Goal: Task Accomplishment & Management: Use online tool/utility

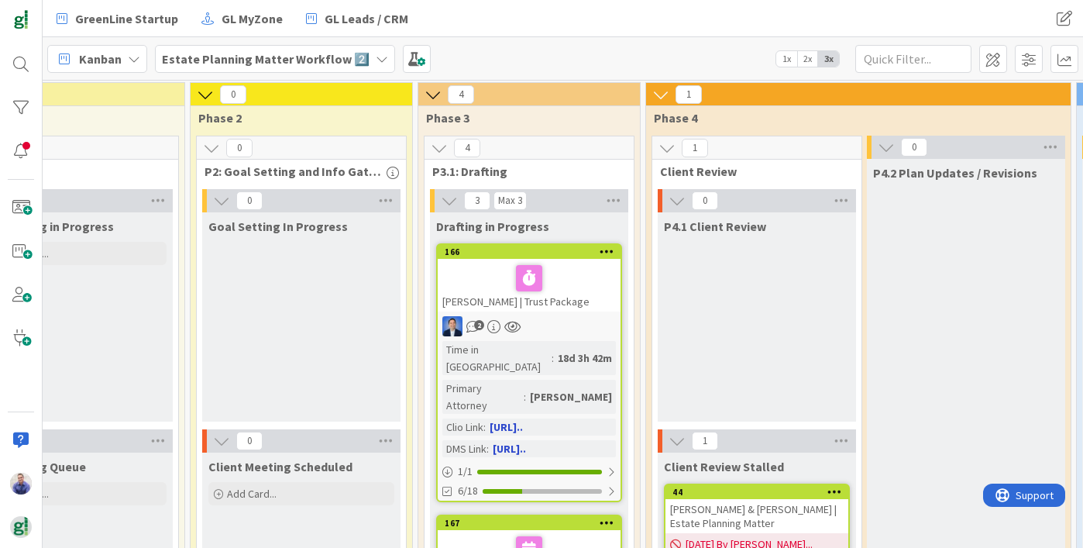
scroll to position [0, 326]
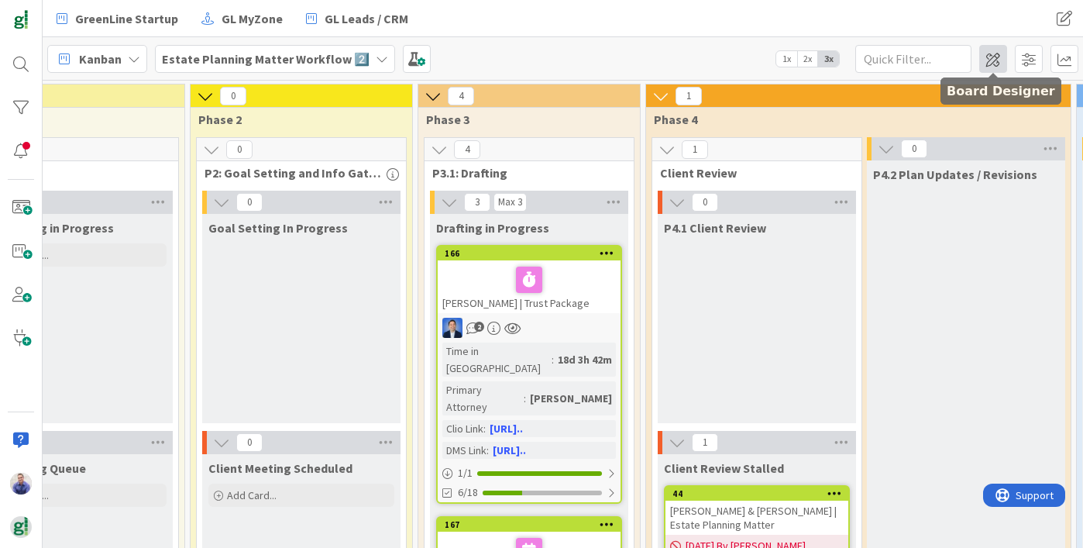
click at [995, 56] on span at bounding box center [993, 59] width 28 height 28
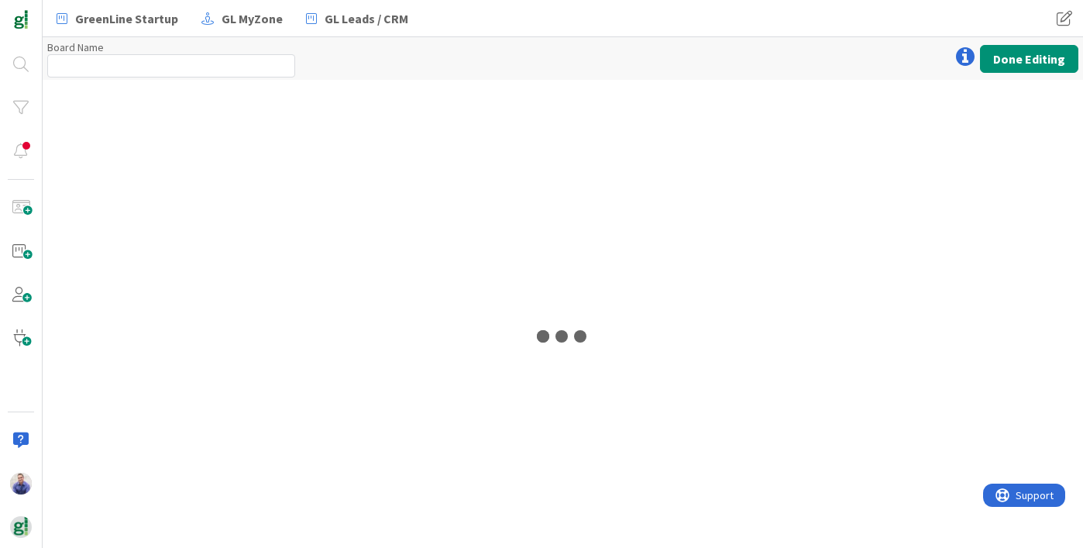
type input "Estate Planning Matter Workflow 2️⃣"
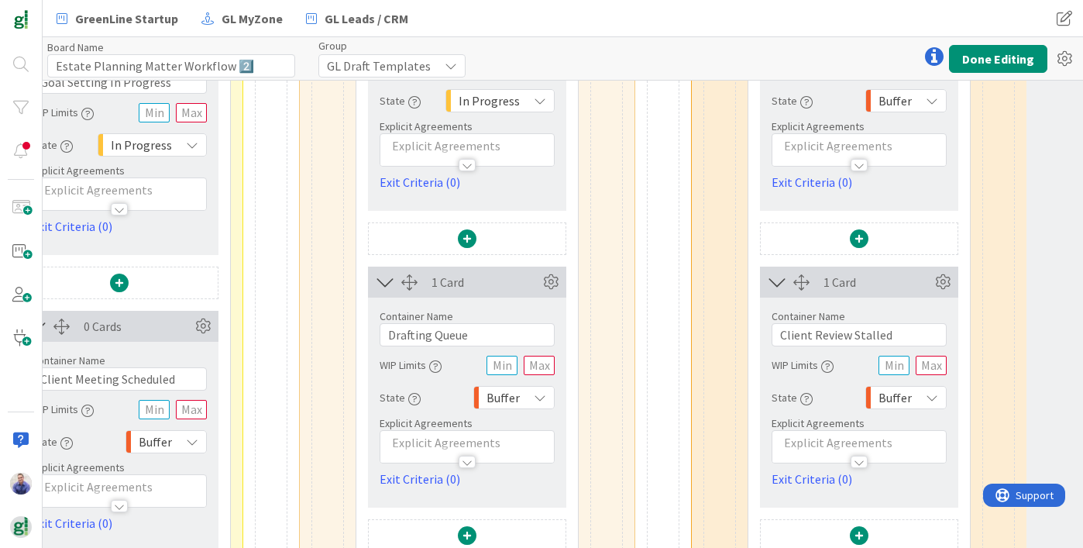
scroll to position [344, 911]
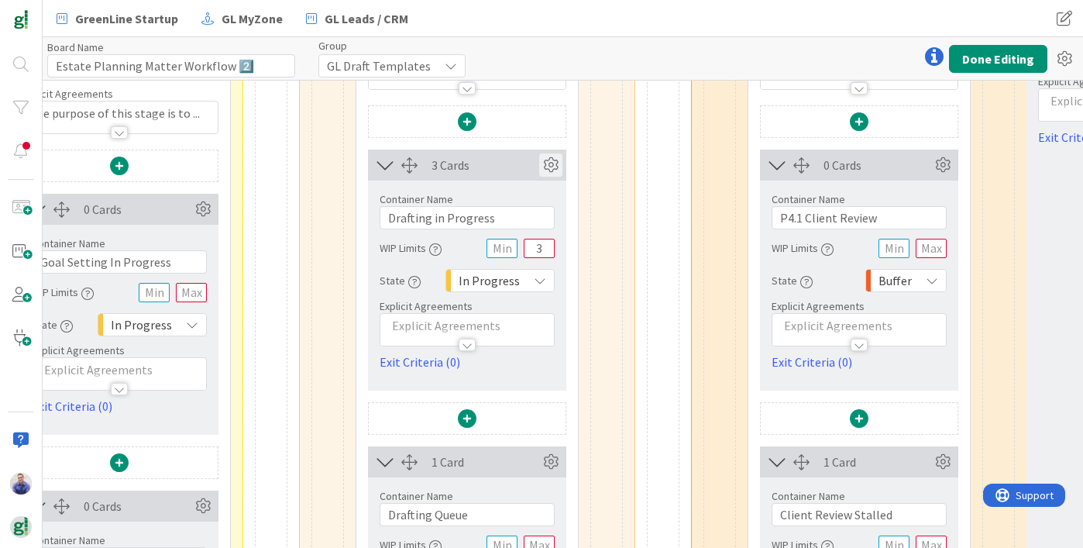
click at [553, 165] on icon at bounding box center [550, 164] width 23 height 23
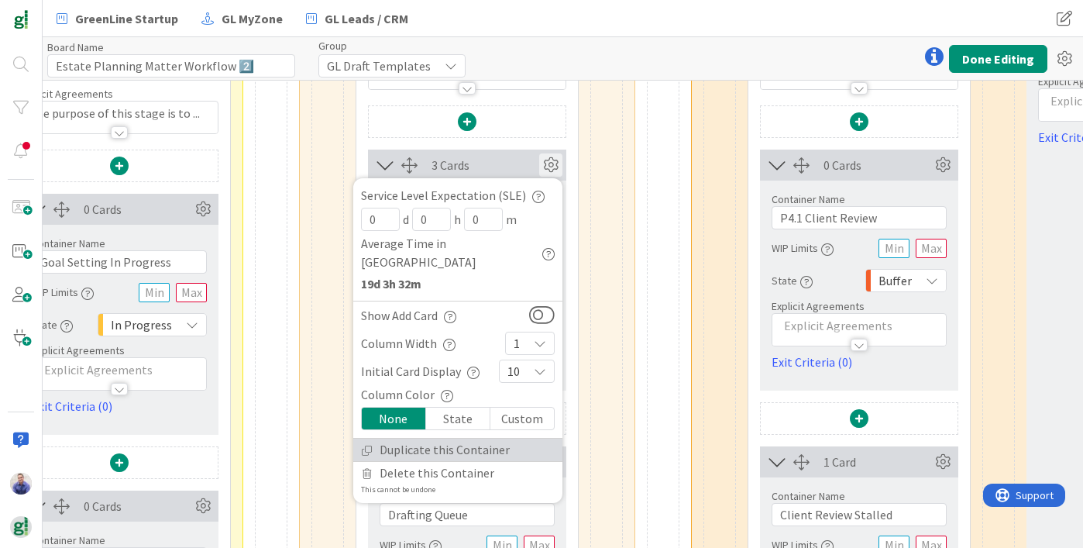
click at [461, 438] on link "Duplicate this Container" at bounding box center [457, 449] width 209 height 22
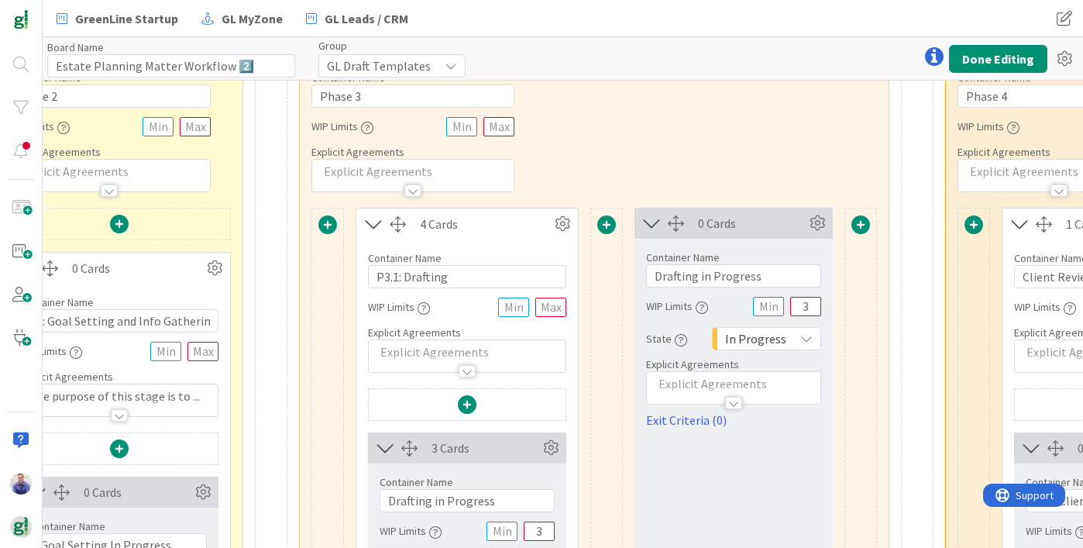
scroll to position [1, 911]
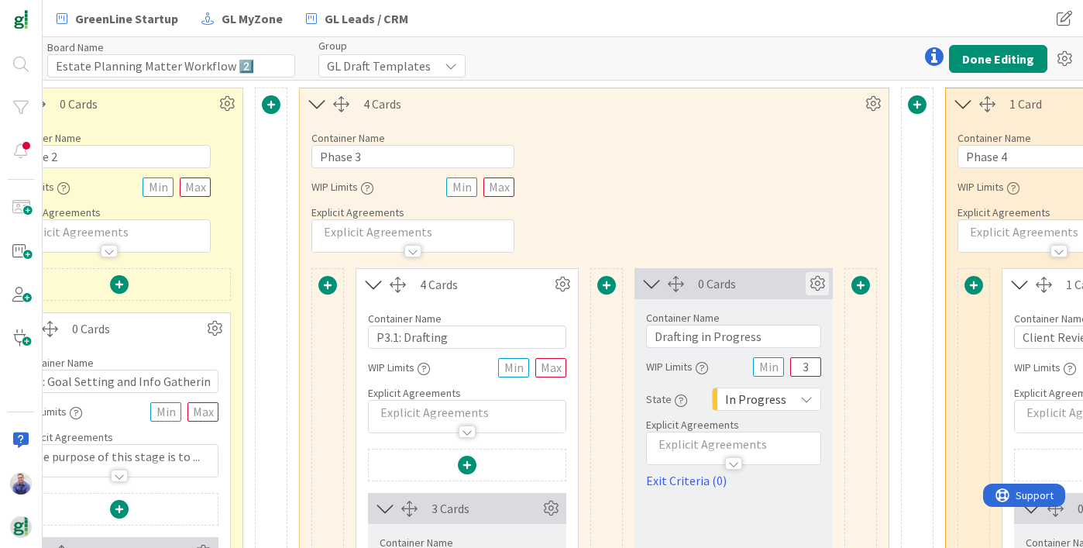
click at [819, 276] on icon at bounding box center [816, 283] width 23 height 23
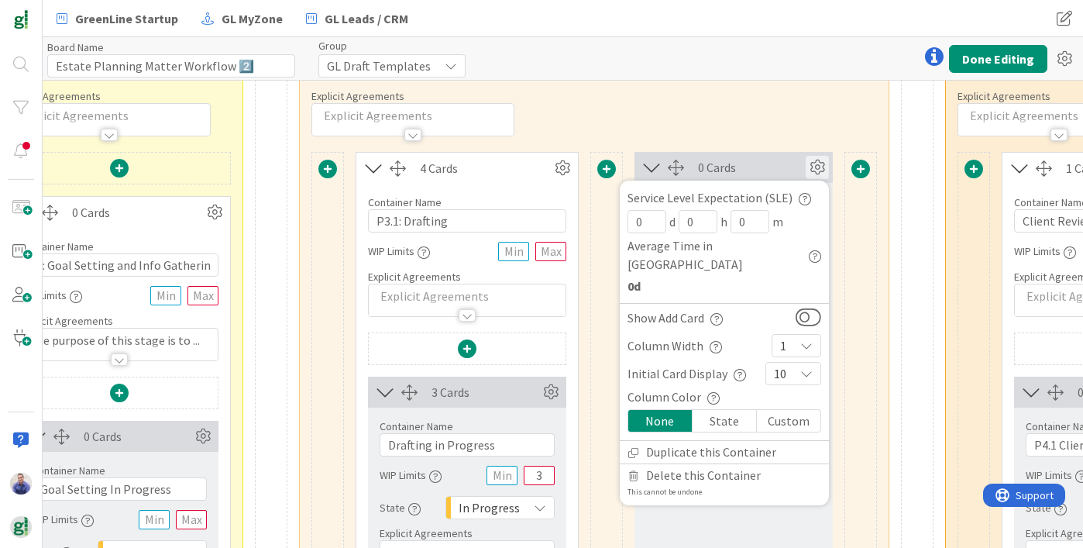
scroll to position [118, 911]
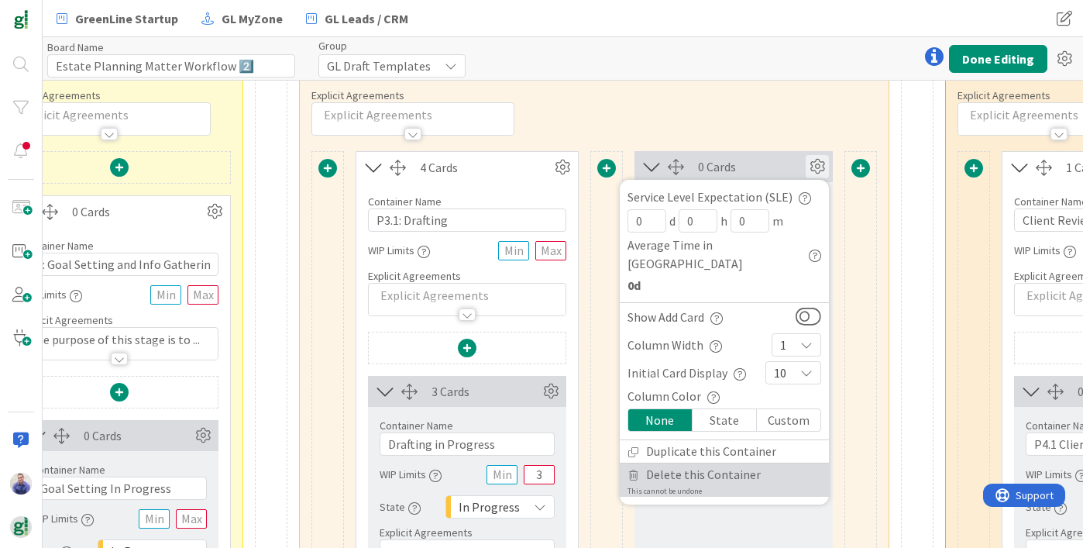
click at [709, 463] on span "Delete this Container" at bounding box center [703, 474] width 115 height 22
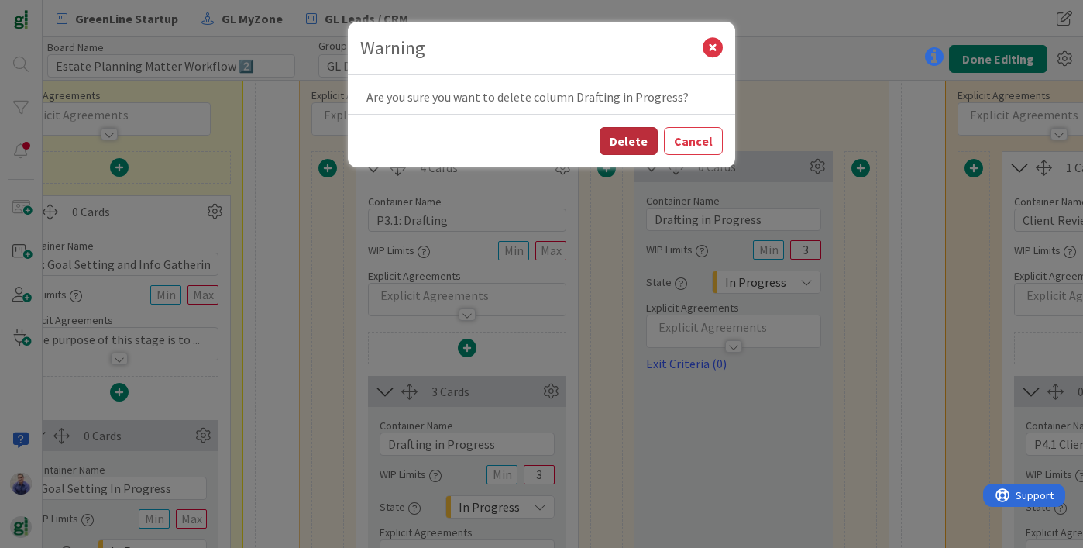
drag, startPoint x: 630, startPoint y: 142, endPoint x: 640, endPoint y: 138, distance: 10.1
click at [632, 141] on button "Delete" at bounding box center [628, 141] width 58 height 28
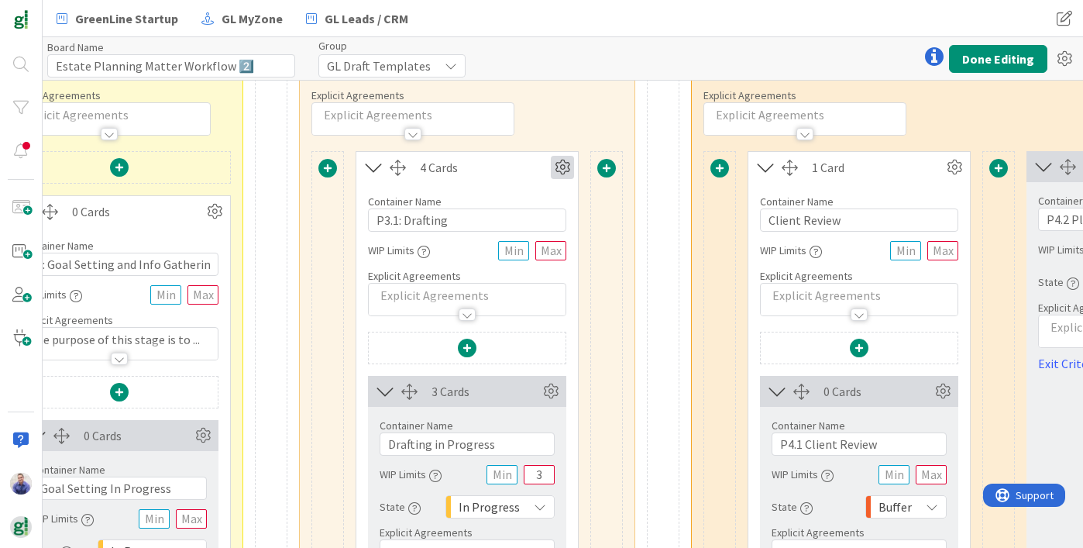
click at [565, 161] on icon at bounding box center [562, 167] width 23 height 23
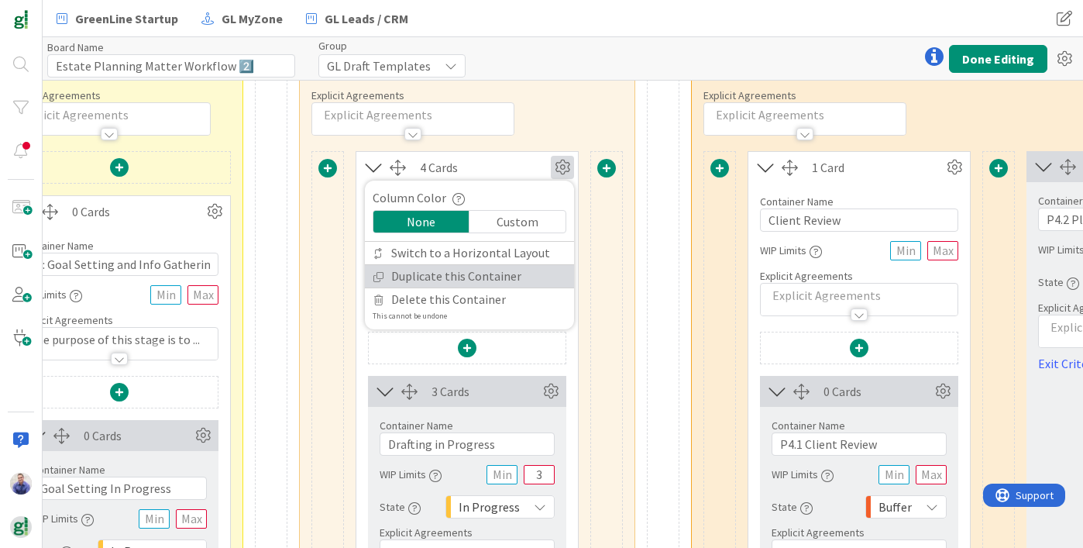
click at [527, 281] on link "Duplicate this Container" at bounding box center [469, 276] width 209 height 22
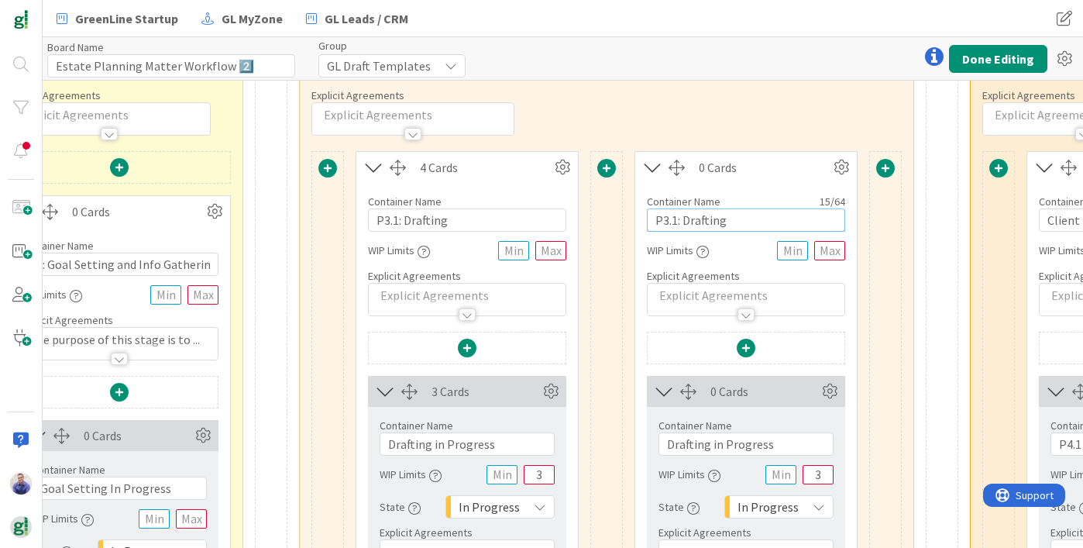
click at [674, 226] on input "P3.1: Drafting" at bounding box center [746, 219] width 198 height 23
click at [674, 221] on input "P3.1: Drafting" at bounding box center [746, 219] width 198 height 23
click at [708, 218] on input "P3.2: Drafting" at bounding box center [746, 219] width 198 height 23
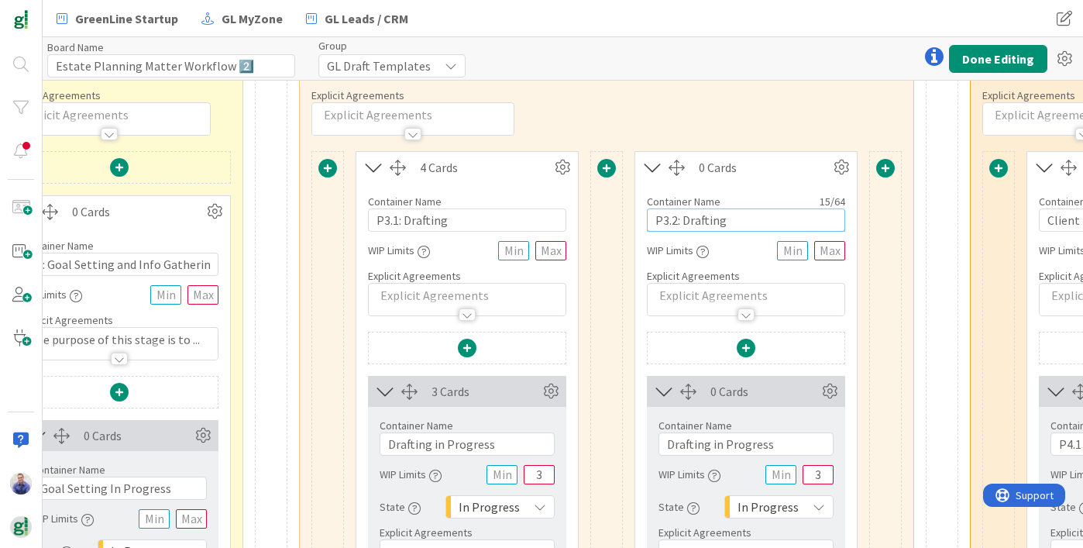
click at [710, 217] on input "P3.2: Drafting" at bounding box center [746, 219] width 198 height 23
type input "P3.2: Internal Quality Review"
click at [719, 126] on div "Container Name 7 / 64 Phase 3 WIP Limits Explicit Agreements" at bounding box center [606, 68] width 613 height 133
click at [782, 218] on input "P3.2: Internal Quality Review" at bounding box center [746, 219] width 198 height 23
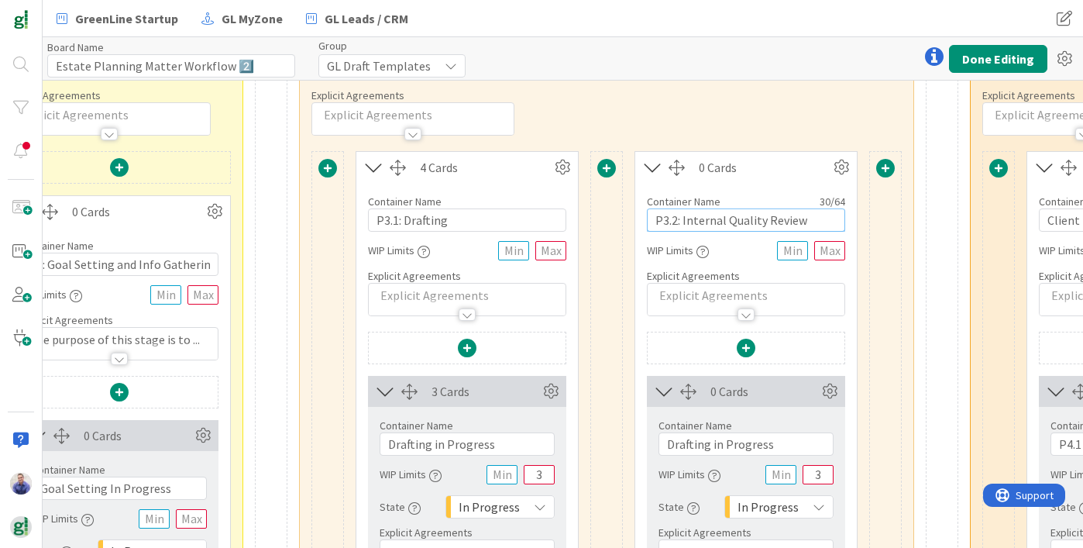
click at [782, 218] on input "P3.2: Internal Quality Review" at bounding box center [746, 219] width 198 height 23
click at [781, 108] on div "Container Name 7 / 64 Phase 3 WIP Limits Explicit Agreements" at bounding box center [606, 68] width 613 height 133
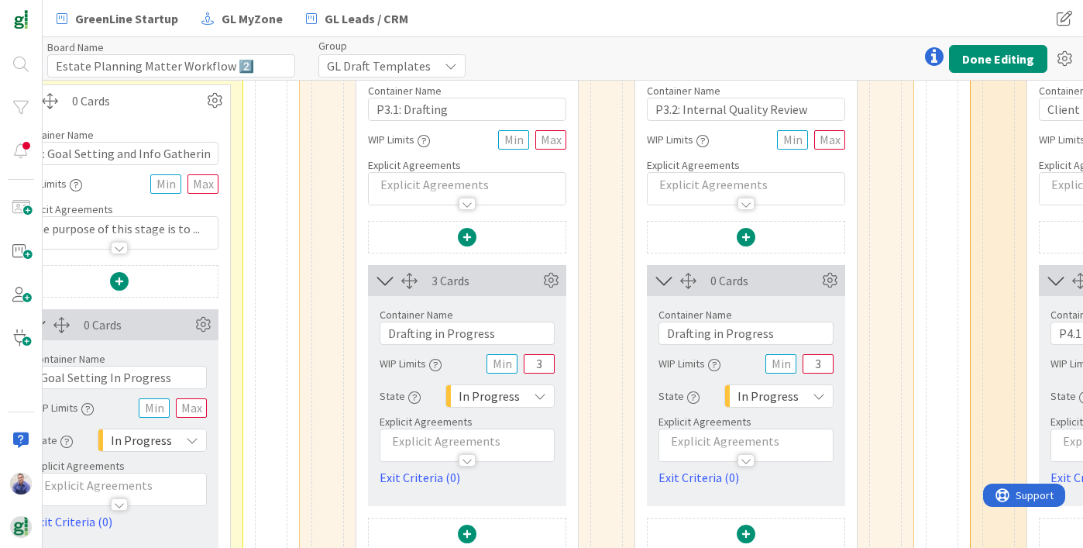
scroll to position [229, 911]
click at [697, 334] on input "Drafting in Progress" at bounding box center [745, 332] width 175 height 23
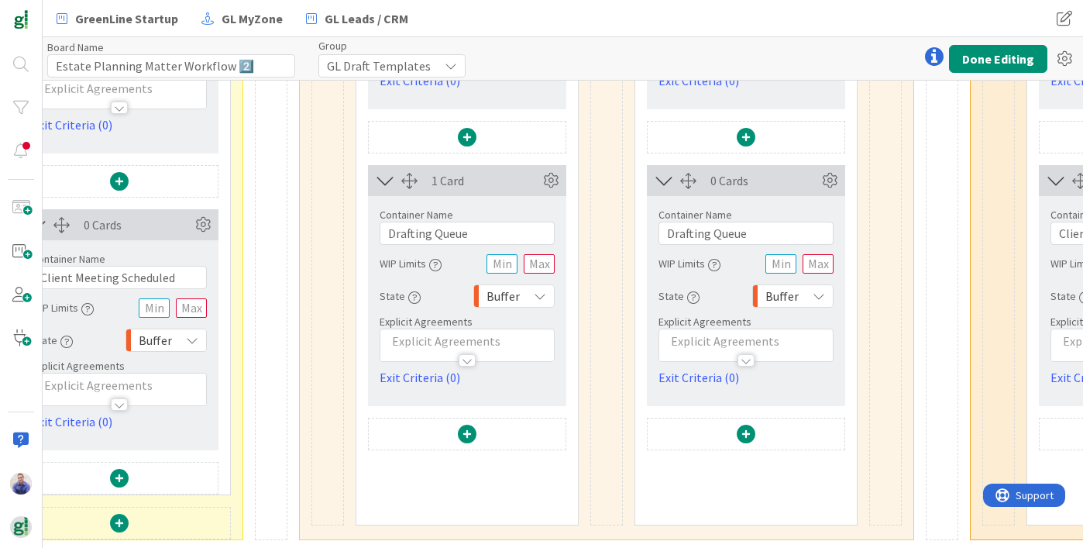
scroll to position [637, 911]
type input "Internal Review in Progress"
click at [684, 221] on input "Drafting Queue" at bounding box center [745, 232] width 175 height 23
type input "Ready for Internal Review Queue"
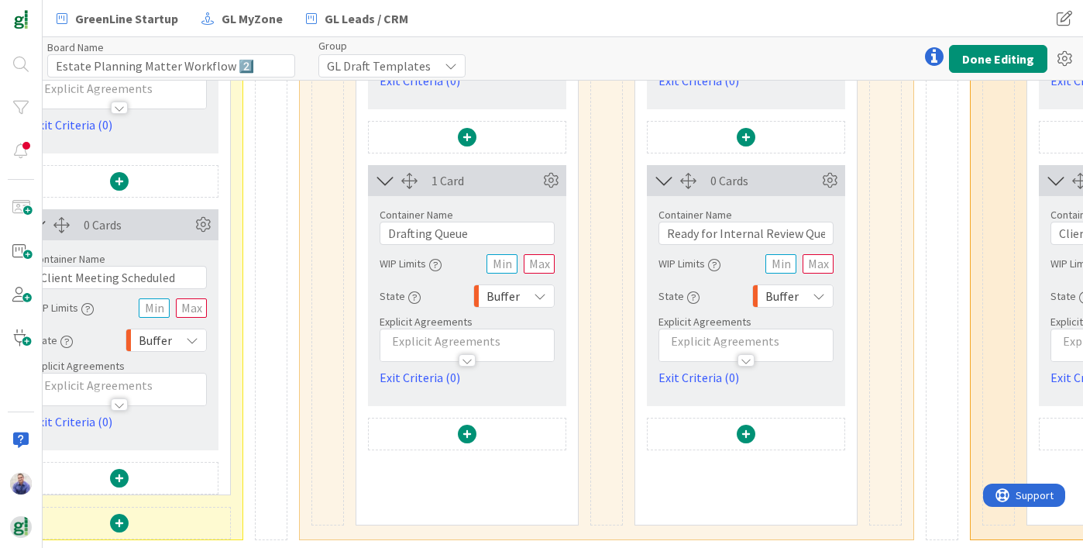
click at [841, 463] on div "0 Cards Container Name 27 / 64 Internal Review in Progress WIP Limits 3 State I…" at bounding box center [746, 174] width 198 height 700
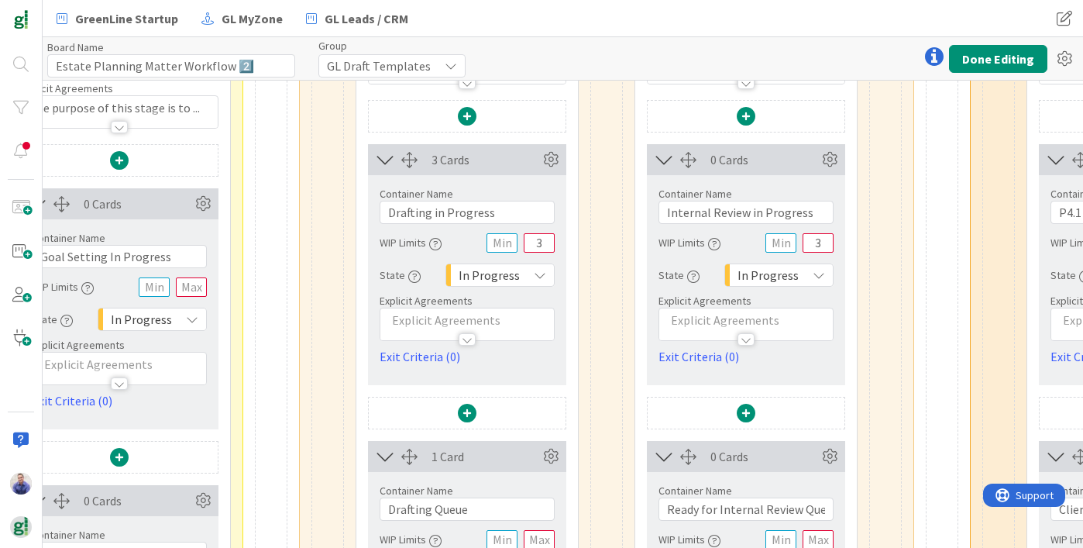
scroll to position [67, 911]
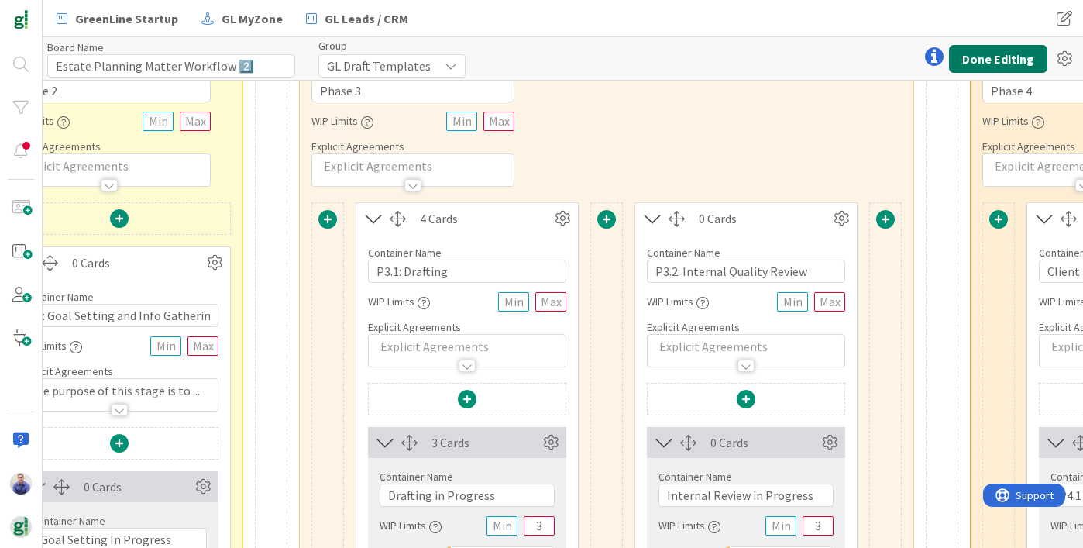
click at [1004, 62] on button "Done Editing" at bounding box center [998, 59] width 98 height 28
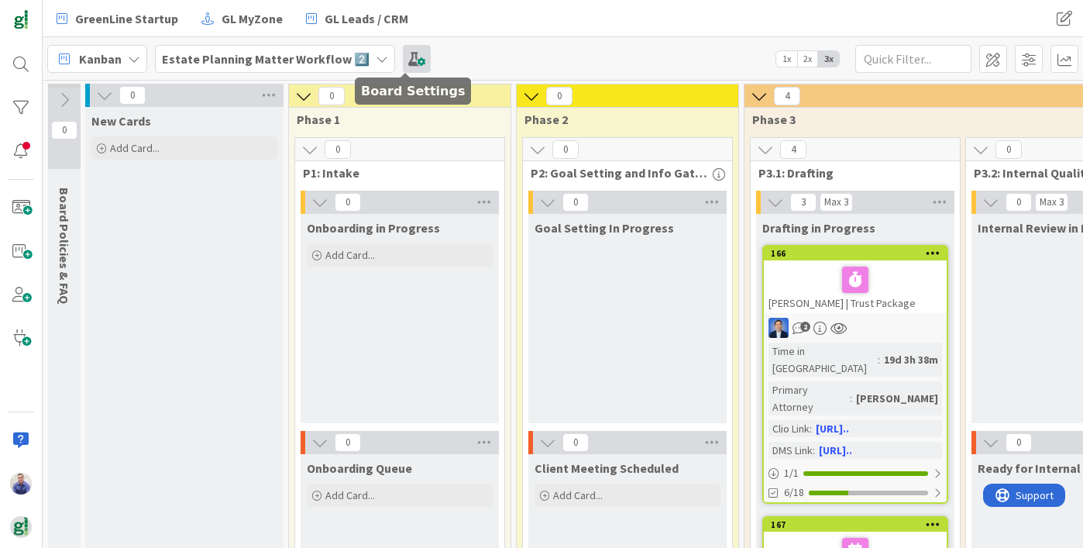
click at [403, 66] on span at bounding box center [417, 59] width 28 height 28
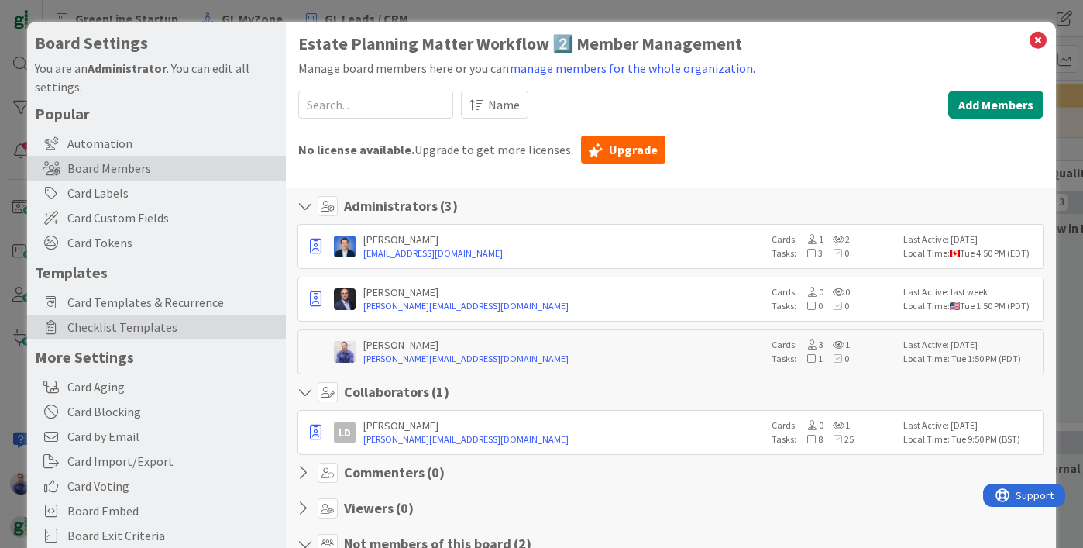
click at [132, 320] on span "Checklist Templates" at bounding box center [172, 327] width 211 height 19
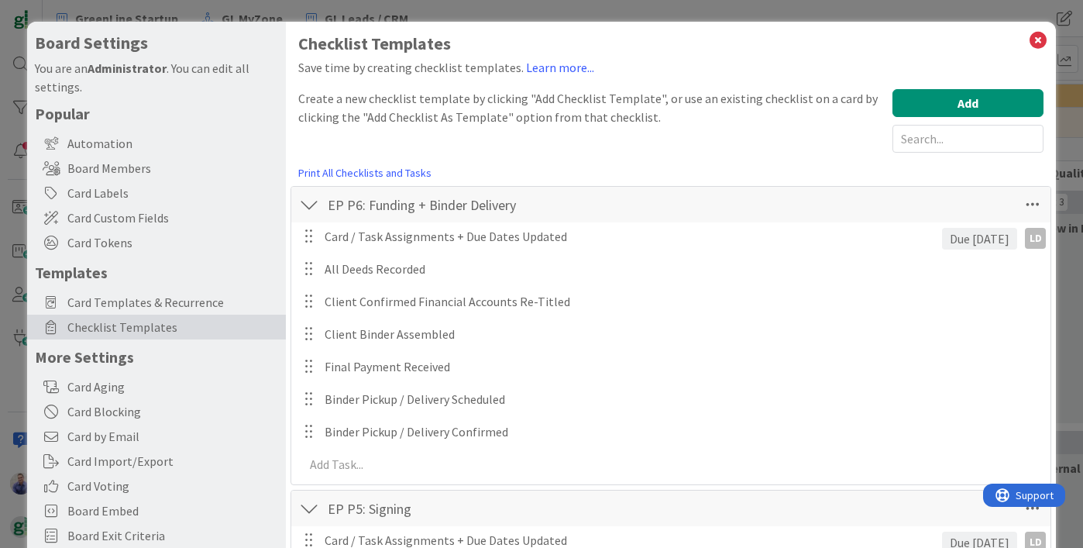
click at [297, 201] on div "EP P6: Funding + Binder Delivery Checklist Name 32 / 64 EP P6: Funding + Binder…" at bounding box center [670, 205] width 759 height 36
click at [304, 204] on div at bounding box center [309, 205] width 20 height 28
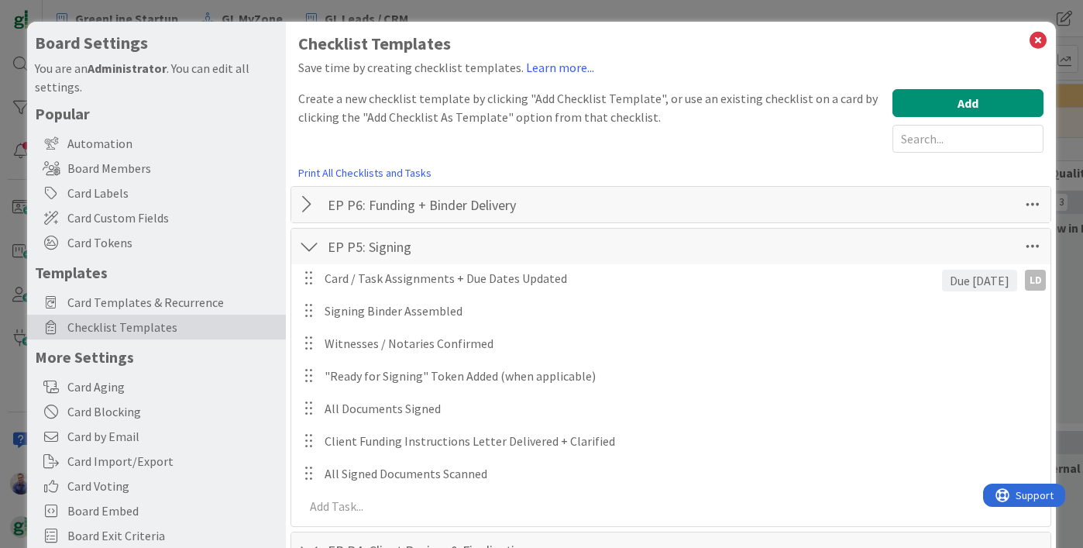
click at [308, 252] on div at bounding box center [309, 246] width 20 height 28
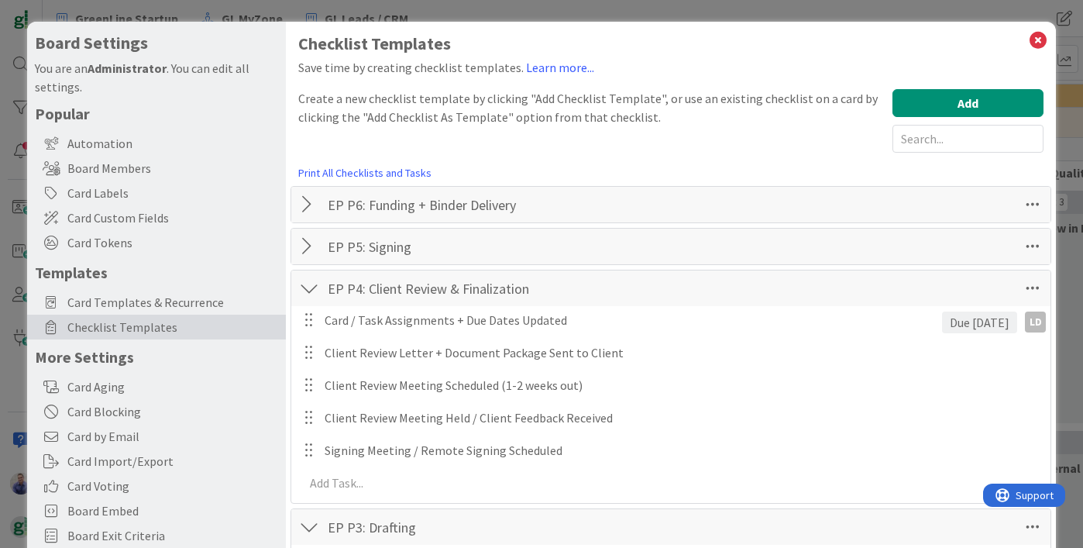
click at [307, 285] on div at bounding box center [309, 288] width 20 height 28
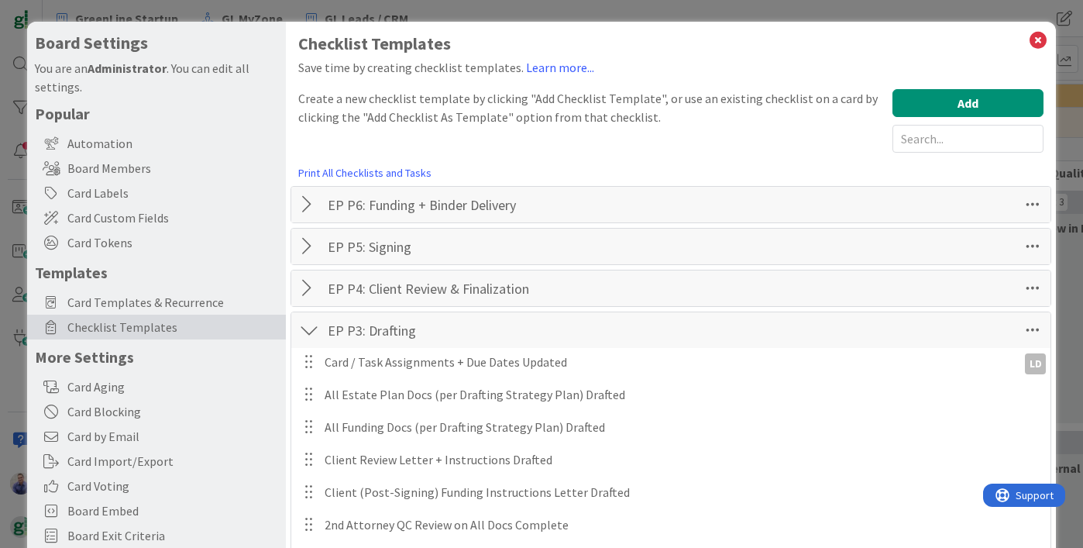
click at [310, 330] on div at bounding box center [309, 330] width 20 height 28
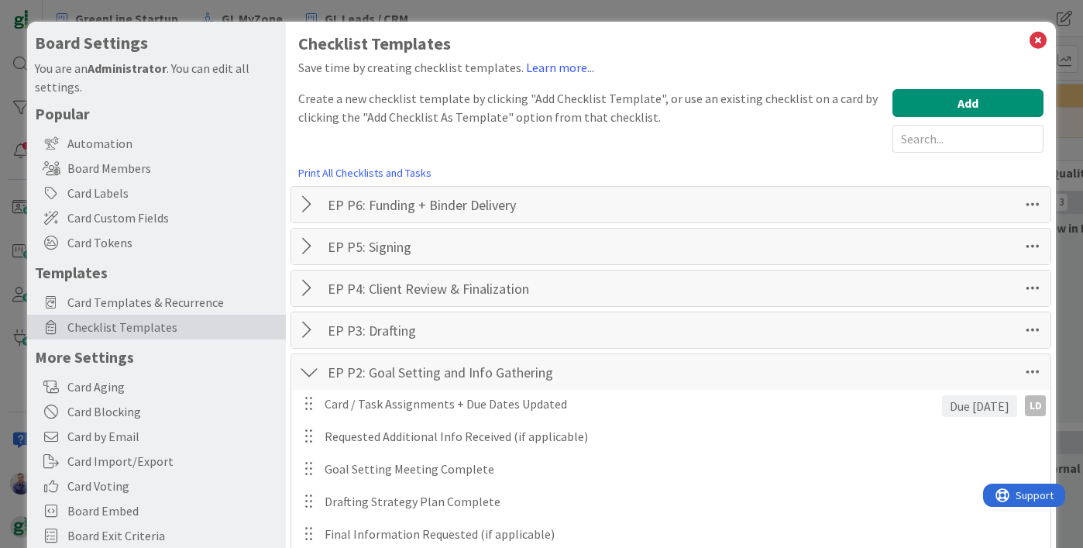
click at [314, 366] on div at bounding box center [309, 372] width 20 height 28
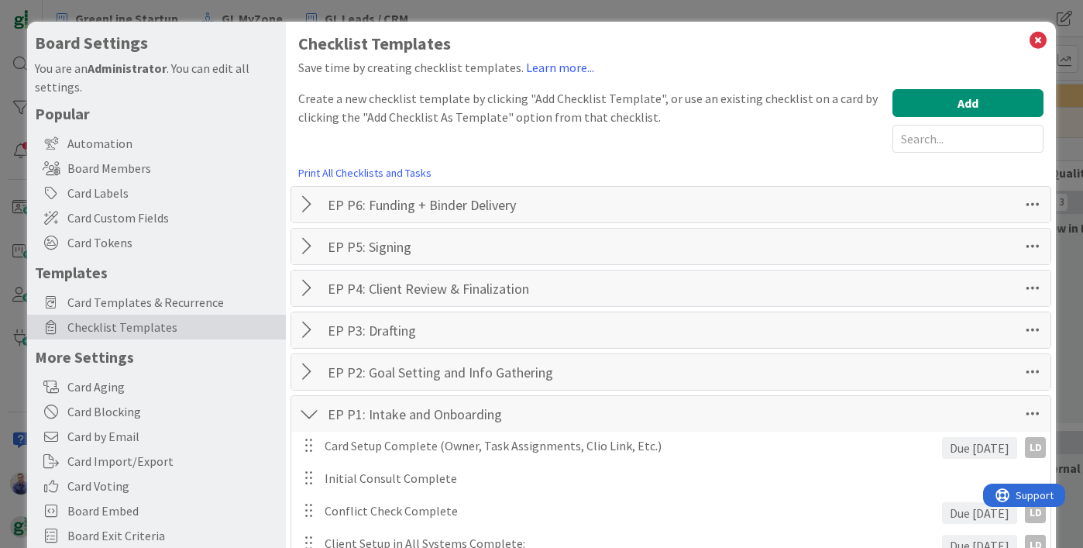
click at [312, 412] on div at bounding box center [309, 414] width 20 height 28
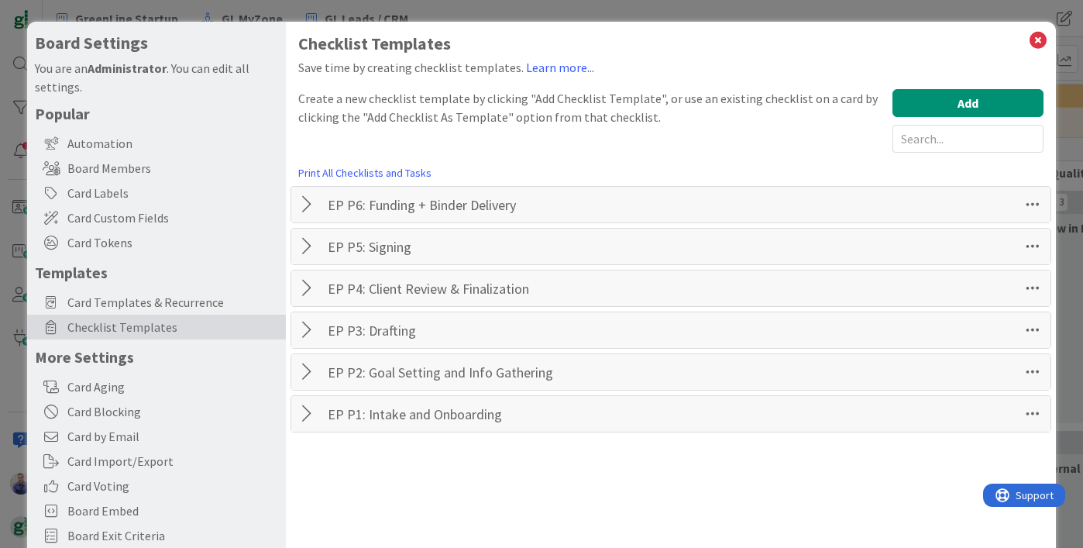
drag, startPoint x: 469, startPoint y: 344, endPoint x: 458, endPoint y: 334, distance: 14.8
click at [466, 340] on div "EP P3: Drafting Checklist Name 15 / 64 EP P3: Drafting" at bounding box center [670, 330] width 759 height 36
drag, startPoint x: 304, startPoint y: 327, endPoint x: 361, endPoint y: 334, distance: 57.7
click at [305, 327] on div at bounding box center [309, 330] width 20 height 28
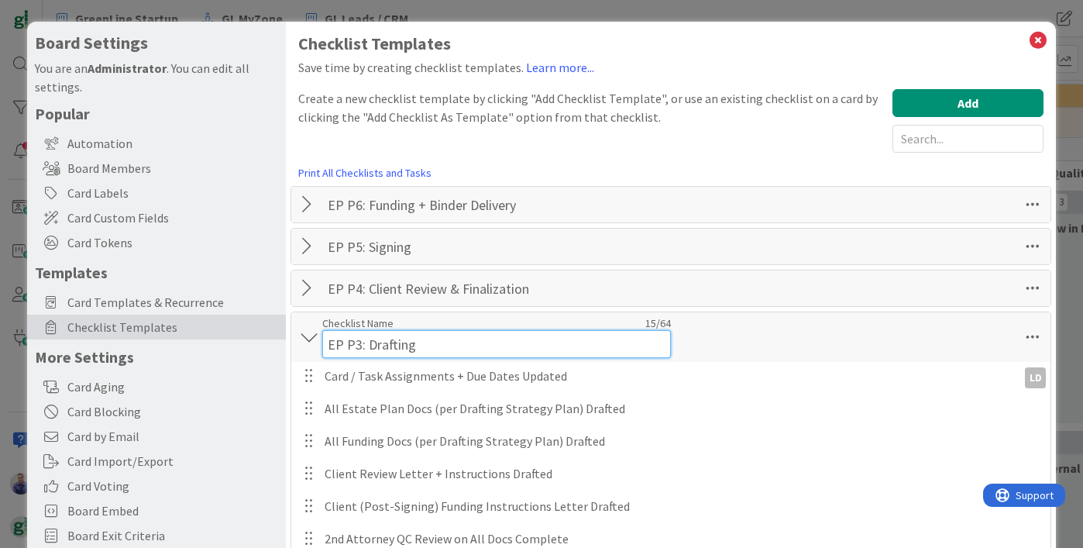
click at [358, 331] on input "EP P3: Drafting" at bounding box center [496, 344] width 349 height 28
type input "EP P3.1: Drafting"
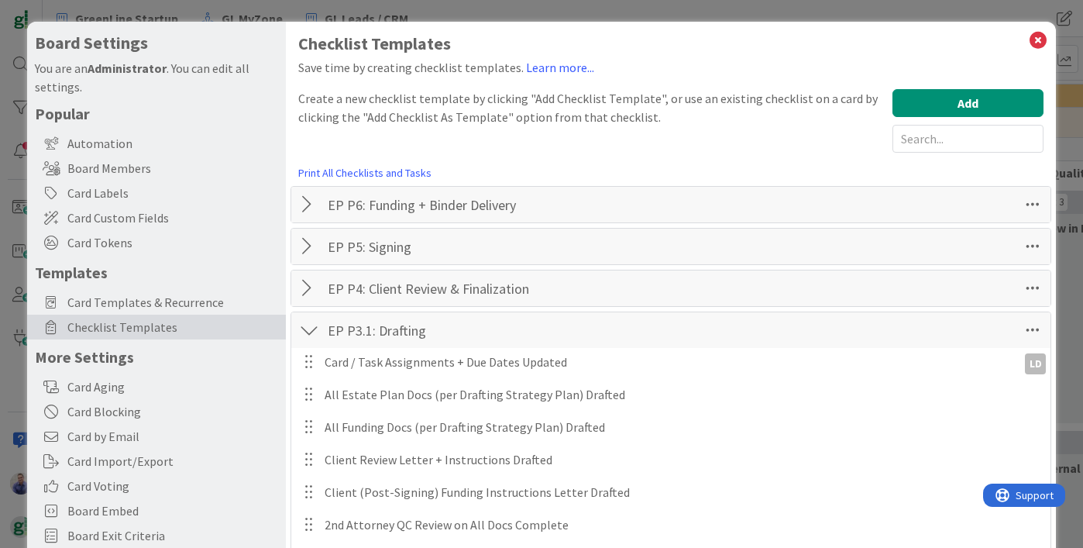
click at [801, 344] on div "EP P3.1: Drafting Checklist Name 17 / 64 EP P3.1: Drafting" at bounding box center [670, 330] width 759 height 36
click at [1026, 362] on div "LD" at bounding box center [1035, 363] width 21 height 21
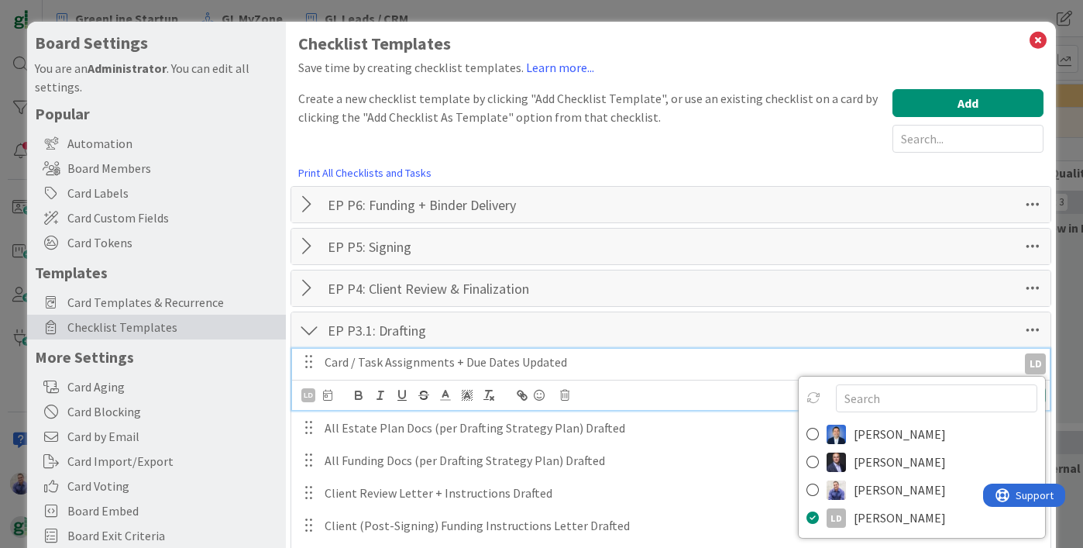
click at [737, 369] on p "Card / Task Assignments + Due Dates Updated" at bounding box center [667, 362] width 686 height 18
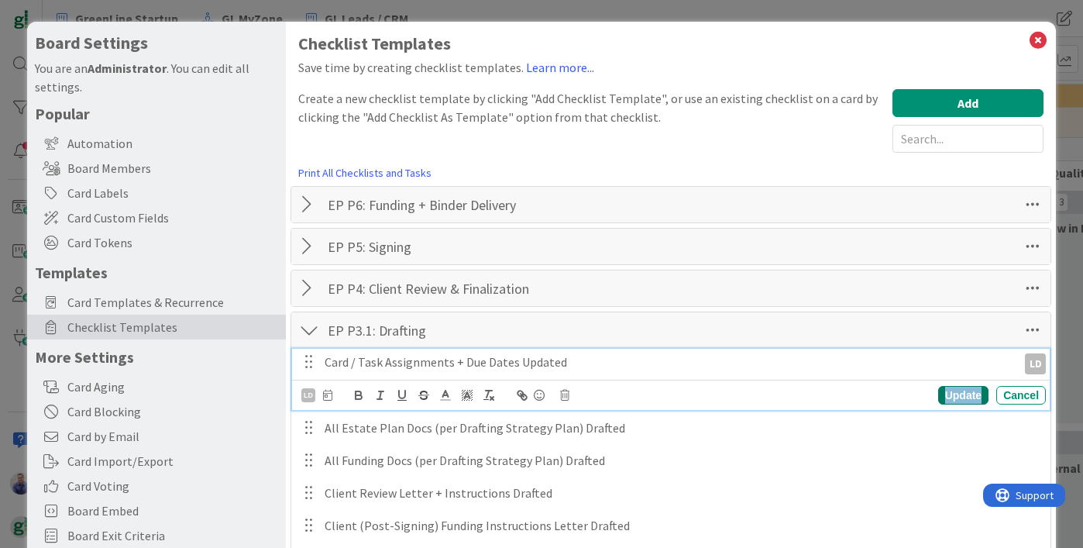
click at [940, 395] on div "Update" at bounding box center [963, 395] width 50 height 19
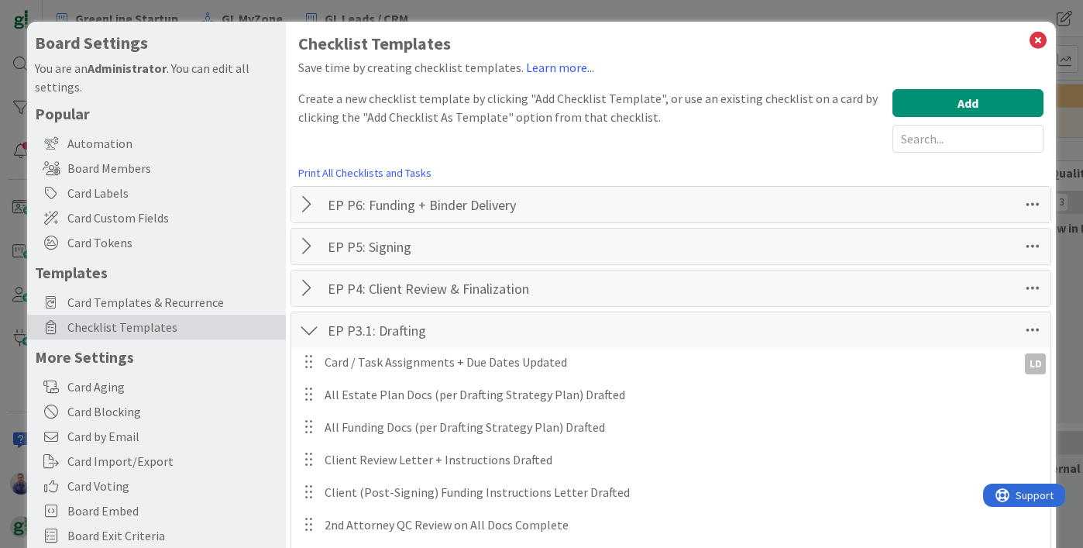
click at [306, 332] on div at bounding box center [309, 330] width 20 height 28
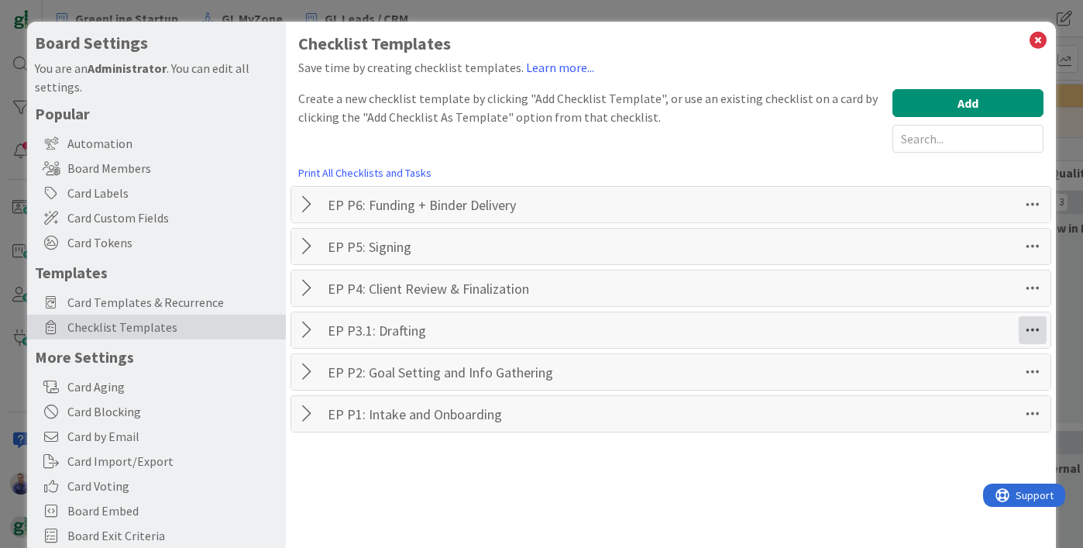
click at [1031, 331] on icon at bounding box center [1032, 330] width 28 height 28
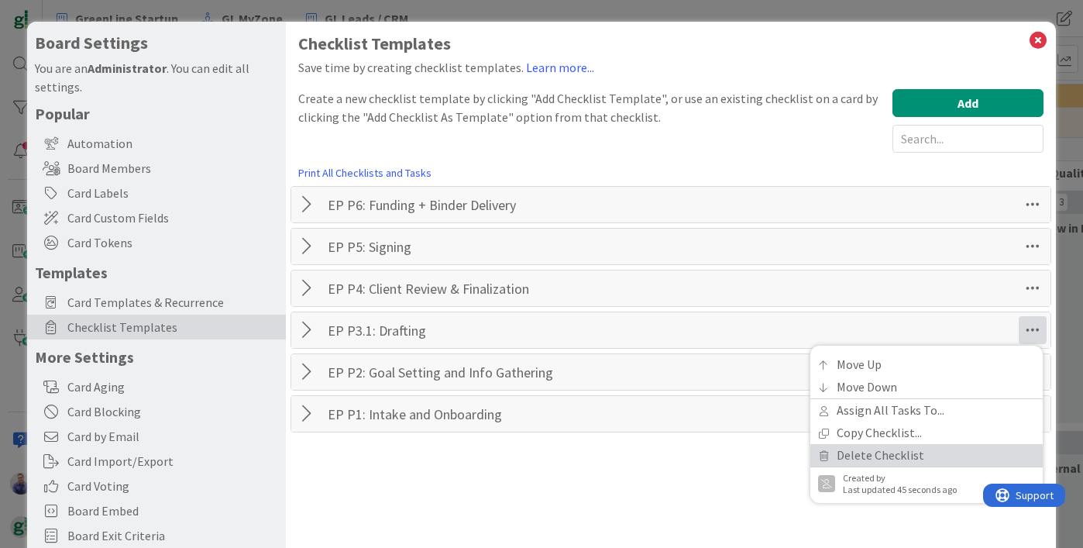
click at [917, 444] on link "Delete Checklist" at bounding box center [926, 455] width 232 height 22
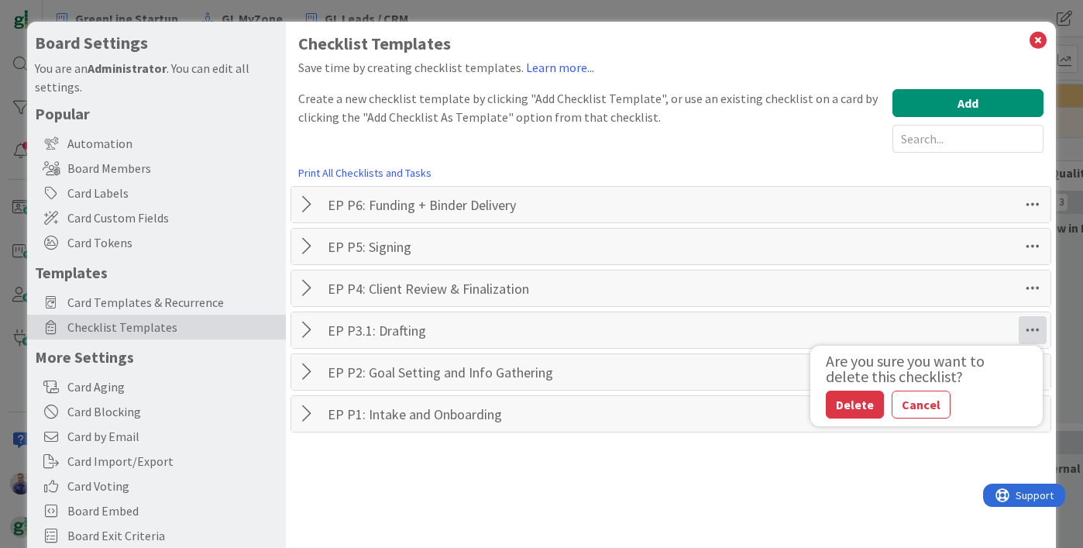
drag, startPoint x: 898, startPoint y: 405, endPoint x: 992, endPoint y: 362, distance: 103.3
click at [908, 402] on button "Cancel" at bounding box center [920, 404] width 59 height 28
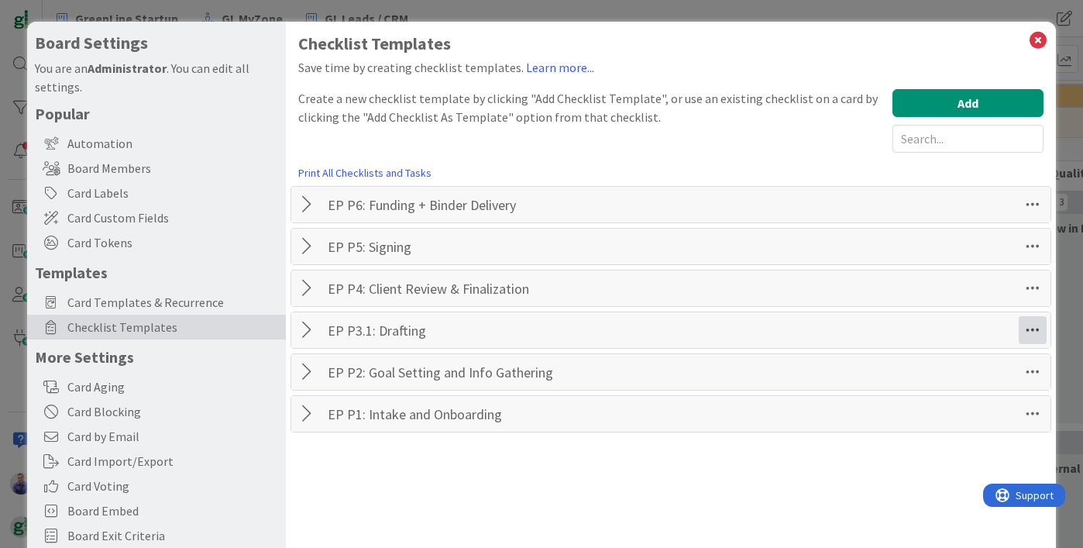
click at [1021, 334] on icon at bounding box center [1032, 330] width 28 height 28
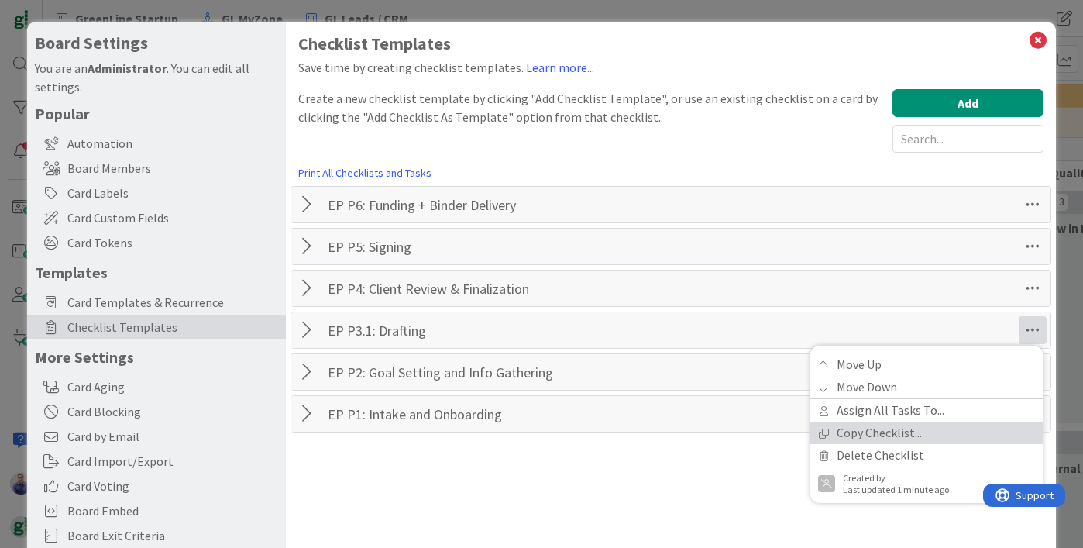
click at [901, 435] on link "Copy Checklist..." at bounding box center [926, 432] width 232 height 22
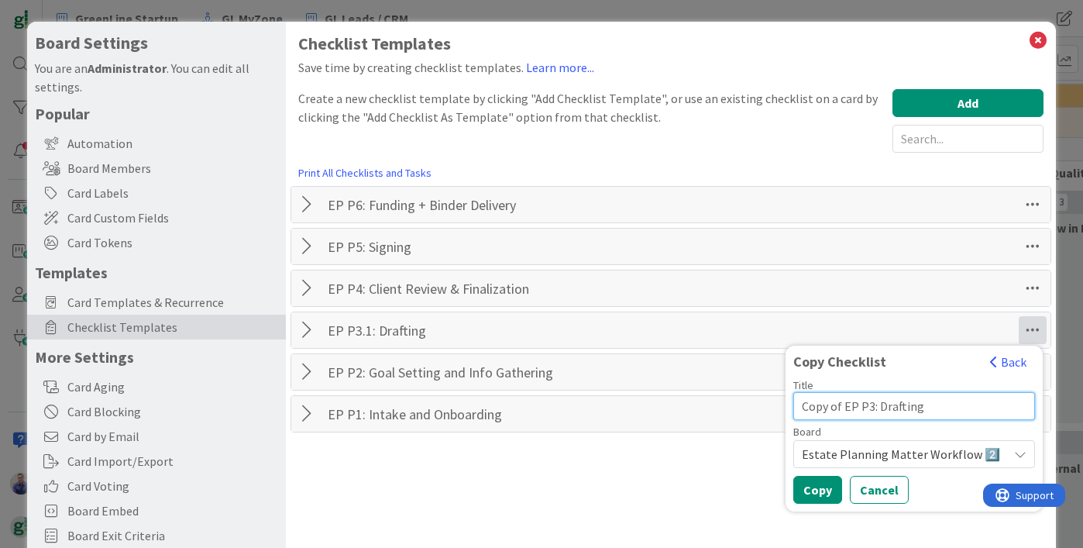
click at [874, 405] on input "Copy of EP P3: Drafting" at bounding box center [914, 406] width 242 height 28
drag, startPoint x: 843, startPoint y: 406, endPoint x: 789, endPoint y: 407, distance: 53.4
click at [789, 407] on div "Copy Checklist Back Title Copy of EP P3: Drafting Board Estate Planning Matter …" at bounding box center [913, 428] width 257 height 166
click at [832, 407] on input "EP P3: Drafting" at bounding box center [914, 406] width 242 height 28
click at [866, 407] on input "EP P3.2: Drafting" at bounding box center [914, 406] width 242 height 28
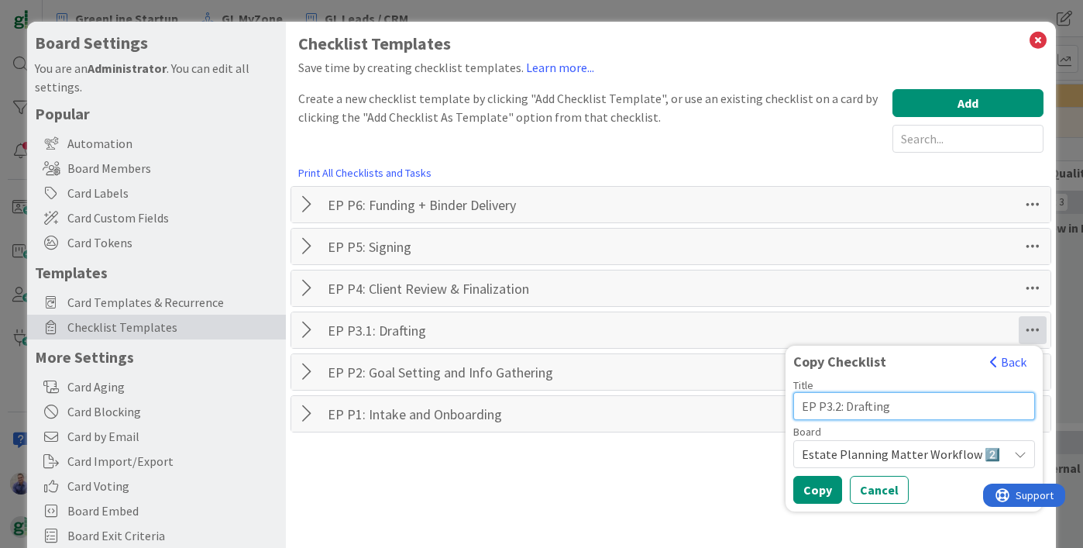
click at [865, 408] on input "EP P3.2: Drafting" at bounding box center [914, 406] width 242 height 28
type input "EP P3.2: Internal Review"
click at [831, 489] on button "Copy" at bounding box center [817, 490] width 49 height 28
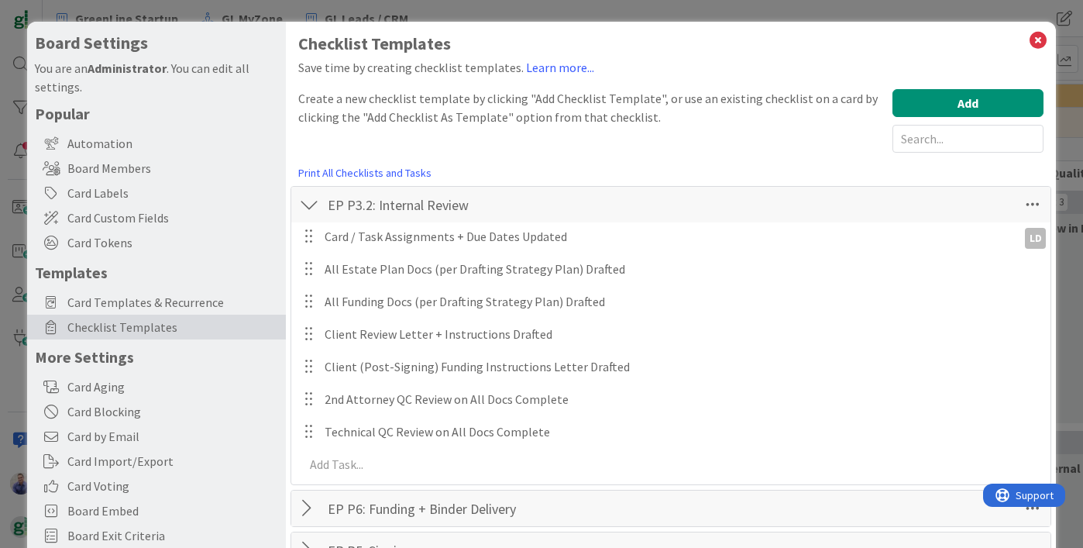
click at [1047, 202] on div "Board Settings You are an Administrator . You can edit all settings. Popular Au…" at bounding box center [541, 274] width 1083 height 548
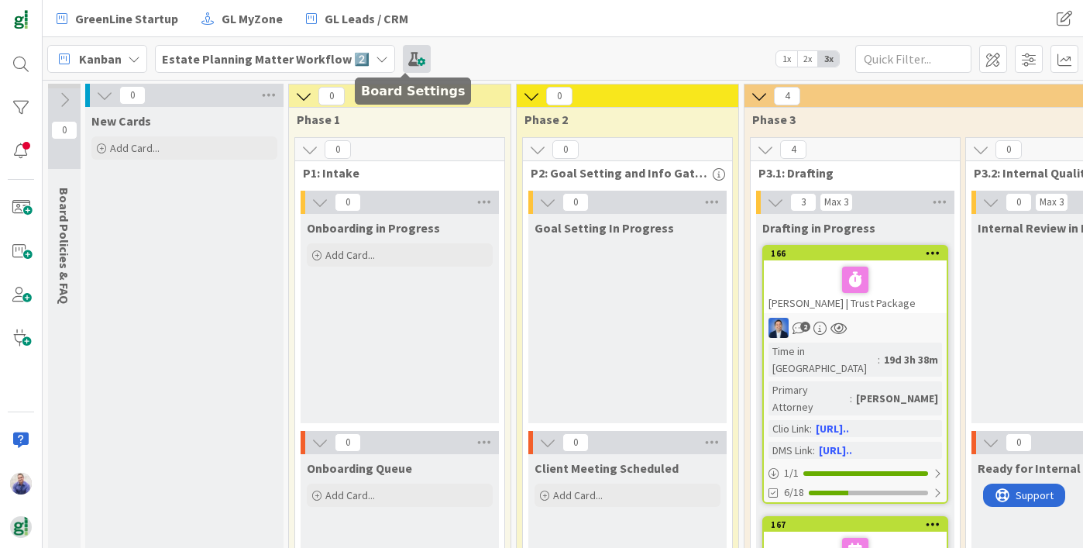
click at [406, 56] on span at bounding box center [417, 59] width 28 height 28
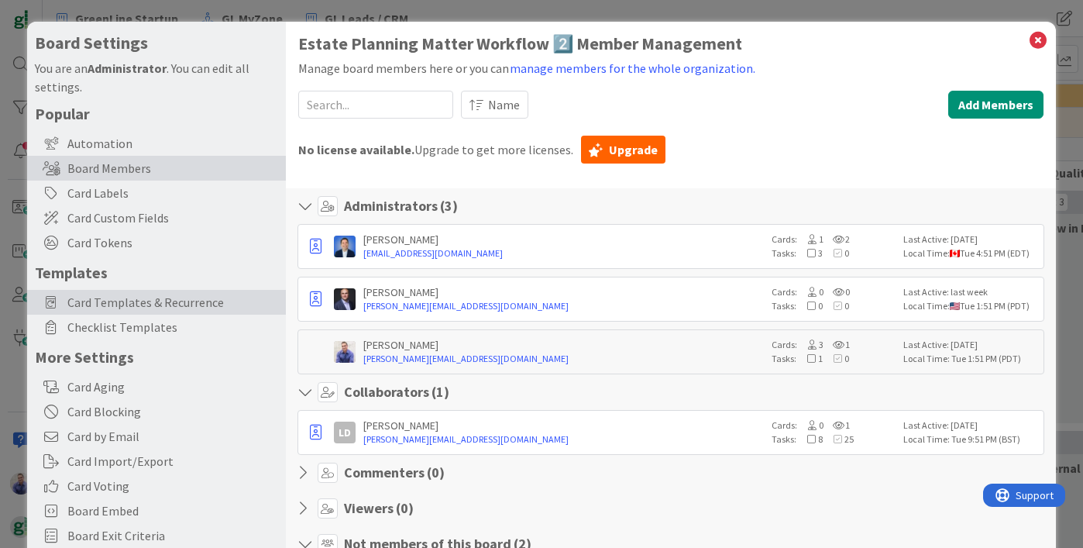
click at [153, 300] on span "Card Templates & Recurrence" at bounding box center [172, 302] width 211 height 19
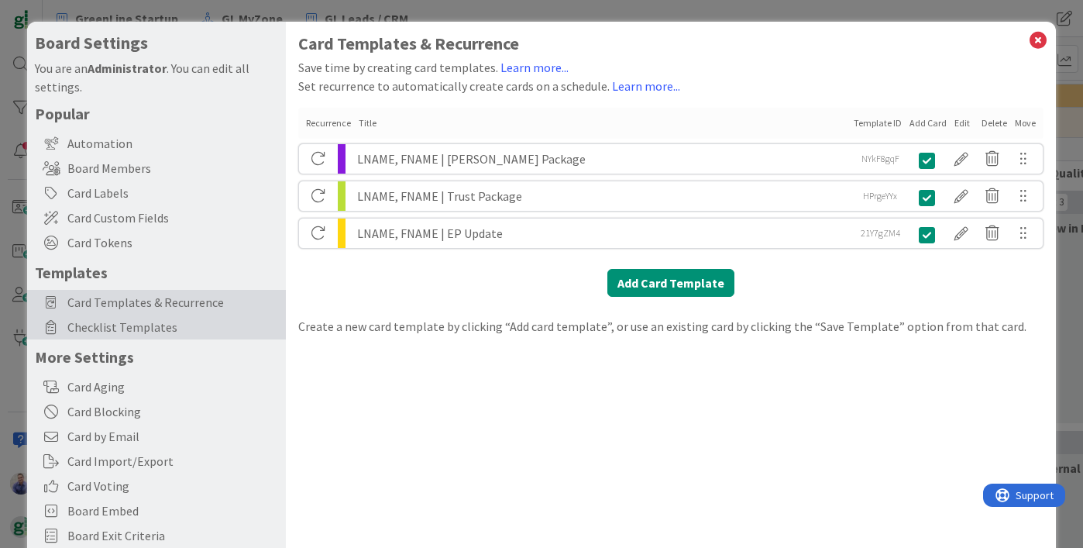
click at [146, 324] on span "Checklist Templates" at bounding box center [172, 327] width 211 height 19
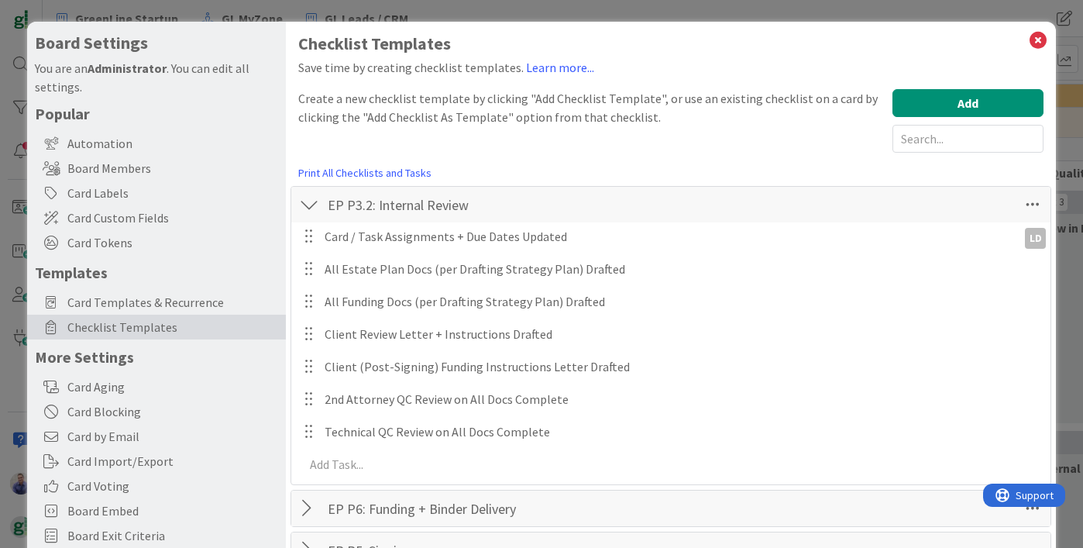
click at [304, 206] on div at bounding box center [309, 205] width 20 height 28
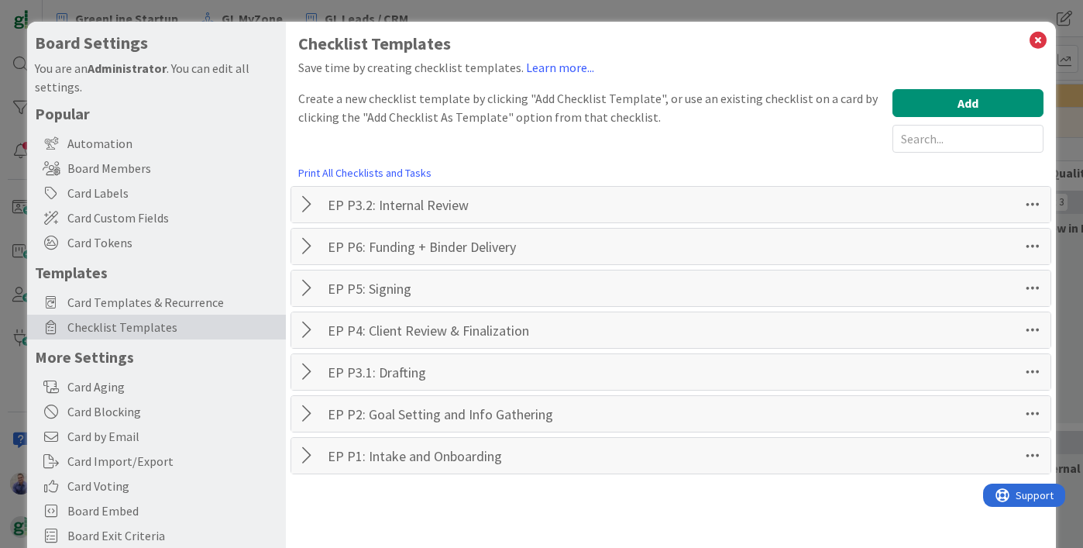
click at [302, 208] on div at bounding box center [309, 205] width 20 height 28
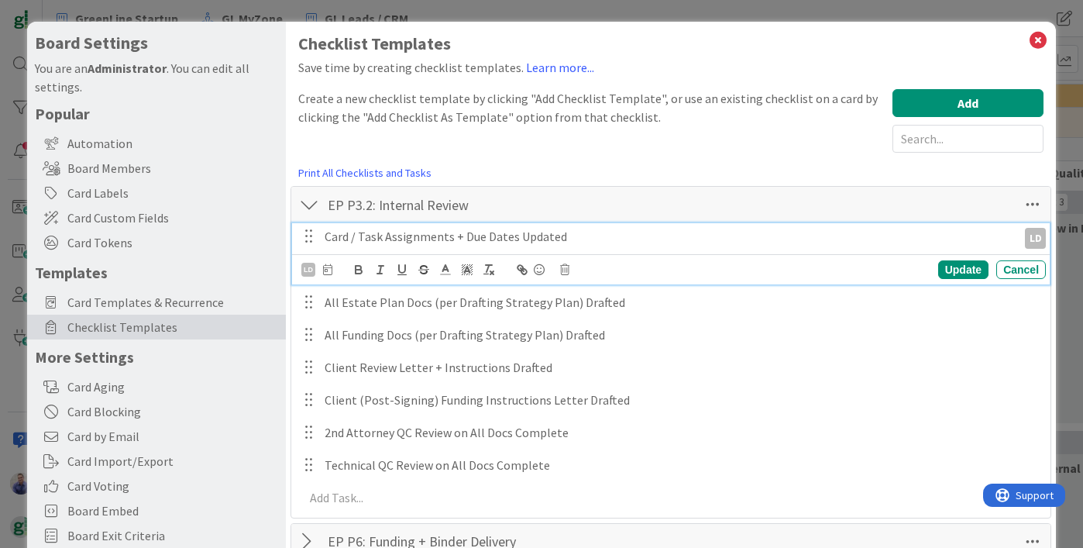
click at [935, 237] on p "Card / Task Assignments + Due Dates Updated" at bounding box center [667, 237] width 686 height 18
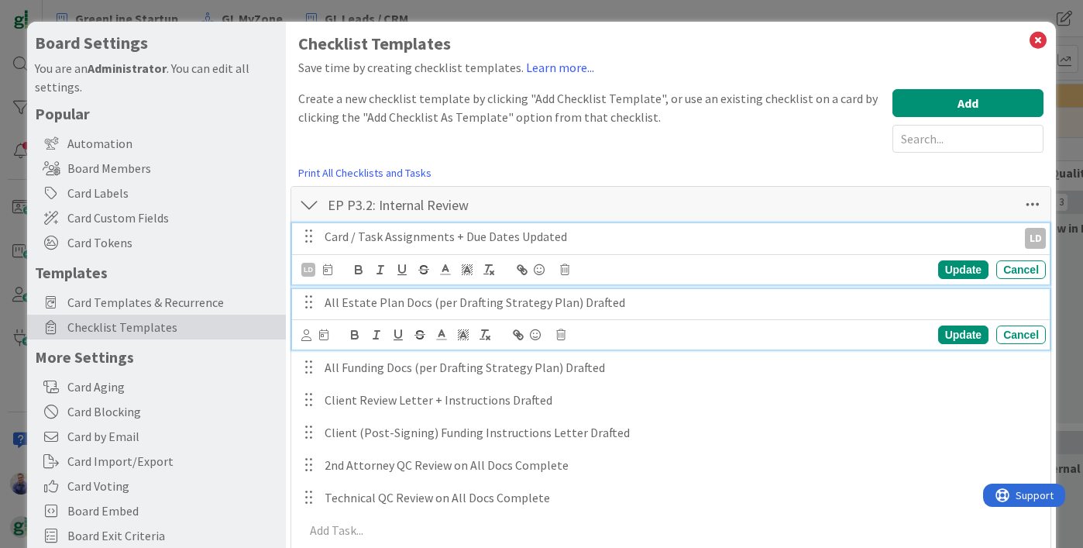
click at [578, 295] on p "All Estate Plan Docs (per Drafting Strategy Plan) Drafted" at bounding box center [681, 303] width 715 height 18
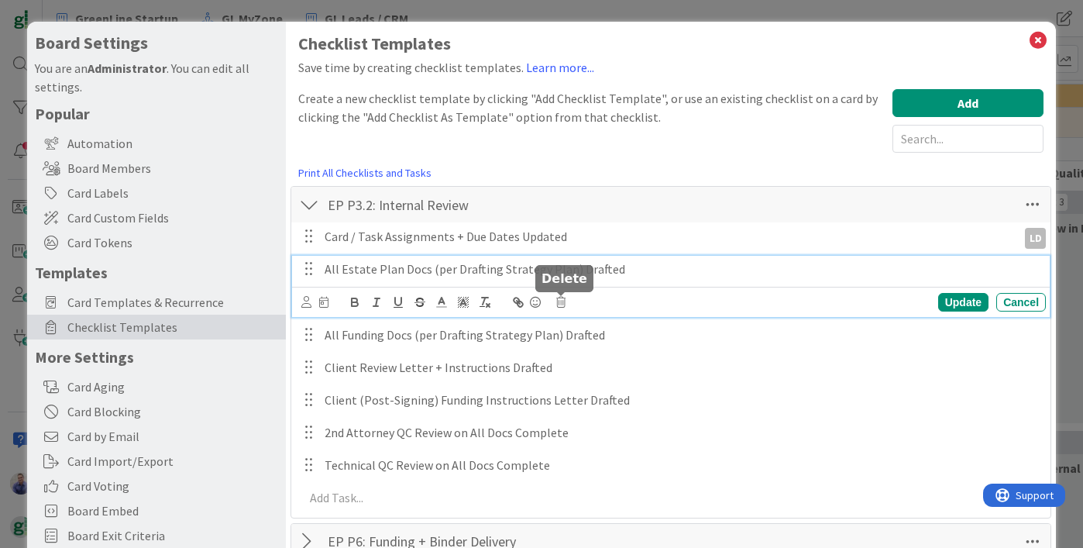
click at [562, 300] on icon at bounding box center [560, 302] width 9 height 11
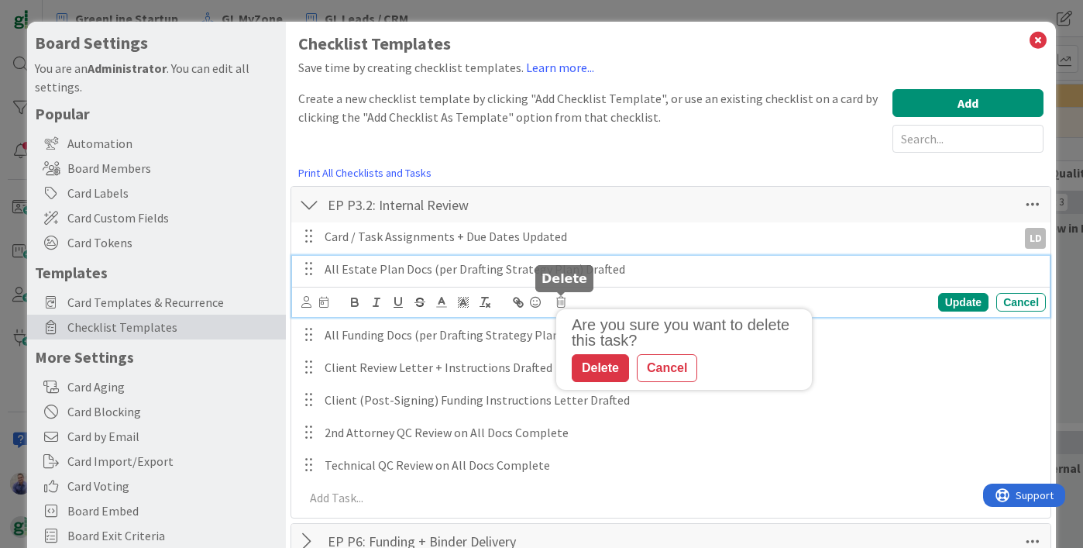
click at [603, 383] on div "Are you sure you want to delete this task? Delete Cancel" at bounding box center [684, 349] width 256 height 81
click at [603, 373] on div "Delete" at bounding box center [600, 368] width 57 height 28
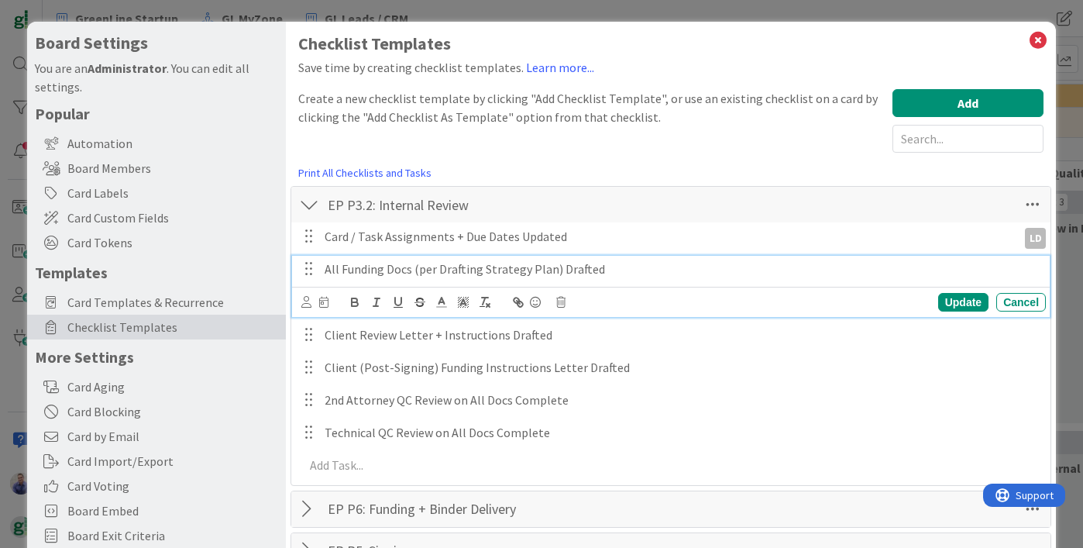
click at [590, 274] on p "All Funding Docs (per Drafting Strategy Plan) Drafted" at bounding box center [681, 269] width 715 height 18
click at [561, 303] on icon at bounding box center [560, 302] width 9 height 11
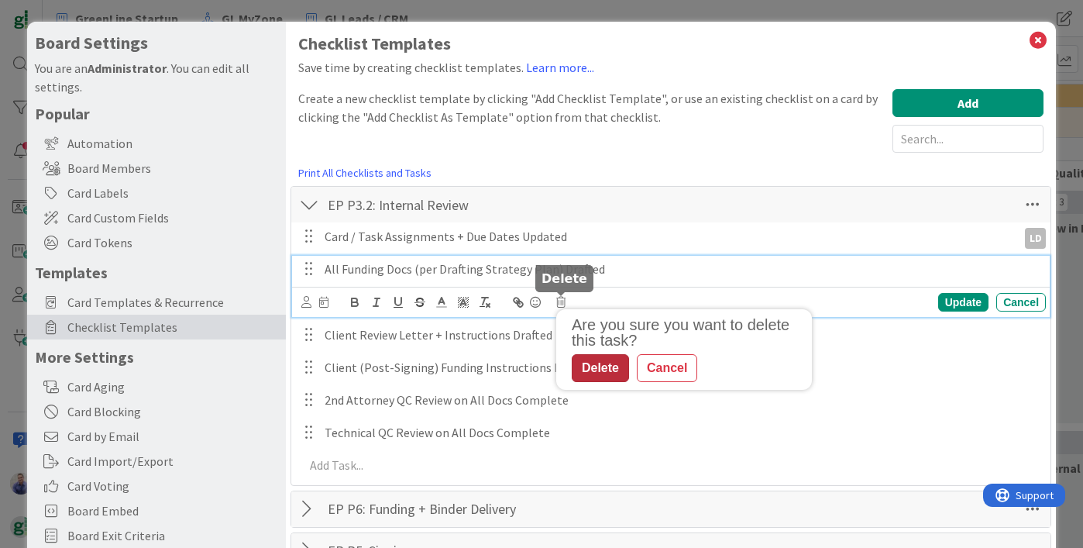
click at [609, 369] on div "Delete" at bounding box center [600, 368] width 57 height 28
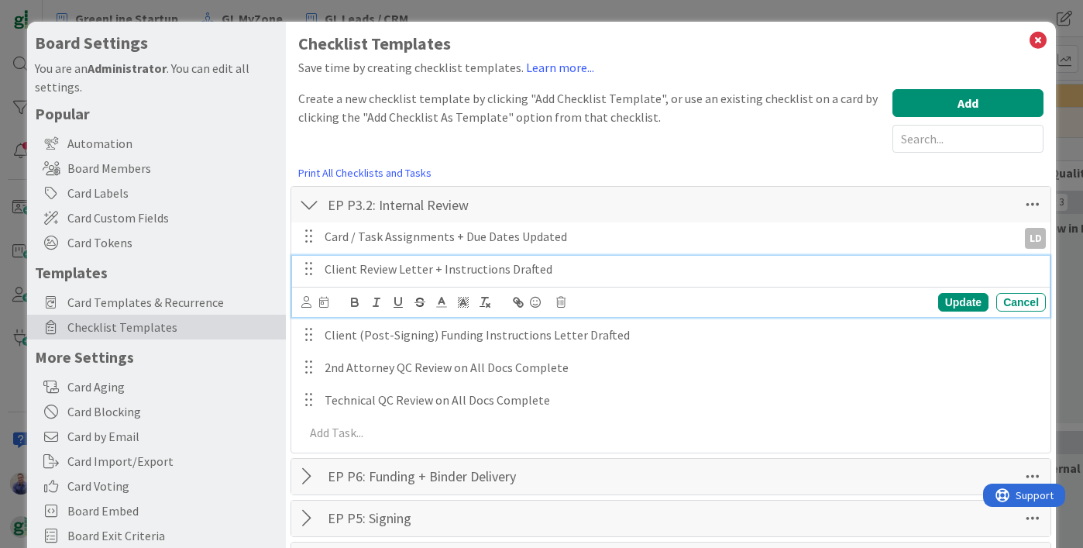
click at [577, 276] on p "Client Review Letter + Instructions Drafted" at bounding box center [681, 269] width 715 height 18
click at [563, 301] on icon at bounding box center [560, 302] width 9 height 11
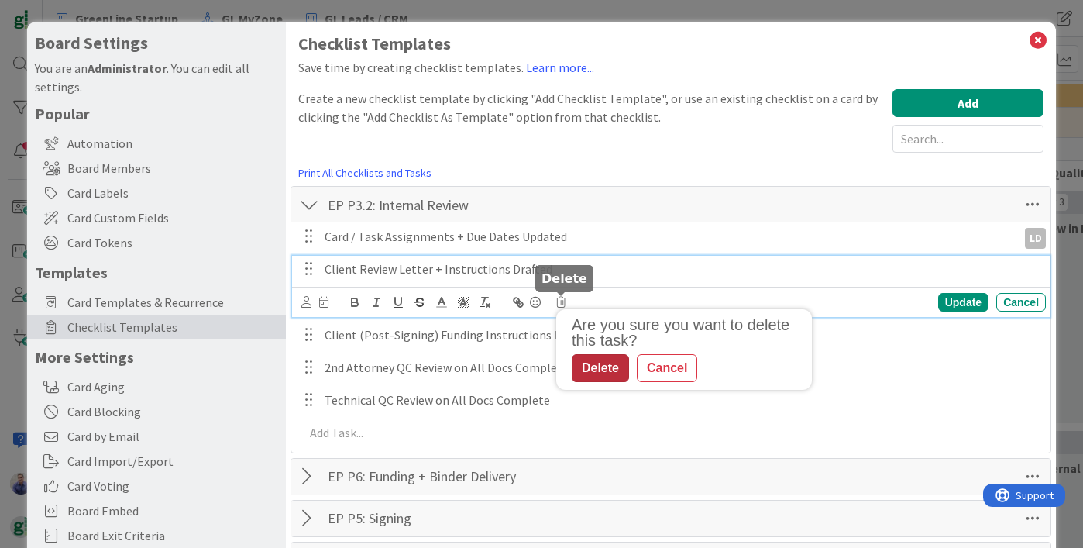
click at [595, 366] on div "Delete" at bounding box center [600, 368] width 57 height 28
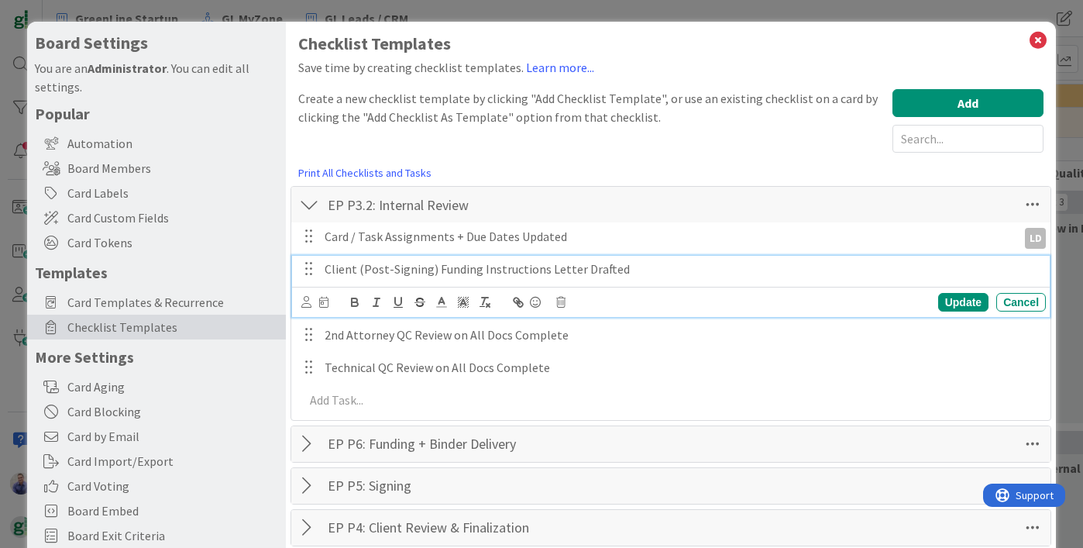
click at [623, 266] on p "Client (Post-Signing) Funding Instructions Letter Drafted" at bounding box center [681, 269] width 715 height 18
click at [563, 300] on icon at bounding box center [560, 302] width 9 height 11
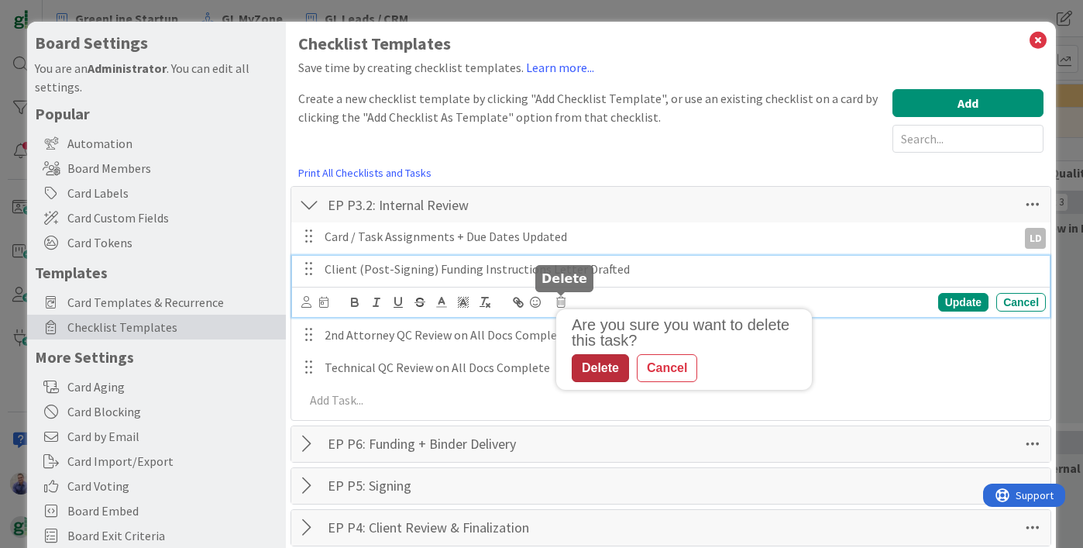
click at [591, 368] on div "Delete" at bounding box center [600, 368] width 57 height 28
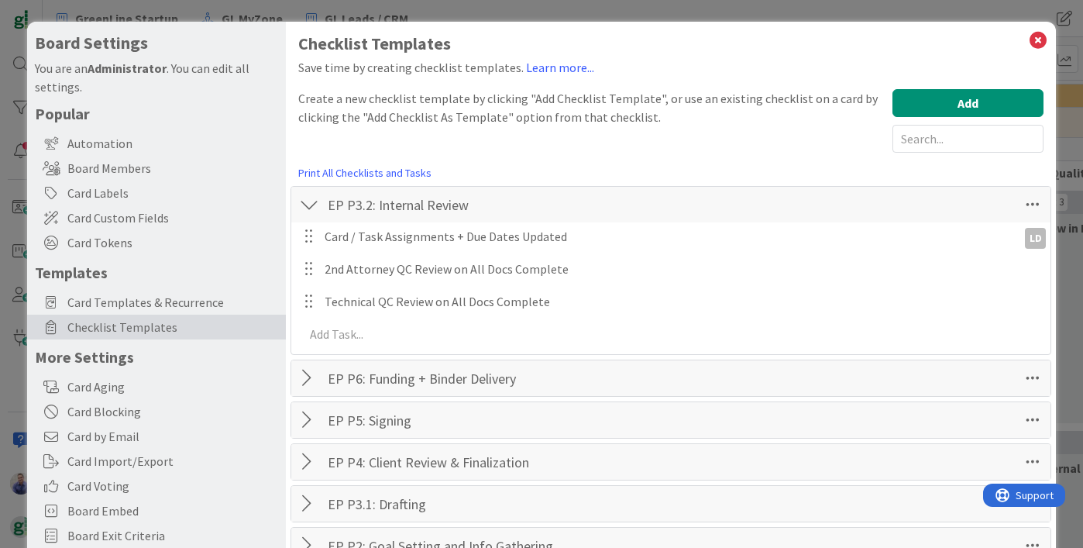
click at [311, 202] on div at bounding box center [309, 205] width 20 height 28
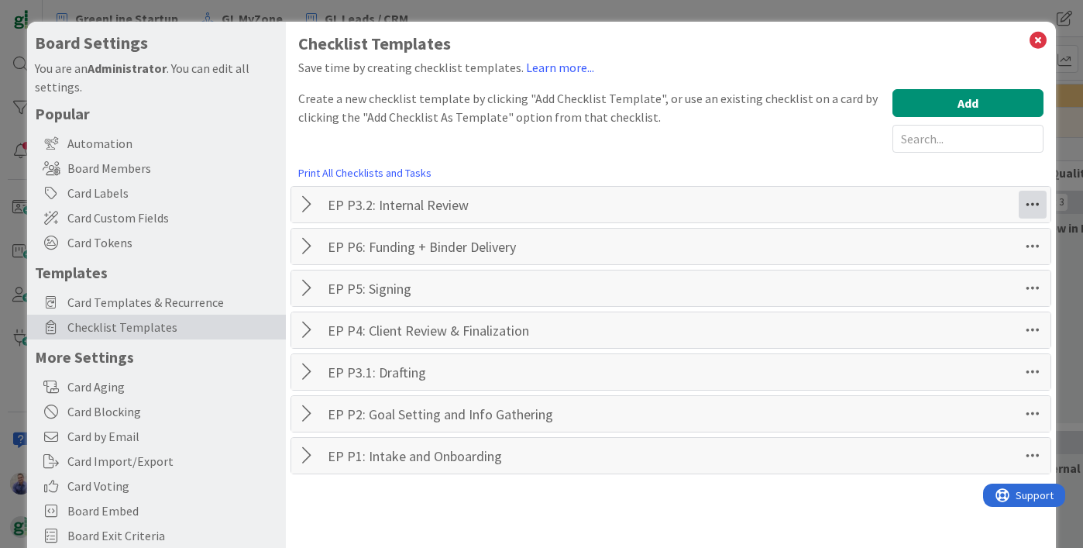
click at [1018, 202] on icon at bounding box center [1032, 205] width 28 height 28
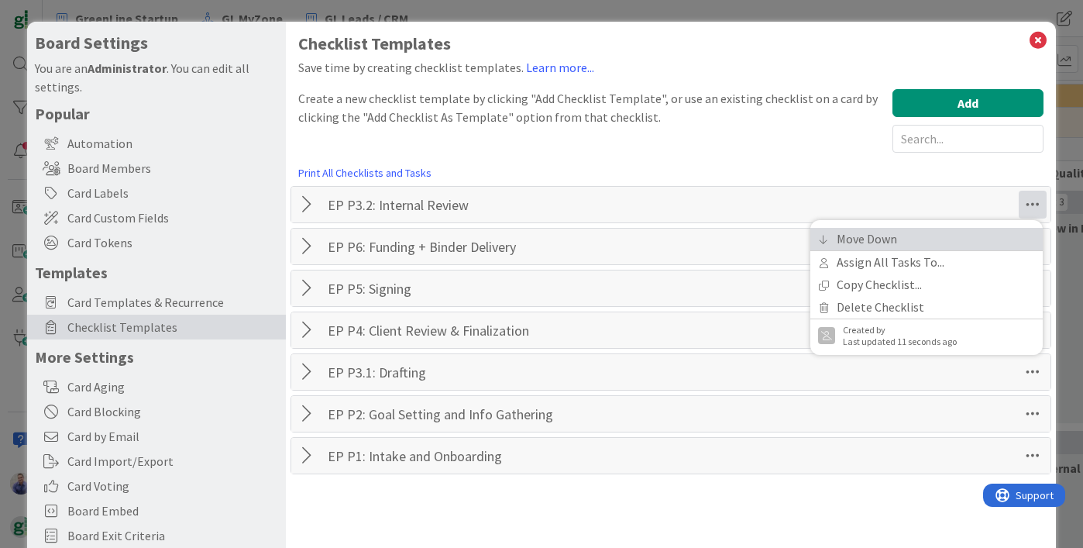
click at [923, 237] on link "Move Down" at bounding box center [926, 239] width 232 height 22
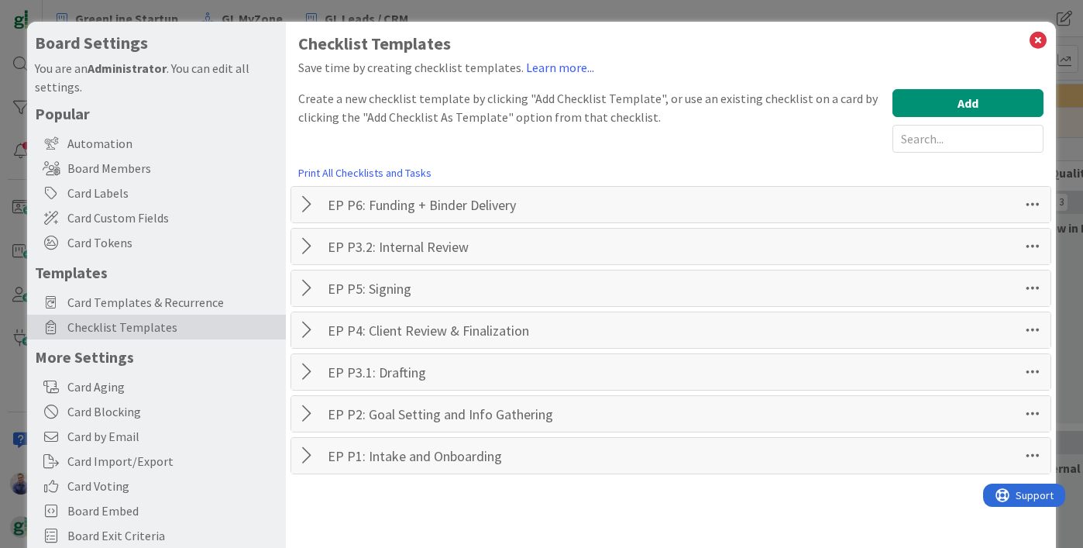
scroll to position [91, 0]
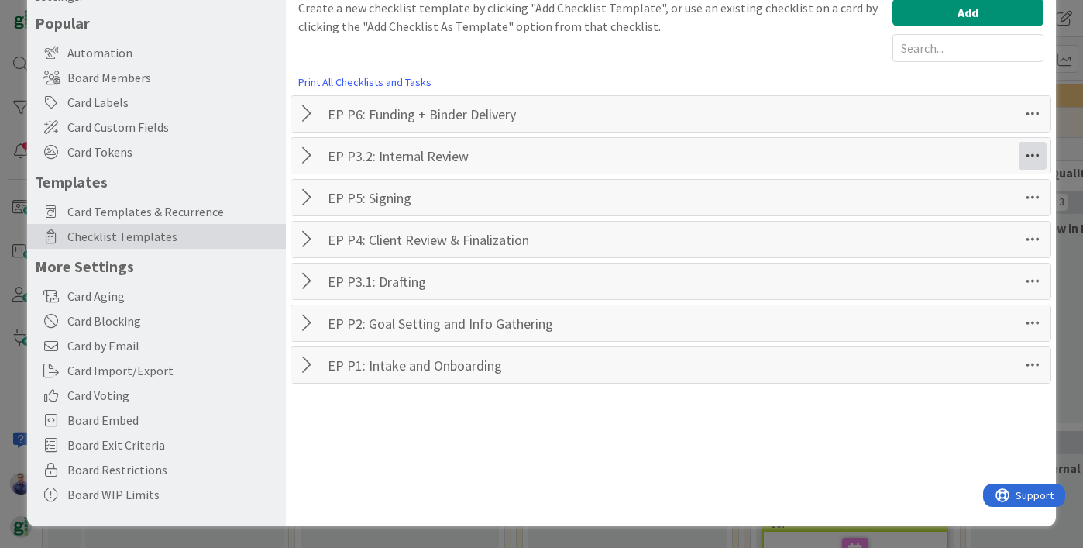
click at [1022, 152] on icon at bounding box center [1032, 156] width 28 height 28
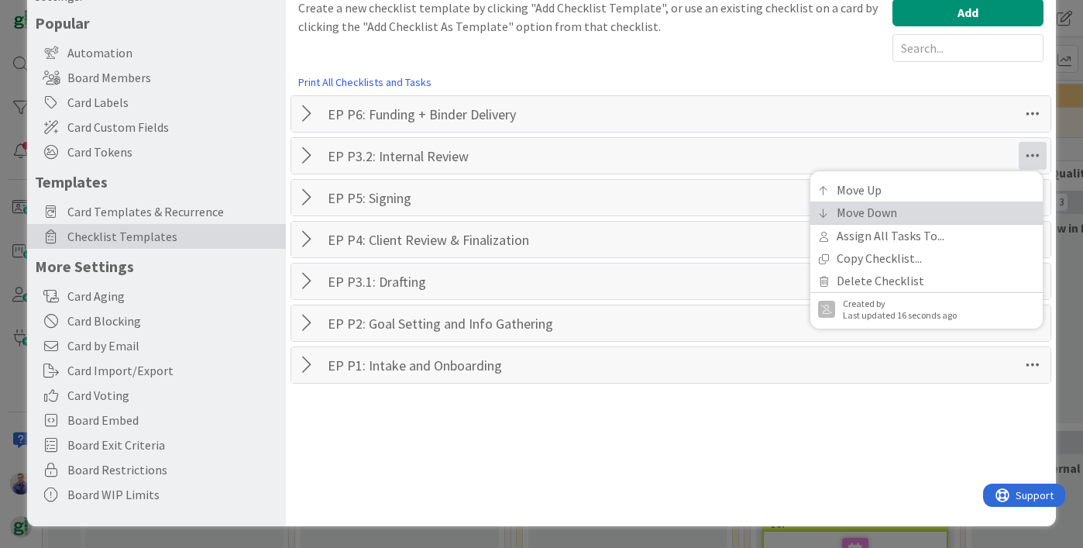
click at [887, 204] on link "Move Down" at bounding box center [926, 212] width 232 height 22
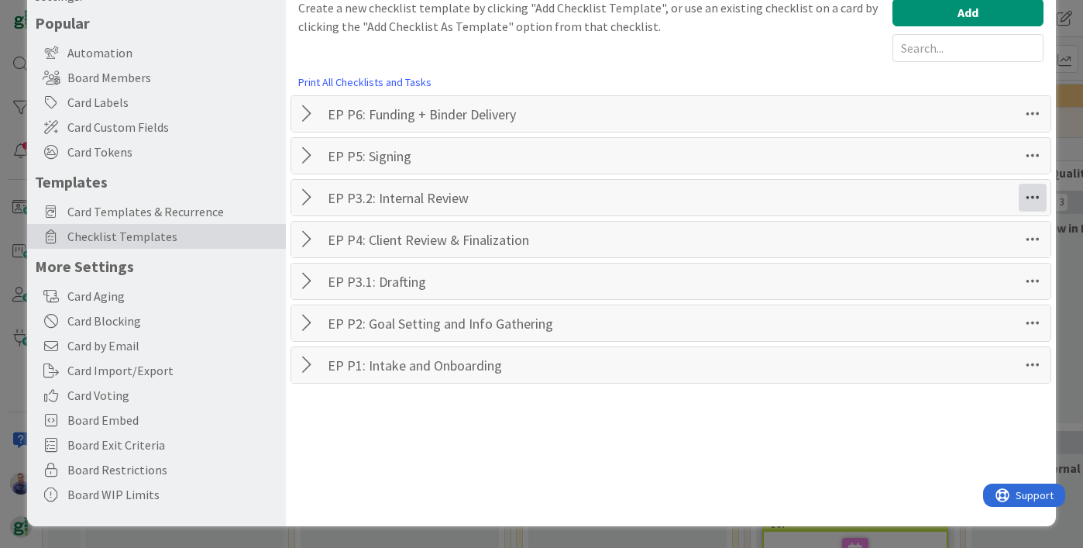
click at [1018, 196] on icon at bounding box center [1032, 198] width 28 height 28
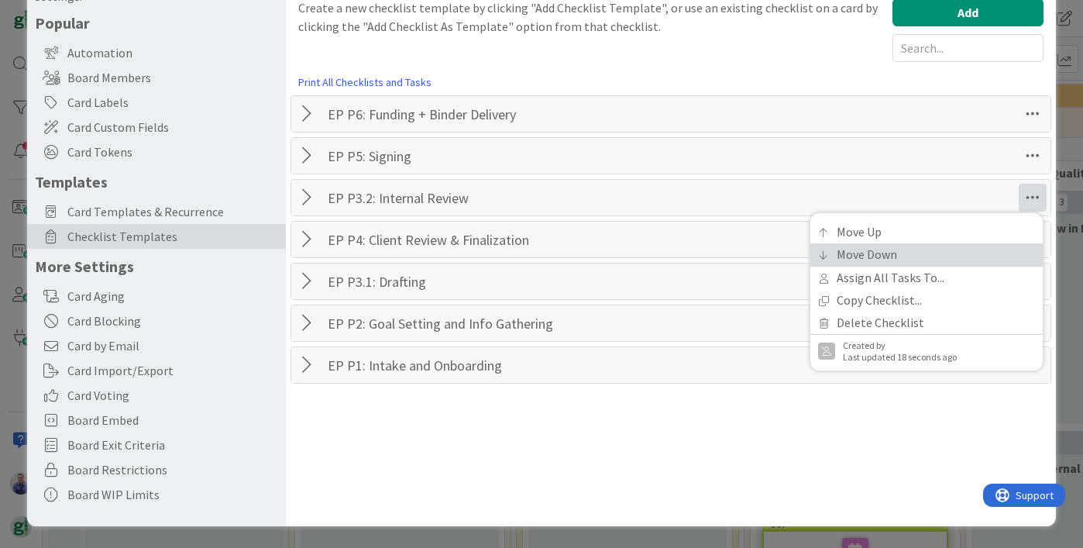
click at [892, 252] on link "Move Down" at bounding box center [926, 254] width 232 height 22
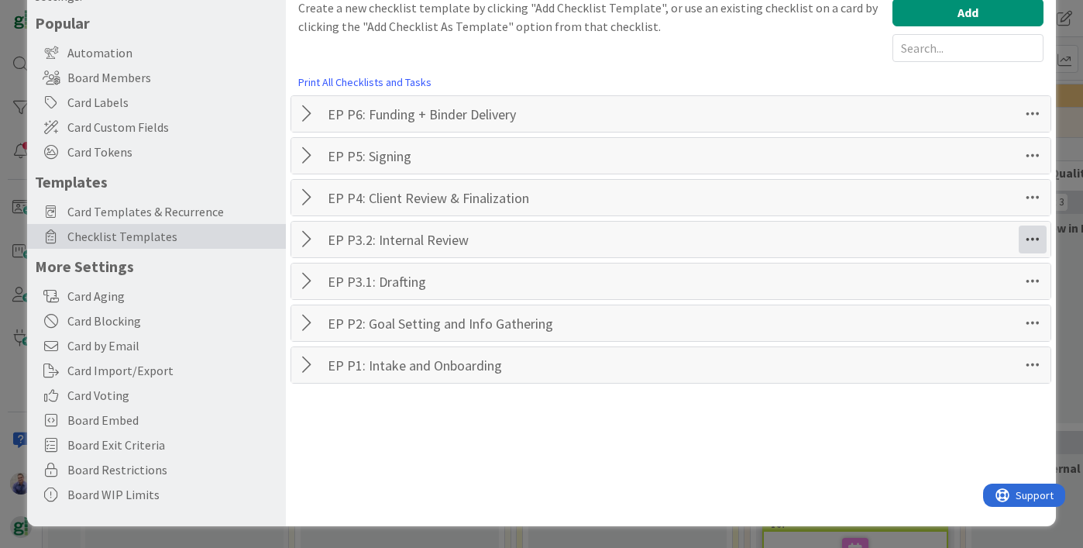
click at [1018, 246] on icon at bounding box center [1032, 239] width 28 height 28
click at [543, 427] on div "Checklist Templates Save time by creating checklist templates. Learn more... Cr…" at bounding box center [671, 228] width 770 height 595
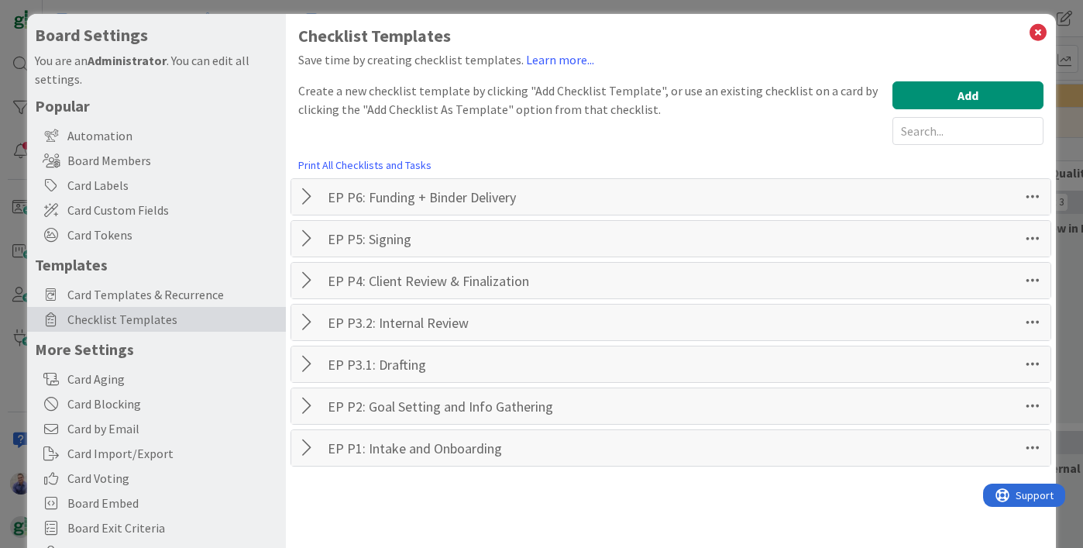
scroll to position [0, 0]
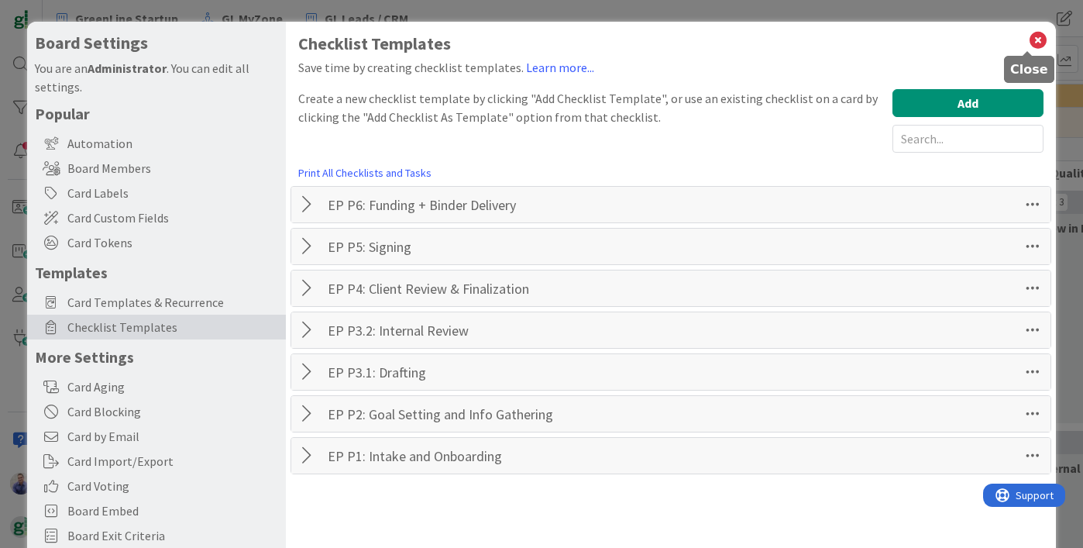
click at [1029, 36] on icon at bounding box center [1038, 40] width 20 height 22
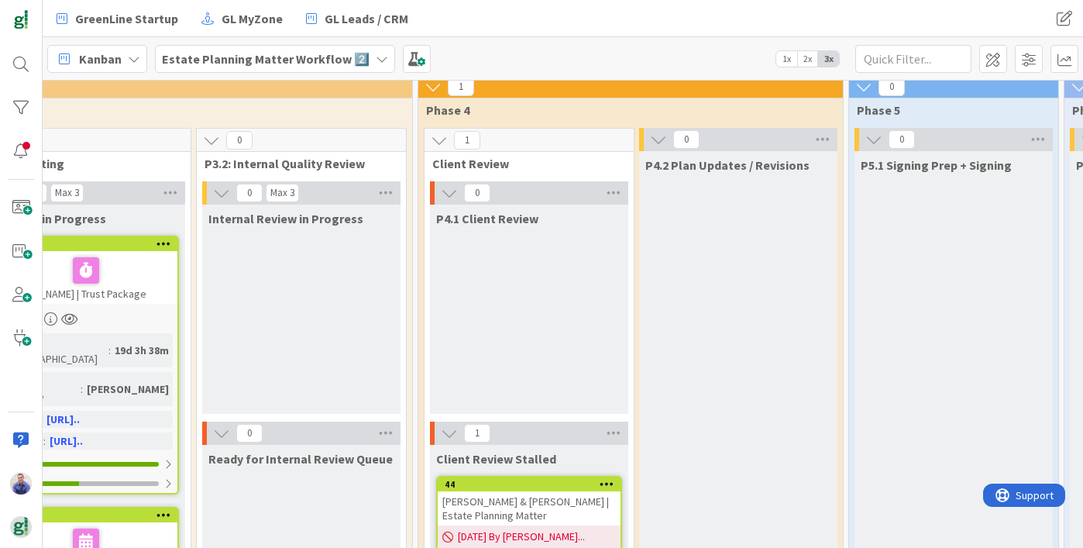
scroll to position [0, 769]
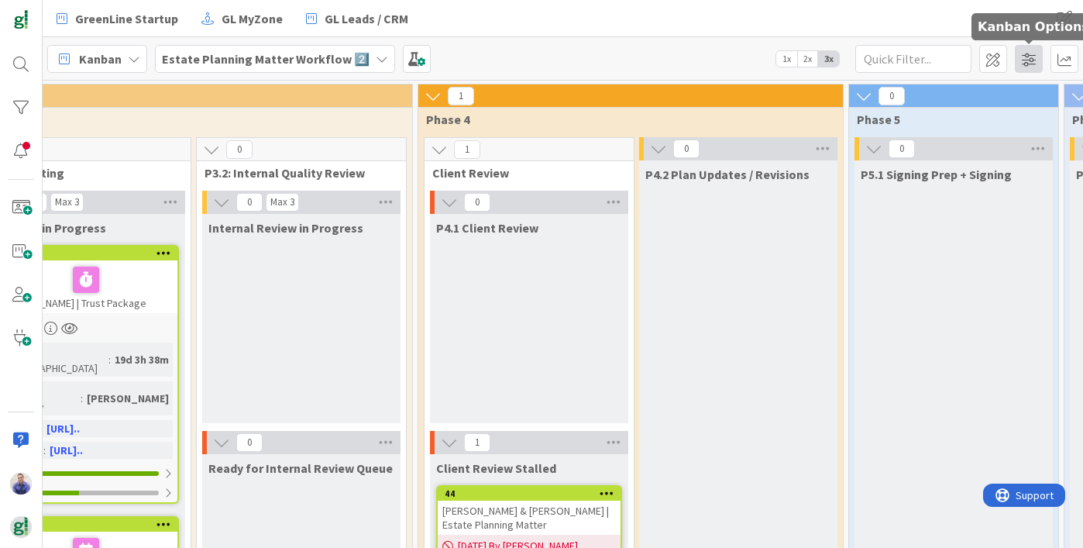
click at [1022, 57] on span at bounding box center [1029, 59] width 28 height 28
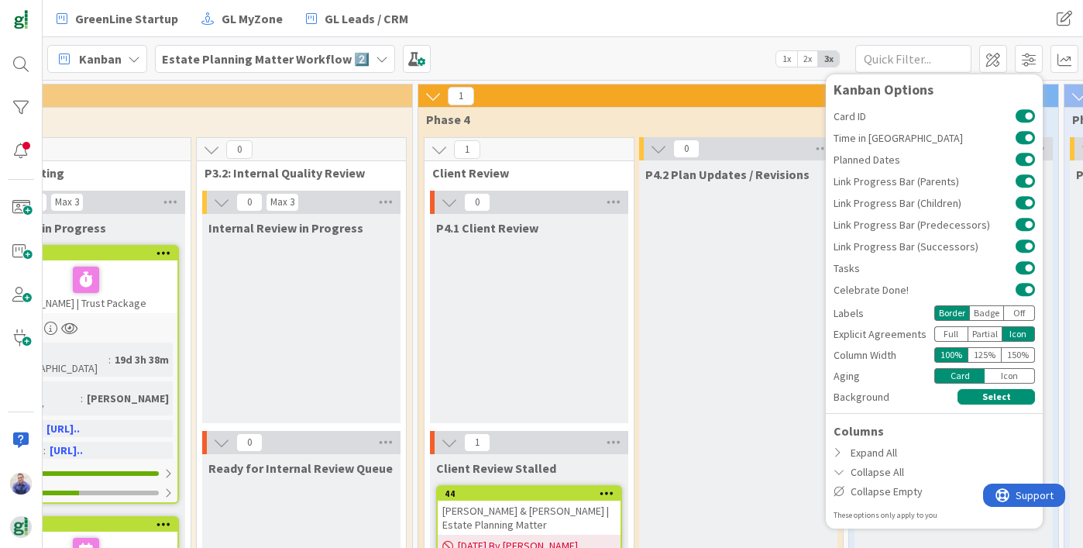
drag, startPoint x: 580, startPoint y: 41, endPoint x: 733, endPoint y: 50, distance: 153.6
click at [581, 41] on div "Kanban Estate Planning Matter Workflow 2️⃣ 1x 2x 3x Kanban Options Card ID Time…" at bounding box center [563, 58] width 1040 height 43
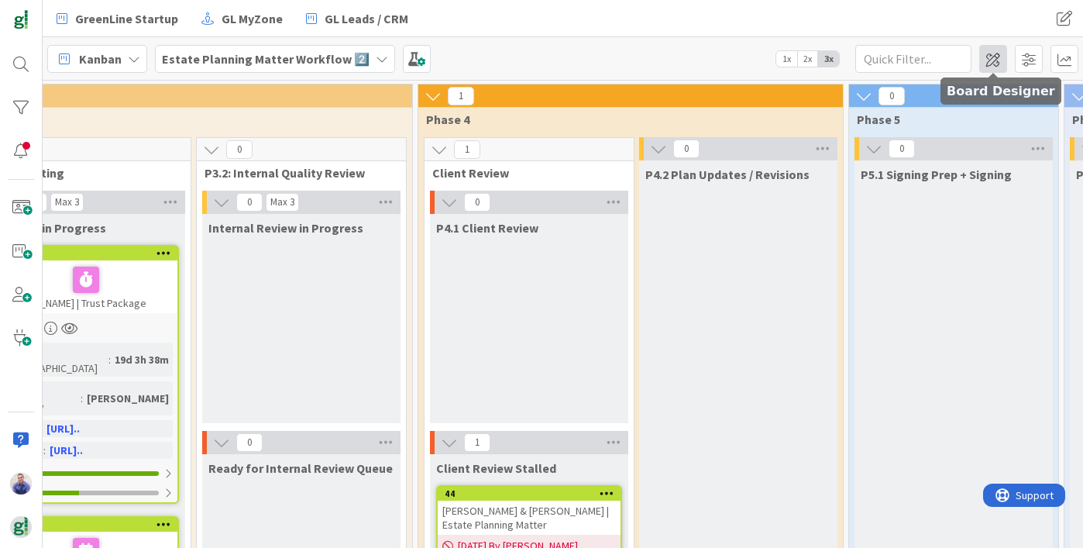
click at [994, 57] on span at bounding box center [993, 59] width 28 height 28
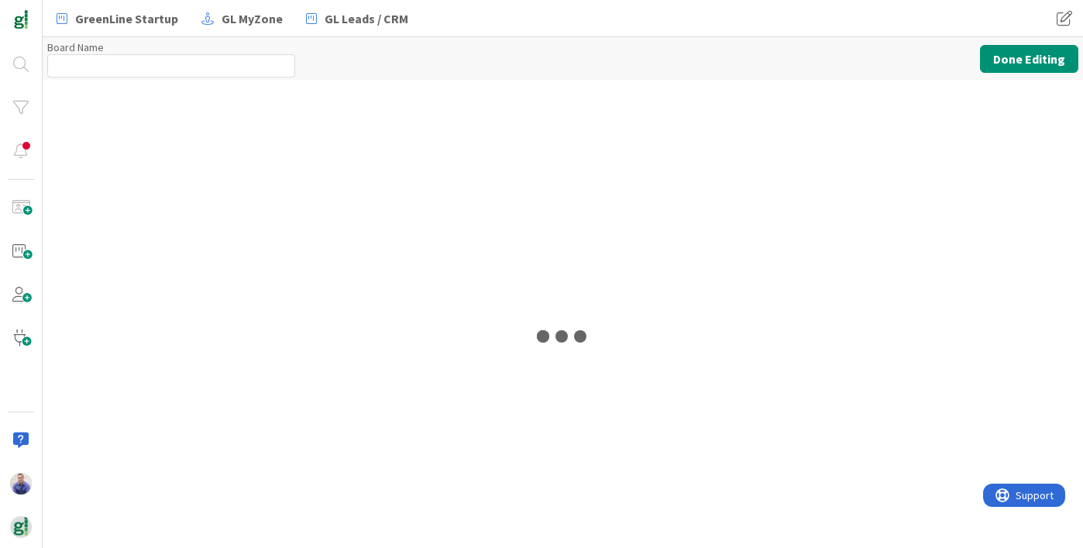
type input "Estate Planning Matter Workflow 2️⃣"
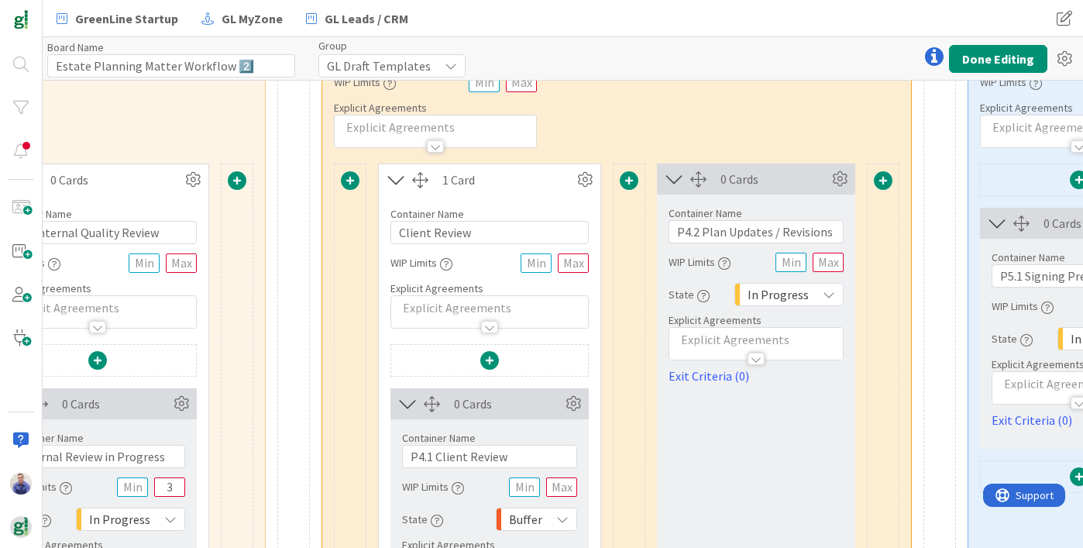
scroll to position [109, 1559]
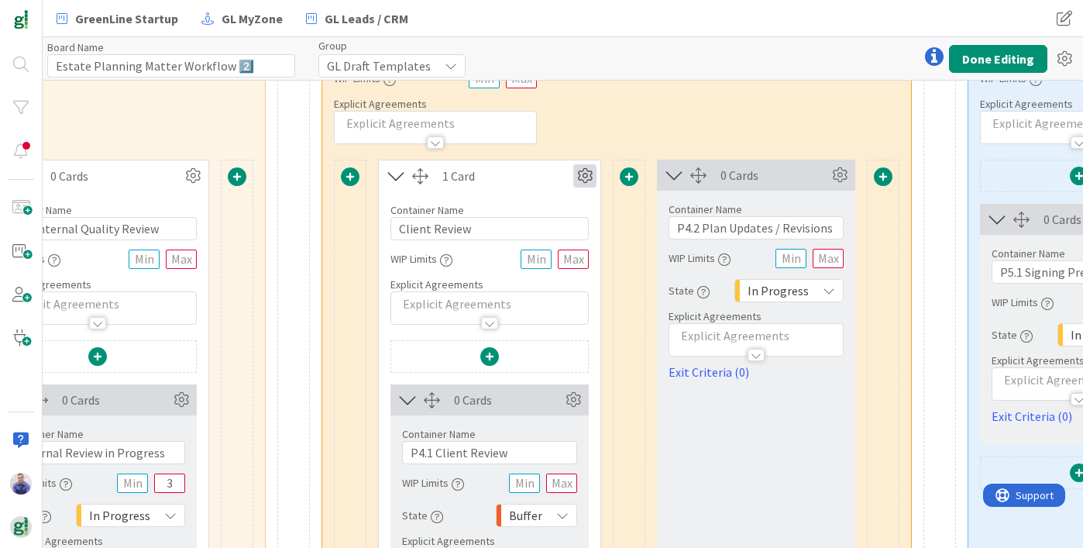
click at [592, 177] on icon at bounding box center [584, 175] width 23 height 23
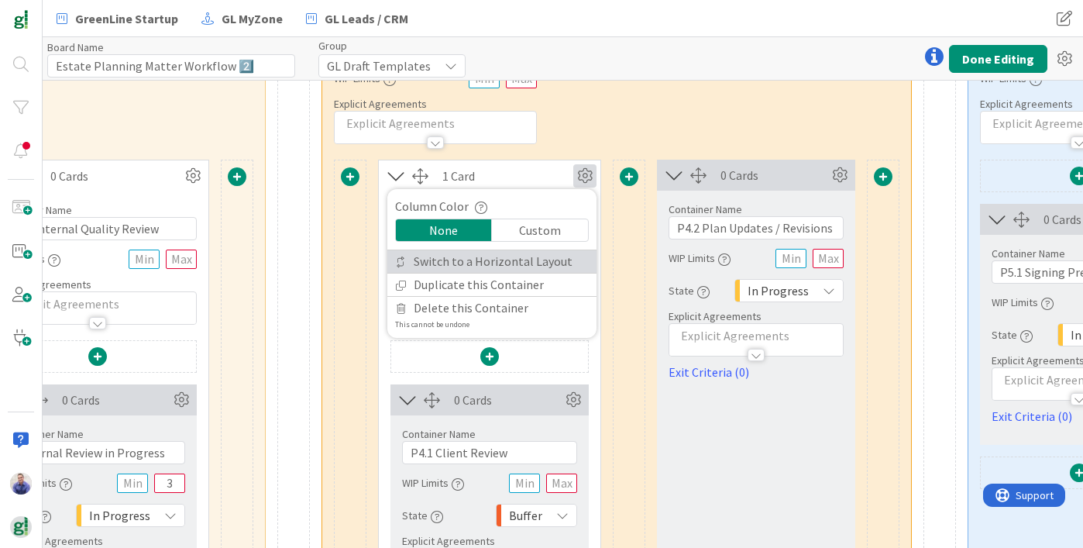
click at [538, 256] on link "Switch to a Horizontal Layout" at bounding box center [491, 261] width 209 height 22
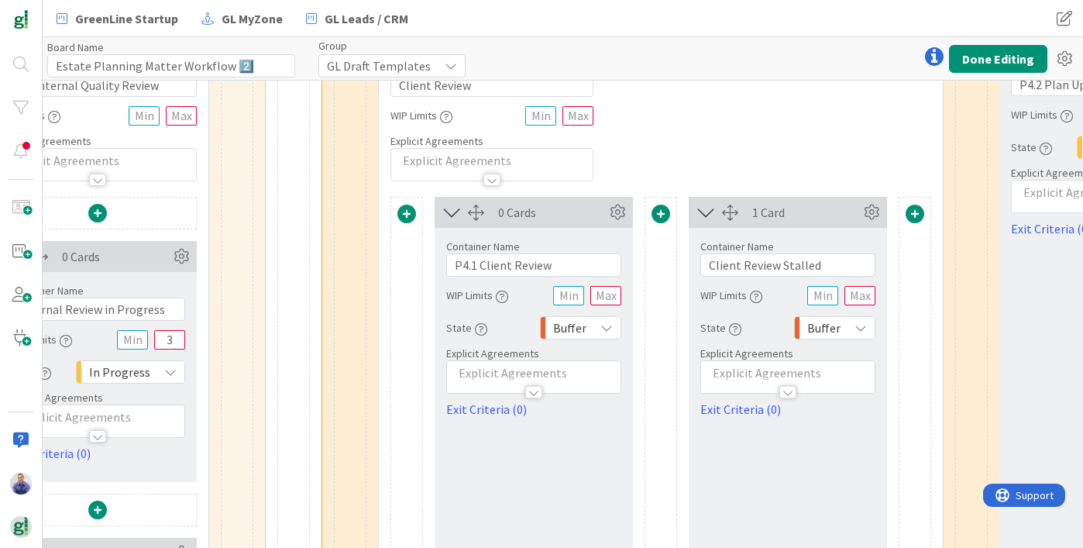
scroll to position [321, 1559]
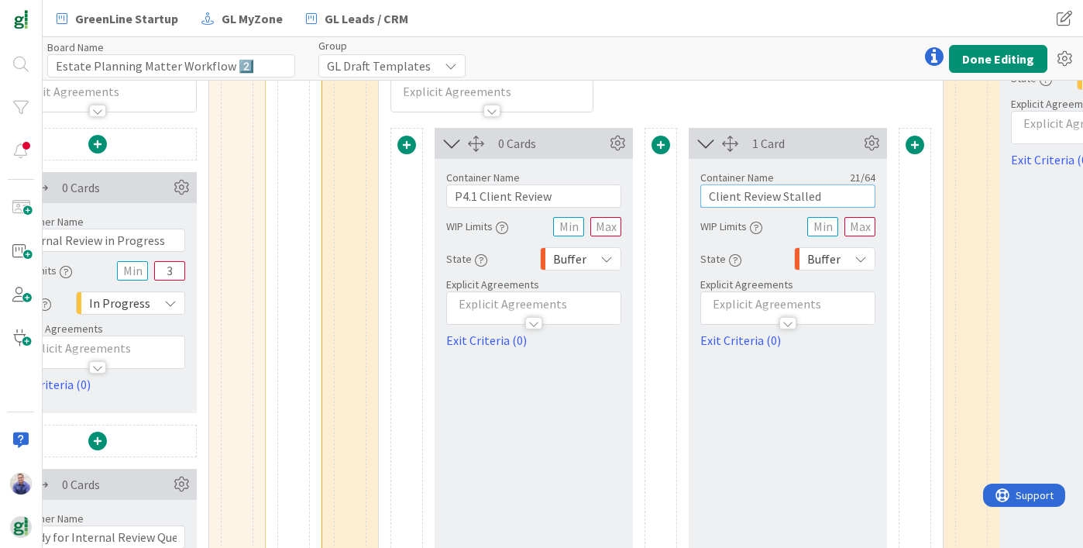
click at [710, 194] on input "Client Review Stalled" at bounding box center [787, 195] width 175 height 23
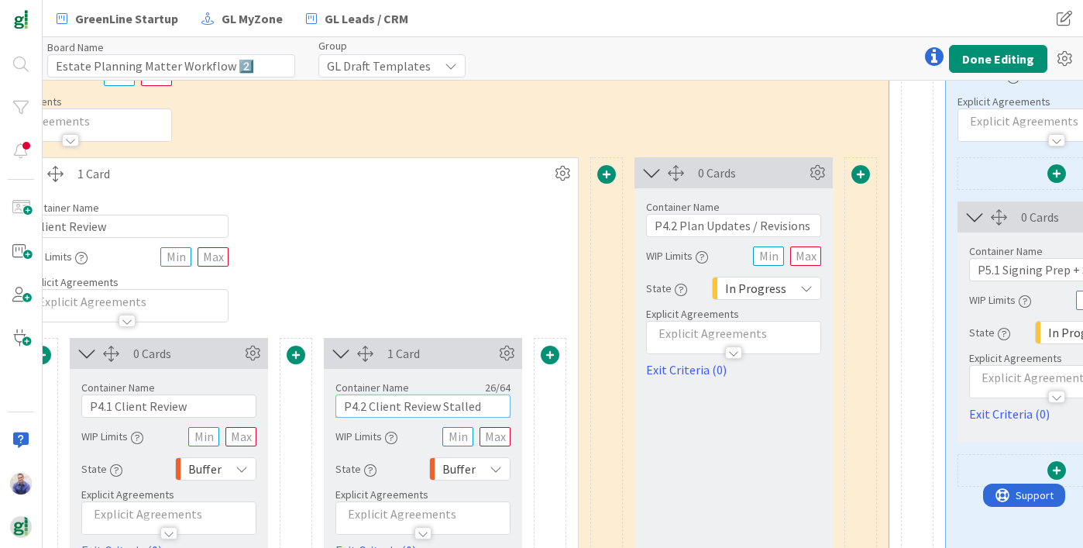
scroll to position [0, 1924]
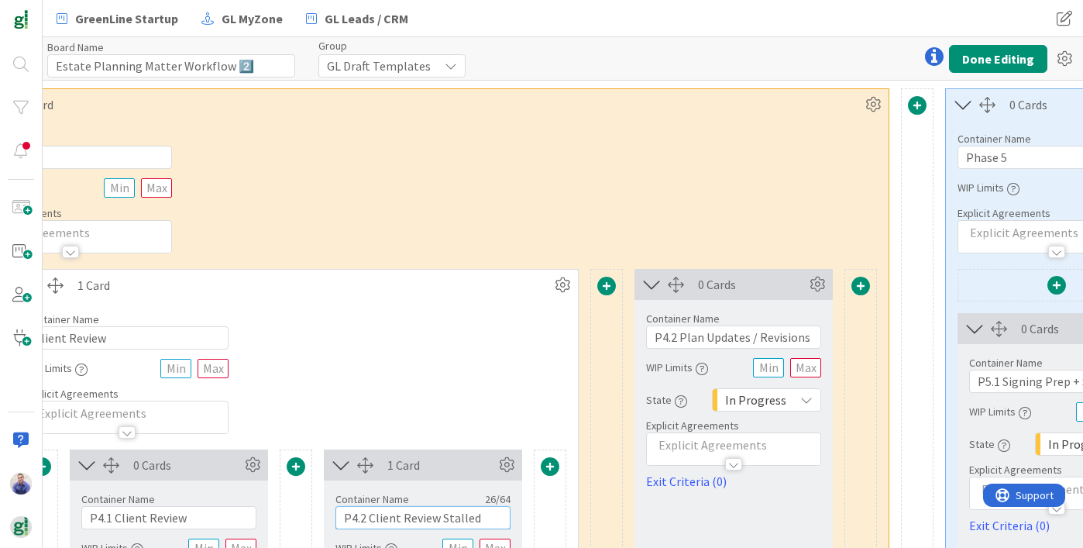
type input "P4.2 Client Review Stalled"
click at [672, 338] on input "P4.2 Plan Updates / Revisions" at bounding box center [733, 336] width 175 height 23
type input "P4.3 Plan Updates / Revisions"
click at [736, 246] on div "Container Name 7 / 64 Phase 4 WIP Limits Explicit Agreements" at bounding box center [422, 186] width 931 height 133
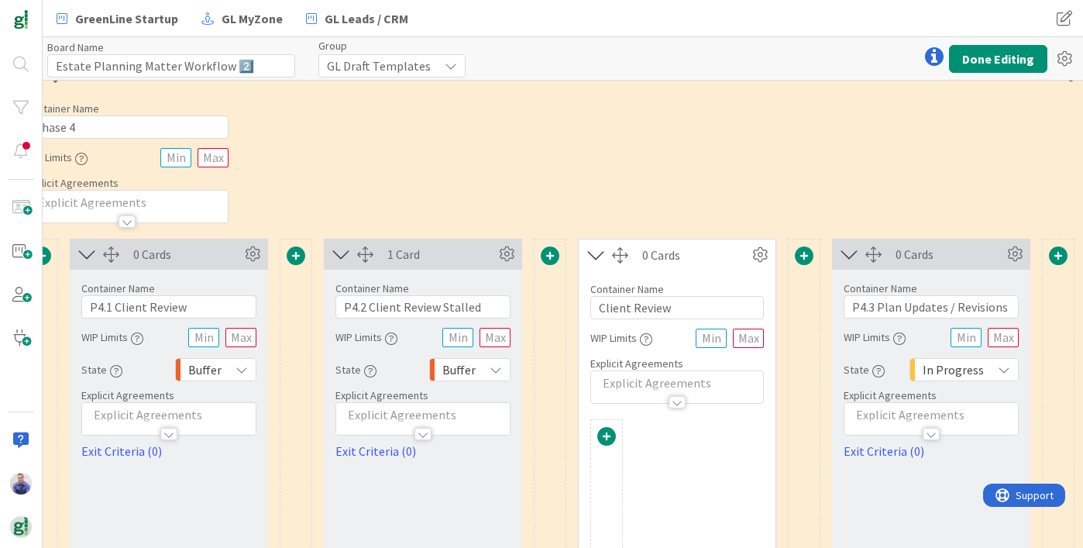
scroll to position [30, 1860]
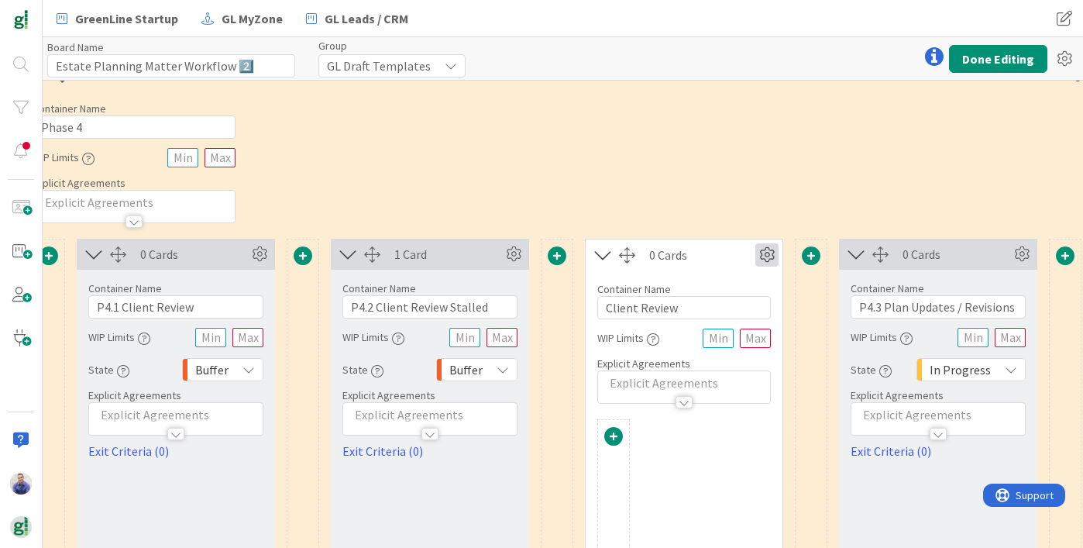
click at [764, 254] on icon at bounding box center [766, 254] width 23 height 23
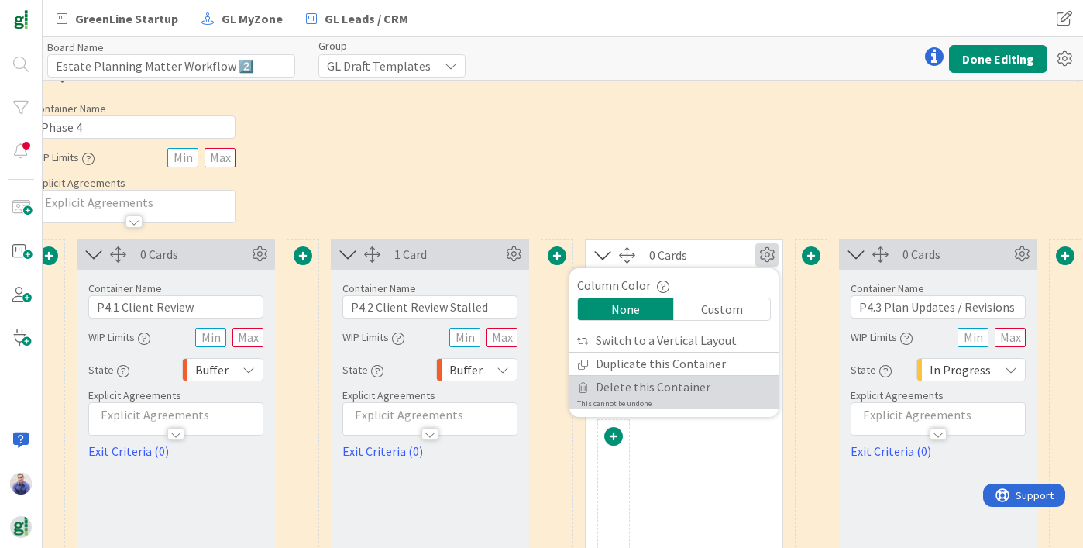
click at [692, 395] on span "Delete this Container" at bounding box center [653, 387] width 115 height 22
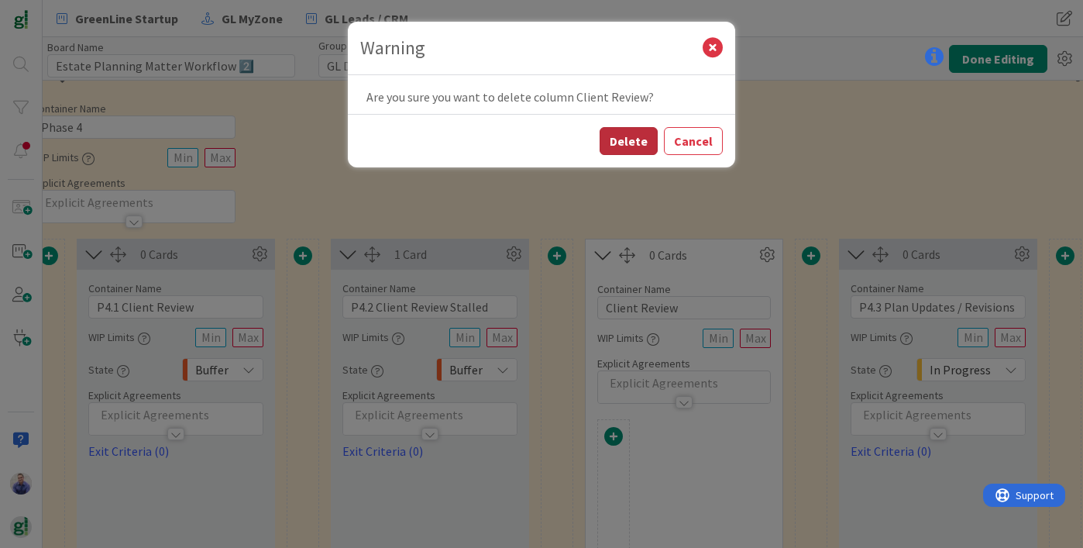
click at [644, 136] on button "Delete" at bounding box center [628, 141] width 58 height 28
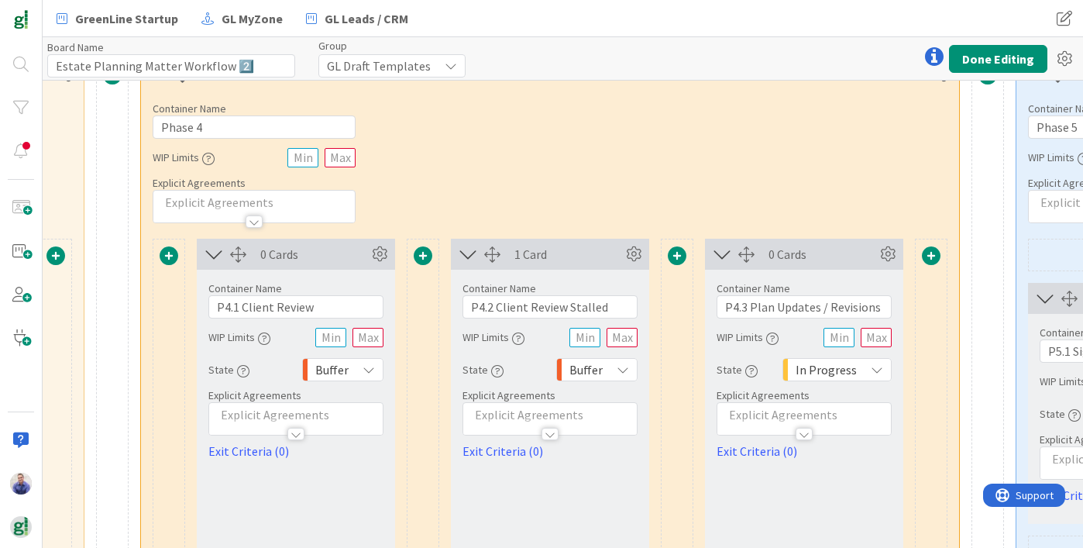
scroll to position [30, 1748]
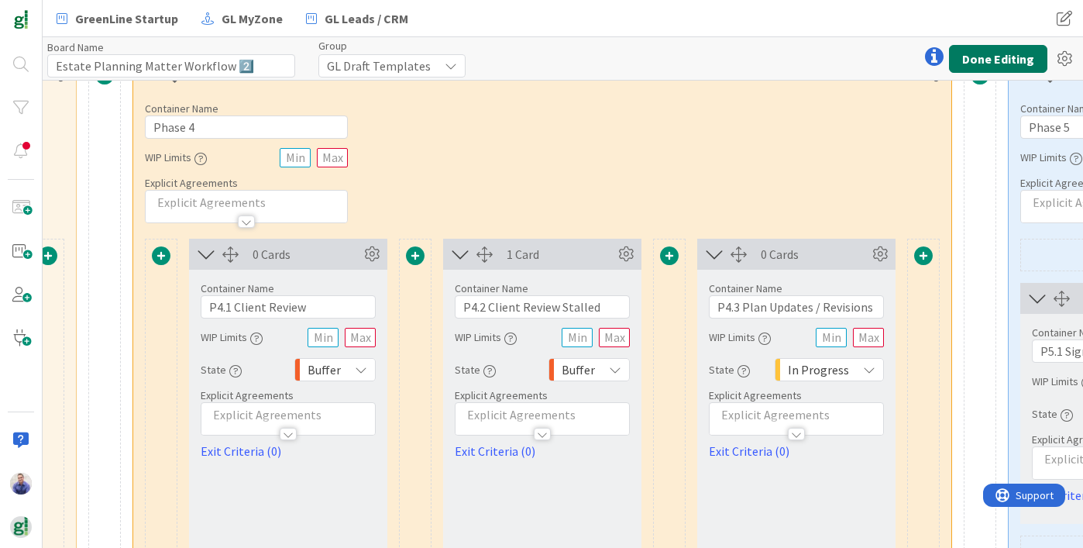
click at [987, 58] on button "Done Editing" at bounding box center [998, 59] width 98 height 28
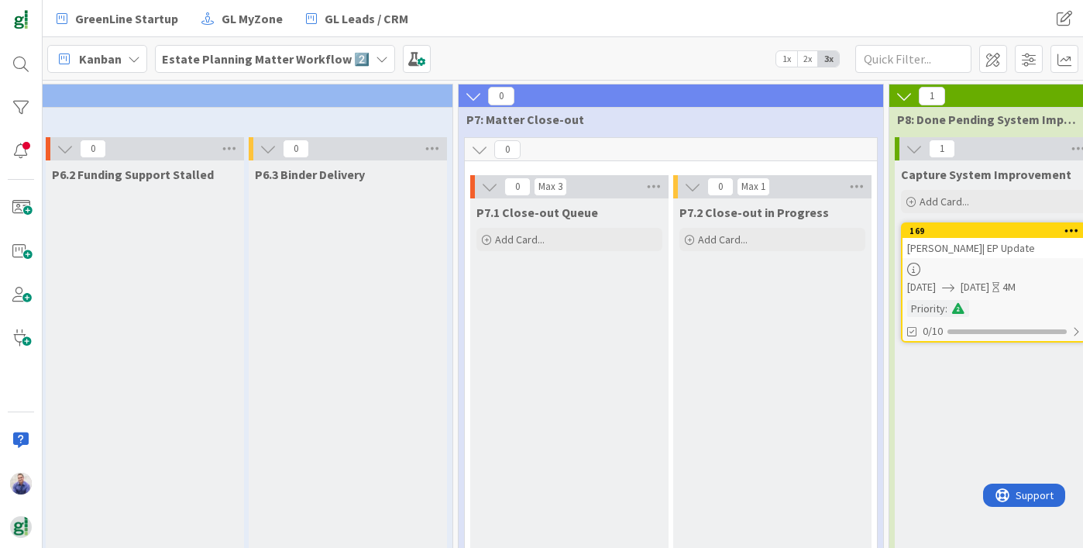
scroll to position [0, 2192]
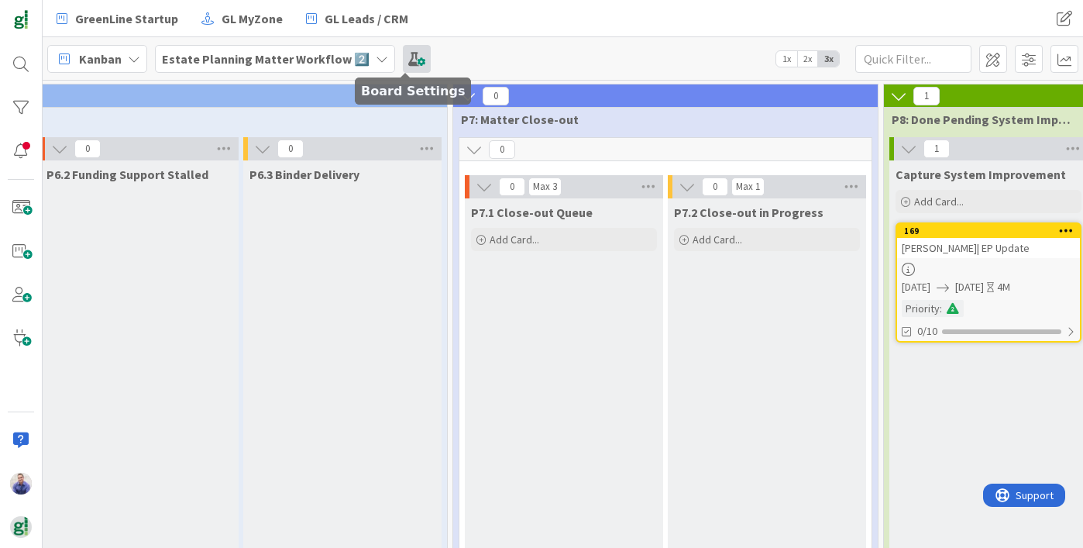
click at [408, 57] on span at bounding box center [417, 59] width 28 height 28
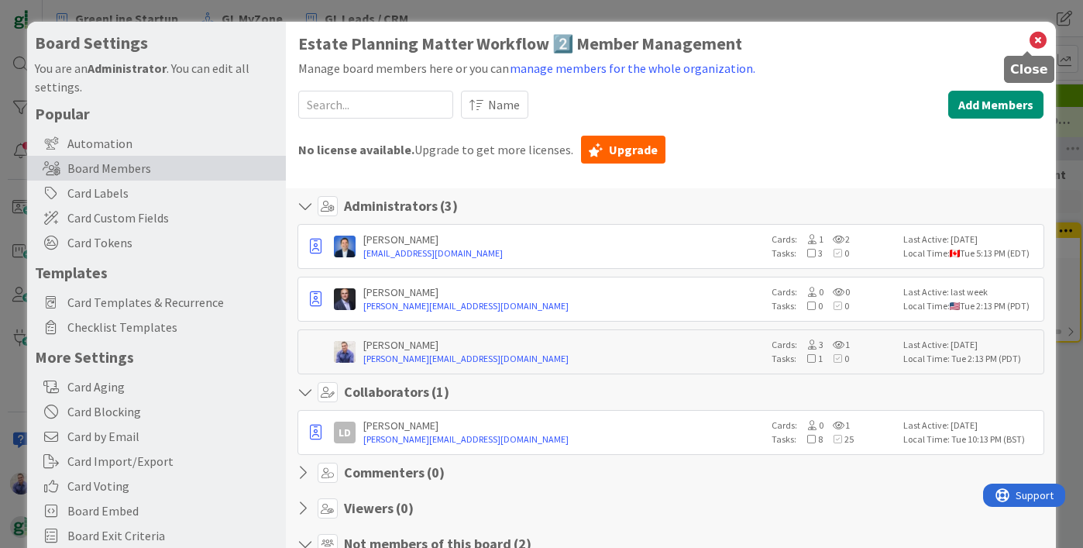
click at [1028, 36] on icon at bounding box center [1038, 40] width 20 height 22
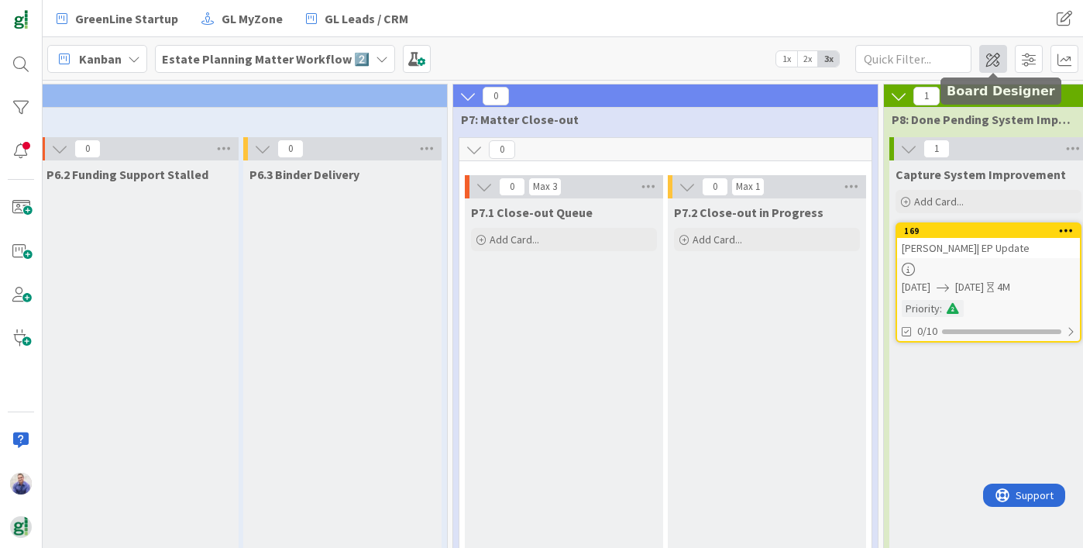
click at [1000, 57] on span at bounding box center [993, 59] width 28 height 28
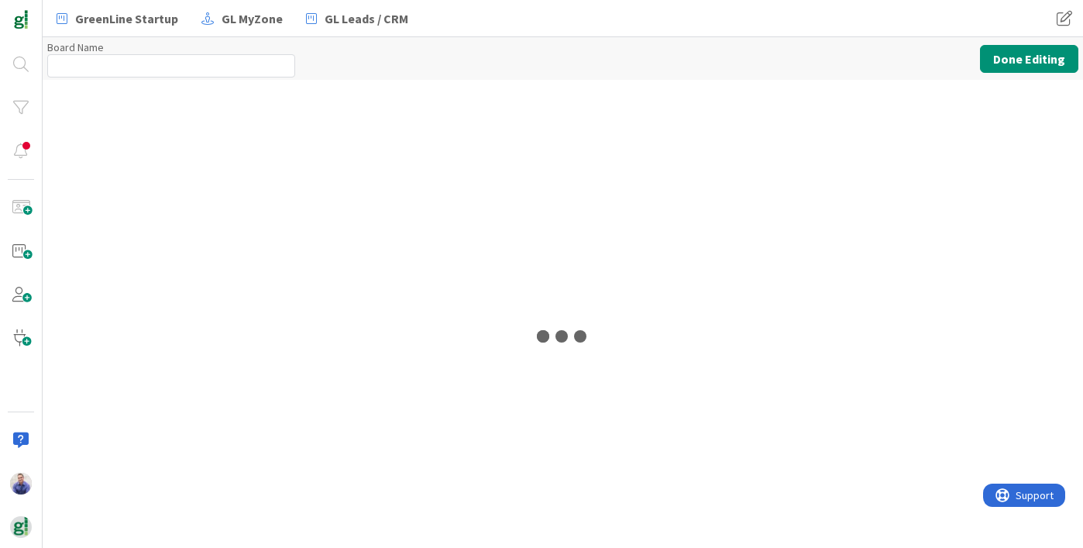
type input "Estate Planning Matter Workflow 2️⃣"
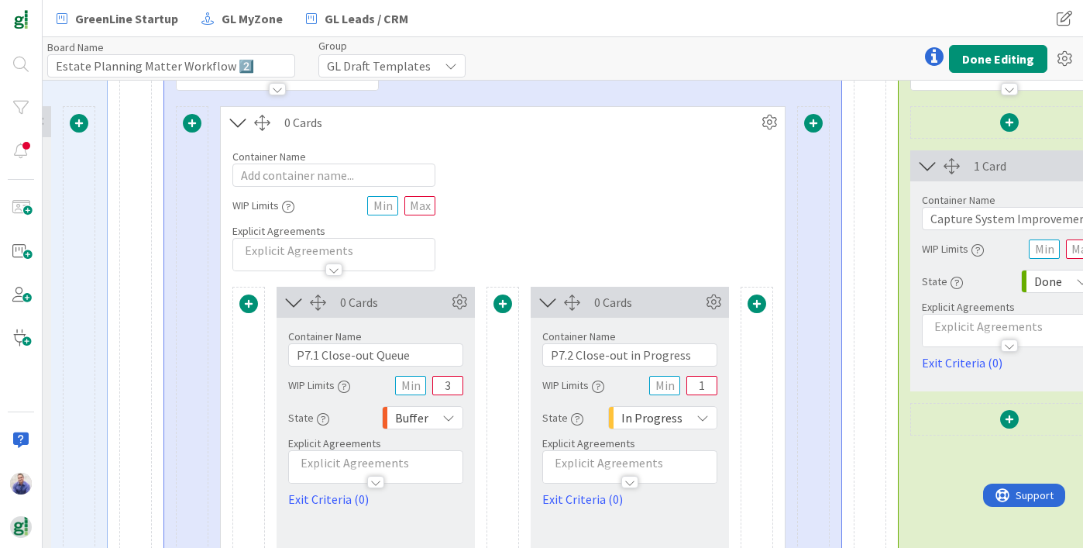
scroll to position [0, 3746]
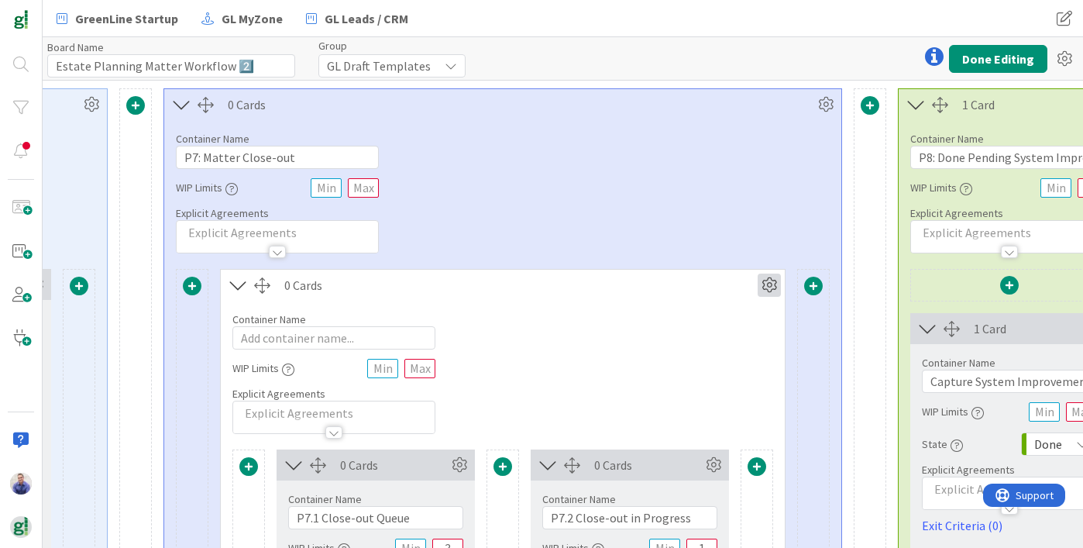
click at [769, 290] on icon at bounding box center [768, 284] width 23 height 23
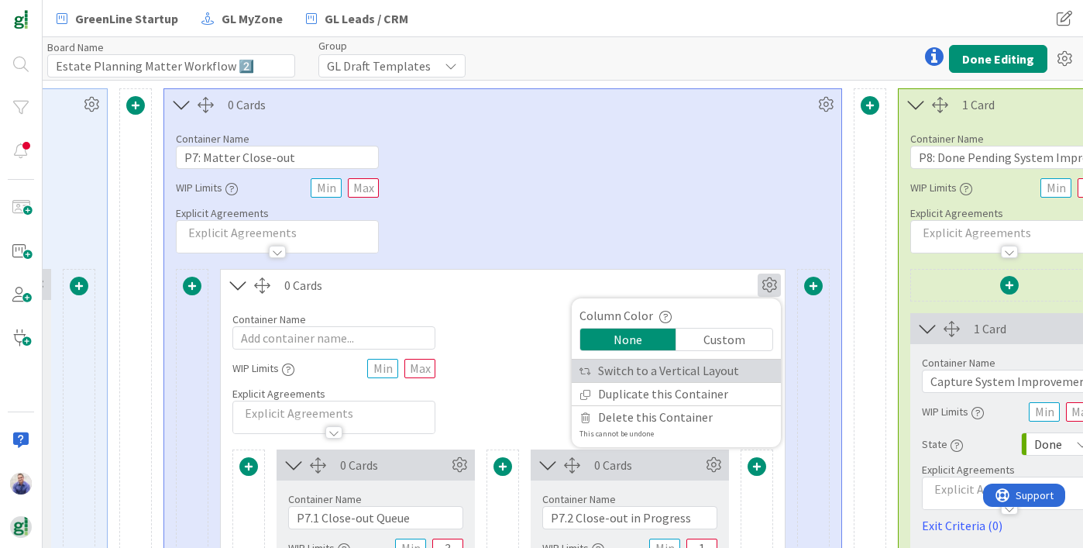
click at [647, 379] on link "Switch to a Vertical Layout" at bounding box center [676, 370] width 209 height 22
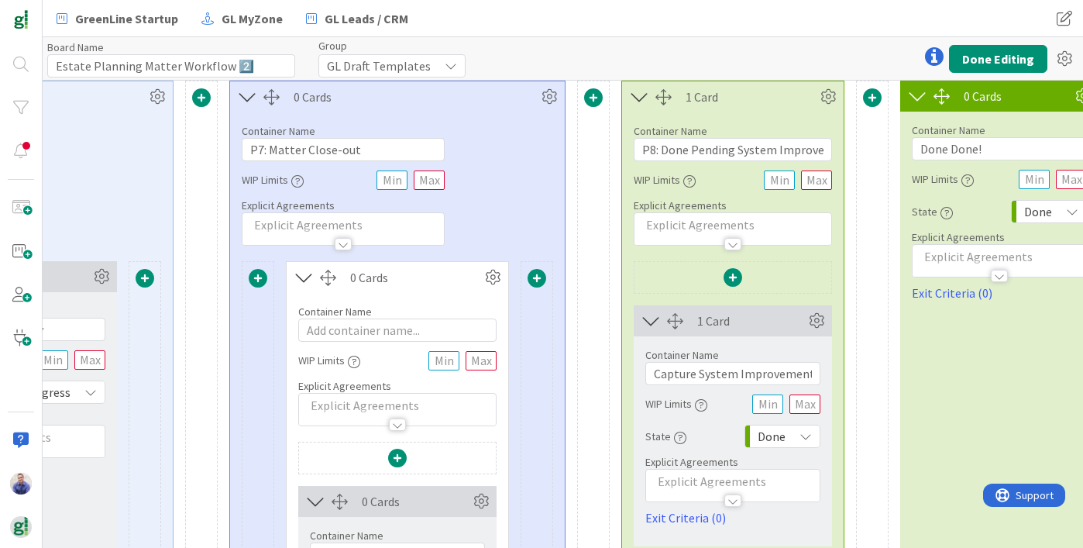
scroll to position [0, 3680]
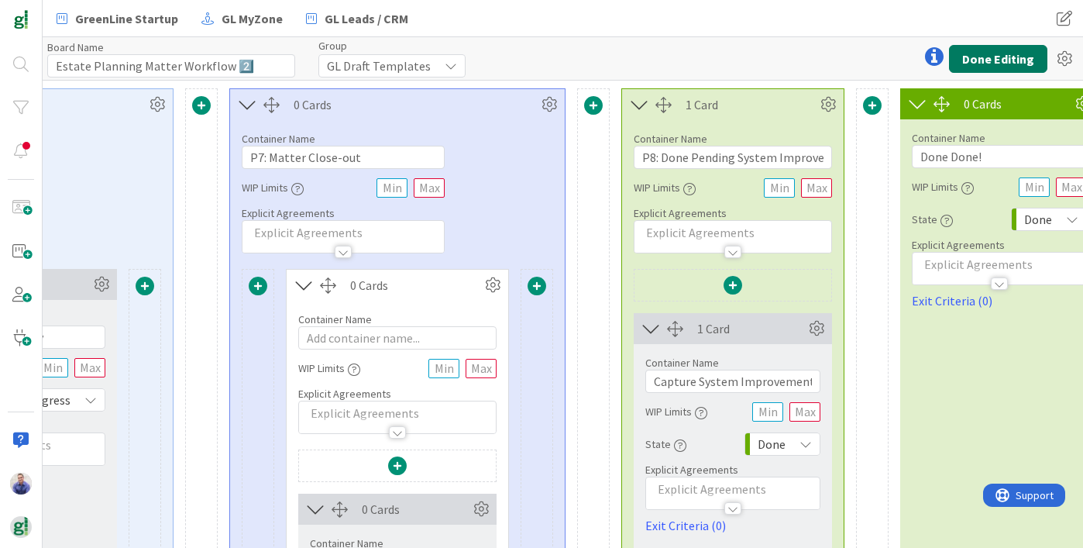
click at [1002, 63] on button "Done Editing" at bounding box center [998, 59] width 98 height 28
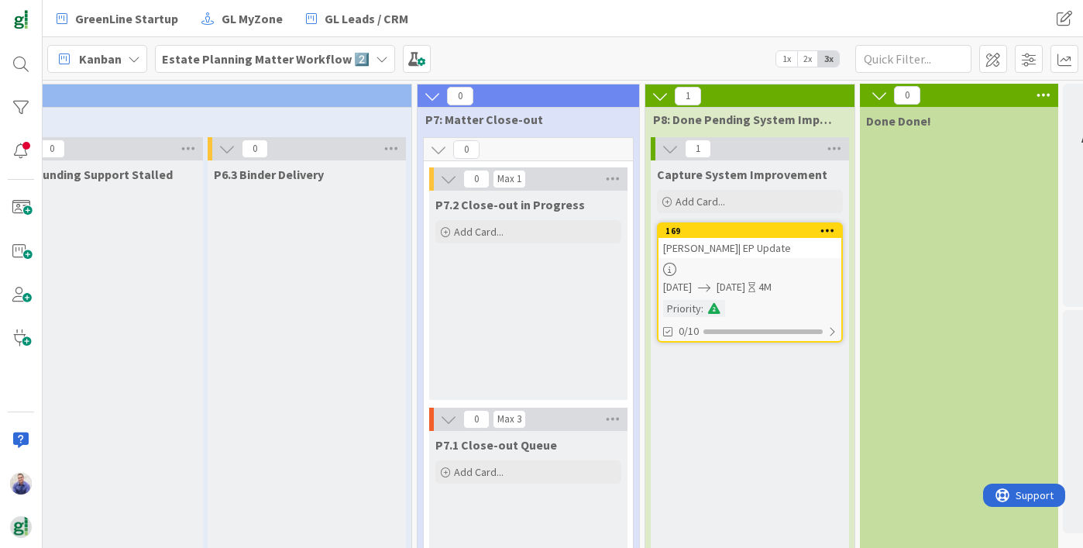
scroll to position [0, 2245]
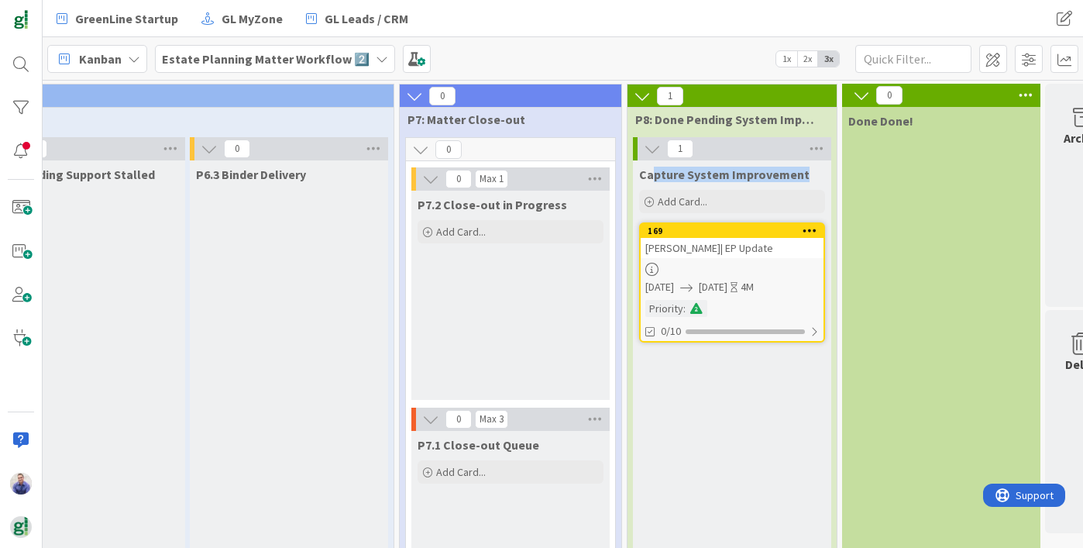
drag, startPoint x: 653, startPoint y: 177, endPoint x: 804, endPoint y: 182, distance: 151.1
click at [804, 182] on div "Capture System Improvement Add Card..." at bounding box center [732, 188] width 198 height 56
click at [803, 177] on div "Capture System Improvement" at bounding box center [732, 174] width 186 height 15
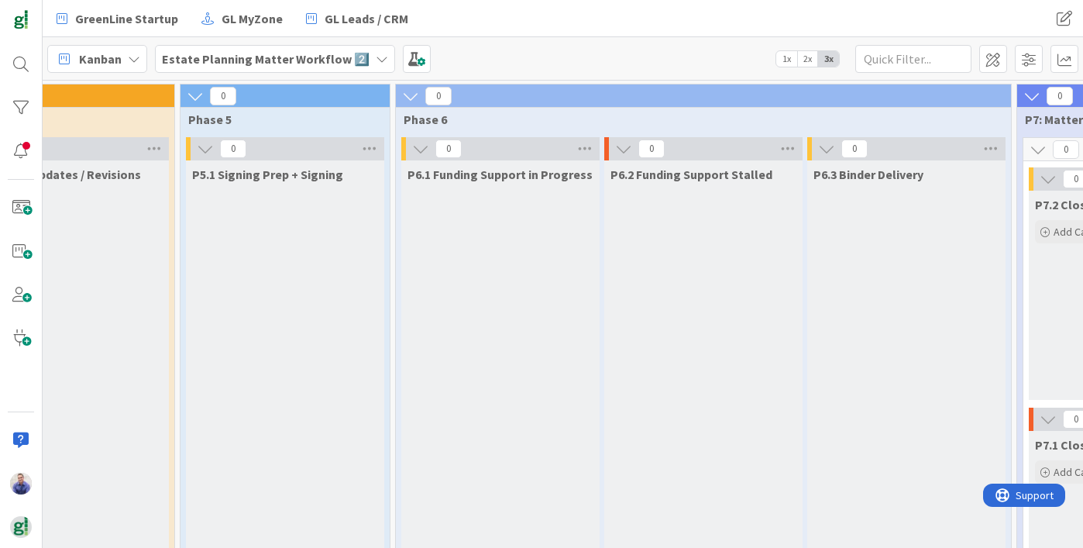
scroll to position [0, 1719]
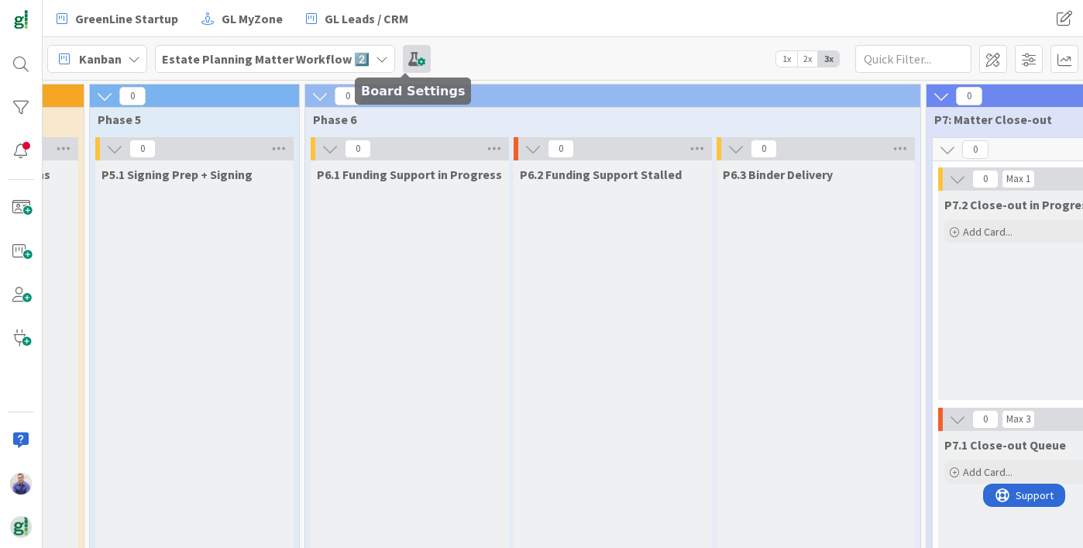
click at [403, 64] on span at bounding box center [417, 59] width 28 height 28
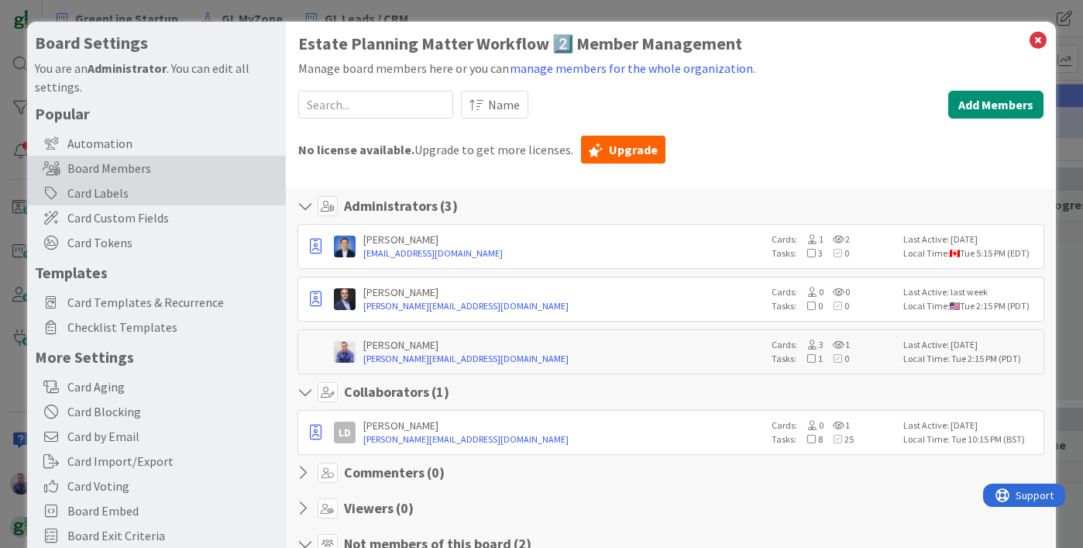
click at [108, 194] on div "Card Labels" at bounding box center [156, 192] width 259 height 25
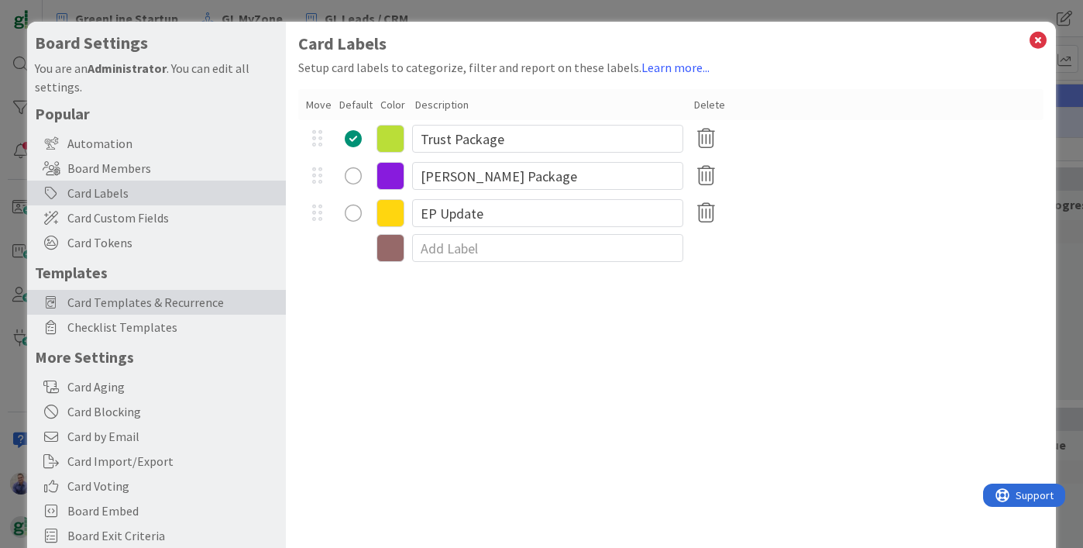
click at [133, 301] on span "Card Templates & Recurrence" at bounding box center [172, 302] width 211 height 19
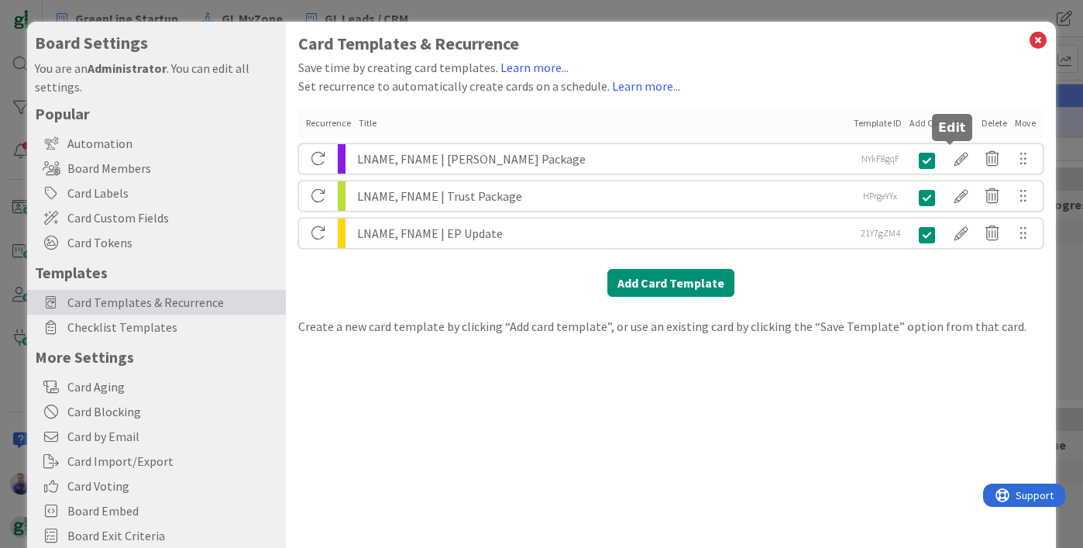
click at [951, 152] on div at bounding box center [961, 159] width 31 height 26
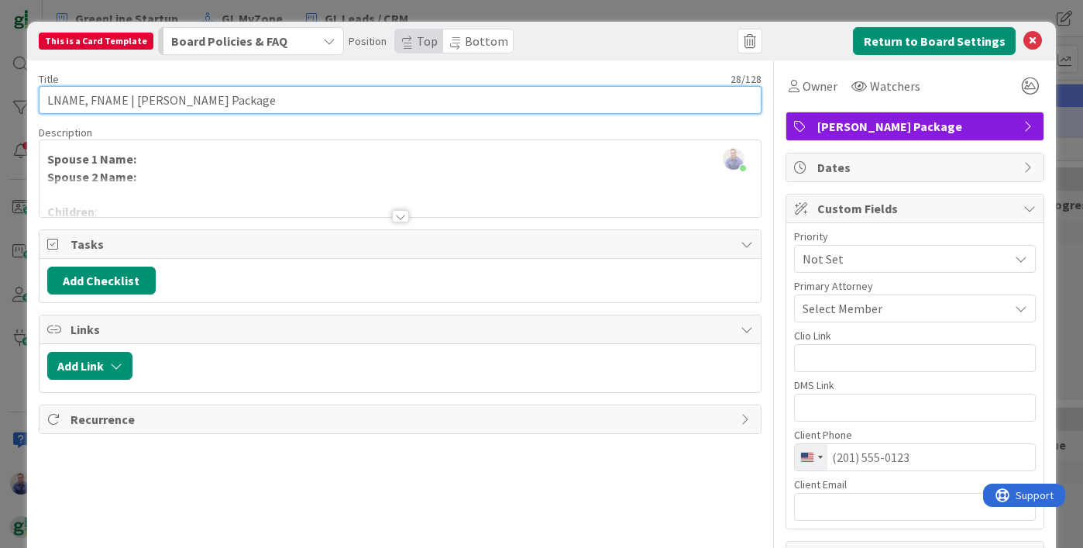
drag, startPoint x: 239, startPoint y: 102, endPoint x: -9, endPoint y: 99, distance: 248.6
click at [0, 99] on html "GreenLine Startup GL MyZone GL Leads / CRM GreenLine Startup GL MyZone GL Leads…" at bounding box center [541, 274] width 1083 height 548
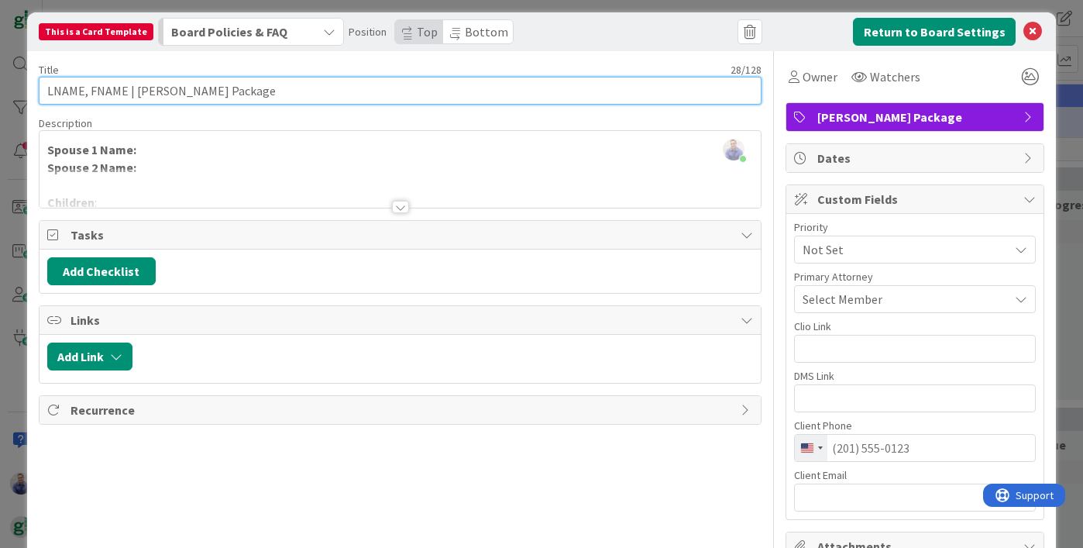
scroll to position [70, 0]
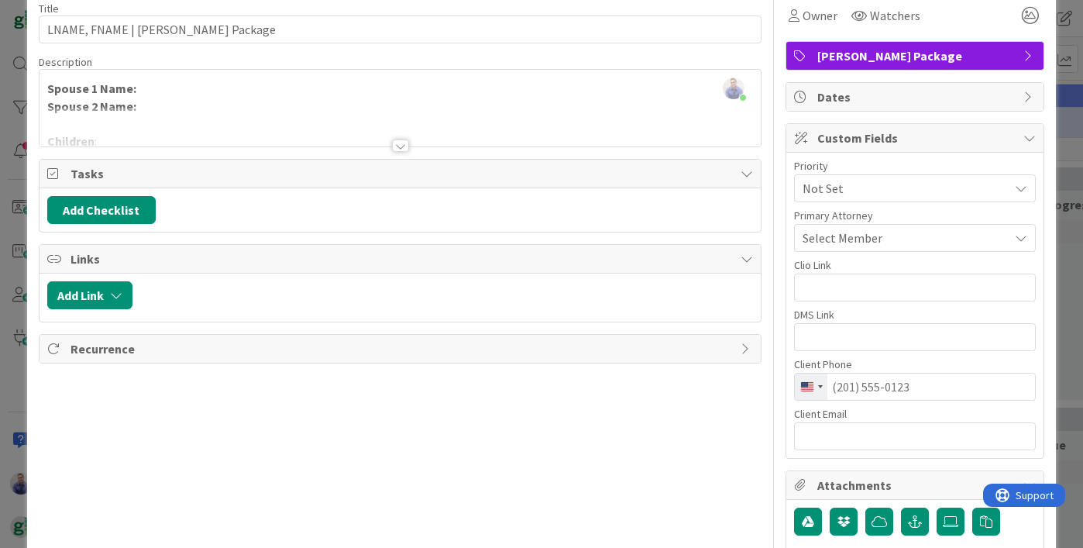
click at [237, 210] on div "Add Checklist" at bounding box center [400, 210] width 706 height 28
click at [398, 144] on div at bounding box center [400, 145] width 17 height 12
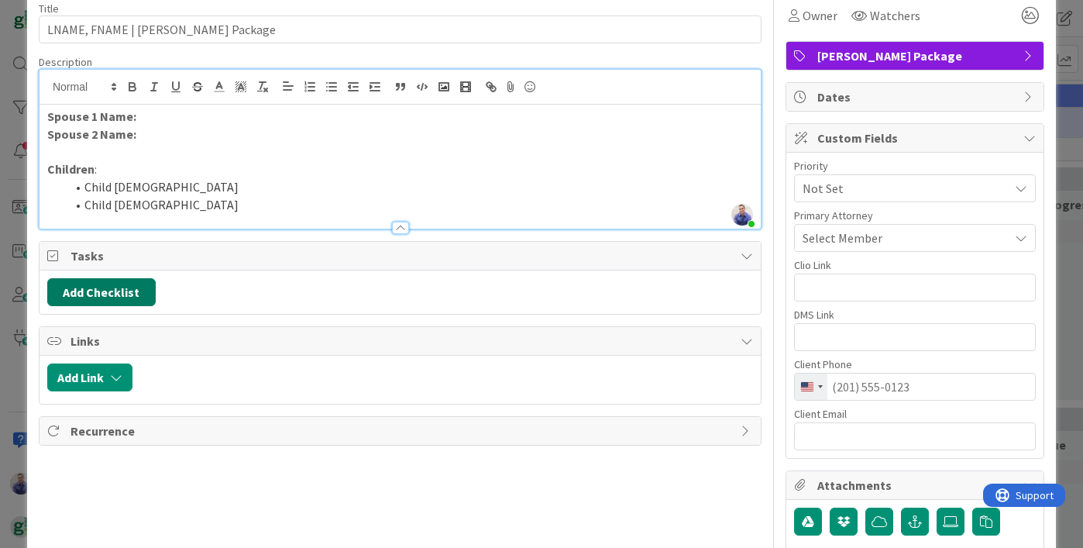
click at [122, 281] on button "Add Checklist" at bounding box center [101, 292] width 108 height 28
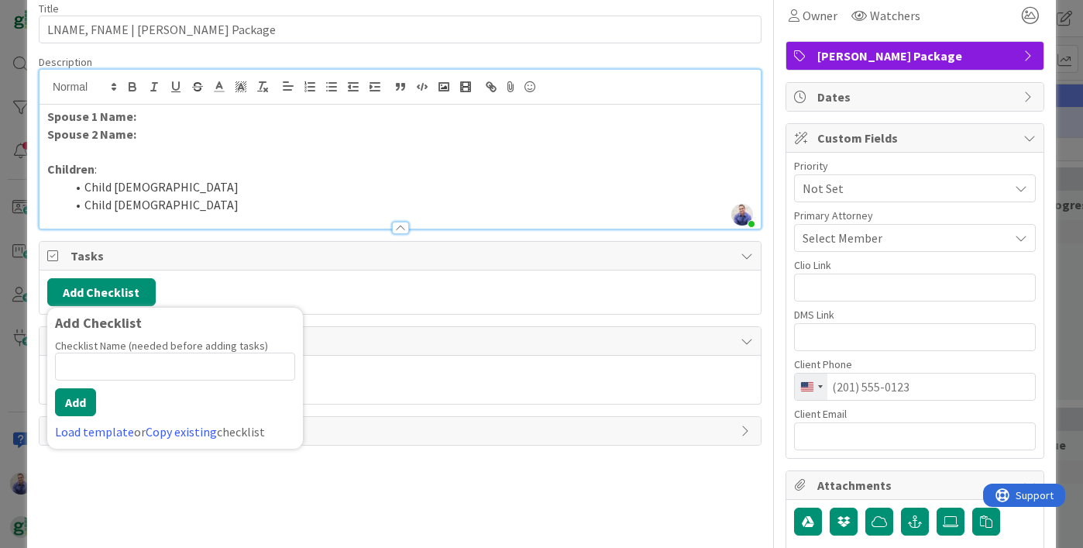
click at [369, 293] on div "Add Checklist Add Checklist Checklist Name (needed before adding tasks) 0 / 64 …" at bounding box center [400, 292] width 706 height 28
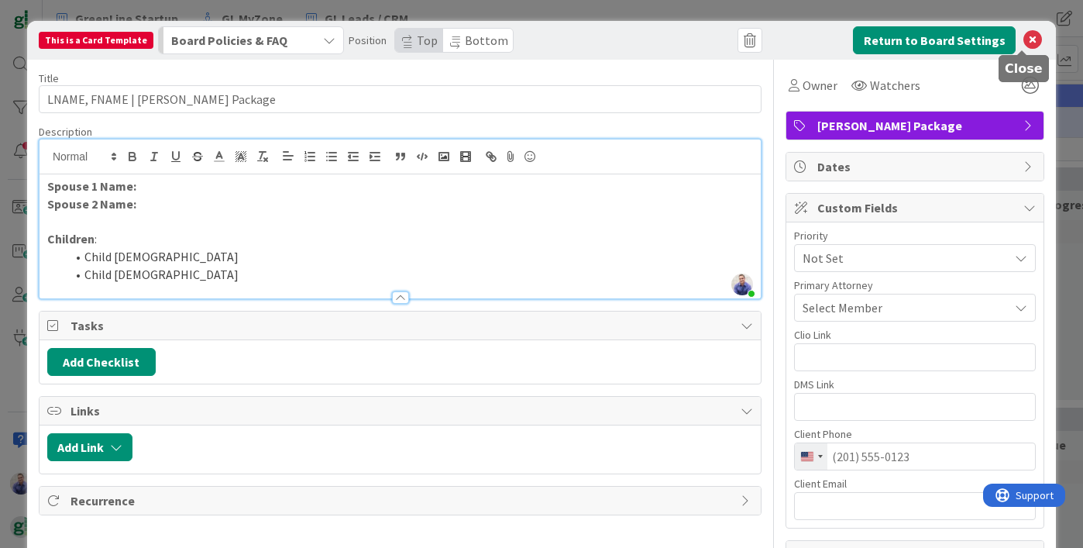
scroll to position [0, 0]
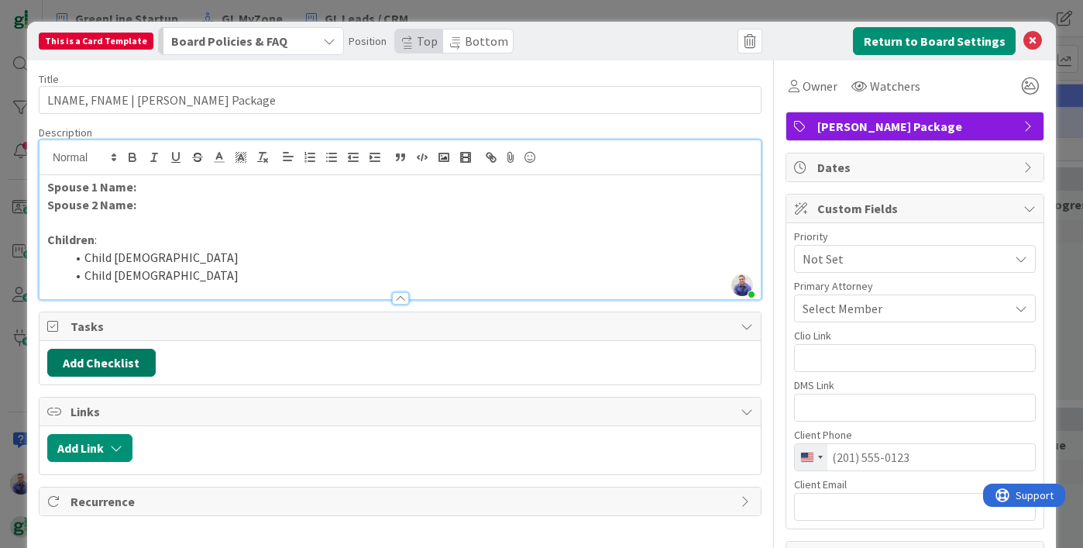
click at [138, 355] on button "Add Checklist" at bounding box center [101, 363] width 108 height 28
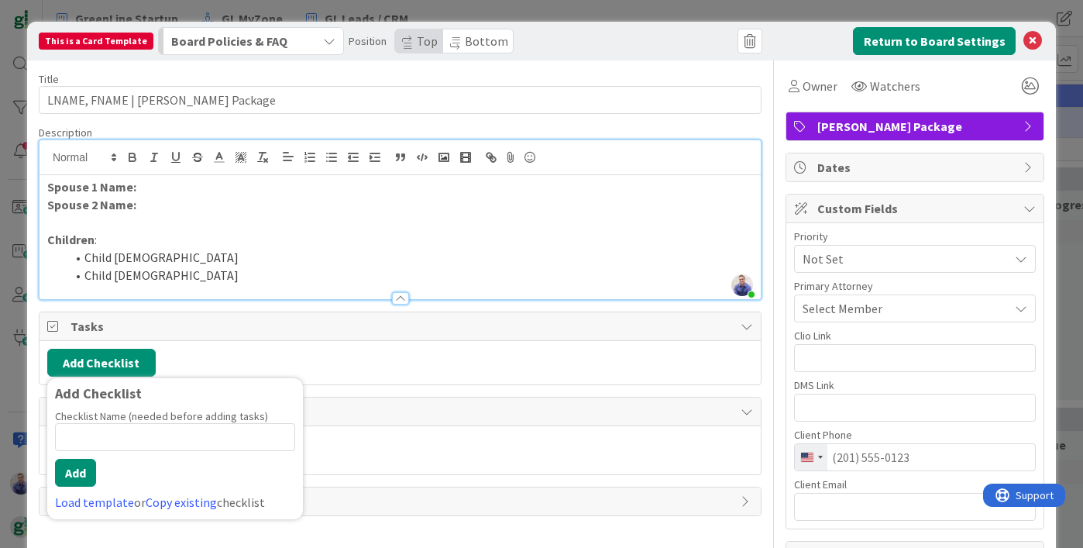
scroll to position [109, 0]
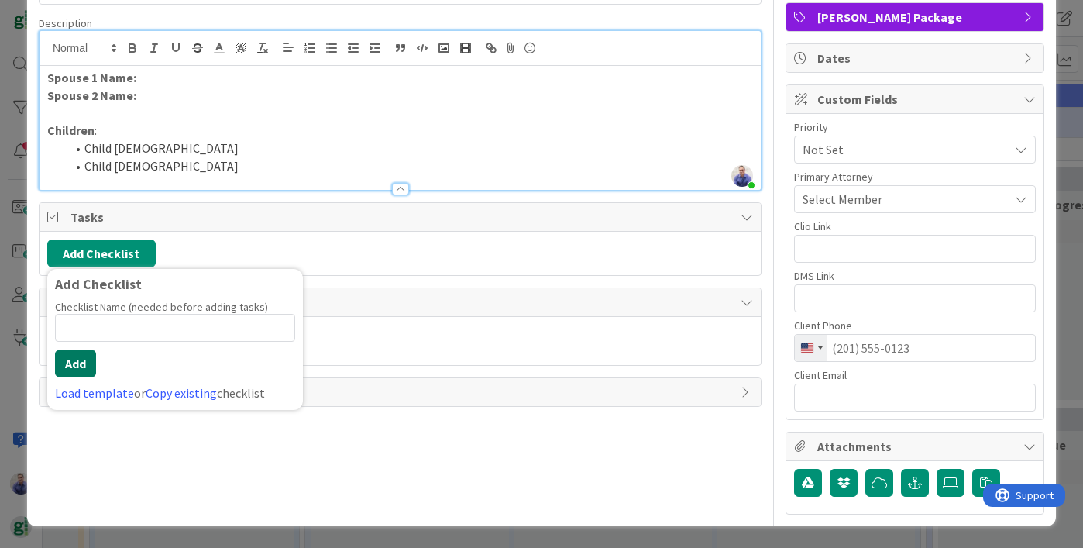
click at [86, 359] on button "Add" at bounding box center [75, 363] width 41 height 28
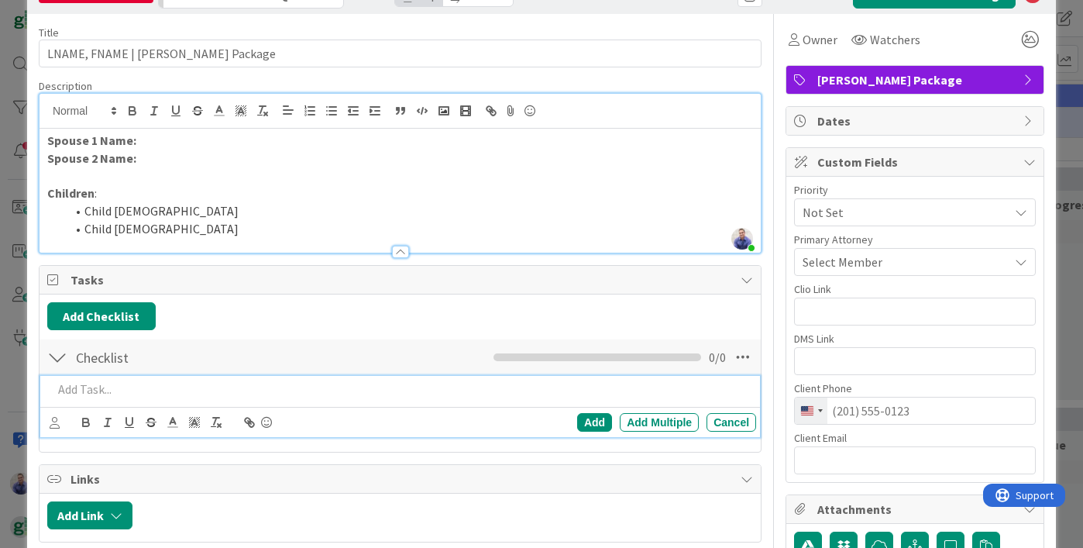
scroll to position [0, 0]
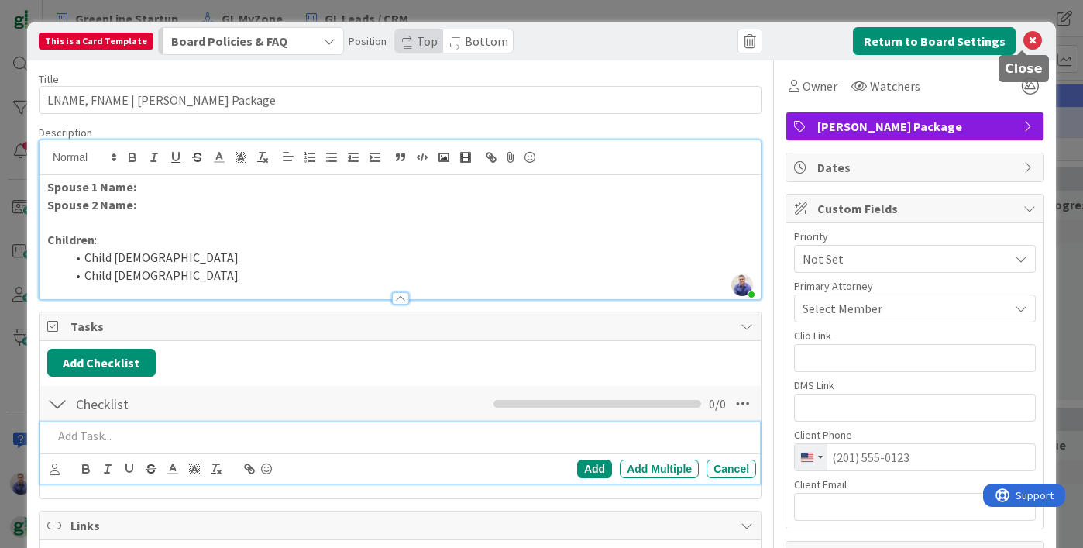
click at [1027, 45] on icon at bounding box center [1032, 41] width 19 height 19
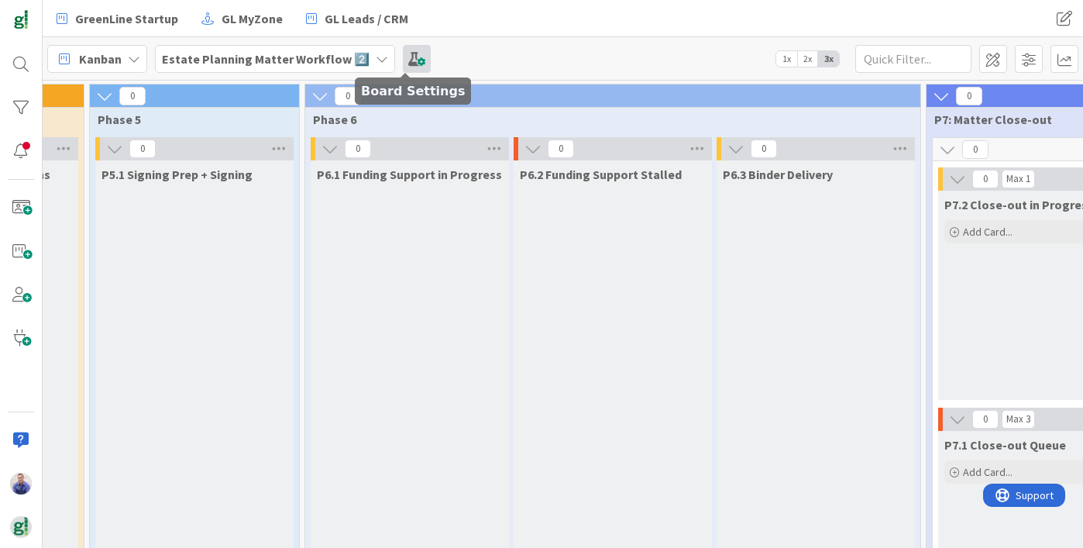
click at [418, 58] on span at bounding box center [417, 59] width 28 height 28
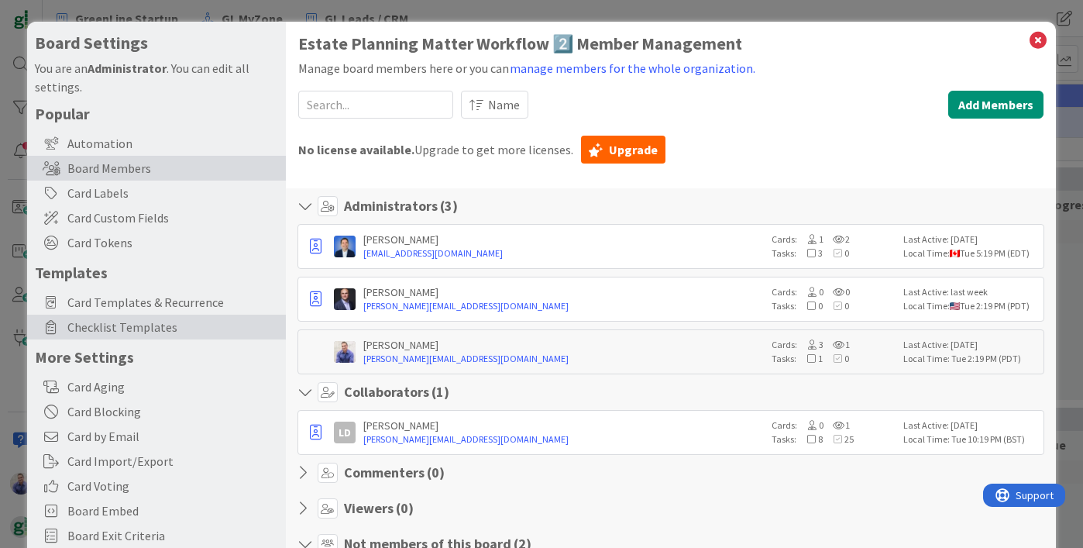
click at [100, 320] on span "Checklist Templates" at bounding box center [172, 327] width 211 height 19
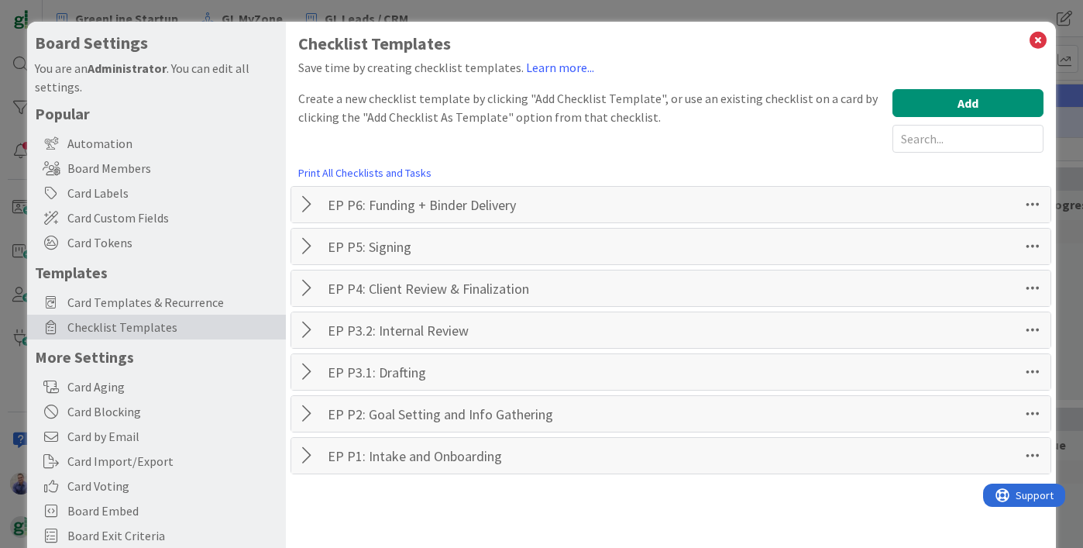
drag, startPoint x: 304, startPoint y: 458, endPoint x: 462, endPoint y: 445, distance: 157.8
click at [305, 458] on div at bounding box center [309, 455] width 20 height 28
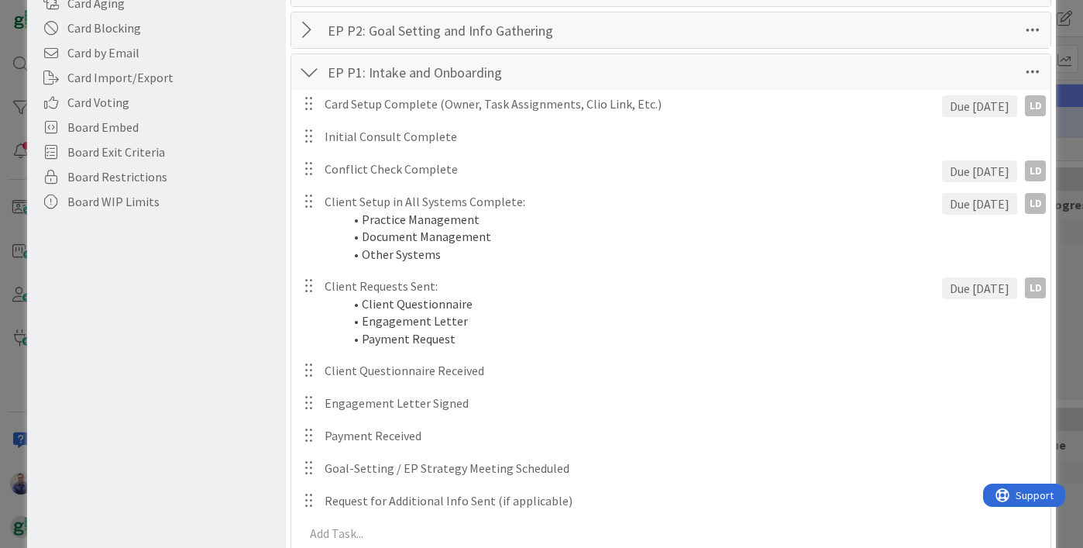
scroll to position [383, 0]
click at [302, 36] on div at bounding box center [309, 31] width 20 height 28
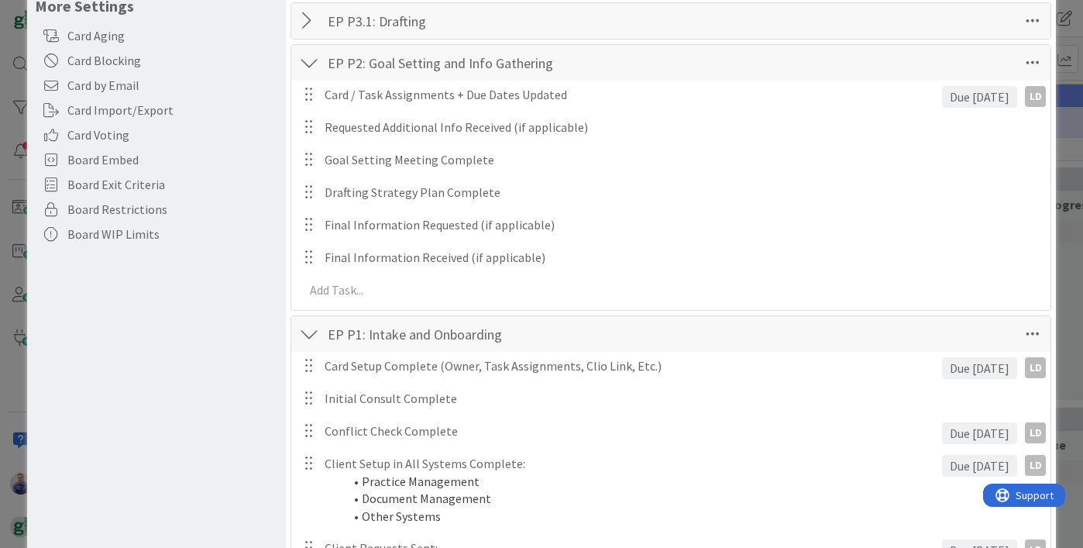
scroll to position [67, 0]
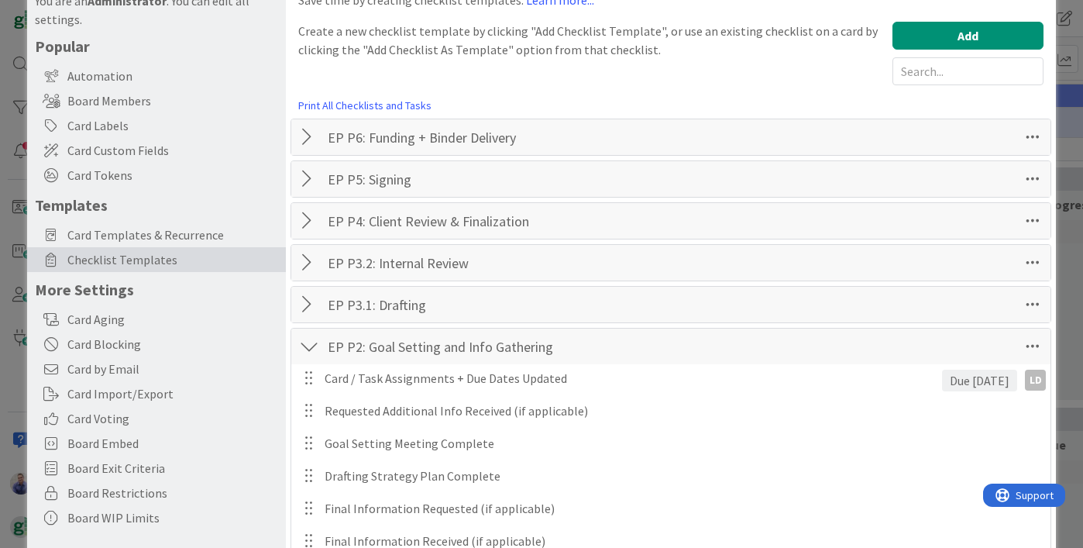
click at [311, 299] on div at bounding box center [309, 304] width 20 height 28
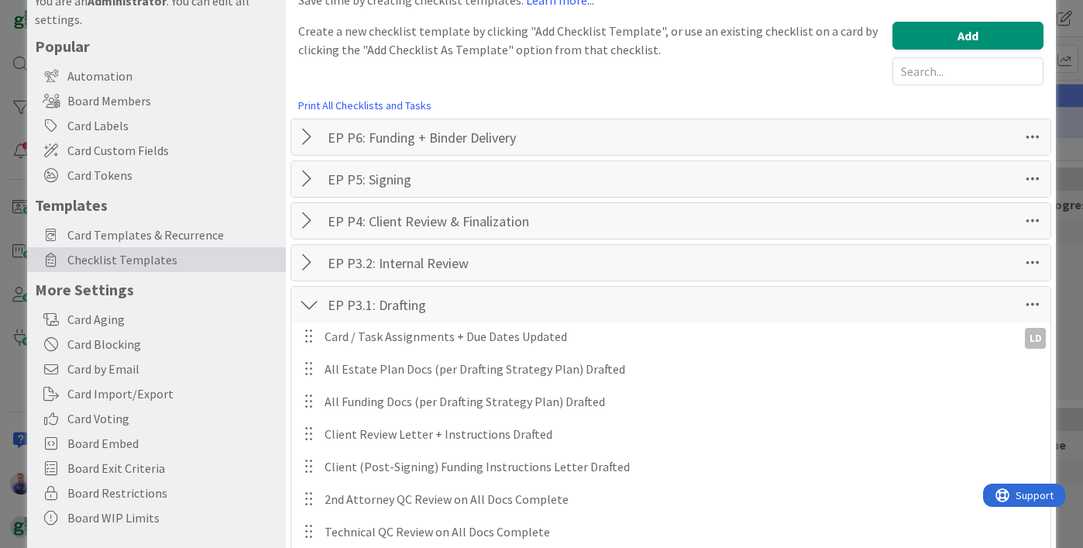
click at [311, 299] on div at bounding box center [309, 304] width 20 height 28
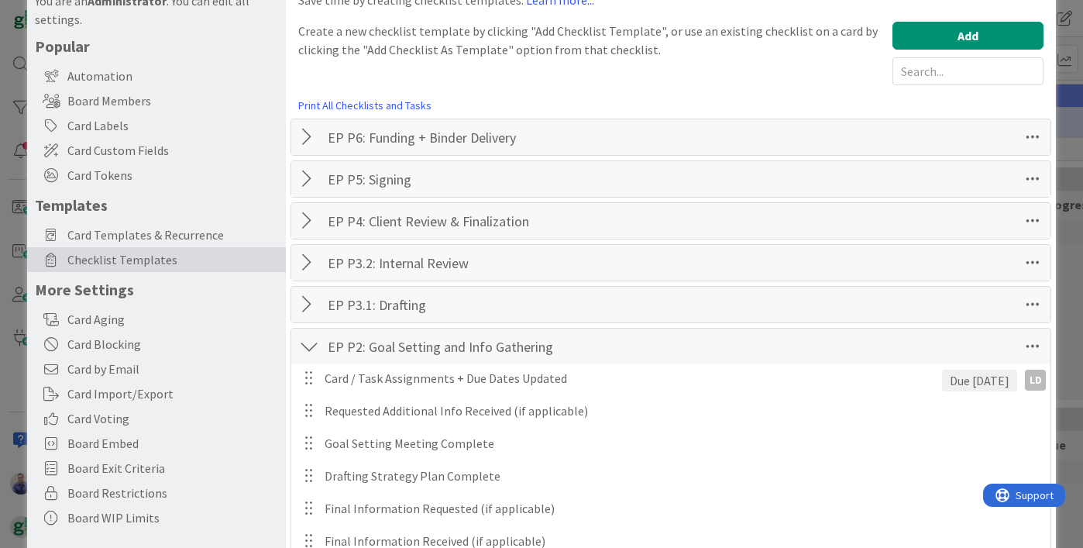
click at [310, 306] on div at bounding box center [309, 304] width 20 height 28
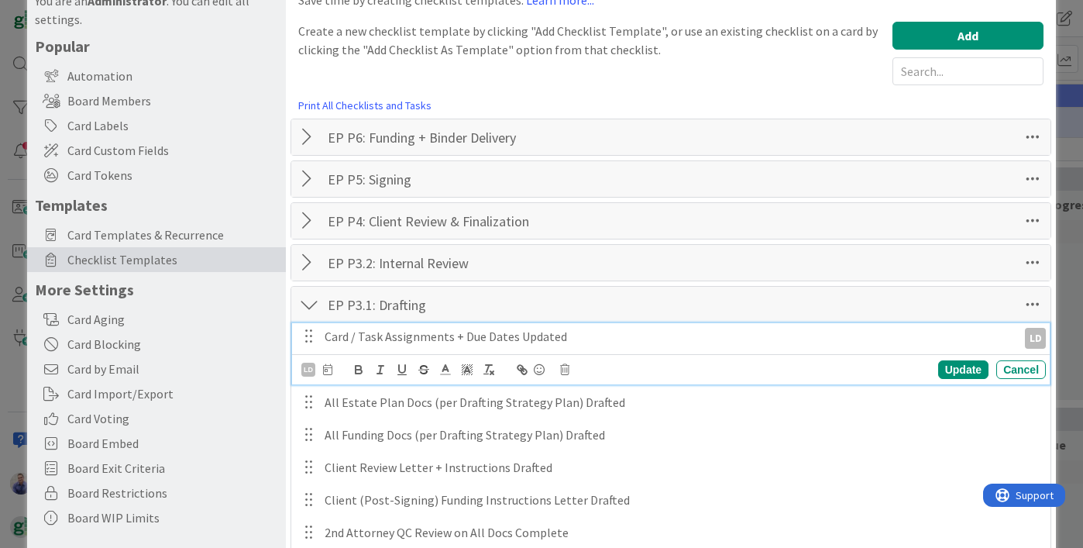
click at [400, 328] on p "Card / Task Assignments + Due Dates Updated" at bounding box center [667, 337] width 686 height 18
click at [398, 331] on p "Card / Task Assignments + Due Dates Updated" at bounding box center [667, 337] width 686 height 18
click at [944, 367] on div "Update" at bounding box center [963, 369] width 50 height 19
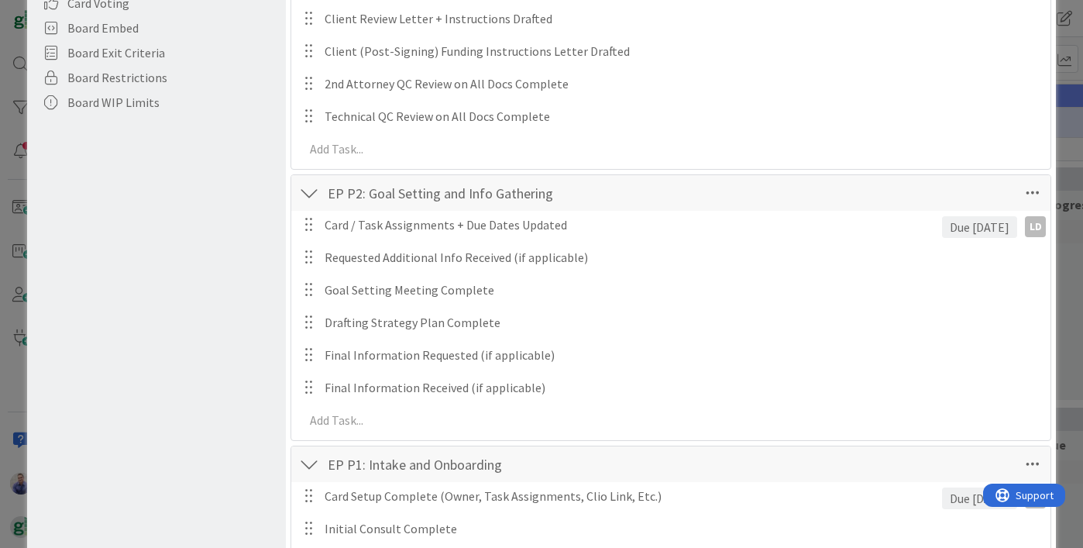
scroll to position [548, 0]
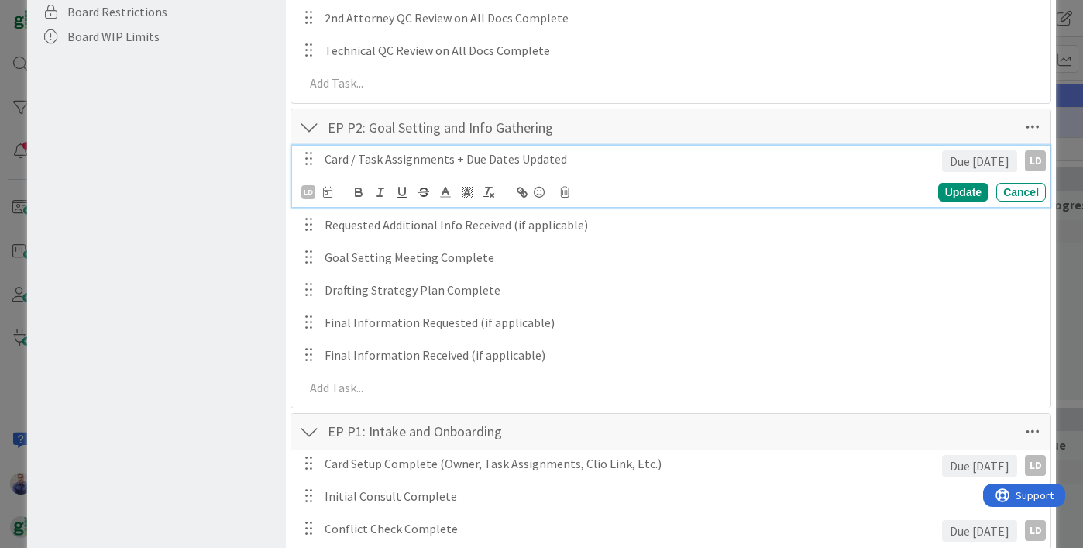
click at [384, 163] on p "Card / Task Assignments + Due Dates Updated" at bounding box center [629, 159] width 611 height 18
click at [383, 161] on p "Card / Task Assignments + Due Dates Updated" at bounding box center [629, 159] width 611 height 18
drag, startPoint x: 954, startPoint y: 188, endPoint x: 792, endPoint y: 206, distance: 162.8
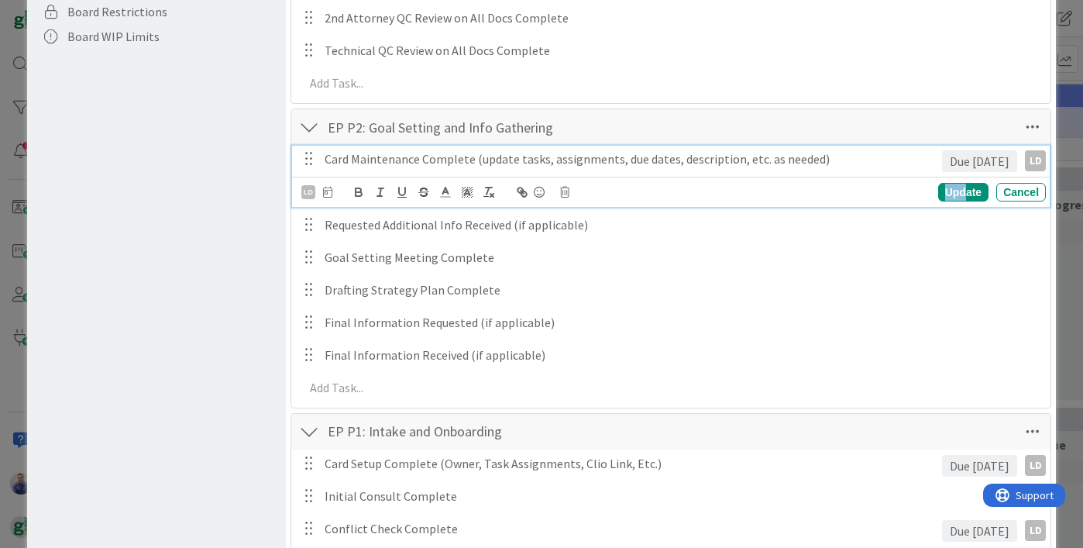
click at [953, 187] on div "Update" at bounding box center [963, 192] width 50 height 19
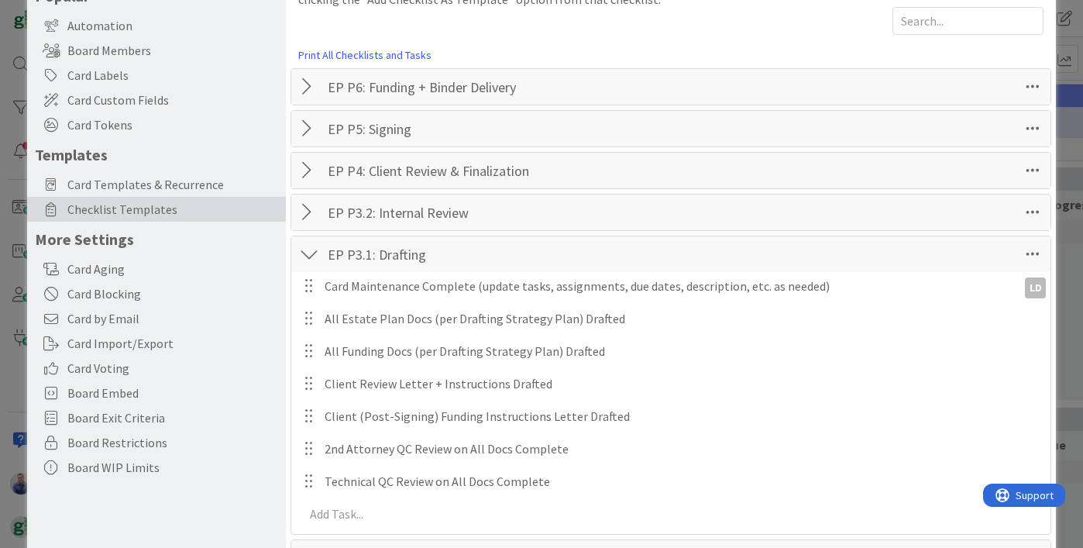
scroll to position [93, 0]
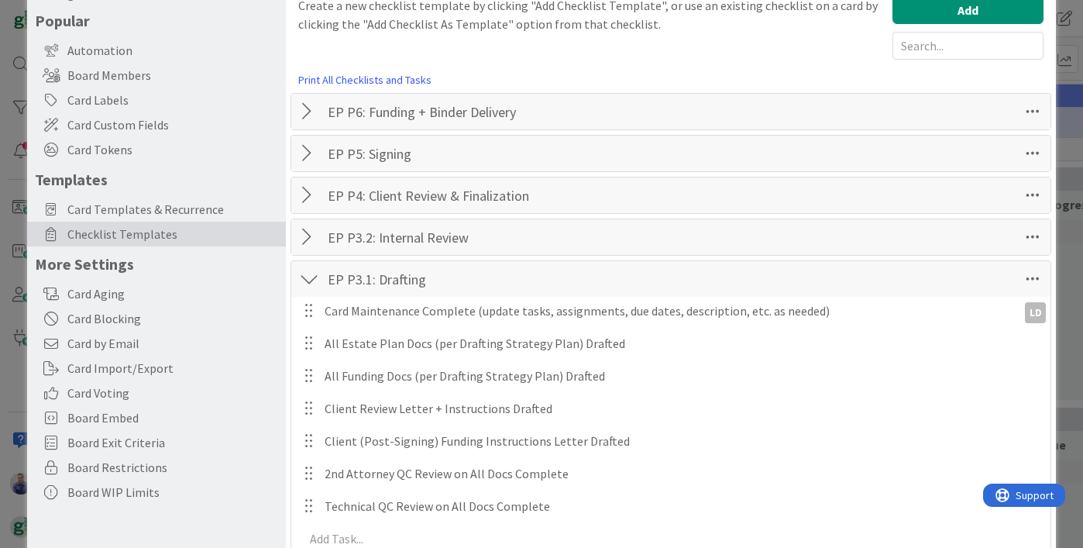
click at [304, 232] on div at bounding box center [309, 237] width 20 height 28
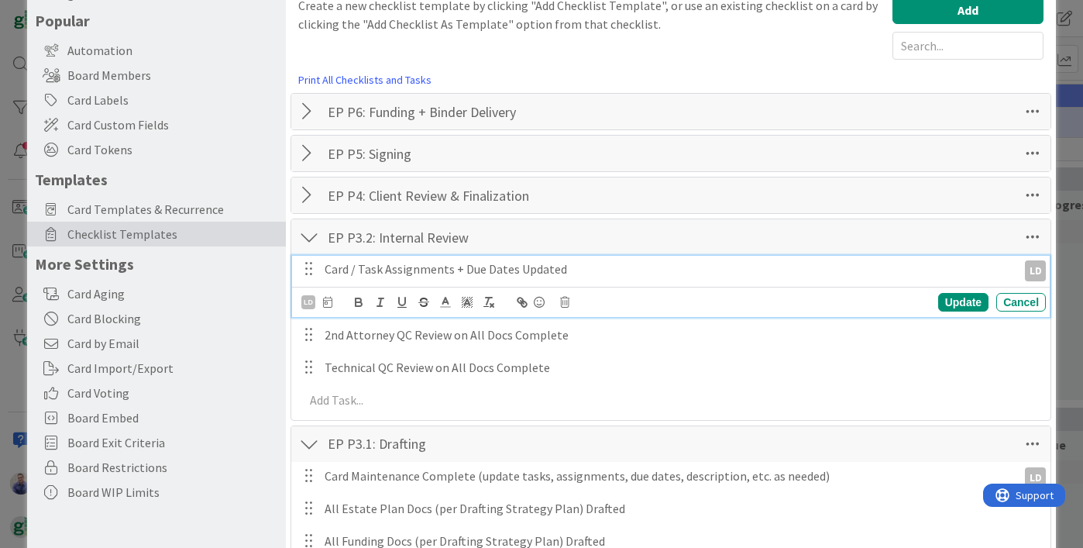
click at [390, 267] on p "Card / Task Assignments + Due Dates Updated" at bounding box center [667, 269] width 686 height 18
click at [962, 297] on div "Update" at bounding box center [963, 302] width 50 height 19
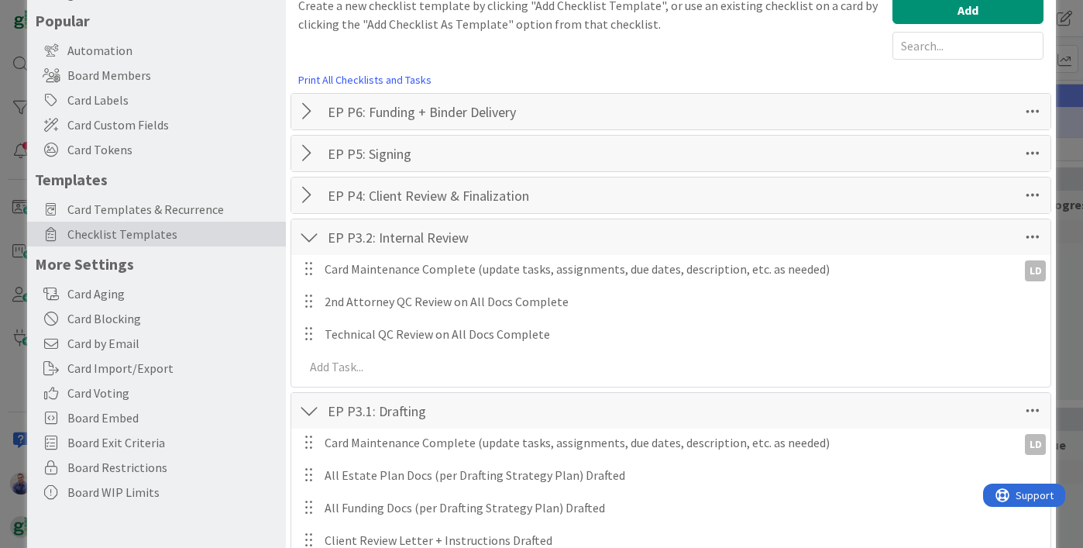
click at [308, 192] on div at bounding box center [309, 195] width 20 height 28
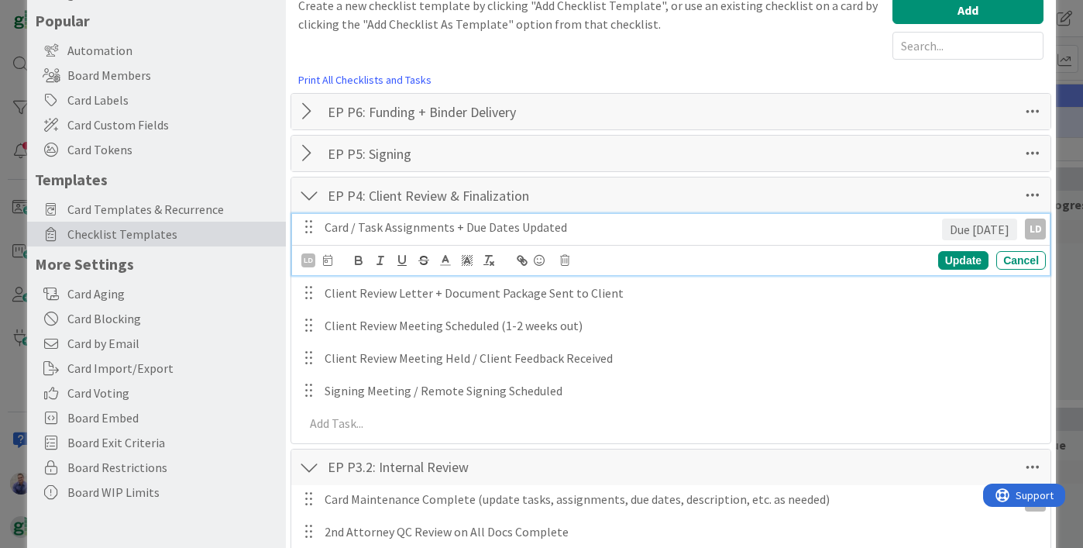
click at [382, 230] on p "Card / Task Assignments + Due Dates Updated" at bounding box center [629, 227] width 611 height 18
click at [381, 230] on p "Card / Task Assignments + Due Dates Updated" at bounding box center [629, 227] width 611 height 18
drag, startPoint x: 943, startPoint y: 258, endPoint x: 915, endPoint y: 249, distance: 29.4
click at [943, 258] on div "Update" at bounding box center [963, 260] width 50 height 19
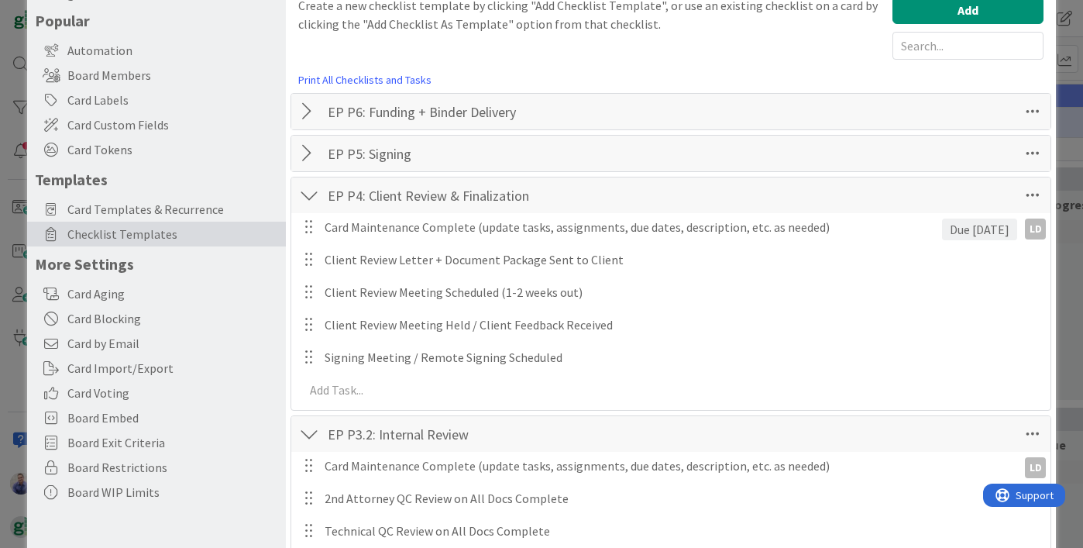
click at [311, 155] on div at bounding box center [309, 153] width 20 height 28
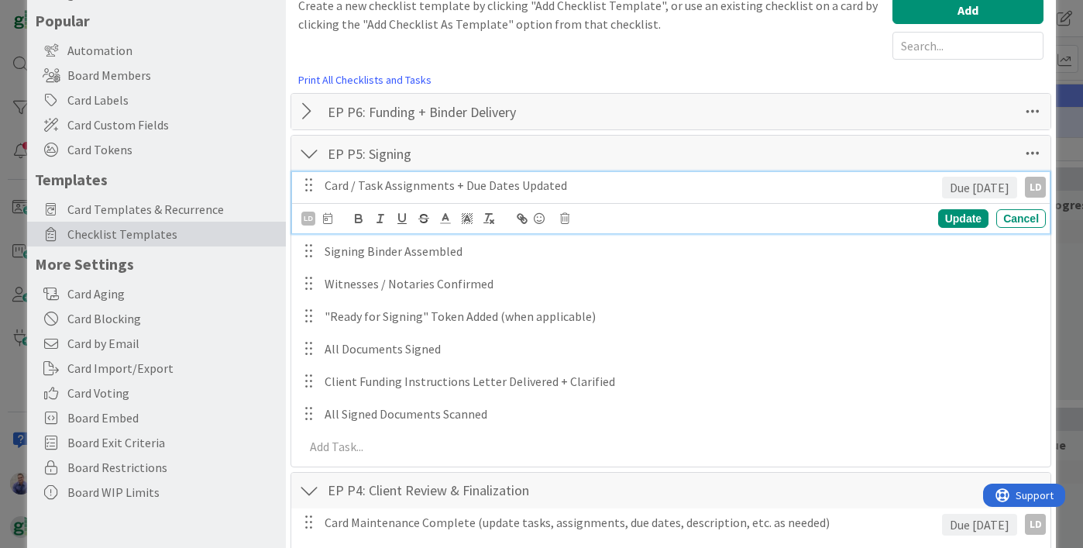
click at [373, 185] on p "Card / Task Assignments + Due Dates Updated" at bounding box center [629, 186] width 611 height 18
drag, startPoint x: 935, startPoint y: 218, endPoint x: 922, endPoint y: 213, distance: 14.2
click at [938, 217] on div "Update" at bounding box center [963, 218] width 50 height 19
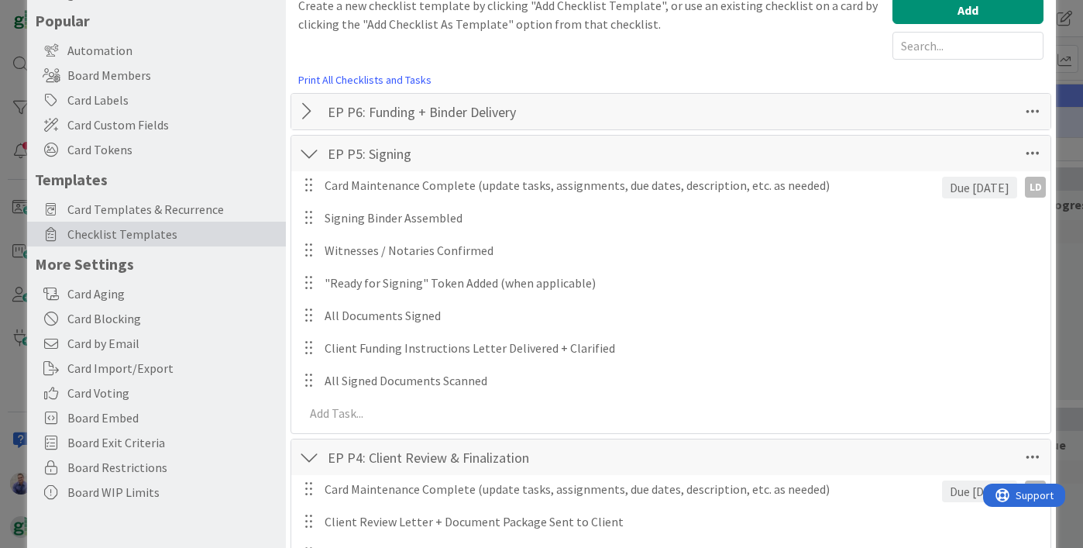
drag, startPoint x: 304, startPoint y: 108, endPoint x: 331, endPoint y: 116, distance: 27.7
click at [305, 108] on div at bounding box center [309, 112] width 20 height 28
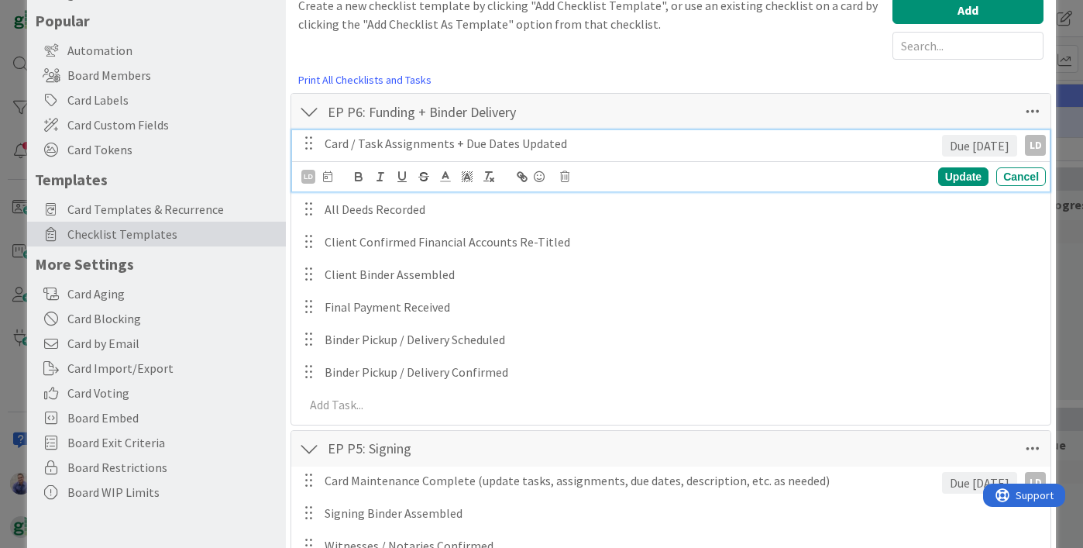
click at [380, 142] on p "Card / Task Assignments + Due Dates Updated" at bounding box center [629, 144] width 611 height 18
click at [958, 175] on div "Update" at bounding box center [963, 176] width 50 height 19
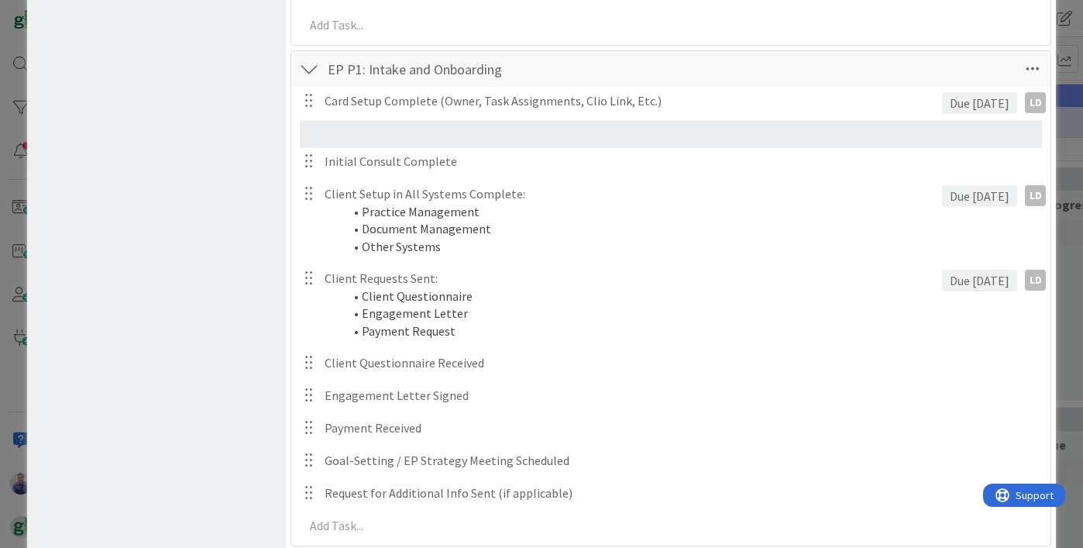
scroll to position [1715, 0]
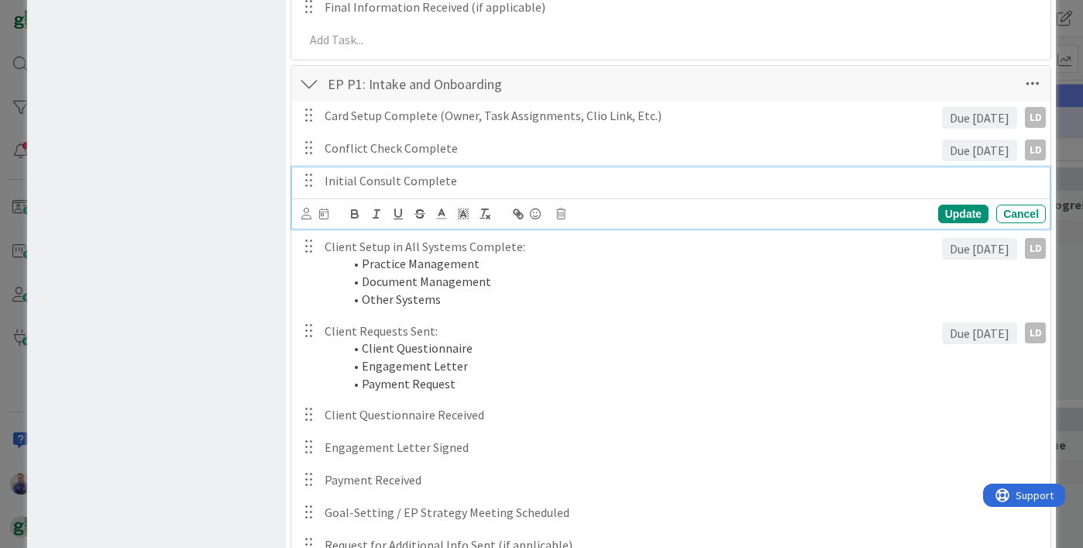
click at [480, 182] on p "Initial Consult Complete" at bounding box center [681, 181] width 715 height 18
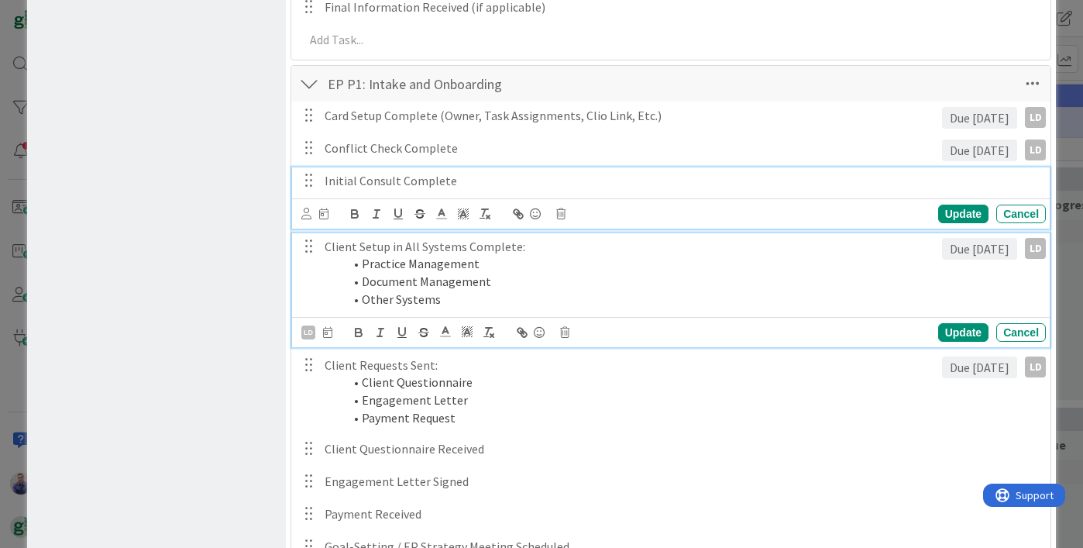
click at [637, 251] on p "Client Setup in All Systems Complete:" at bounding box center [629, 247] width 611 height 18
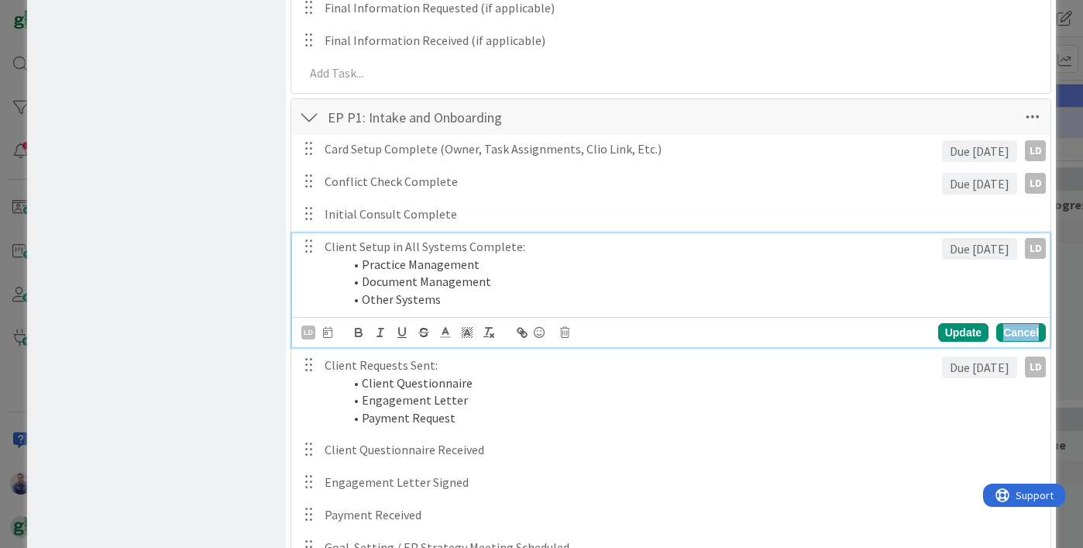
click at [999, 331] on div "Cancel" at bounding box center [1021, 332] width 50 height 19
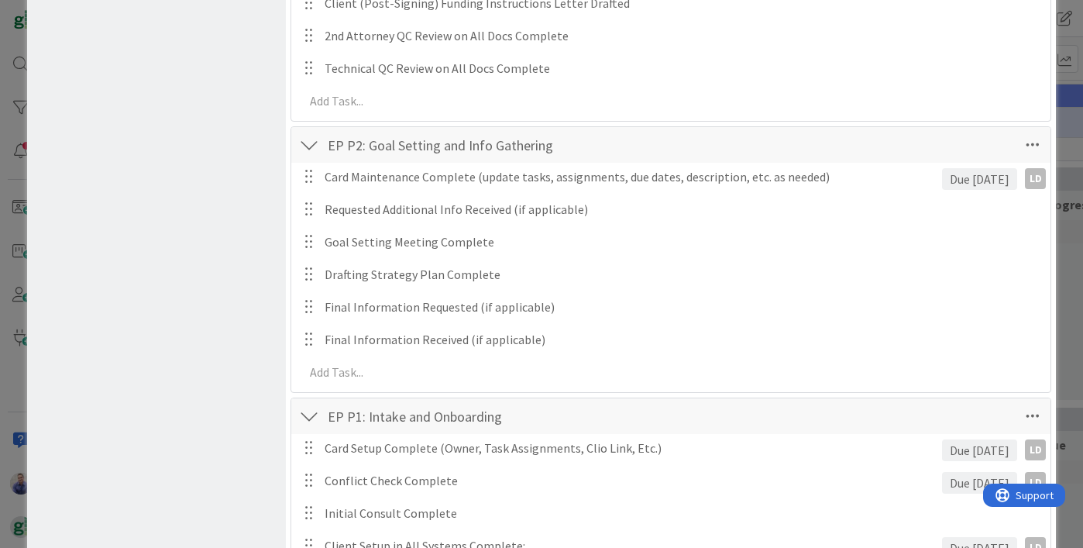
scroll to position [1367, 0]
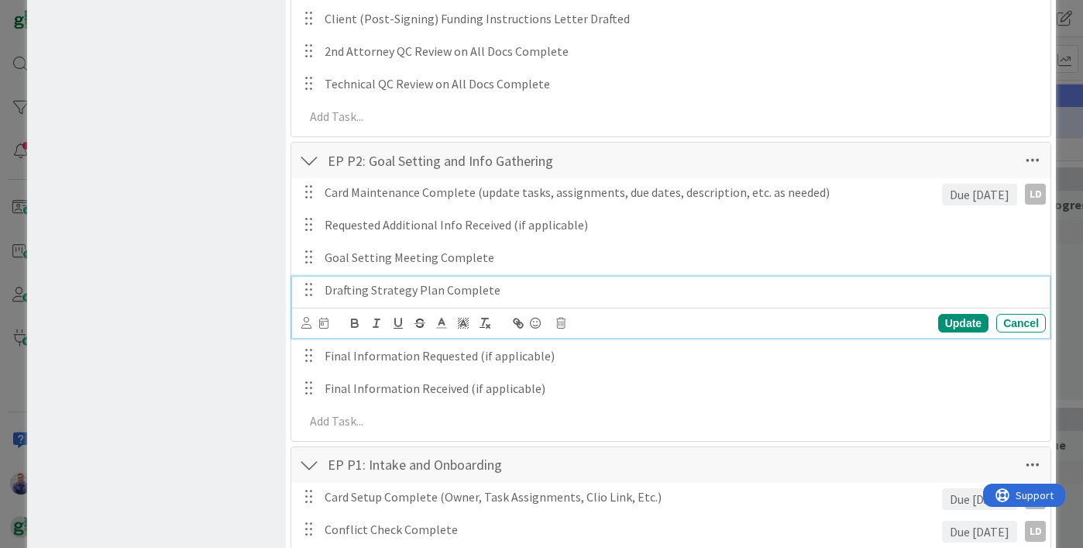
click at [514, 288] on p "Drafting Strategy Plan Complete" at bounding box center [681, 290] width 715 height 18
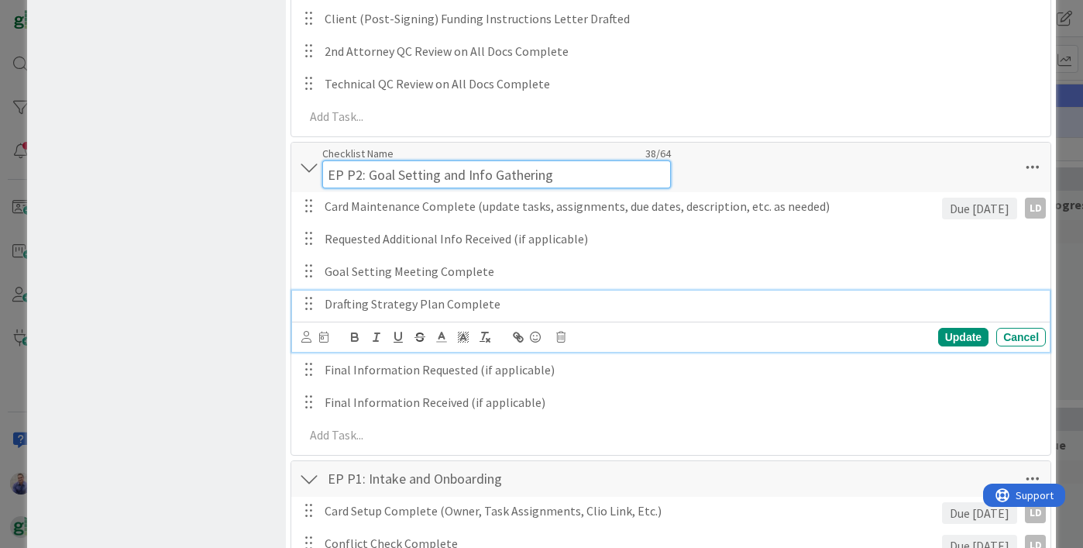
click at [582, 163] on input "EP P2: Goal Setting and Info Gathering" at bounding box center [496, 174] width 349 height 28
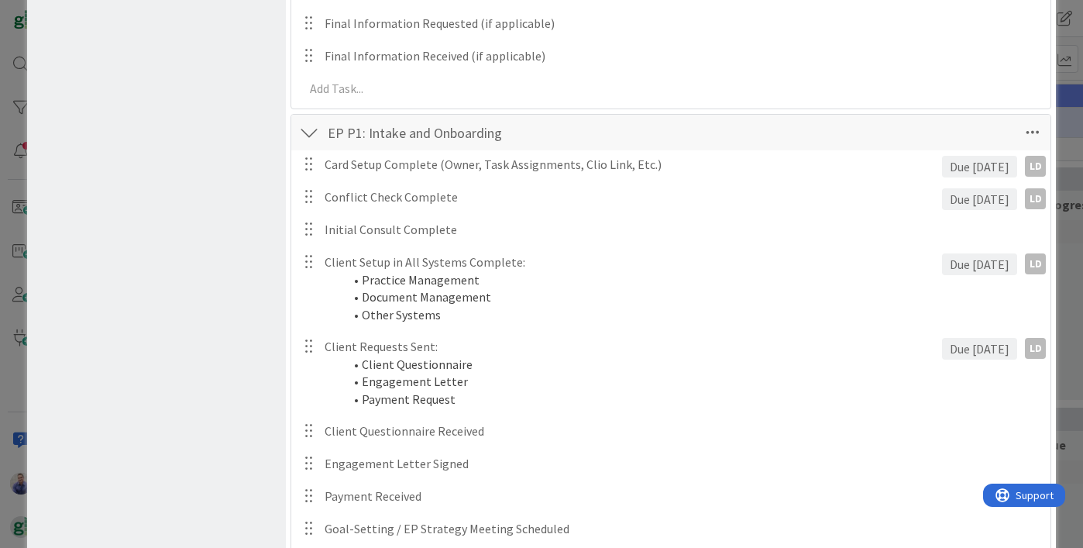
scroll to position [1780, 0]
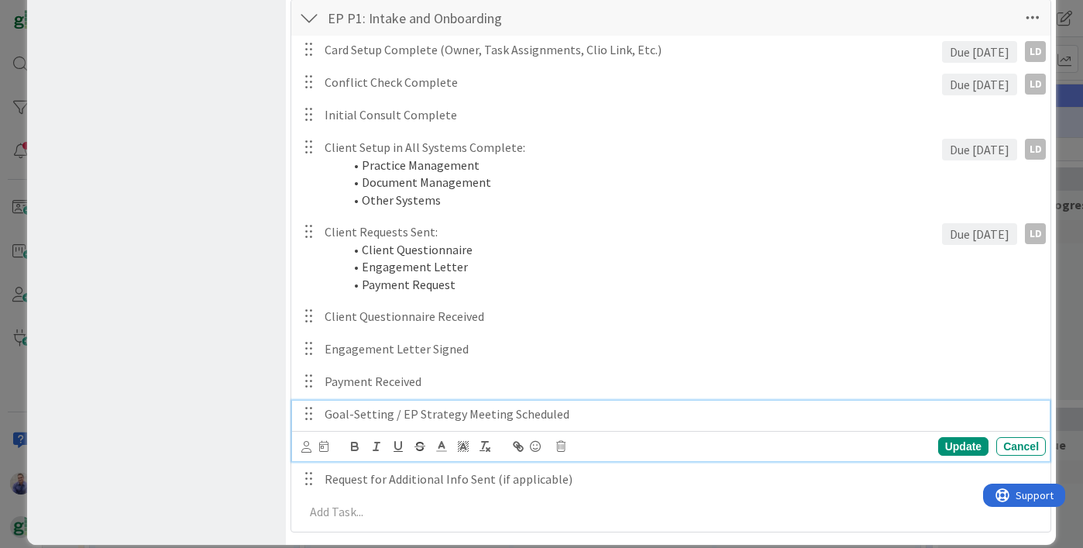
click at [538, 430] on div "Goal-Setting / EP Strategy Meeting Scheduled Update Cancel" at bounding box center [670, 430] width 757 height 61
click at [620, 417] on p "Goal-Setting / EP Strategy Meeting Scheduled" at bounding box center [681, 414] width 715 height 18
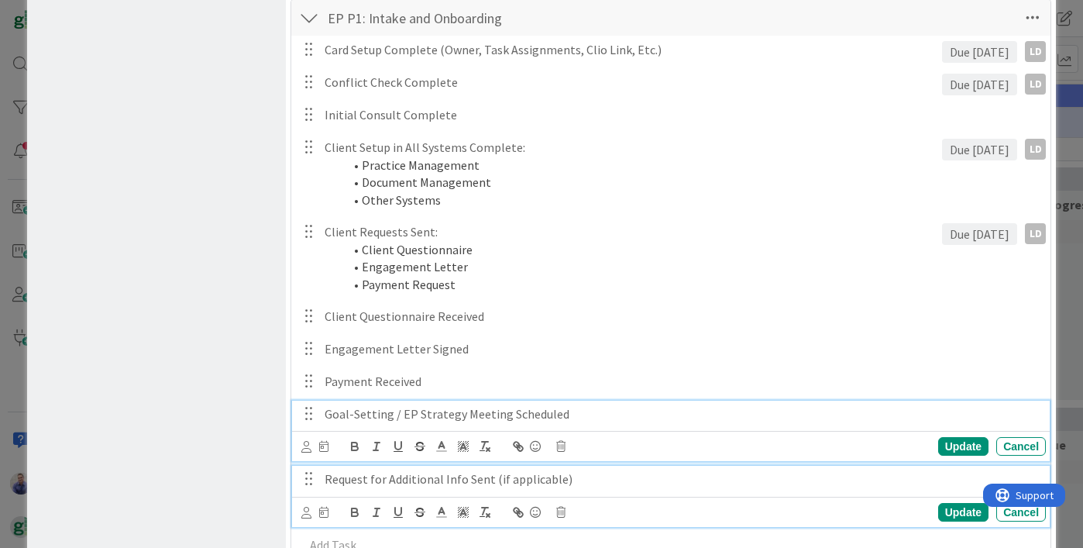
click at [655, 482] on p "Request for Additional Info Sent (if applicable)" at bounding box center [681, 479] width 715 height 18
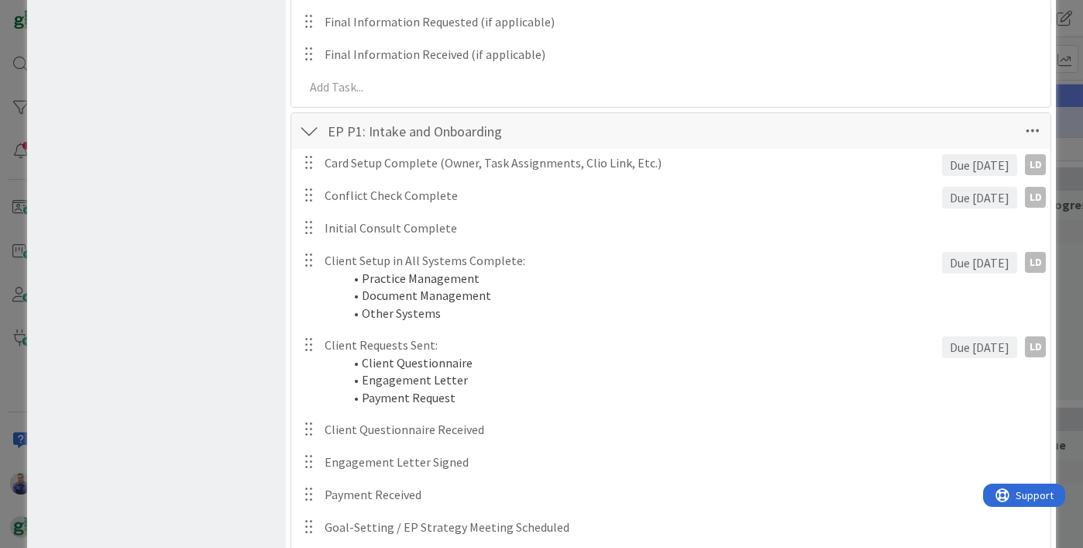
scroll to position [1756, 0]
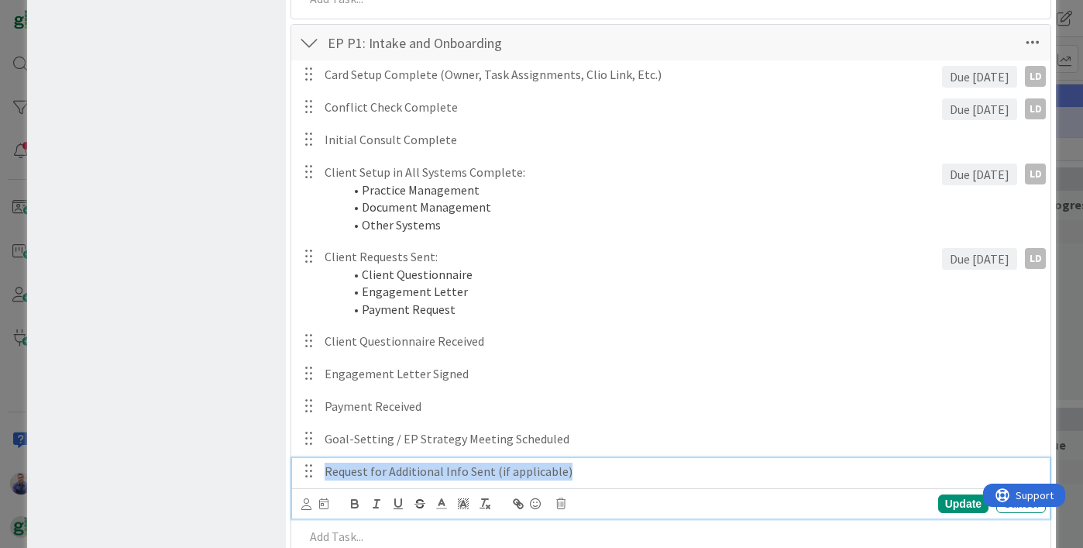
drag, startPoint x: 575, startPoint y: 472, endPoint x: 302, endPoint y: 463, distance: 273.5
click at [301, 464] on div "Request for Additional Info Sent (if applicable)" at bounding box center [671, 471] width 747 height 27
click at [560, 502] on icon at bounding box center [560, 503] width 9 height 11
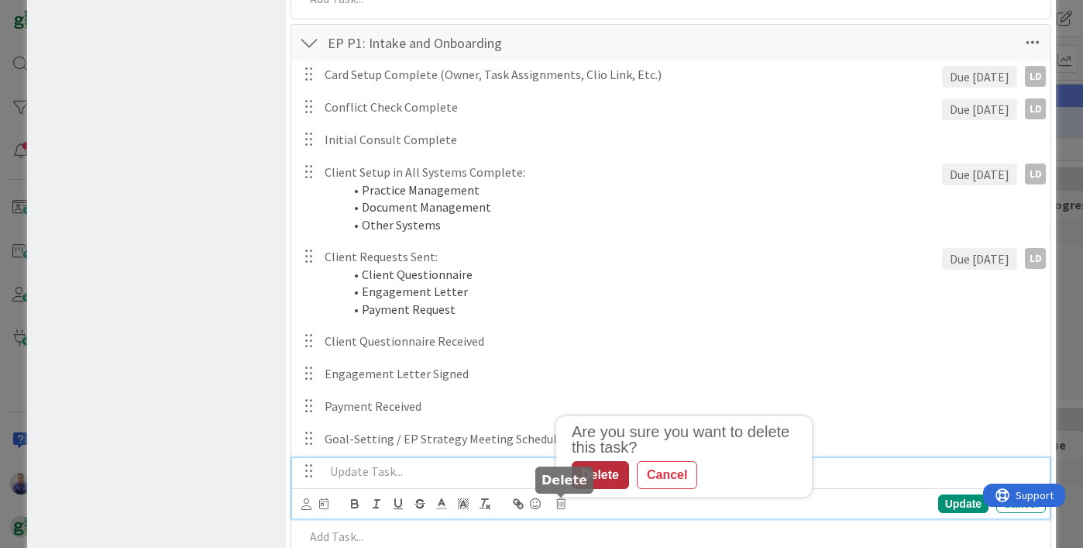
click at [613, 476] on div "Delete" at bounding box center [600, 475] width 57 height 28
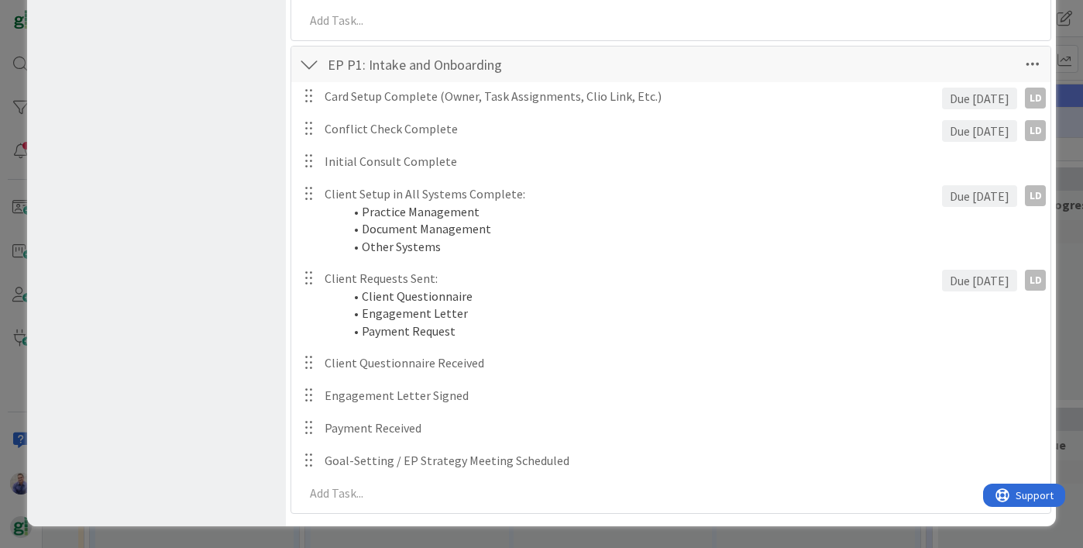
scroll to position [1216, 0]
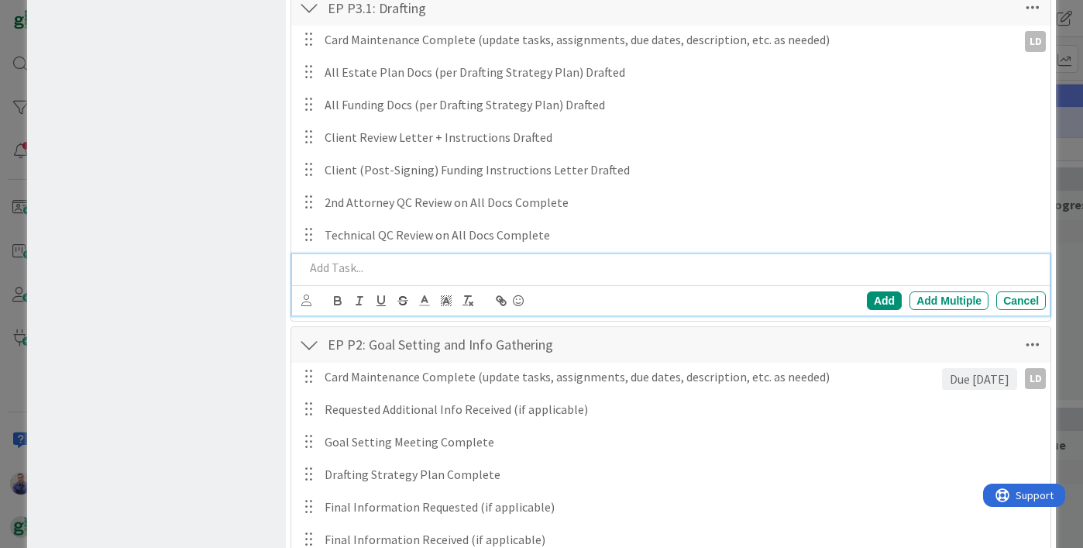
click at [352, 268] on p at bounding box center [671, 268] width 735 height 18
click at [575, 273] on p "Request for Additional Info Sent (if applicable)" at bounding box center [671, 268] width 735 height 18
click at [606, 259] on p "Request for Additional Info Sent (if applicable)" at bounding box center [671, 268] width 735 height 18
click at [874, 297] on div "Add" at bounding box center [884, 300] width 35 height 19
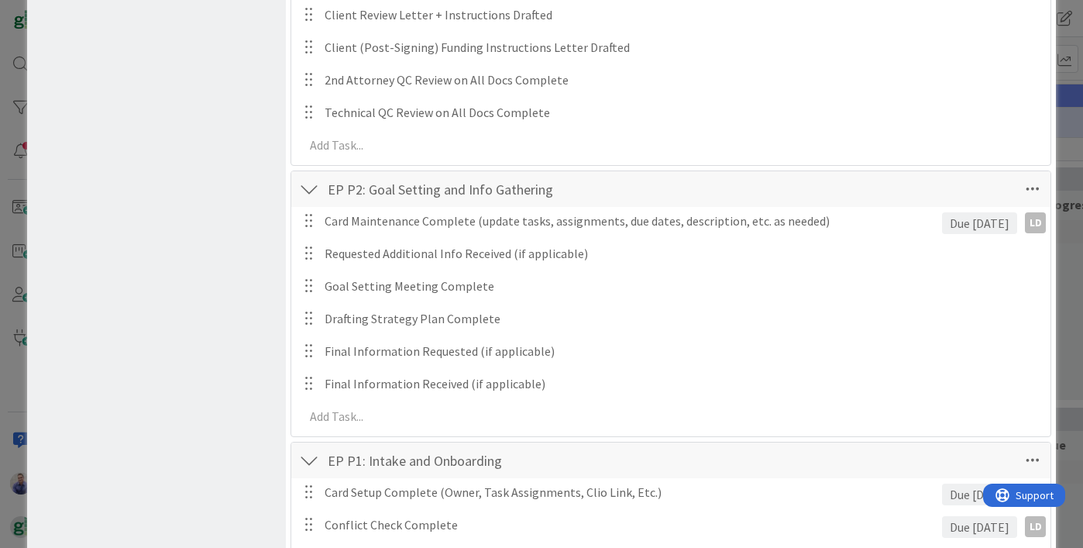
scroll to position [1354, 0]
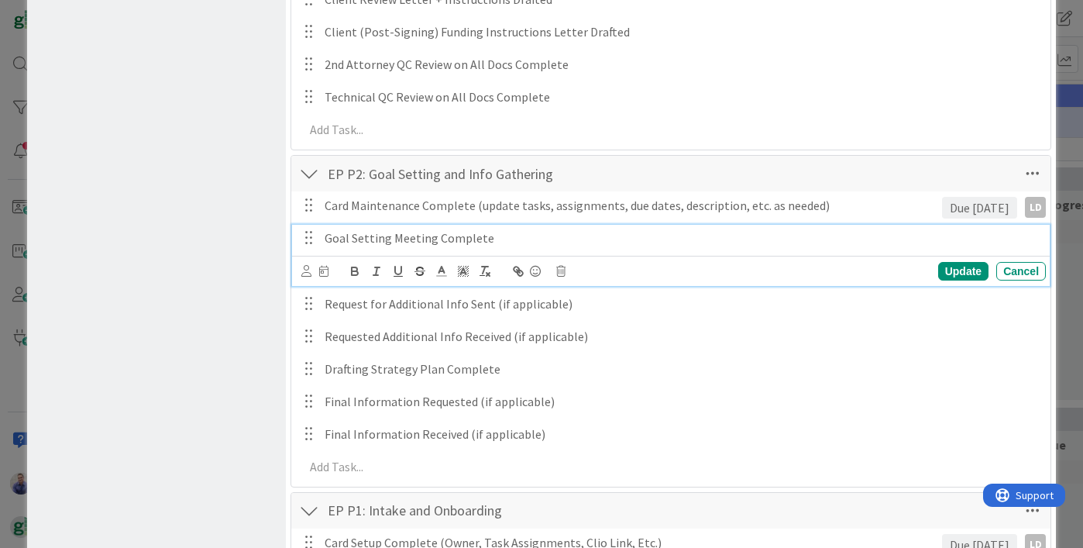
click at [442, 239] on p "Goal Setting Meeting Complete" at bounding box center [681, 238] width 715 height 18
click at [490, 235] on p "Goal Setting Meeting Complete" at bounding box center [681, 238] width 715 height 18
drag, startPoint x: 507, startPoint y: 241, endPoint x: 296, endPoint y: 239, distance: 211.4
click at [296, 239] on div "Goal Setting Meeting Complete Update Cancel" at bounding box center [670, 255] width 757 height 61
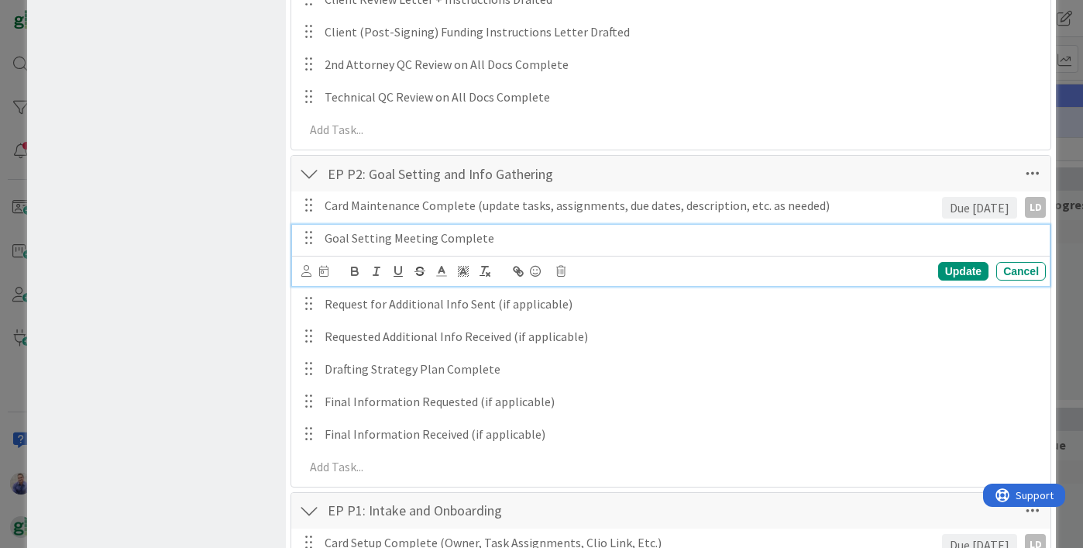
click at [325, 240] on p "Goal Setting Meeting Complete" at bounding box center [681, 238] width 715 height 18
click at [949, 270] on div "Update" at bounding box center [963, 271] width 50 height 19
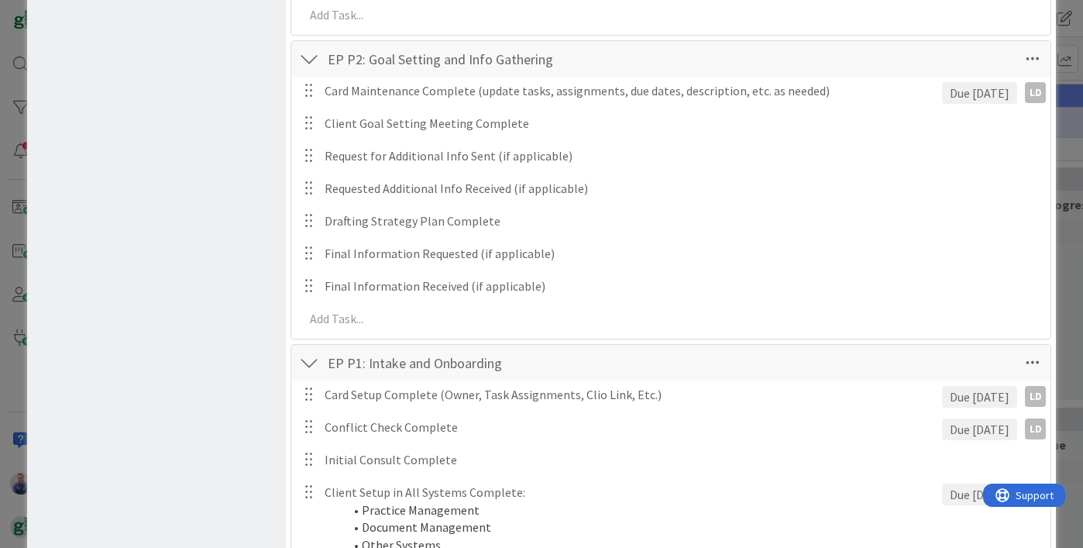
scroll to position [1471, 0]
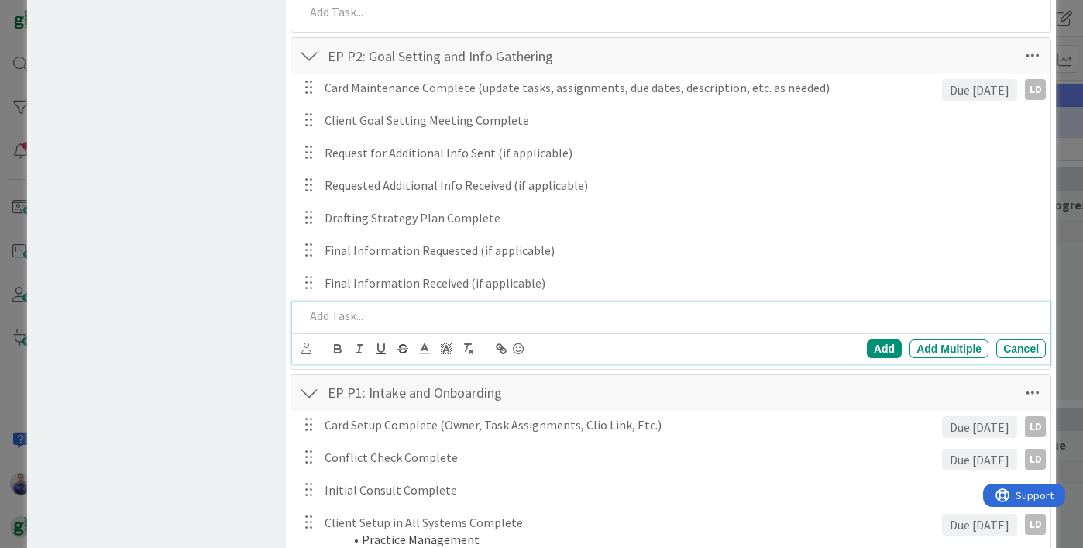
click at [482, 310] on p at bounding box center [671, 316] width 735 height 18
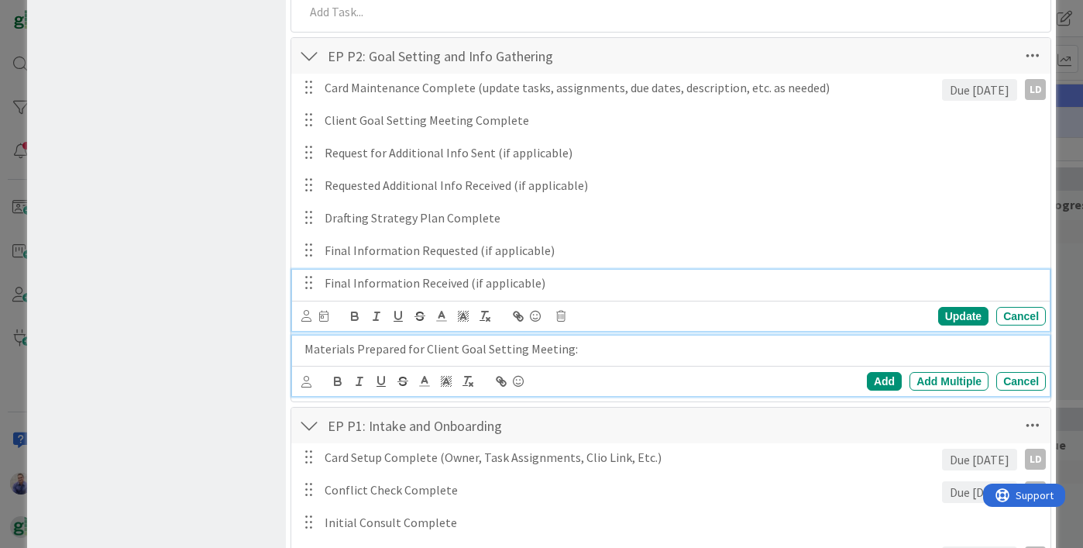
scroll to position [1505, 0]
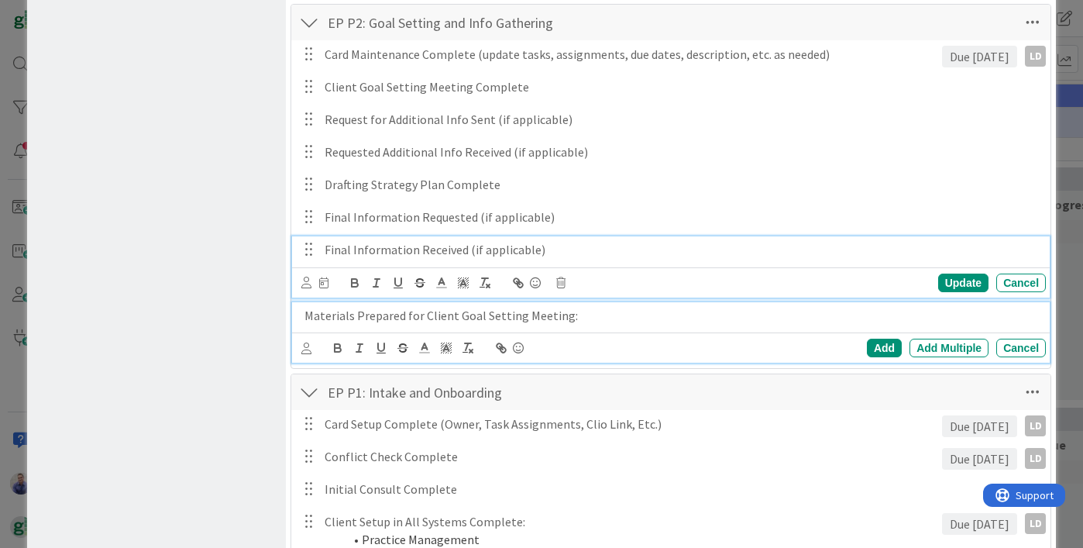
click at [640, 256] on p "Final Information Received (if applicable)" at bounding box center [681, 250] width 715 height 18
click at [602, 318] on p "Materials Prepared for Client Goal Setting Meeting:" at bounding box center [671, 316] width 735 height 18
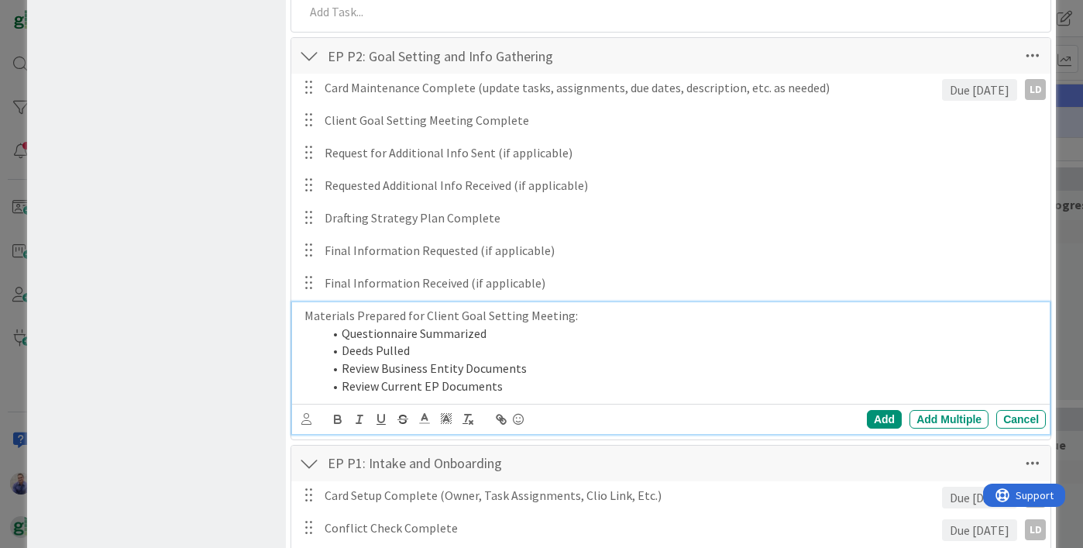
click at [350, 369] on li "Review Business Entity Documents" at bounding box center [681, 368] width 716 height 18
click at [565, 368] on li "Business Entity Documents" at bounding box center [681, 368] width 716 height 18
click at [370, 387] on li "Review Current EP Documents" at bounding box center [681, 386] width 716 height 18
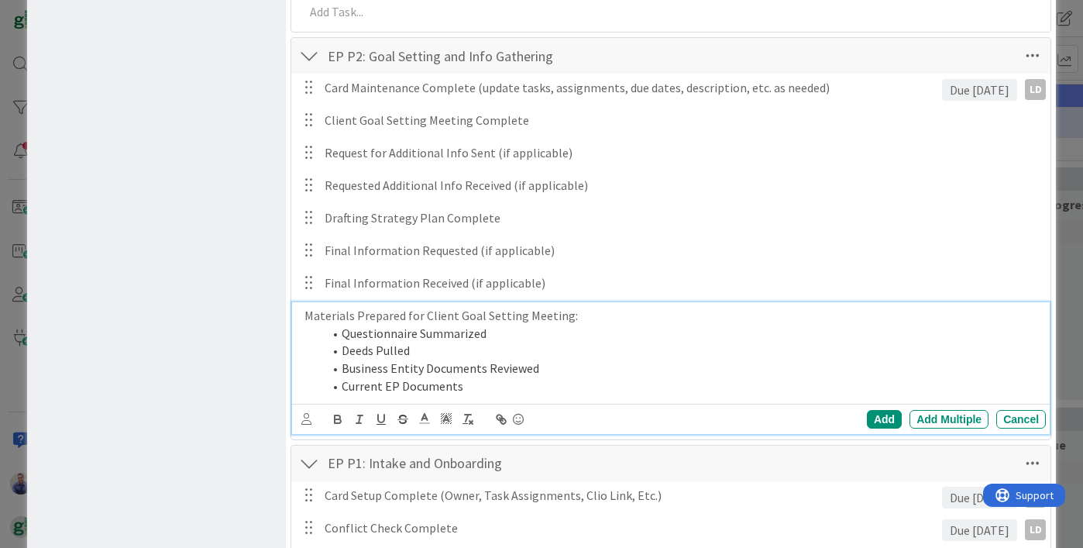
click at [510, 388] on li "Current EP Documents" at bounding box center [681, 386] width 716 height 18
click at [872, 414] on div "Add" at bounding box center [884, 419] width 35 height 19
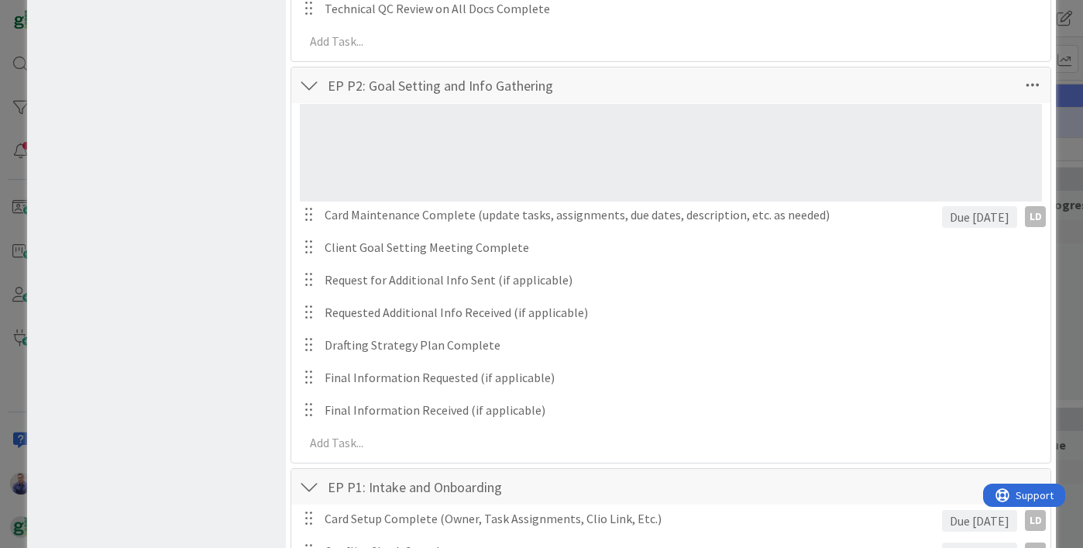
scroll to position [1431, 0]
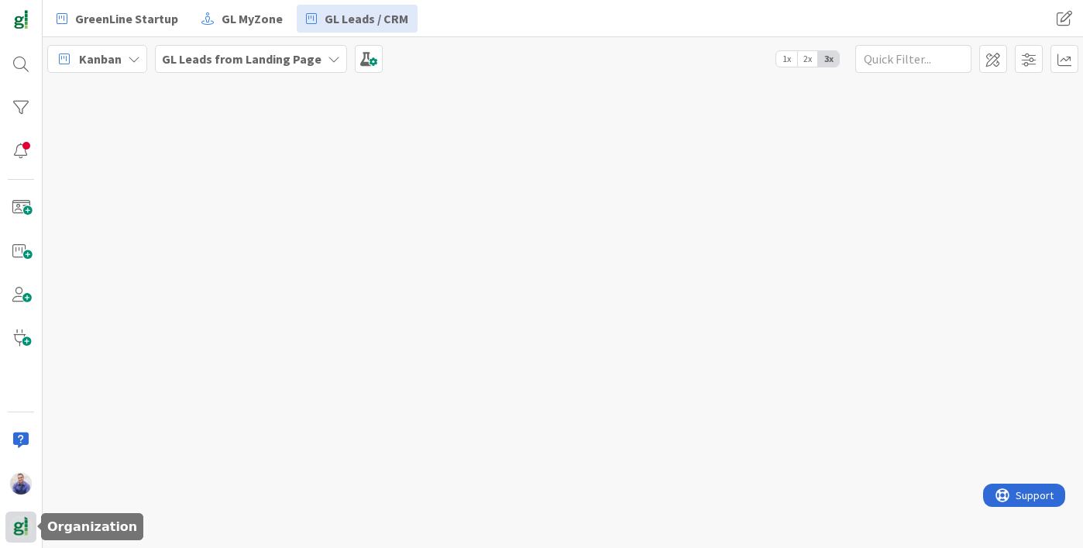
click at [28, 525] on img at bounding box center [21, 527] width 22 height 22
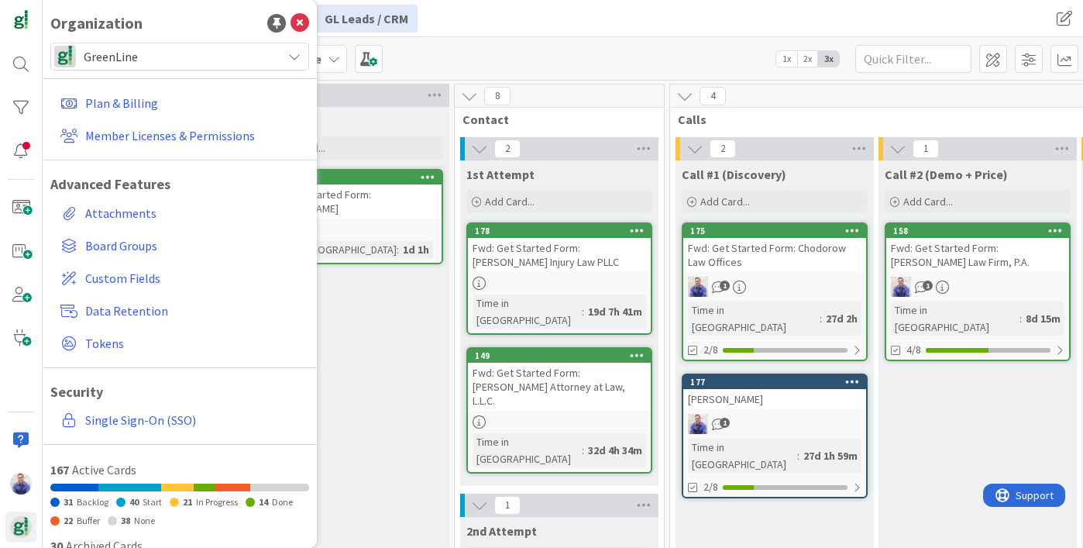
click at [169, 59] on span "GreenLine" at bounding box center [179, 57] width 191 height 22
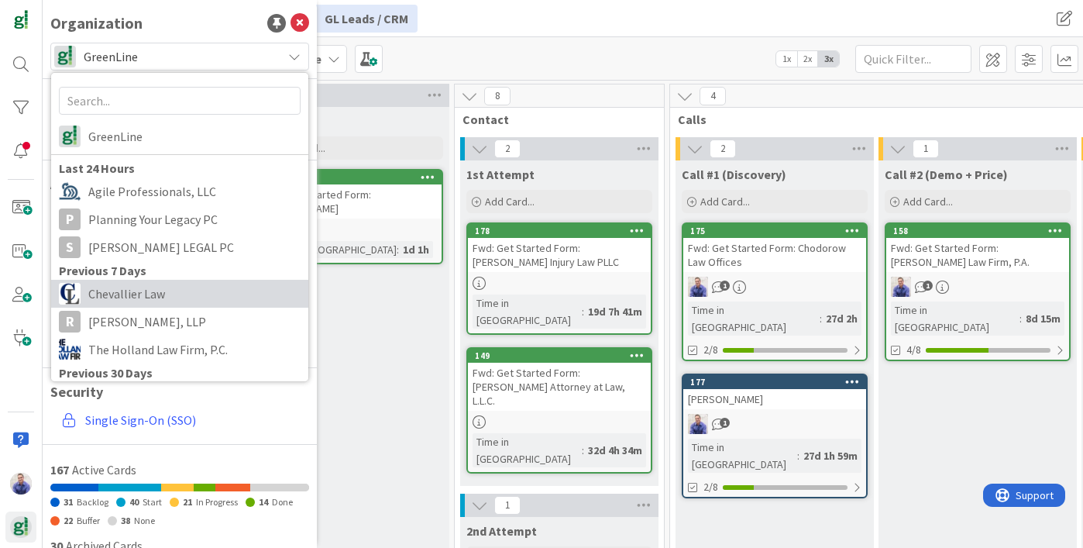
click at [164, 282] on span "Chevallier Law" at bounding box center [194, 293] width 212 height 23
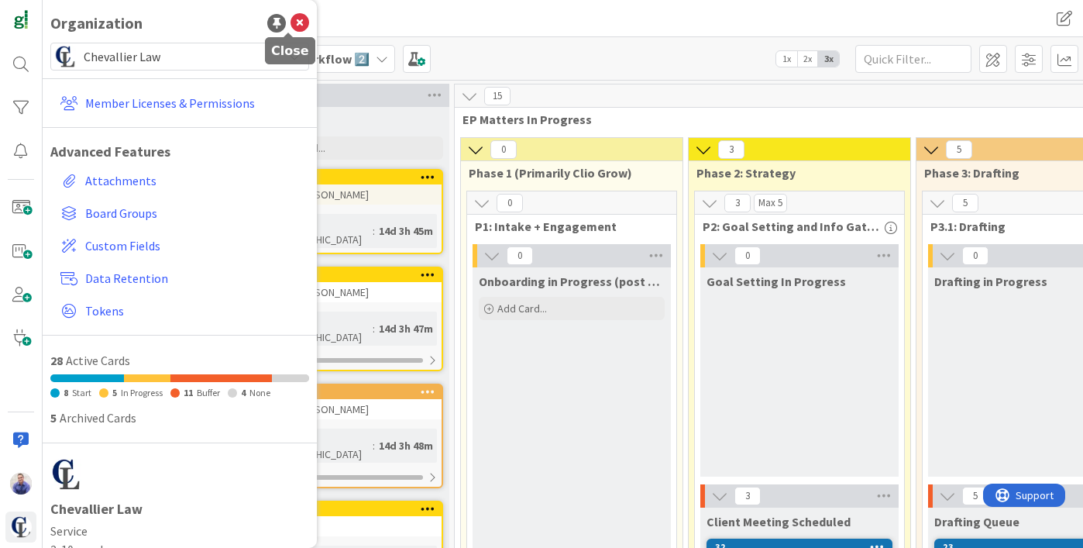
click at [290, 26] on icon at bounding box center [299, 23] width 19 height 19
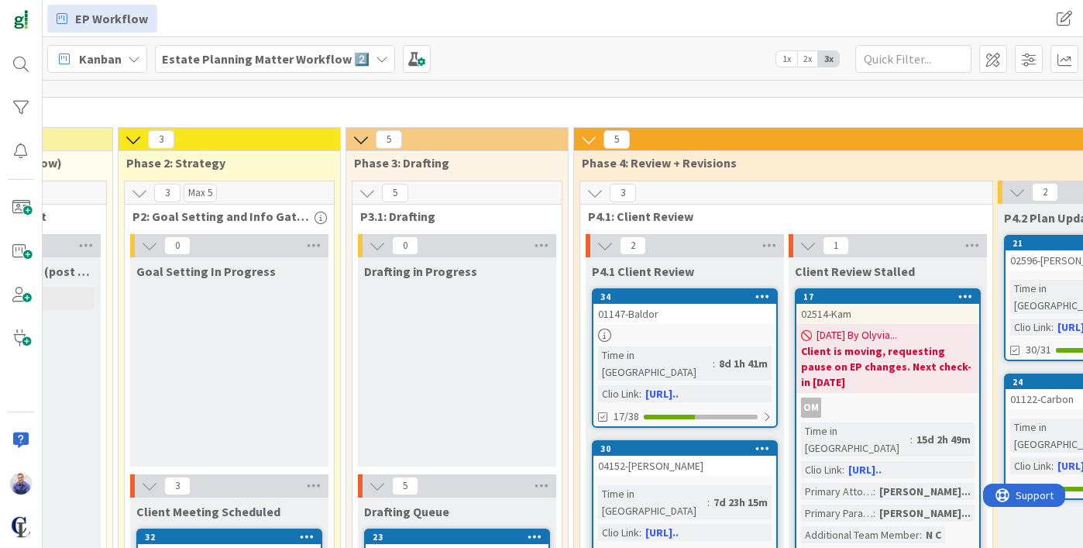
scroll to position [4, 570]
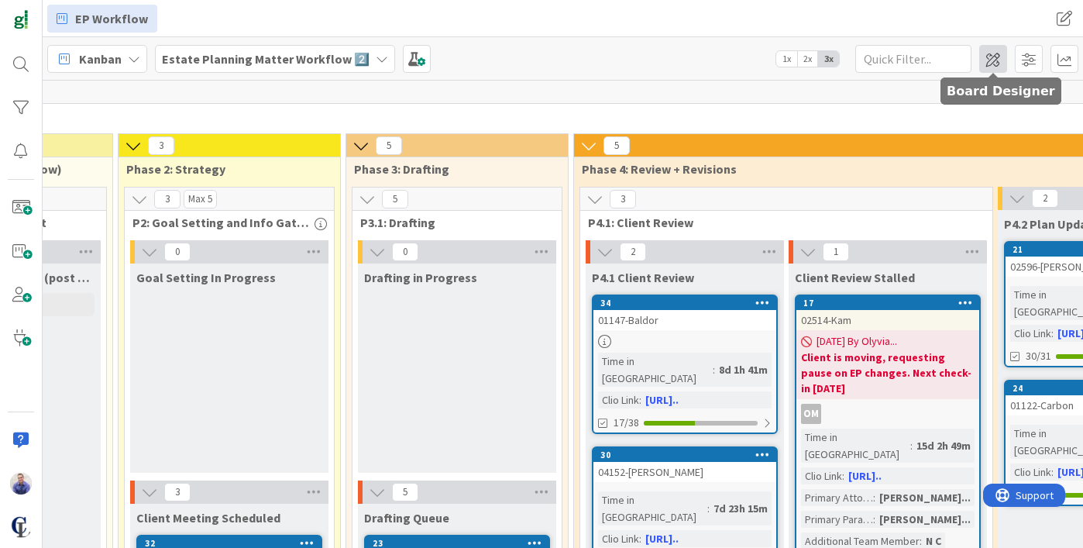
click at [992, 57] on span at bounding box center [993, 59] width 28 height 28
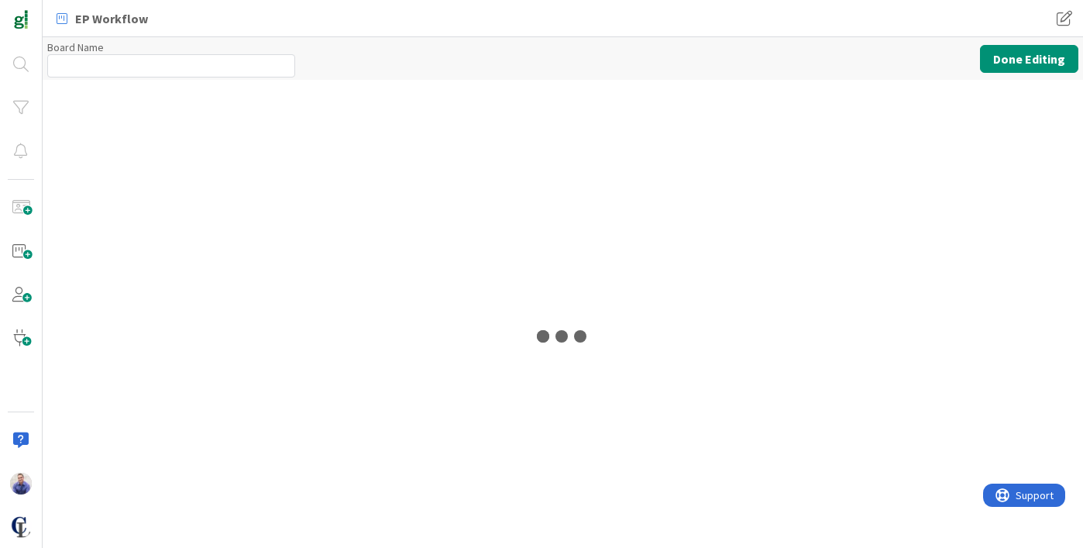
type input "Estate Planning Matter Workflow 2️⃣"
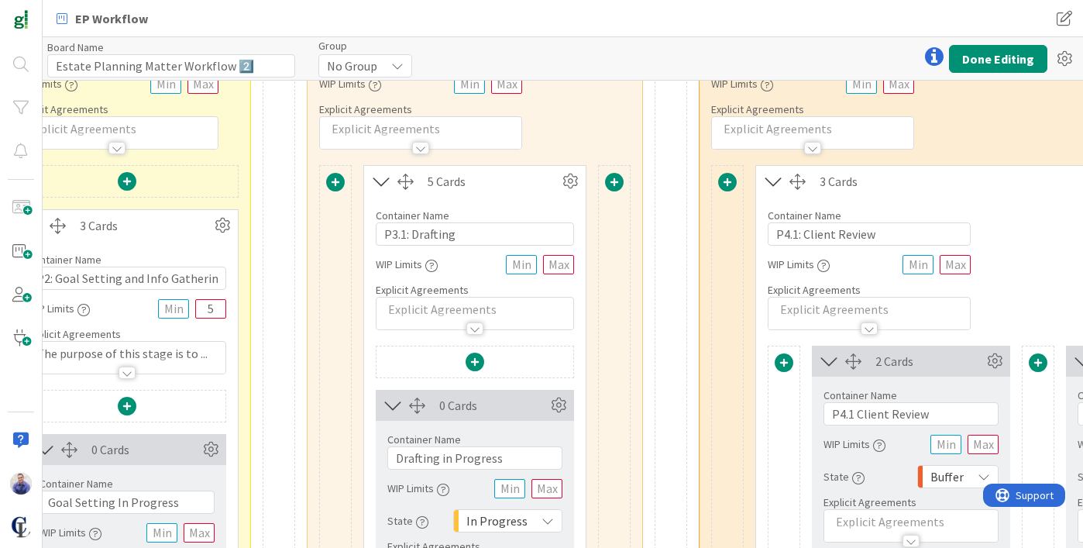
scroll to position [220, 960]
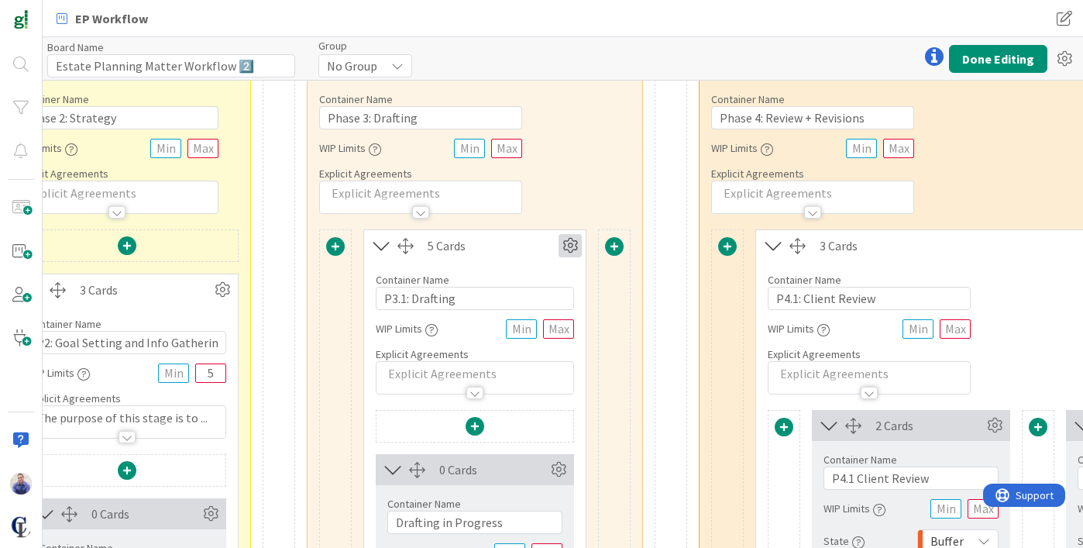
click at [577, 238] on icon at bounding box center [569, 245] width 23 height 23
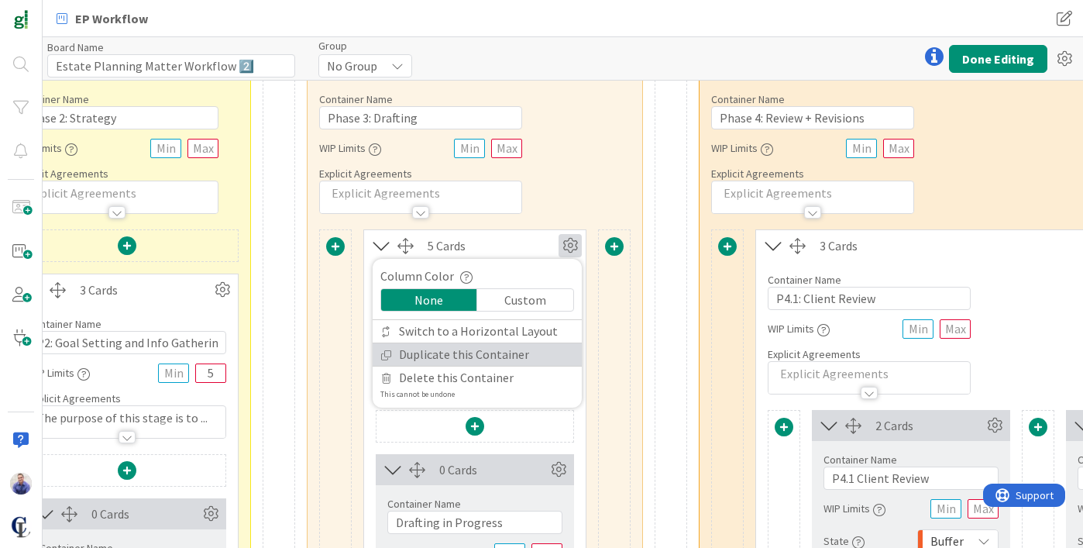
click at [462, 354] on link "Duplicate this Container" at bounding box center [477, 354] width 209 height 22
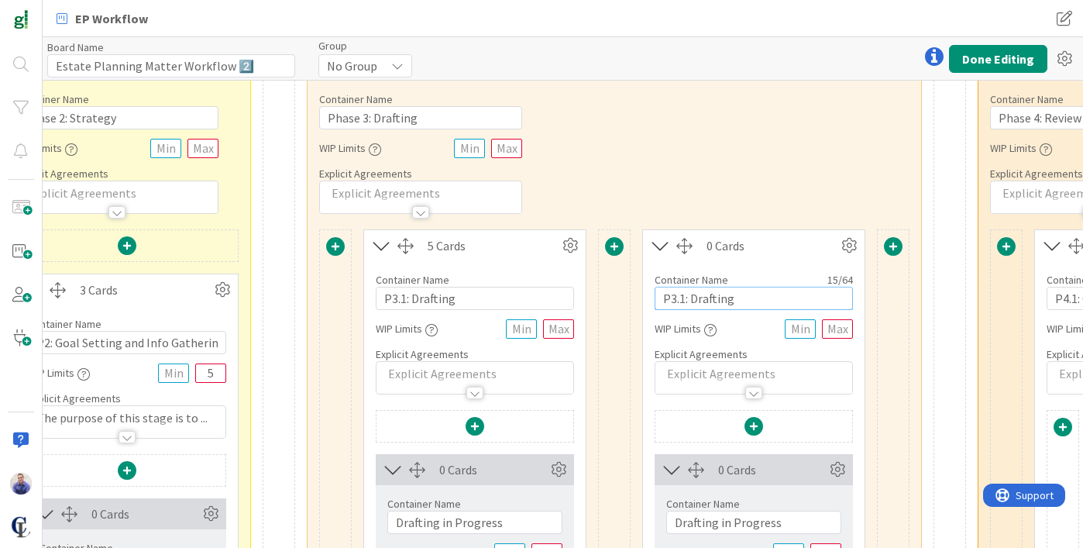
click at [677, 297] on input "P3.1: Drafting" at bounding box center [753, 298] width 198 height 23
click at [709, 293] on input "P3.2: Drafting" at bounding box center [753, 298] width 198 height 23
click at [709, 294] on input "P3.2: Drafting" at bounding box center [753, 298] width 198 height 23
type input "P3.2: Internal Quality Review"
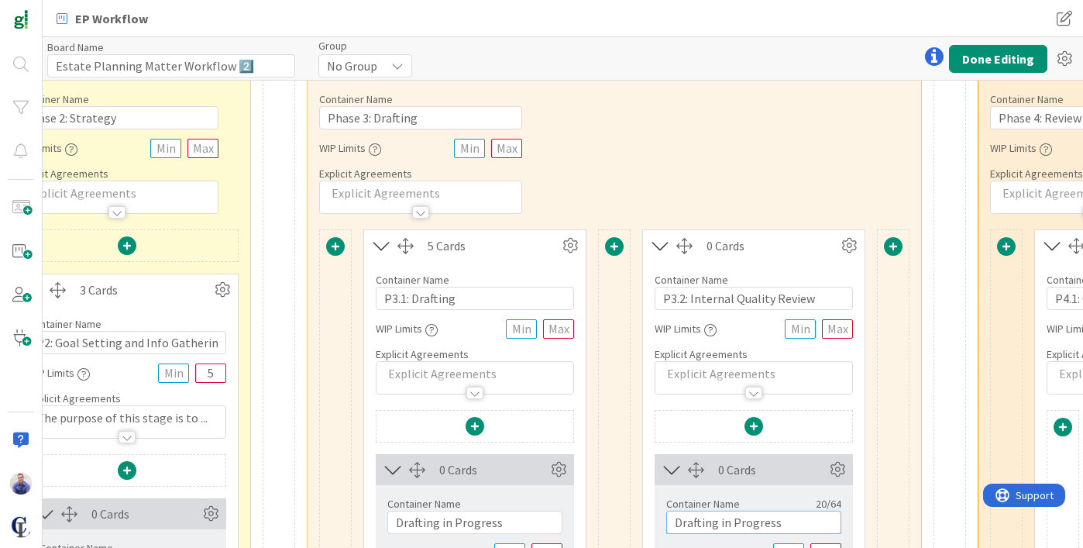
click at [698, 530] on input "Drafting in Progress" at bounding box center [753, 521] width 175 height 23
click at [698, 528] on input "Drafting in Progress" at bounding box center [753, 521] width 175 height 23
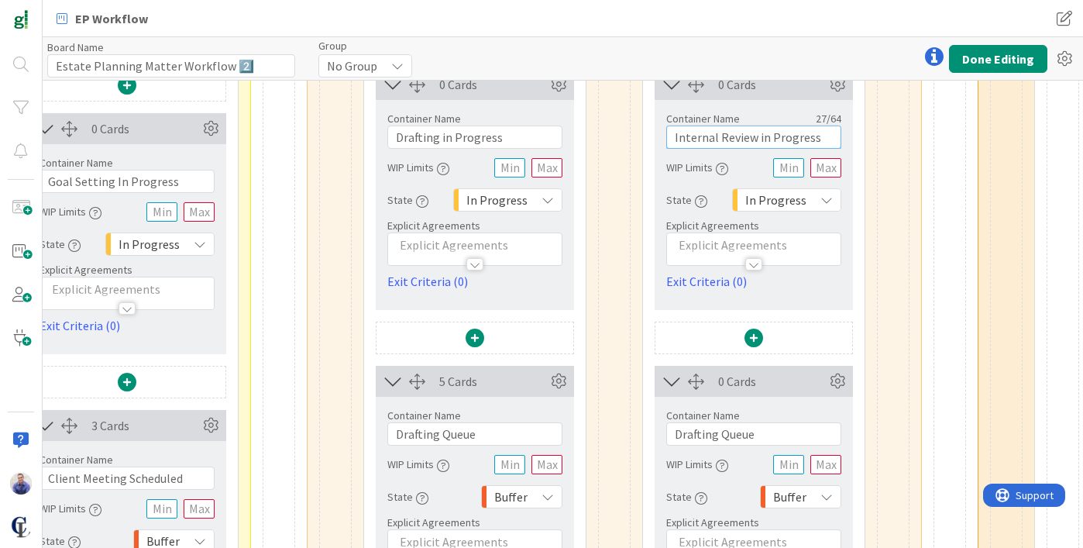
scroll to position [609, 960]
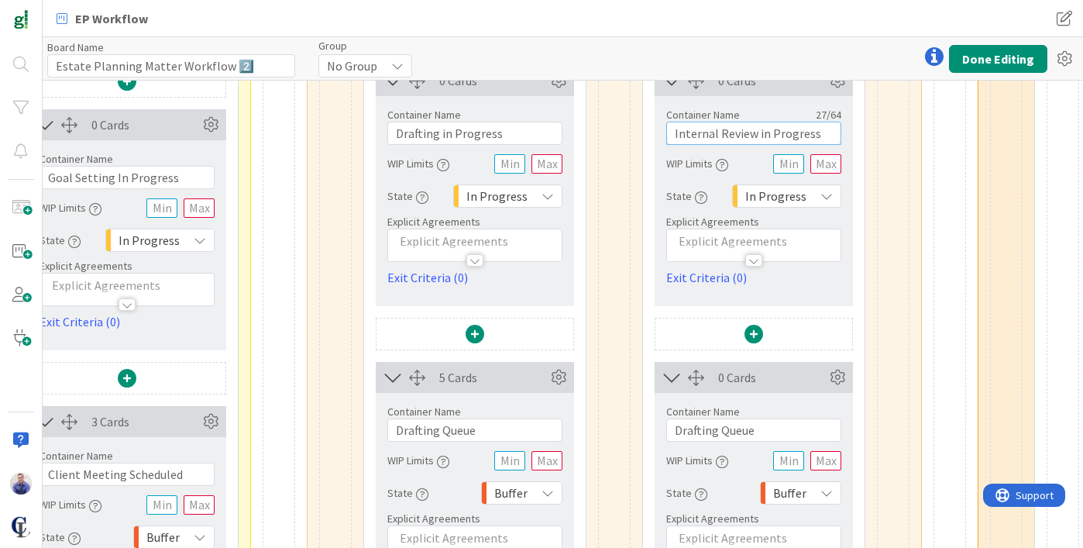
type input "Internal Review in Progress"
click at [702, 427] on input "Drafting Queue" at bounding box center [753, 429] width 175 height 23
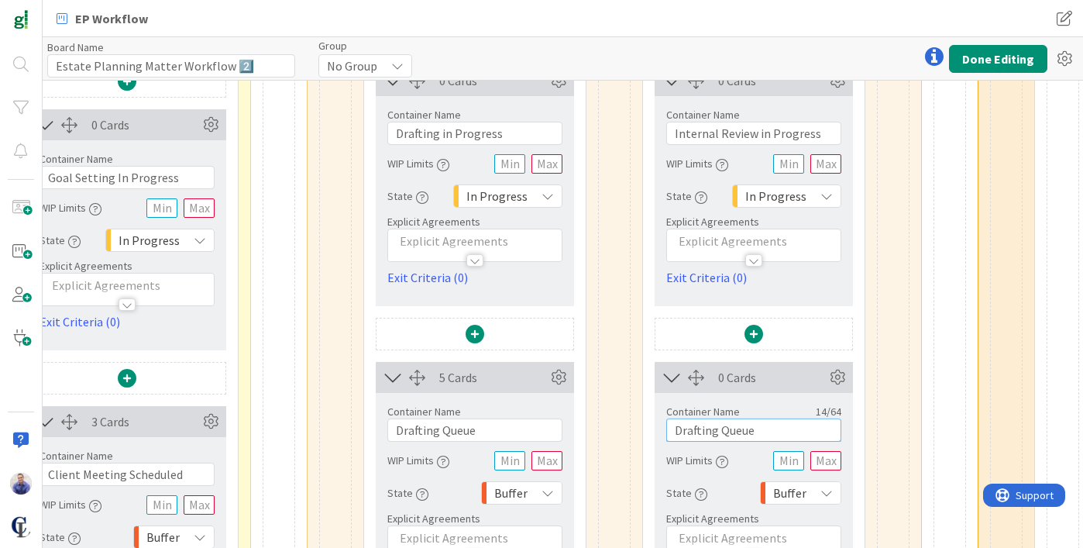
click at [713, 431] on input "Drafting Queue" at bounding box center [753, 429] width 175 height 23
click at [710, 434] on input "Drafting Queue" at bounding box center [753, 429] width 175 height 23
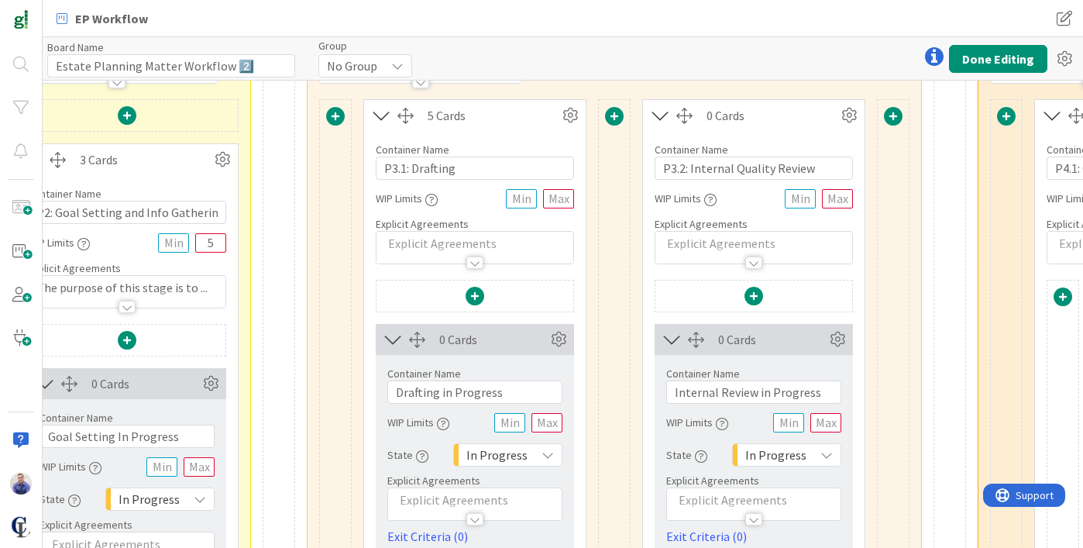
scroll to position [174, 960]
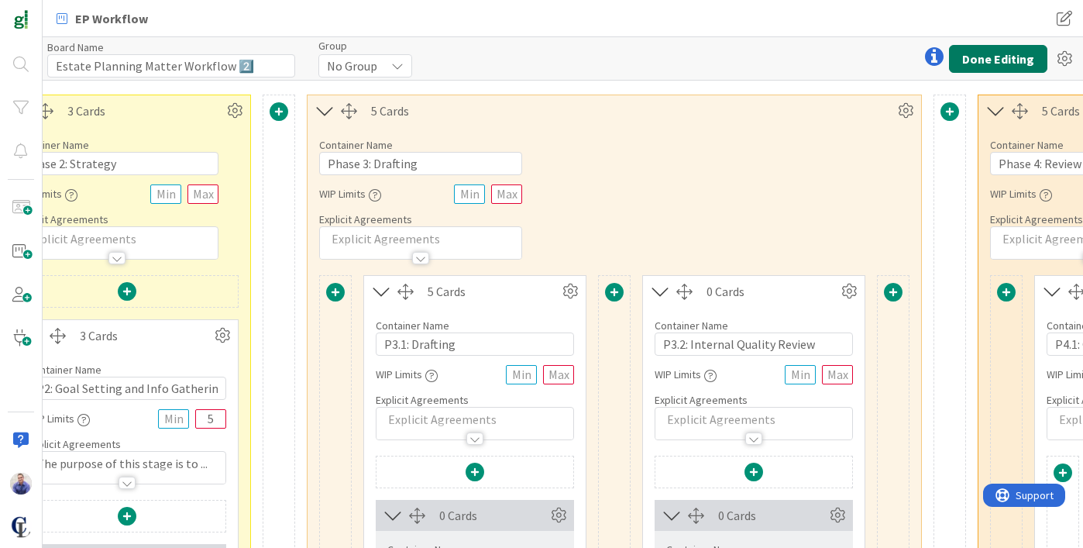
type input "Internal Review Queue"
click at [993, 67] on button "Done Editing" at bounding box center [998, 59] width 98 height 28
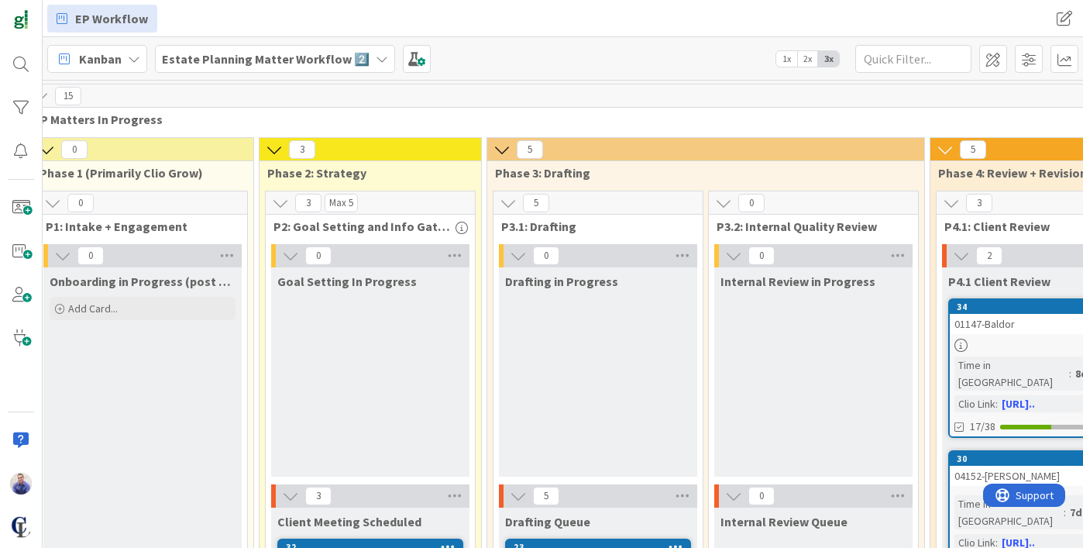
scroll to position [0, 443]
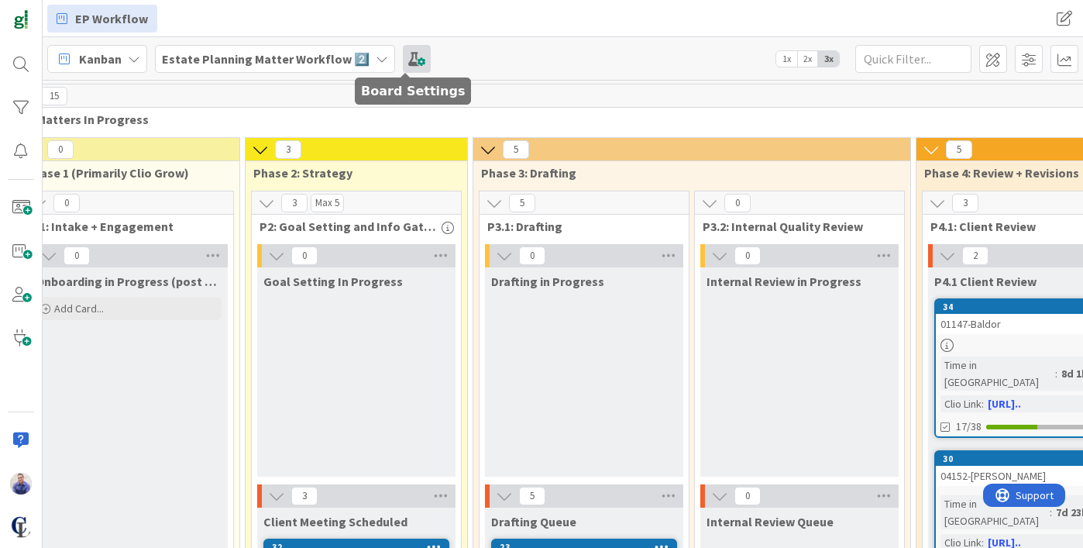
click at [403, 60] on span at bounding box center [417, 59] width 28 height 28
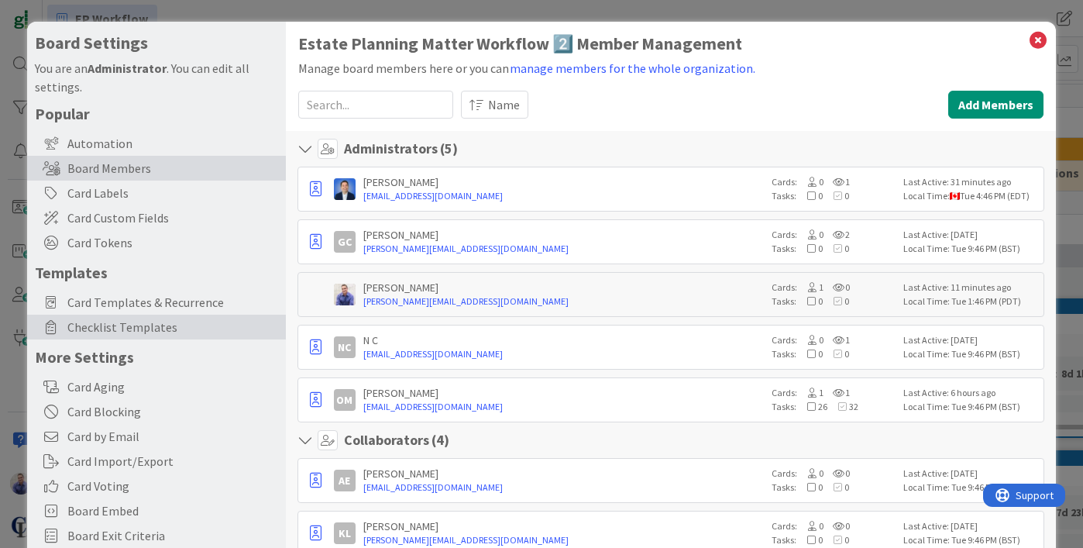
click at [148, 328] on span "Checklist Templates" at bounding box center [172, 327] width 211 height 19
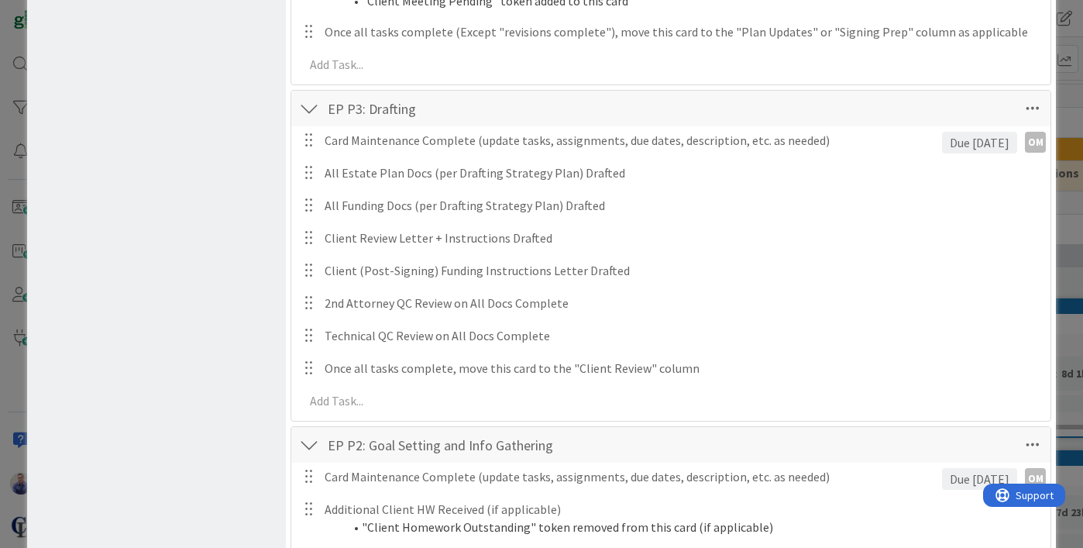
scroll to position [1666, 0]
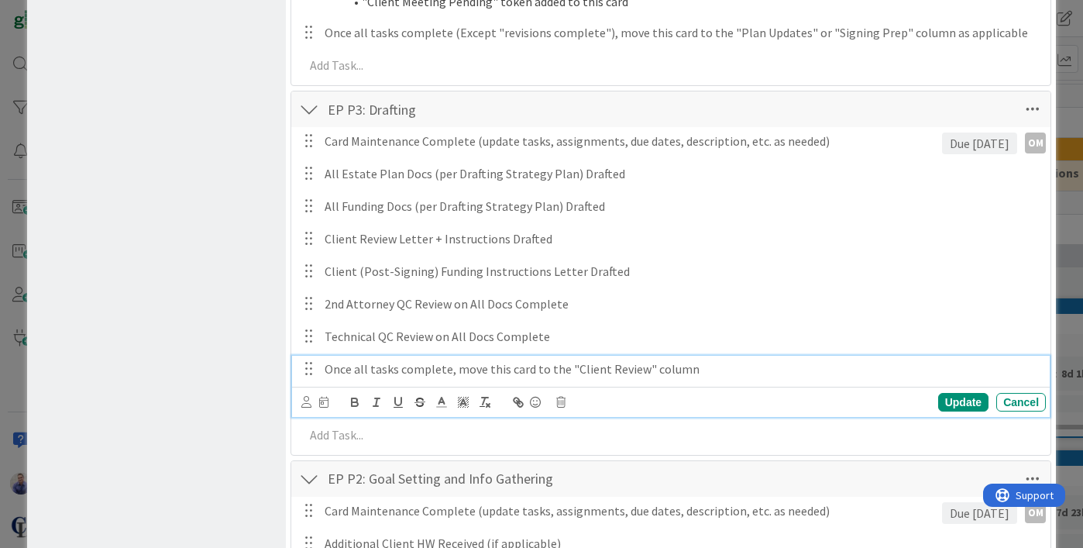
click at [590, 366] on p "Once all tasks complete, move this card to the "Client Review" column" at bounding box center [681, 369] width 715 height 18
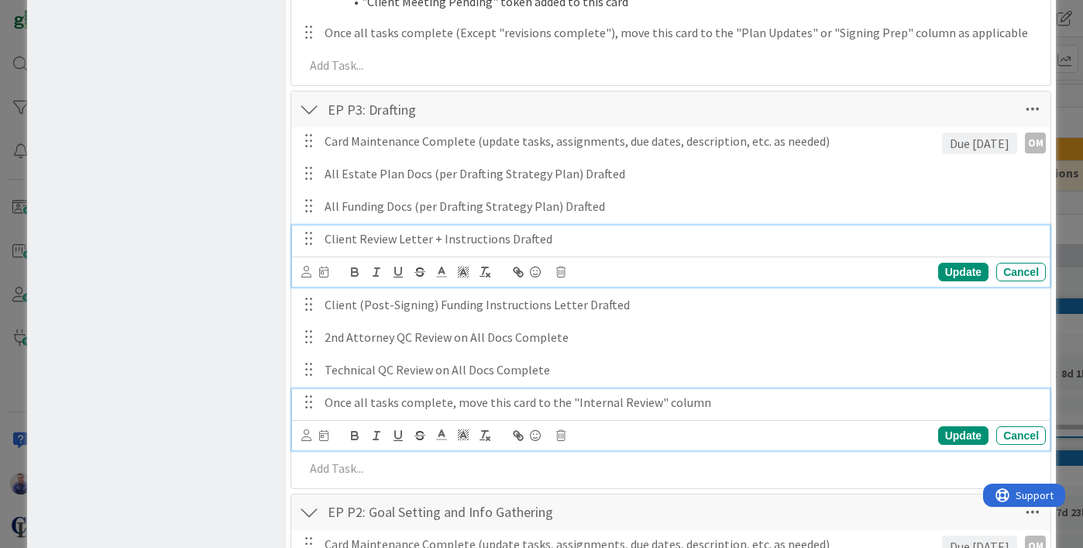
scroll to position [1699, 0]
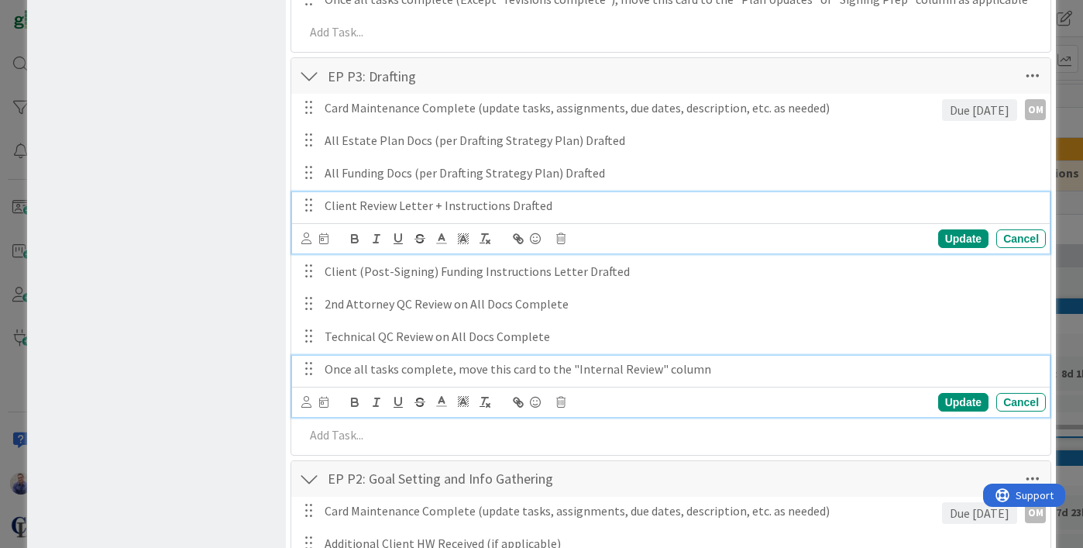
click at [683, 246] on div "Client Review Letter + Instructions Drafted Update Cancel" at bounding box center [670, 222] width 757 height 61
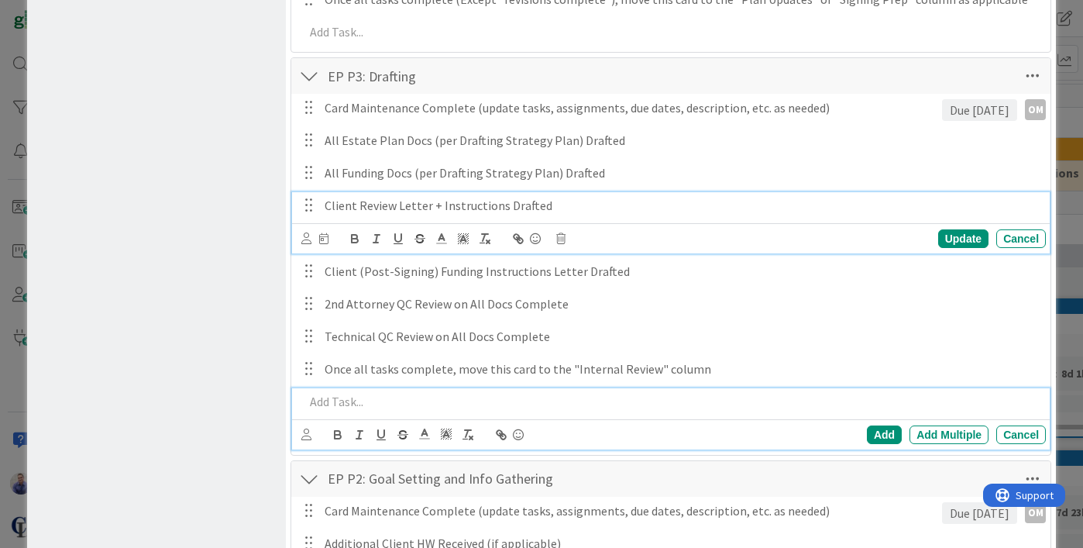
click at [423, 403] on p at bounding box center [671, 402] width 735 height 18
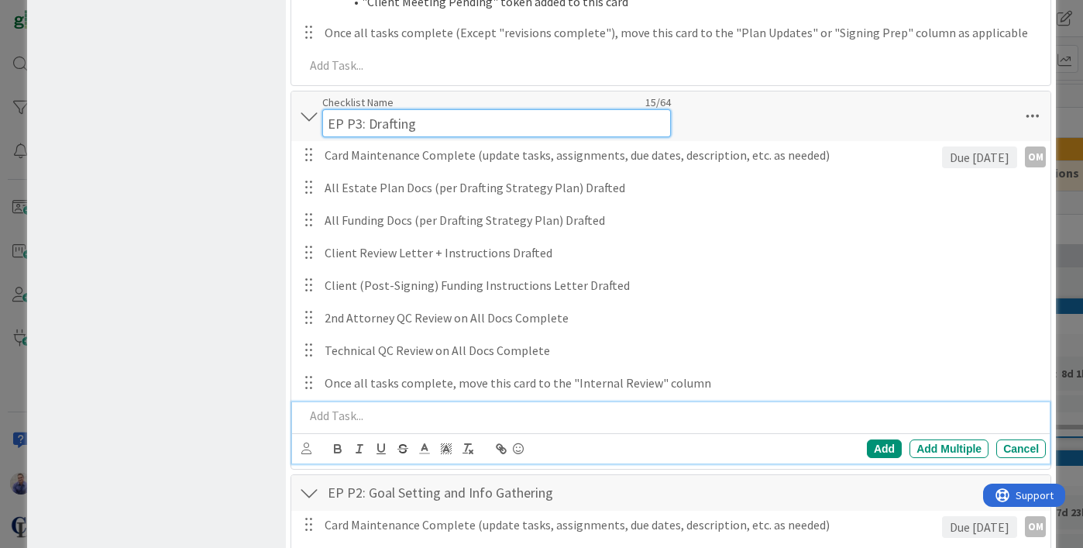
click at [358, 111] on input "EP P3: Drafting" at bounding box center [496, 123] width 349 height 28
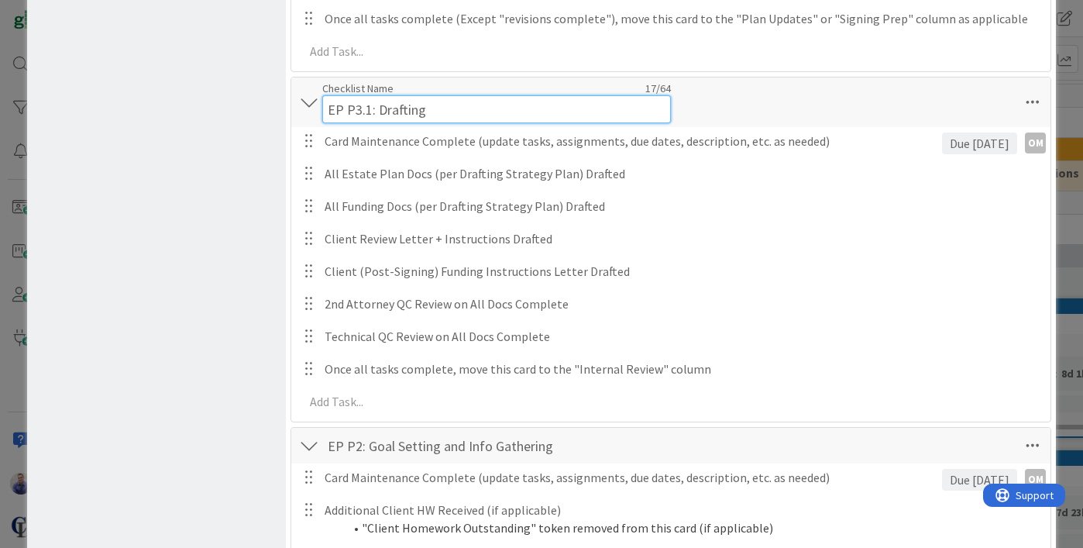
type input "EP P3.1: Drafting"
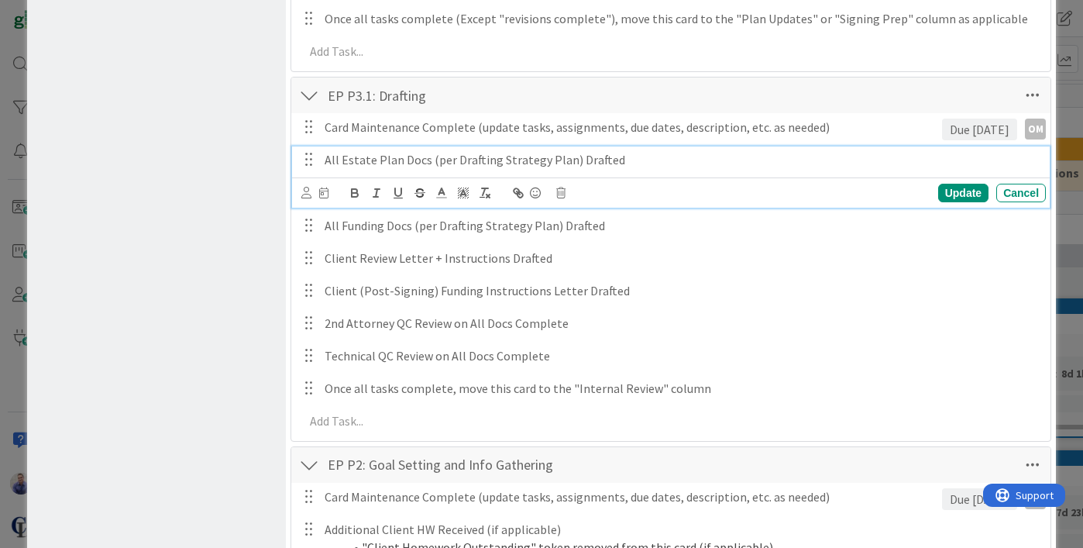
click at [731, 177] on div "All Estate Plan Docs (per Drafting Strategy Plan) Drafted Update Cancel" at bounding box center [670, 176] width 757 height 61
click at [1027, 99] on icon at bounding box center [1032, 95] width 28 height 28
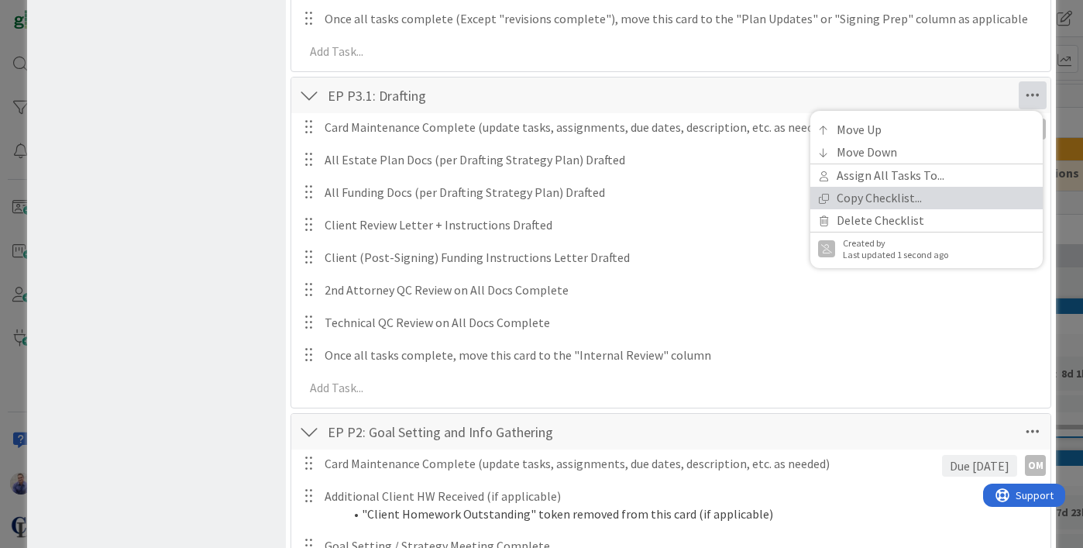
click at [903, 198] on link "Copy Checklist..." at bounding box center [926, 198] width 232 height 22
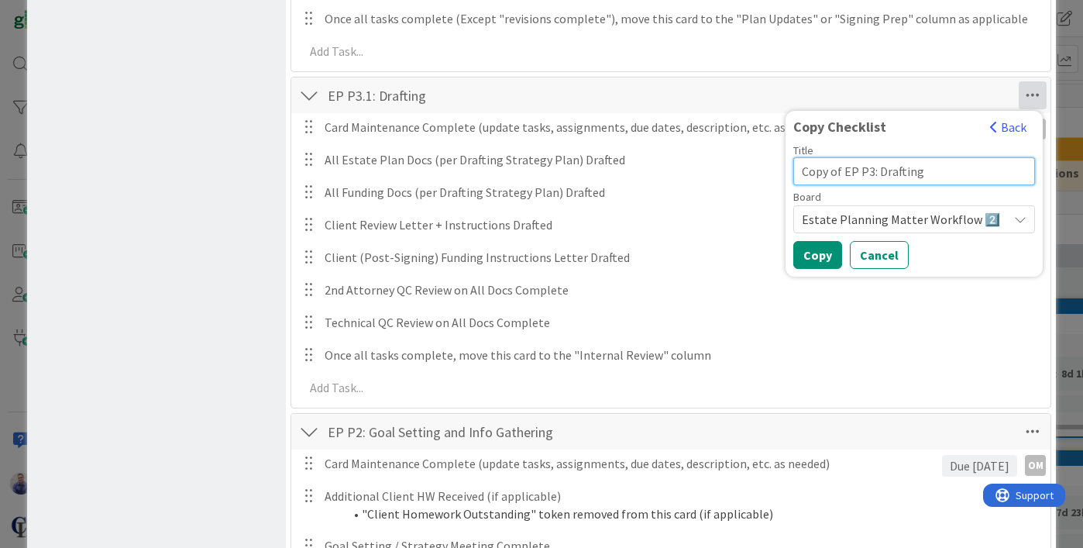
click at [850, 170] on input "Copy of EP P3: Drafting" at bounding box center [914, 171] width 242 height 28
drag, startPoint x: 845, startPoint y: 170, endPoint x: 801, endPoint y: 175, distance: 44.4
click at [801, 175] on input "Copy of EP P3: Drafting" at bounding box center [914, 171] width 242 height 28
drag, startPoint x: 830, startPoint y: 173, endPoint x: 835, endPoint y: 195, distance: 22.9
click at [830, 173] on input "EP P3: Drafting" at bounding box center [914, 171] width 242 height 28
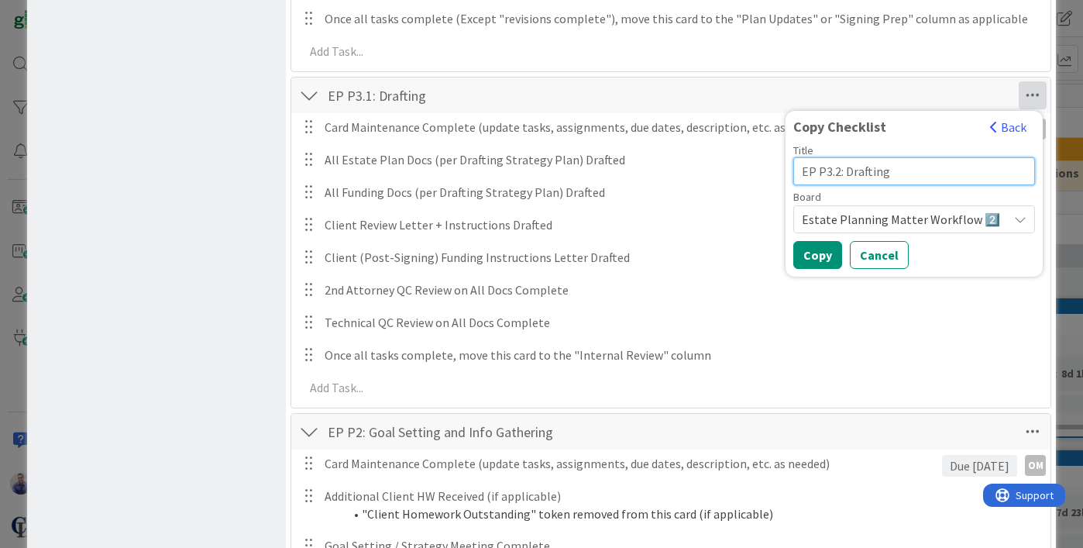
click at [861, 173] on input "EP P3.2: Drafting" at bounding box center [914, 171] width 242 height 28
type input "EP P3.2: Internal Review"
click at [822, 256] on button "Copy" at bounding box center [817, 255] width 49 height 28
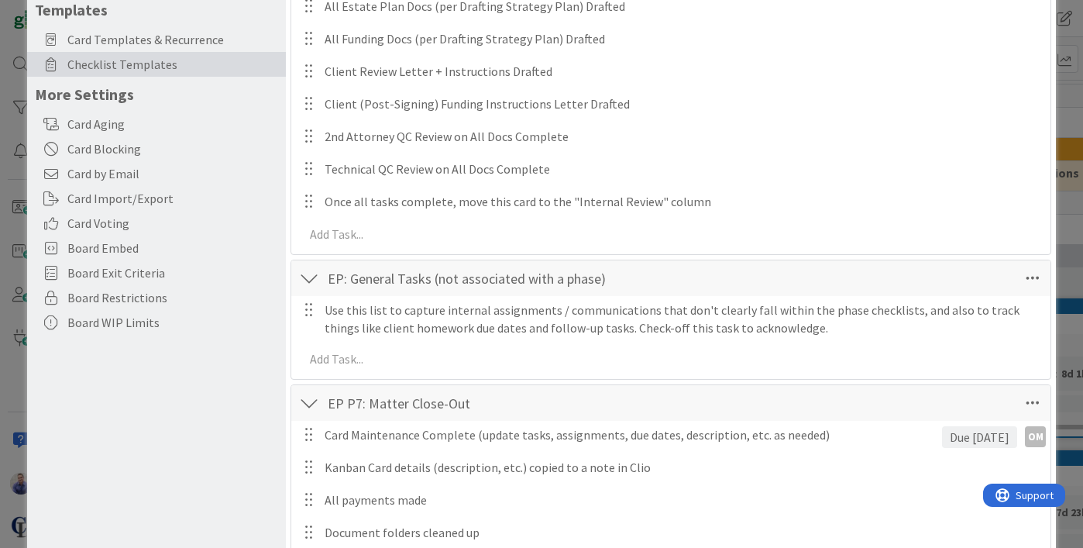
scroll to position [0, 0]
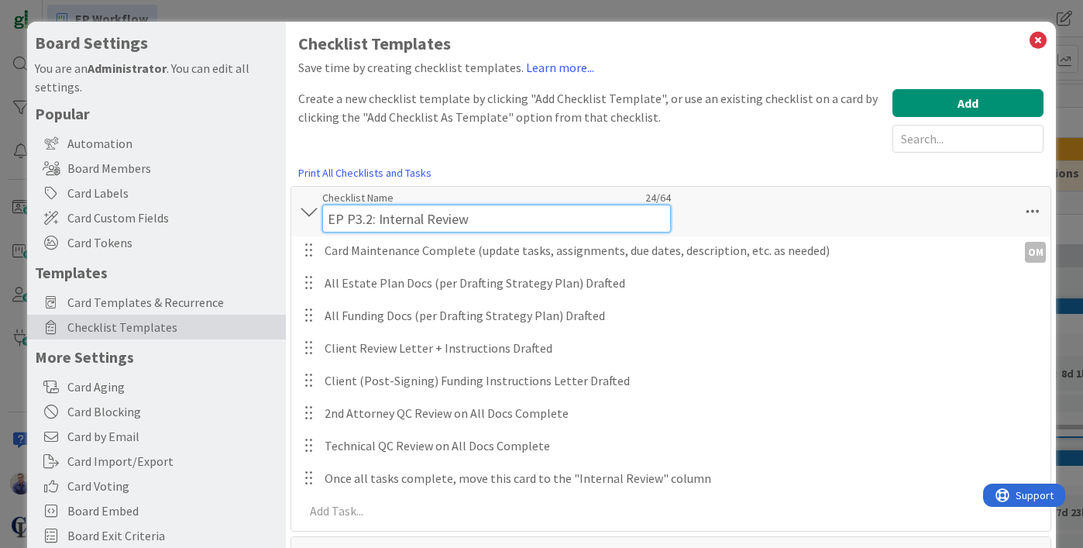
click at [398, 200] on div "Checklist Name 24 / 64 EP P3.2: Internal Review" at bounding box center [496, 212] width 349 height 42
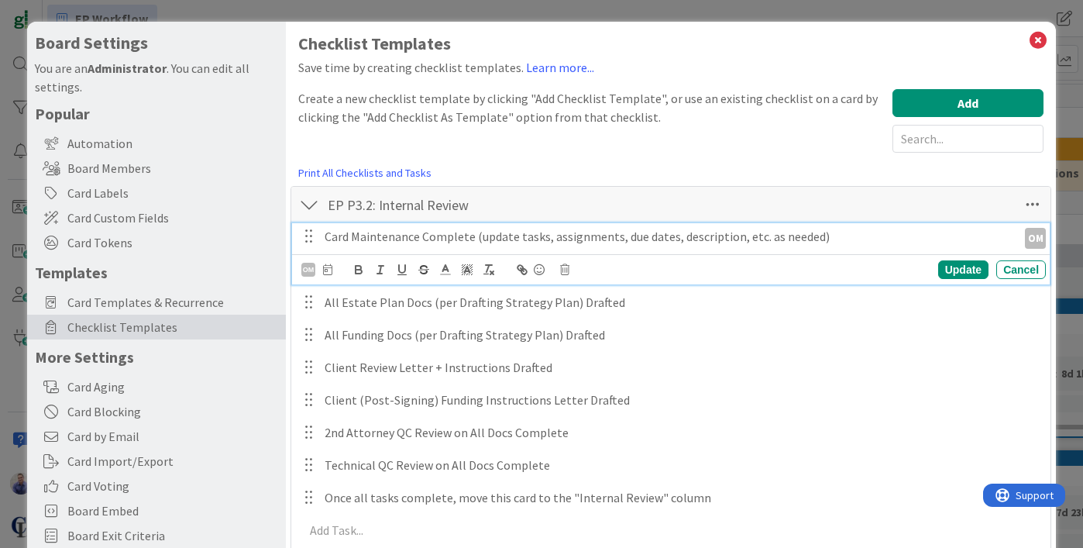
click at [581, 256] on div "Card Maintenance Complete (update tasks, assignments, due dates, description, e…" at bounding box center [670, 253] width 757 height 61
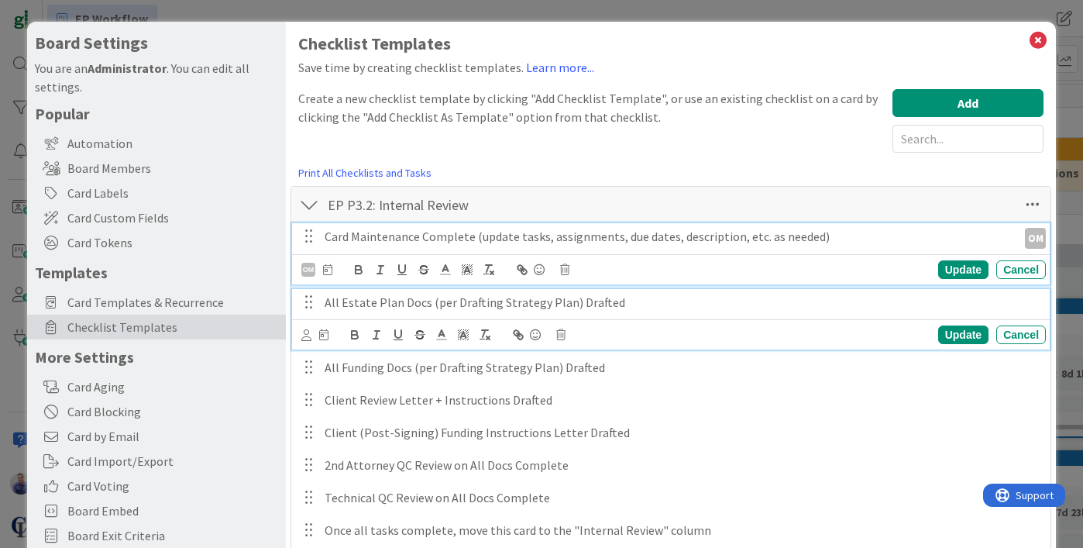
click at [646, 314] on div "All Estate Plan Docs (per Drafting Strategy Plan) Drafted" at bounding box center [681, 302] width 727 height 27
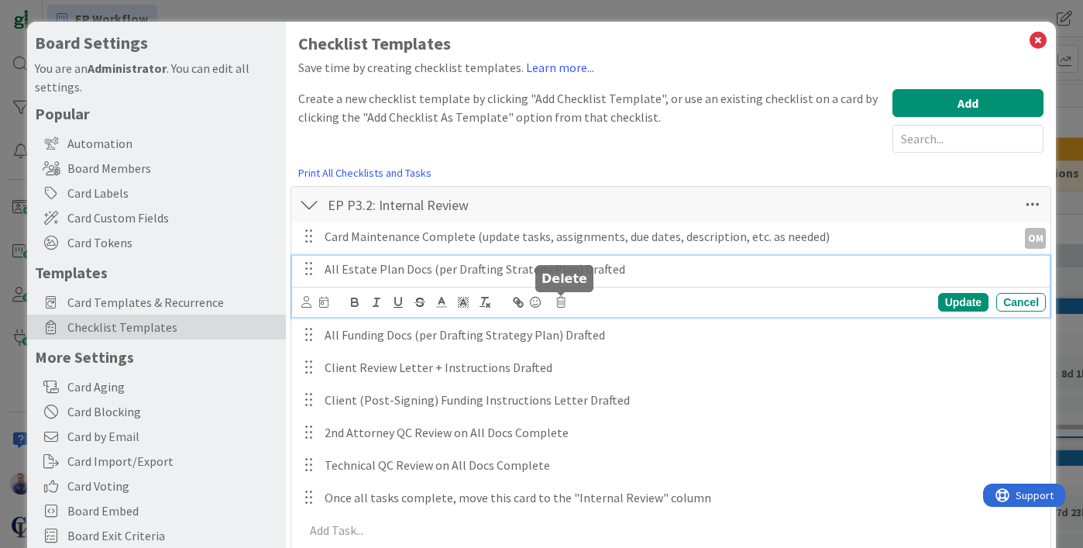
click at [559, 307] on icon at bounding box center [560, 302] width 9 height 11
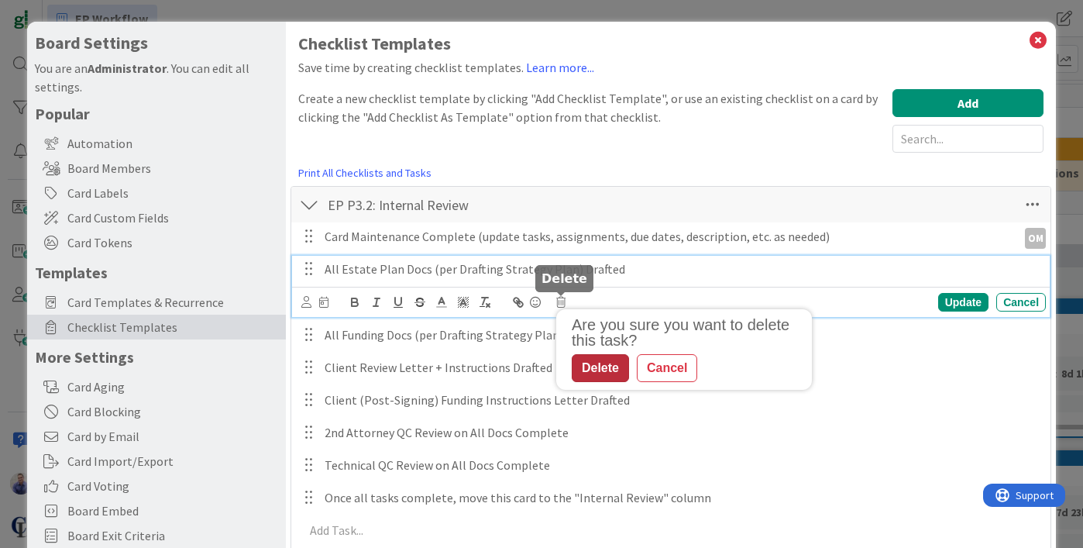
click at [596, 367] on div "Delete" at bounding box center [600, 368] width 57 height 28
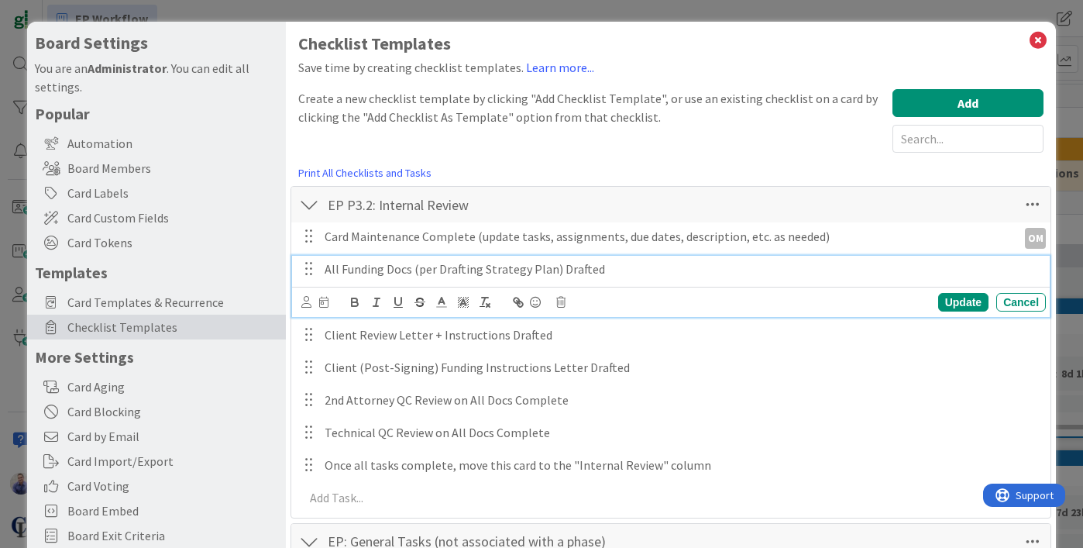
click at [582, 270] on p "All Funding Docs (per Drafting Strategy Plan) Drafted" at bounding box center [681, 269] width 715 height 18
click at [561, 297] on icon at bounding box center [560, 302] width 9 height 11
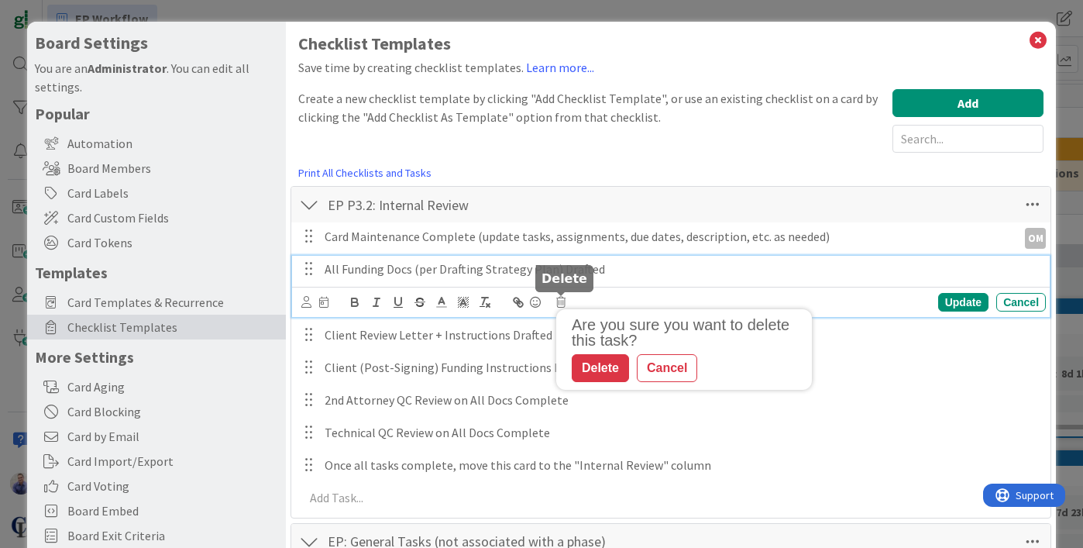
drag, startPoint x: 609, startPoint y: 366, endPoint x: 606, endPoint y: 342, distance: 25.0
click at [609, 366] on div "Delete" at bounding box center [600, 368] width 57 height 28
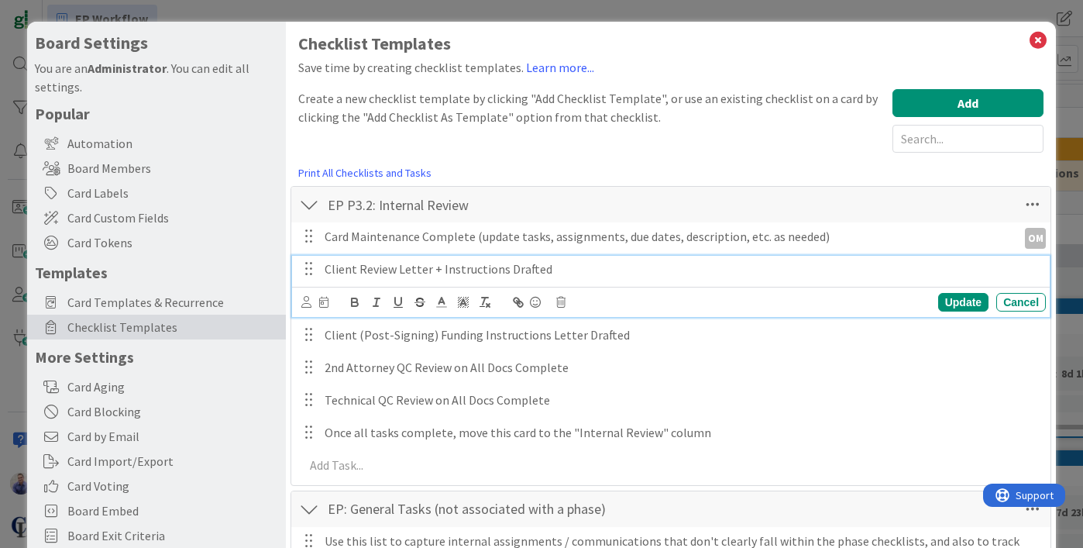
click at [603, 271] on p "Client Review Letter + Instructions Drafted" at bounding box center [681, 269] width 715 height 18
click at [564, 302] on icon at bounding box center [560, 302] width 9 height 11
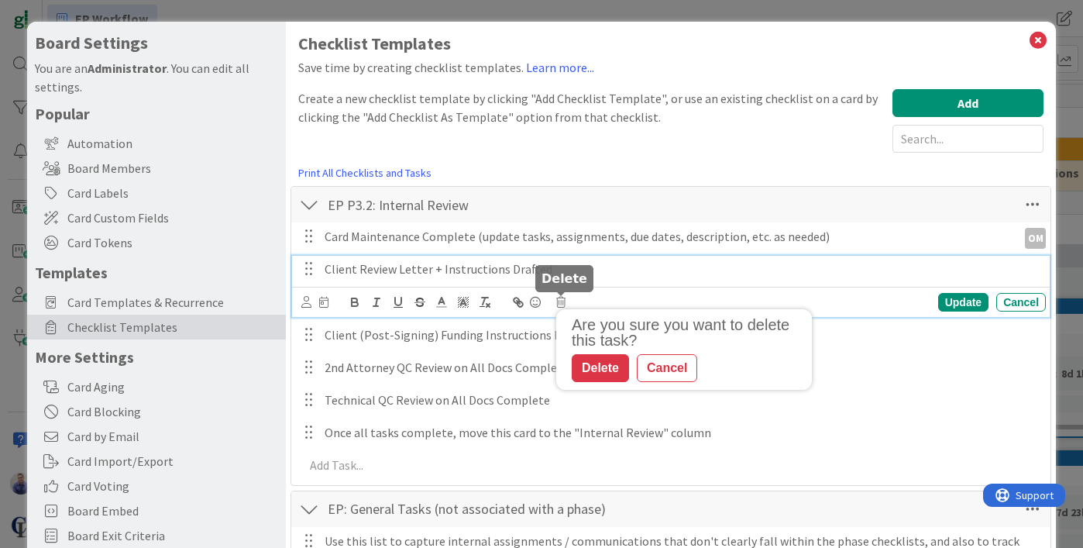
drag, startPoint x: 596, startPoint y: 368, endPoint x: 600, endPoint y: 386, distance: 18.2
click at [596, 365] on div "Delete" at bounding box center [600, 368] width 57 height 28
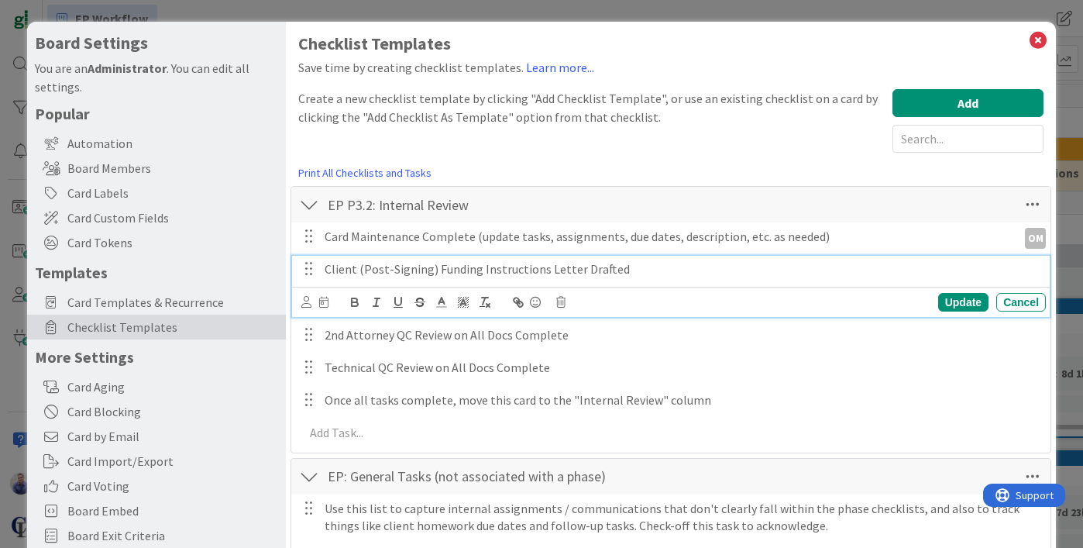
click at [617, 264] on p "Client (Post-Signing) Funding Instructions Letter Drafted" at bounding box center [681, 269] width 715 height 18
click at [563, 298] on icon at bounding box center [560, 302] width 9 height 11
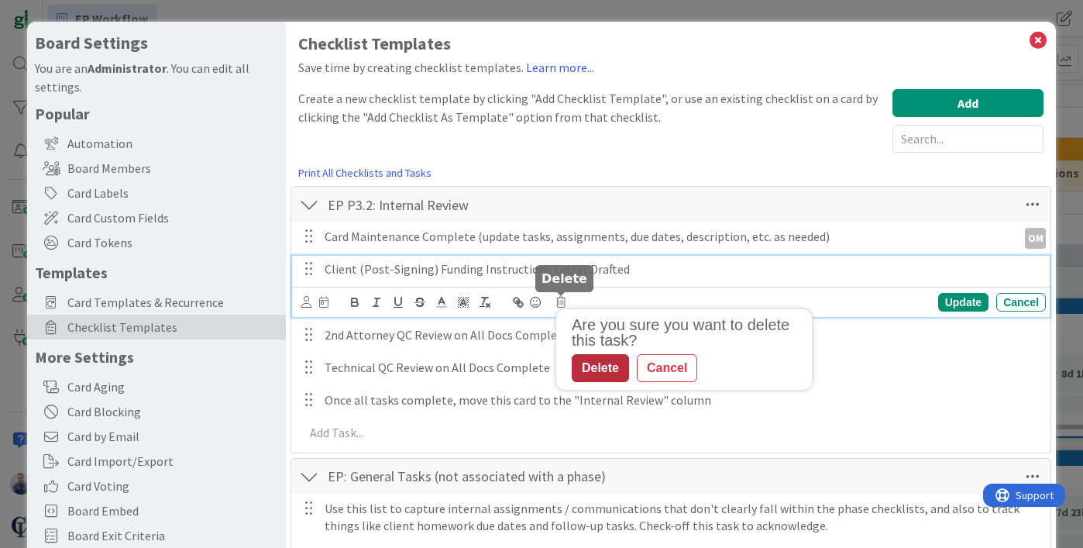
drag, startPoint x: 610, startPoint y: 364, endPoint x: 627, endPoint y: 358, distance: 17.4
click at [611, 364] on div "Delete" at bounding box center [600, 368] width 57 height 28
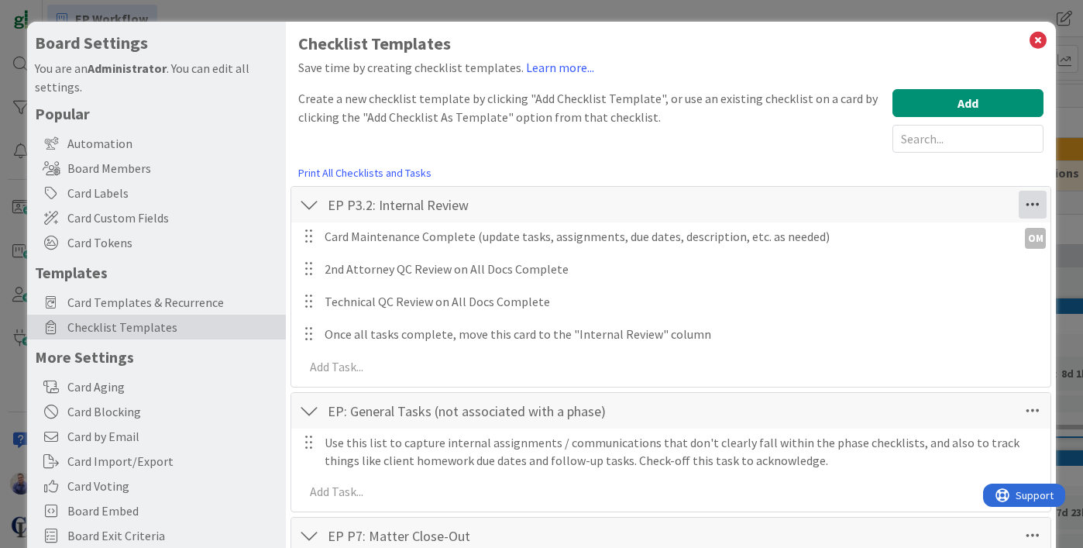
click at [1018, 201] on icon at bounding box center [1032, 205] width 28 height 28
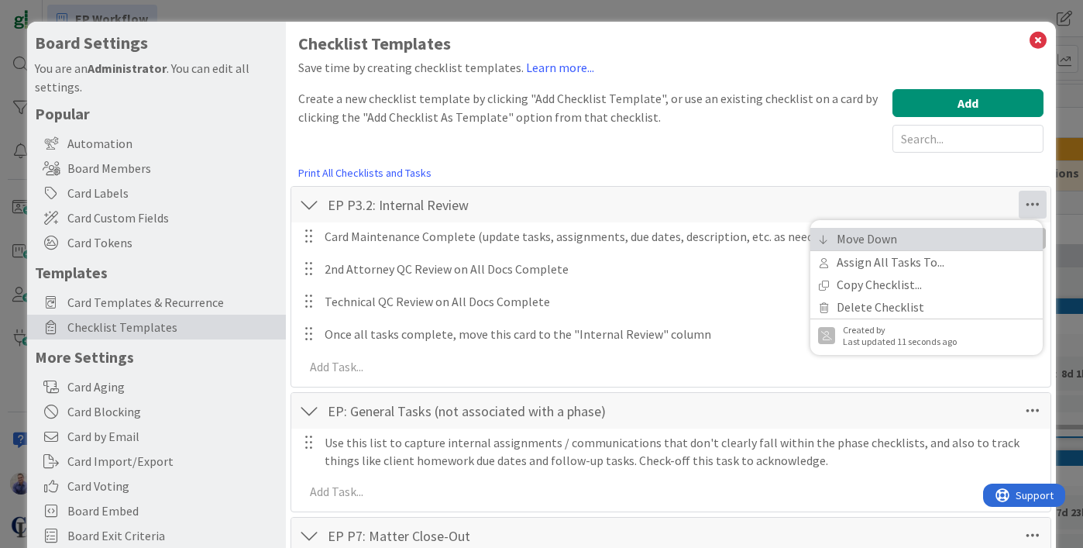
click at [882, 240] on link "Move Down" at bounding box center [926, 239] width 232 height 22
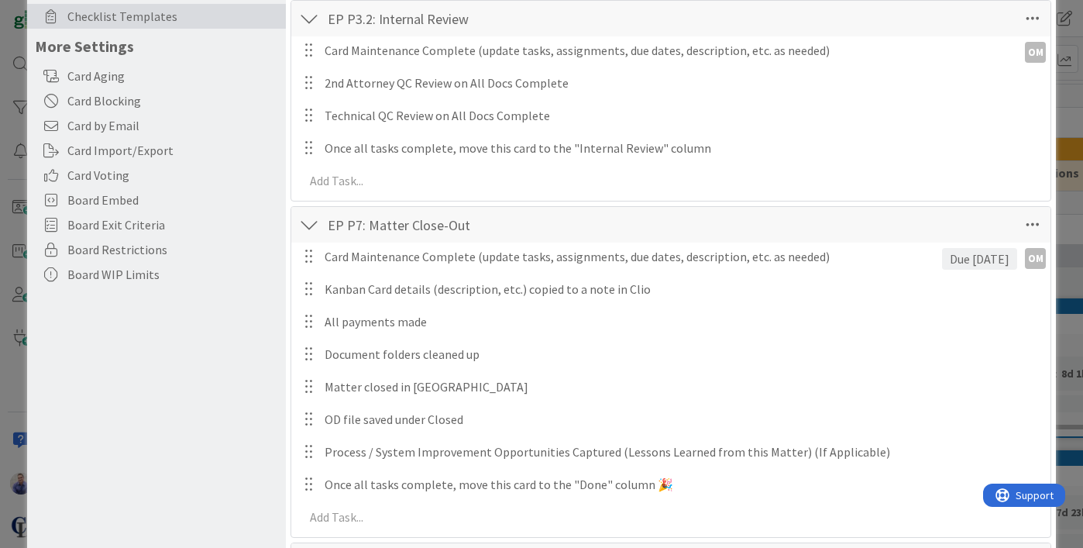
scroll to position [41, 0]
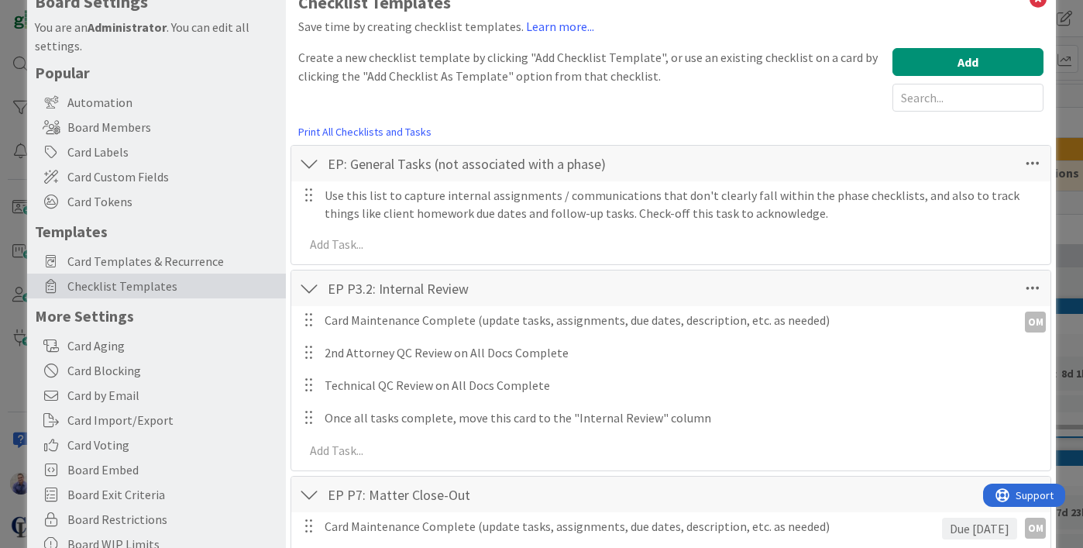
click at [315, 164] on div at bounding box center [309, 163] width 20 height 28
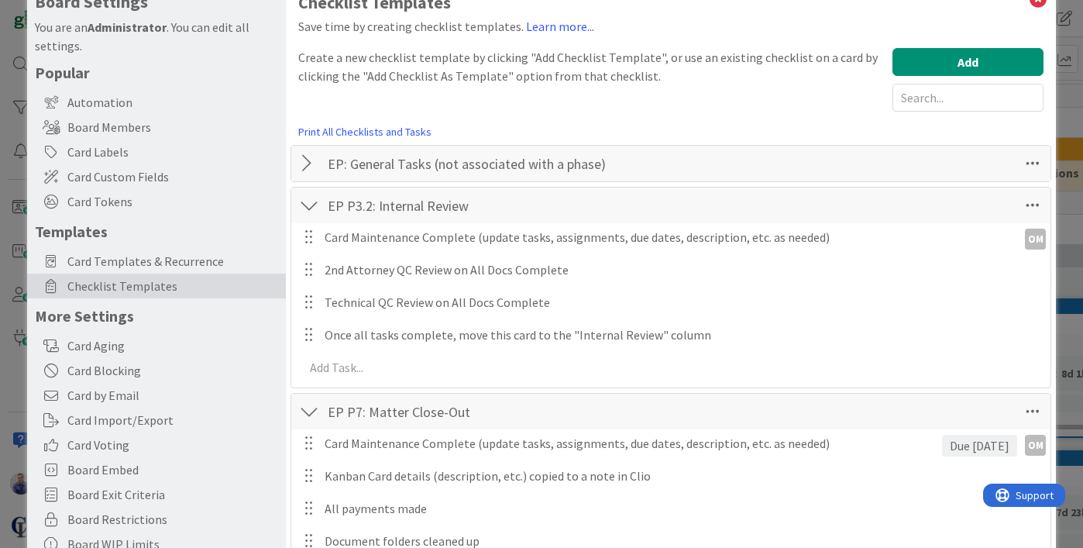
click at [311, 206] on div at bounding box center [309, 205] width 20 height 28
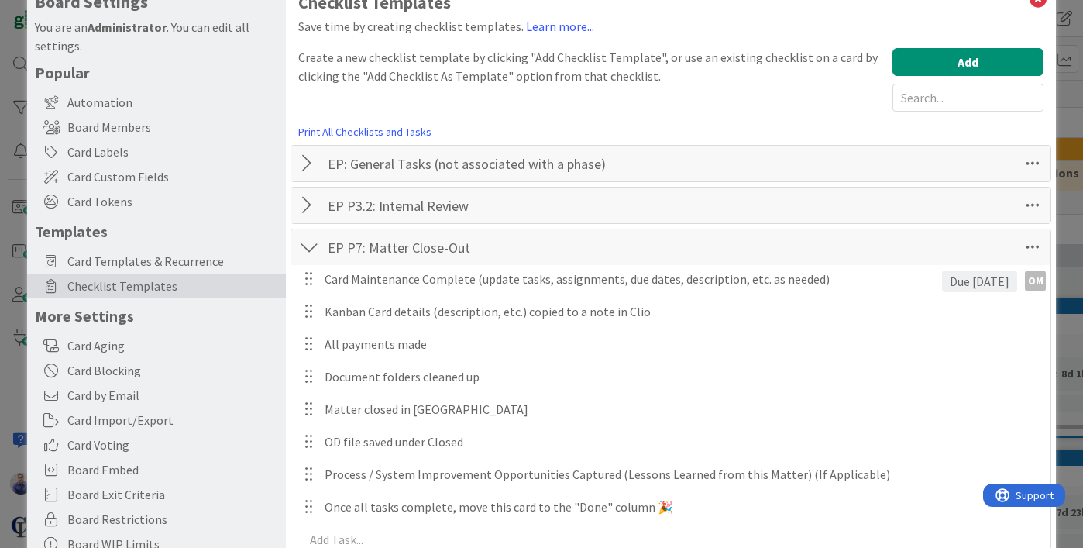
click at [303, 240] on div at bounding box center [309, 247] width 20 height 28
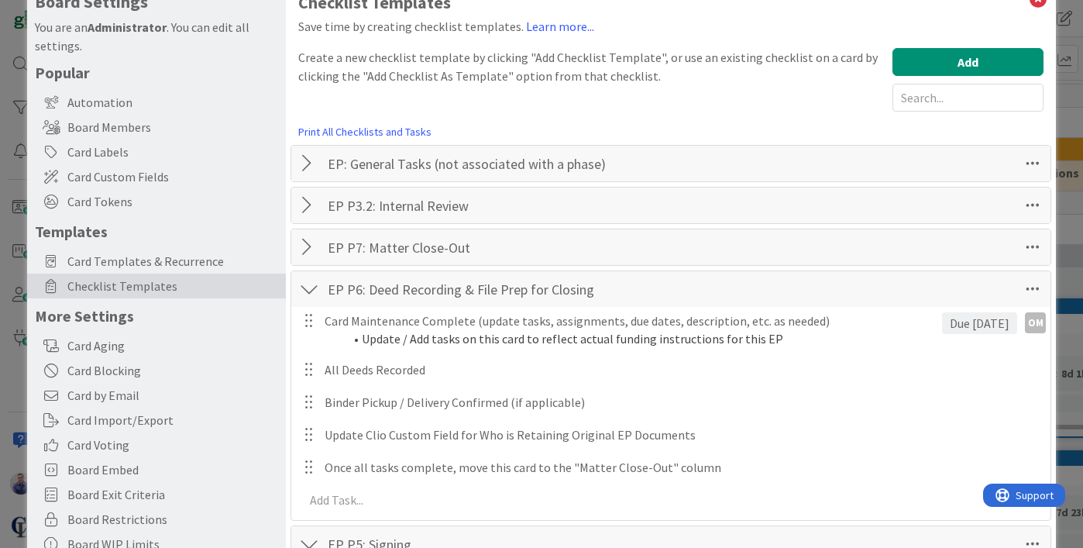
click at [304, 283] on div at bounding box center [309, 289] width 20 height 28
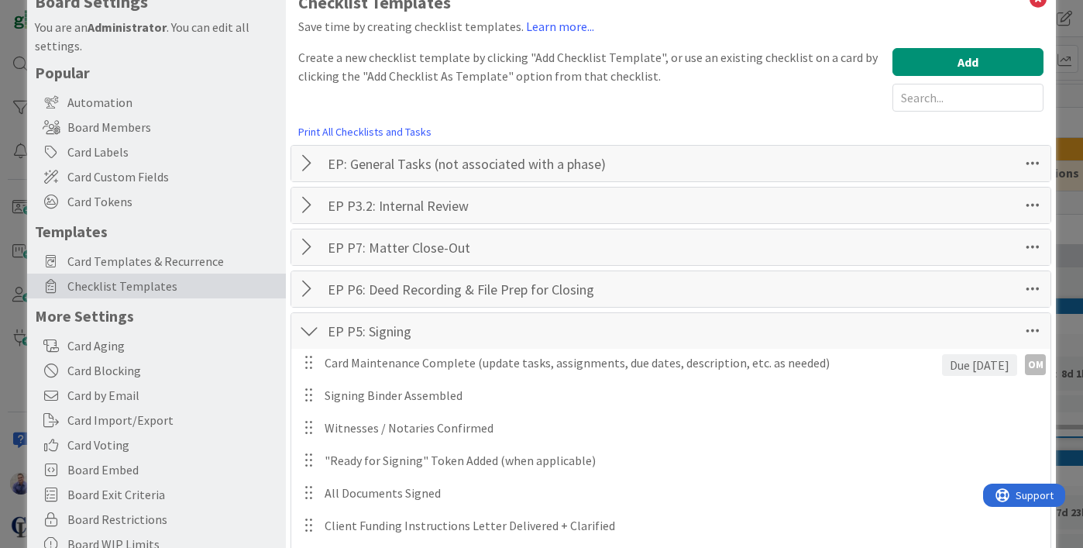
drag, startPoint x: 301, startPoint y: 327, endPoint x: 304, endPoint y: 362, distance: 35.0
click at [301, 327] on div at bounding box center [309, 331] width 20 height 28
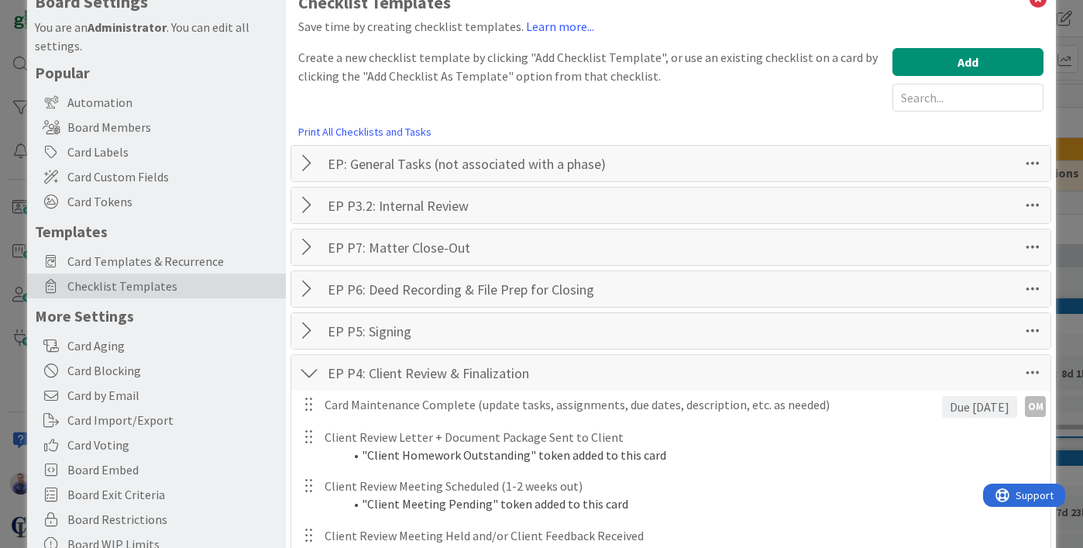
click at [306, 370] on div at bounding box center [309, 373] width 20 height 28
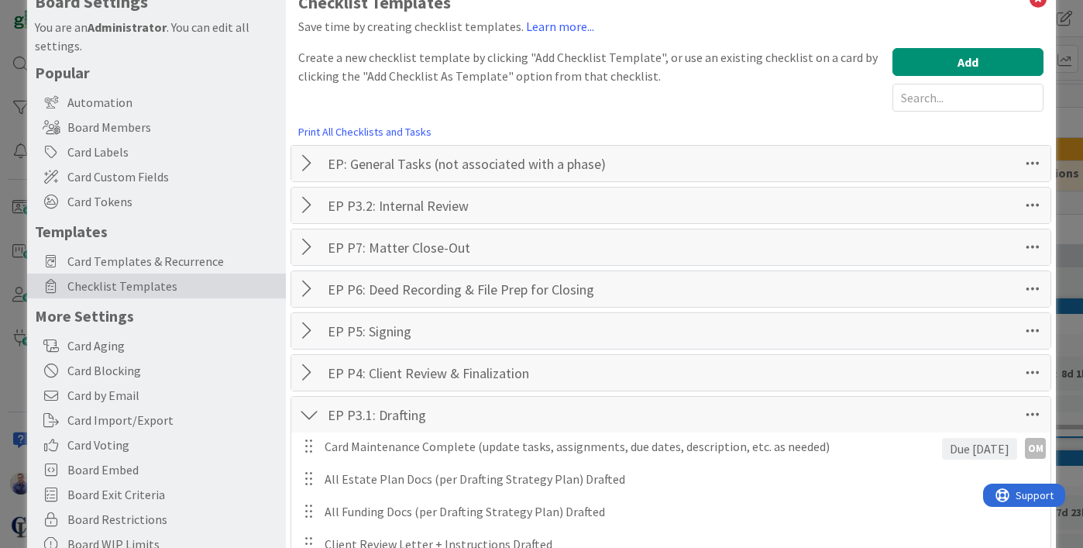
click at [311, 411] on div at bounding box center [309, 414] width 20 height 28
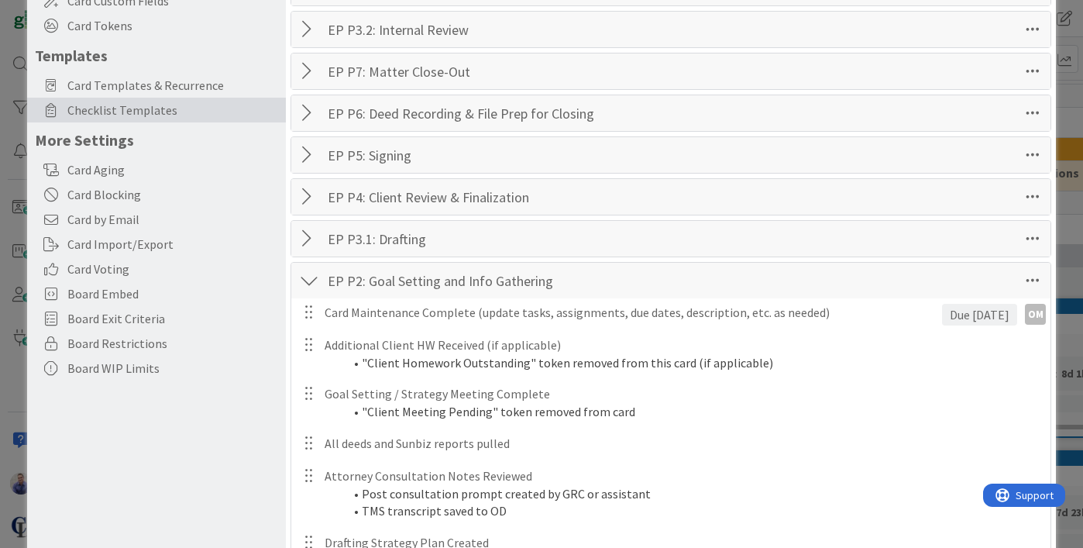
scroll to position [273, 0]
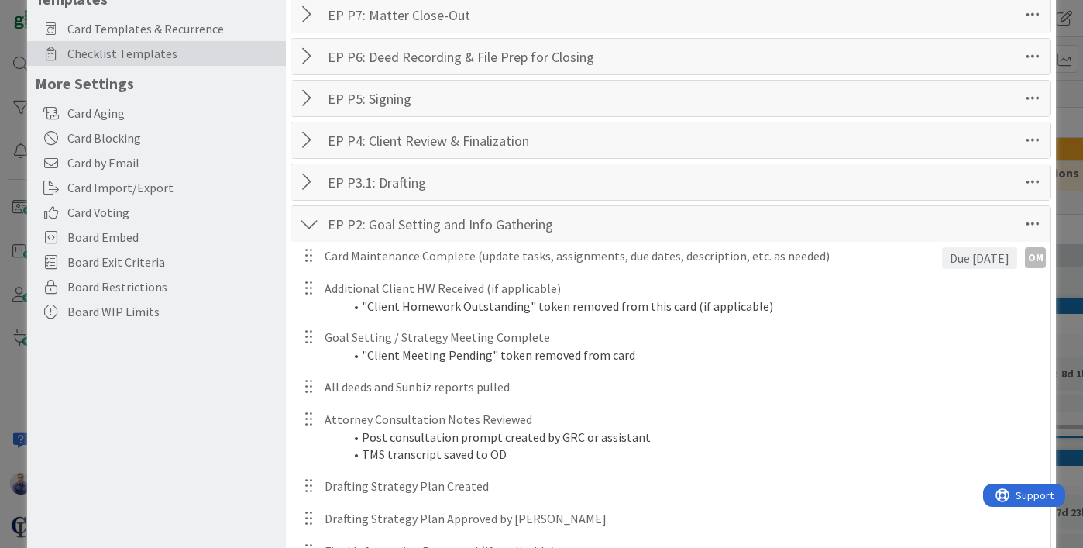
click at [311, 218] on div at bounding box center [309, 224] width 20 height 28
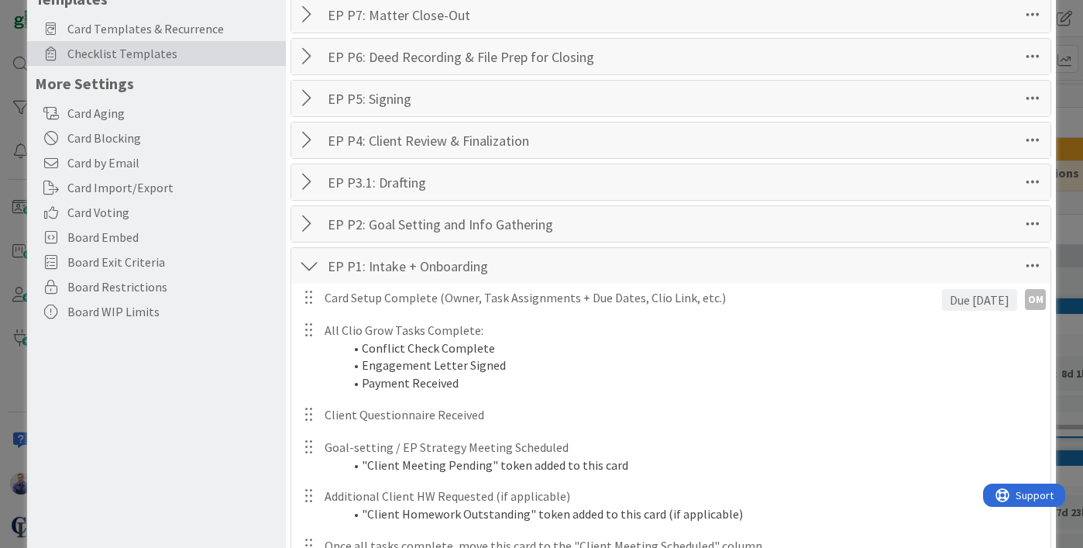
click at [304, 259] on div at bounding box center [309, 266] width 20 height 28
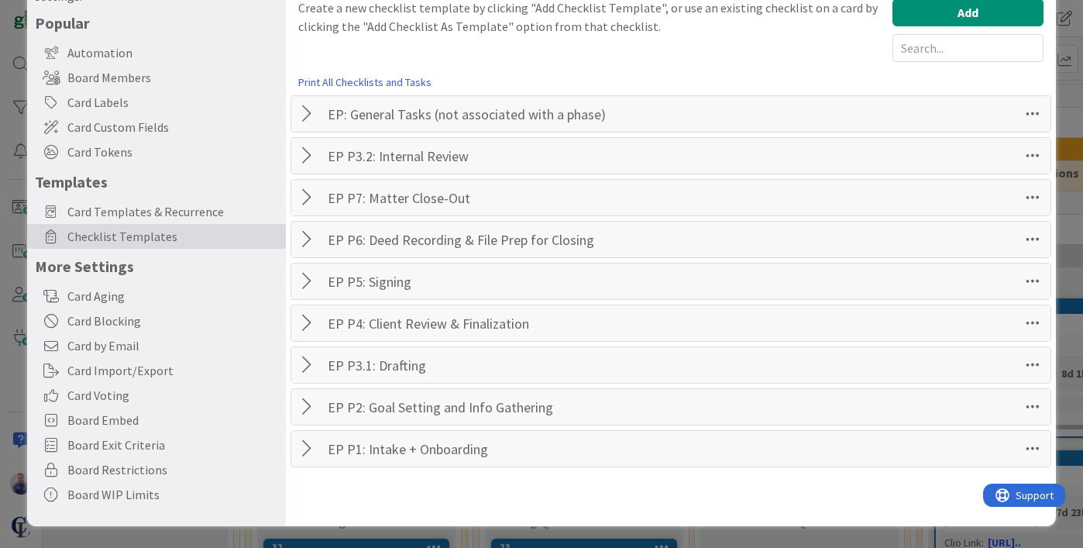
scroll to position [91, 0]
click at [1027, 158] on icon at bounding box center [1032, 156] width 28 height 28
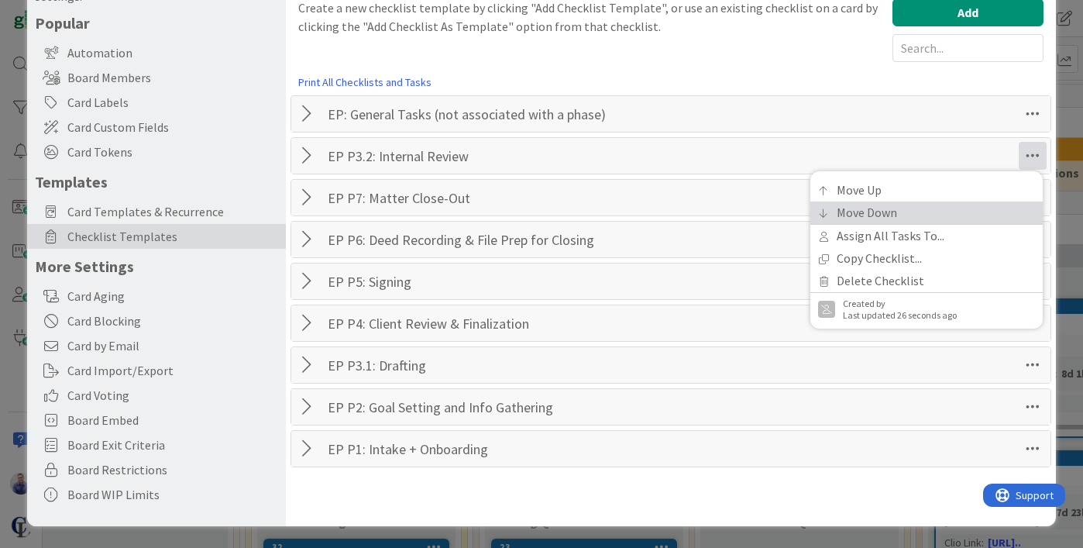
click at [984, 205] on link "Move Down" at bounding box center [926, 212] width 232 height 22
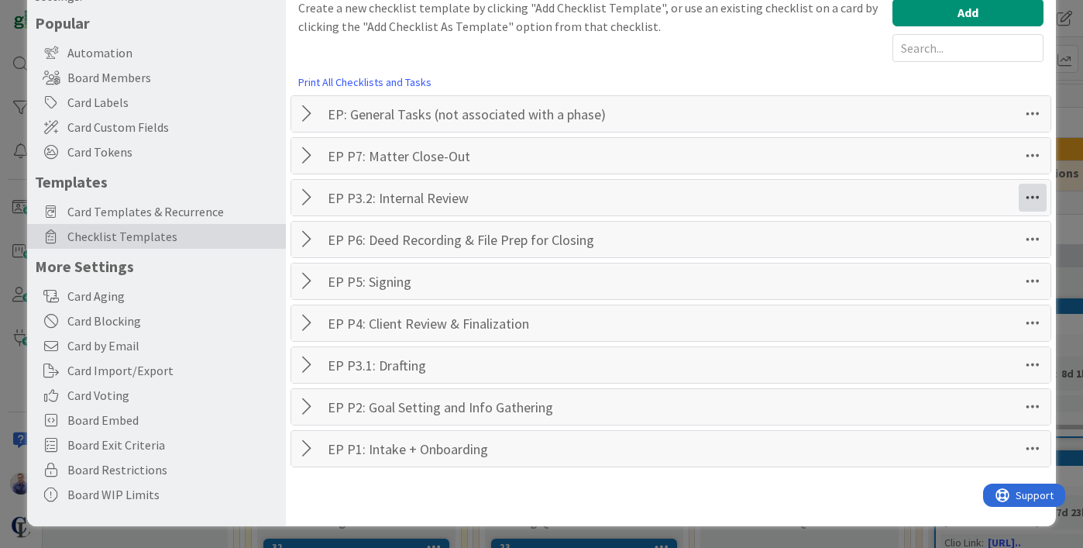
click at [1018, 190] on icon at bounding box center [1032, 198] width 28 height 28
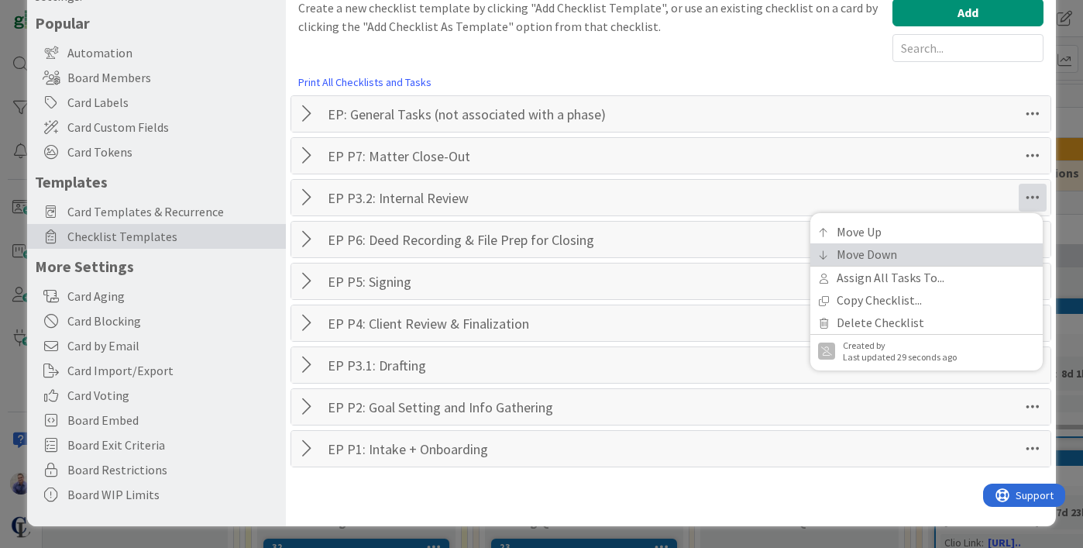
drag, startPoint x: 980, startPoint y: 249, endPoint x: 1004, endPoint y: 241, distance: 25.5
click at [980, 249] on link "Move Down" at bounding box center [926, 254] width 232 height 22
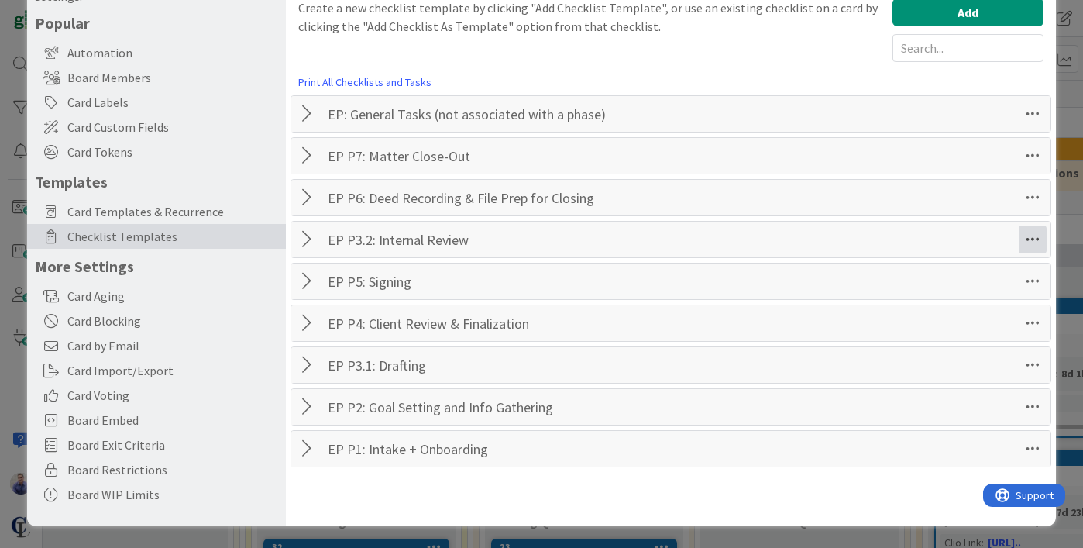
click at [1021, 240] on icon at bounding box center [1032, 239] width 28 height 28
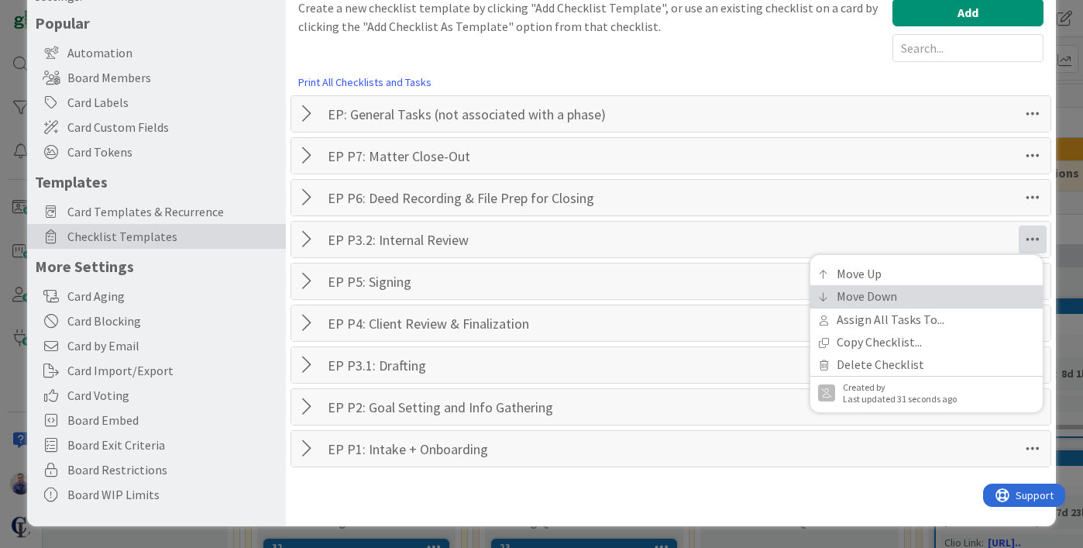
click at [978, 304] on link "Move Down" at bounding box center [926, 296] width 232 height 22
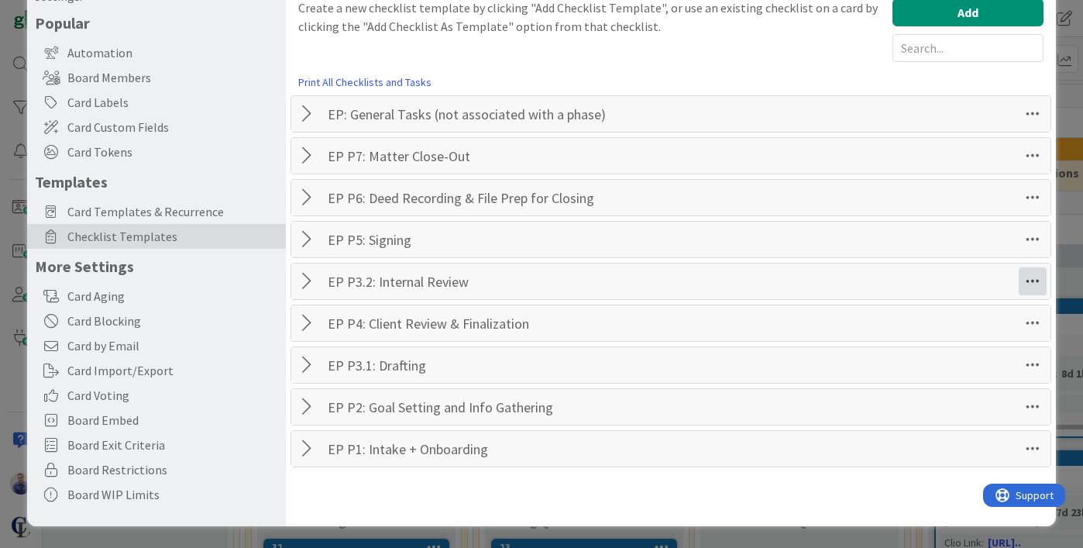
click at [1025, 285] on icon at bounding box center [1032, 281] width 28 height 28
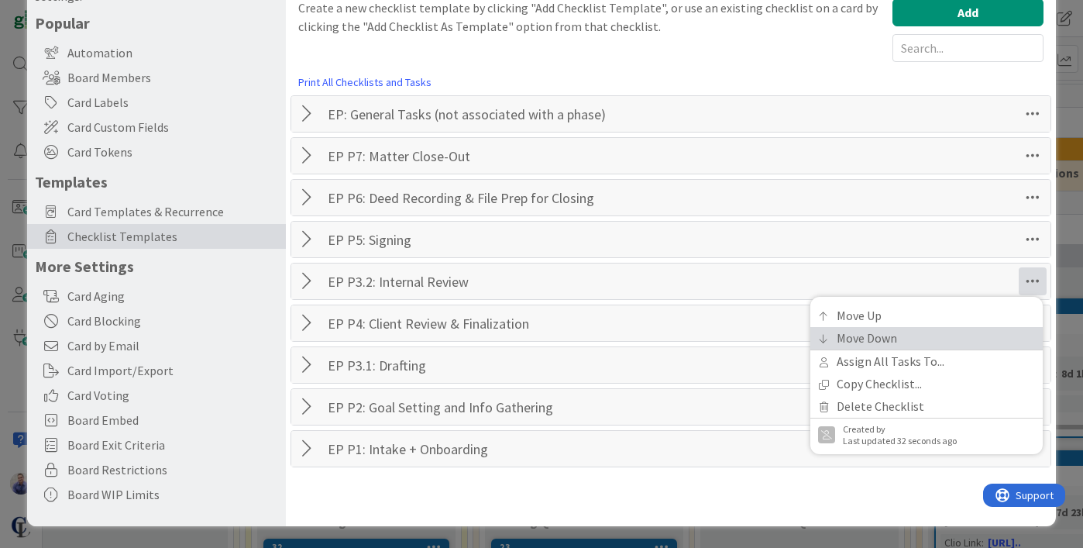
click at [990, 328] on link "Move Down" at bounding box center [926, 338] width 232 height 22
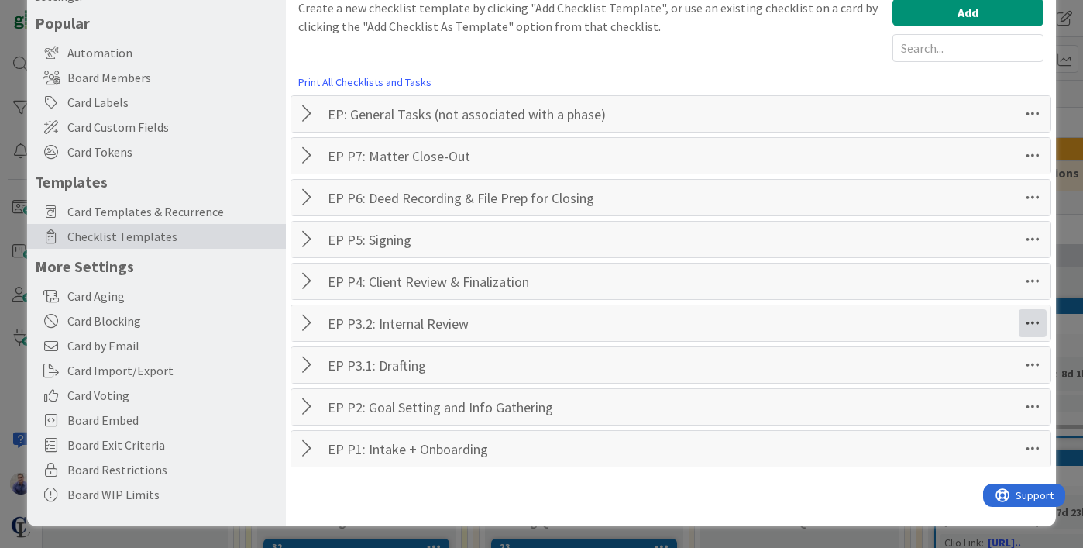
click at [1018, 317] on icon at bounding box center [1032, 323] width 28 height 28
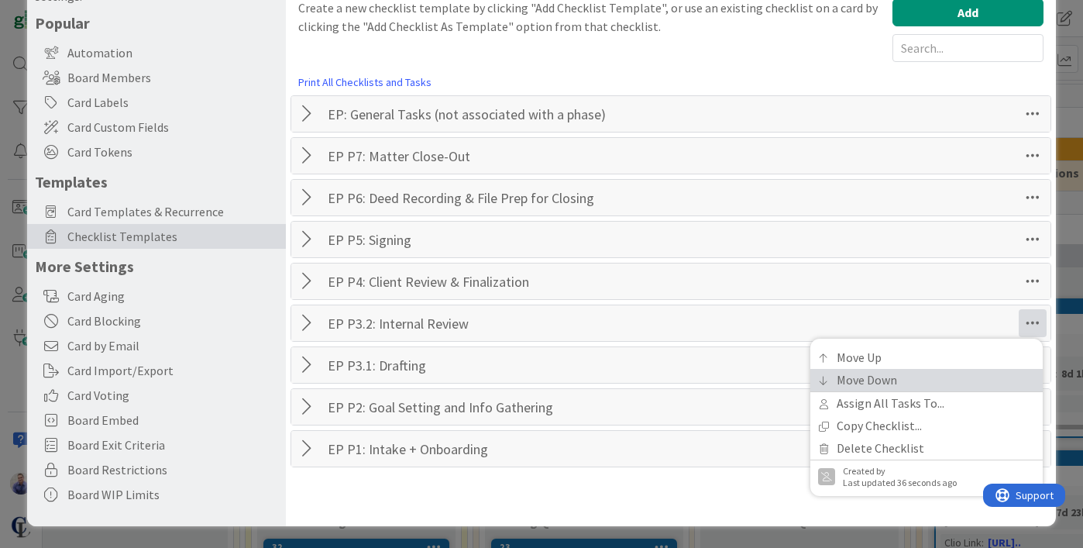
click at [938, 378] on link "Move Down" at bounding box center [926, 380] width 232 height 22
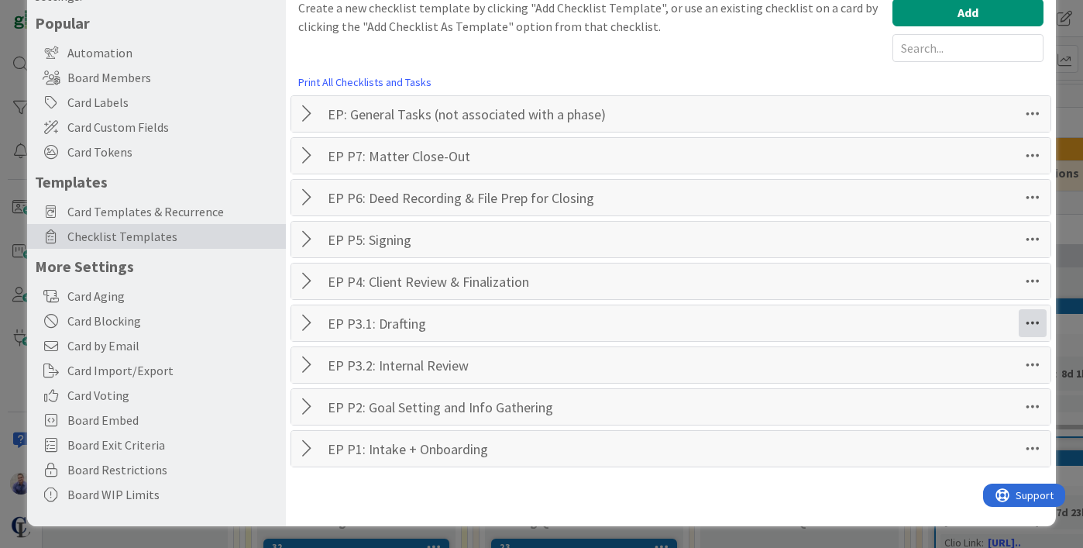
click at [1018, 320] on icon at bounding box center [1032, 323] width 28 height 28
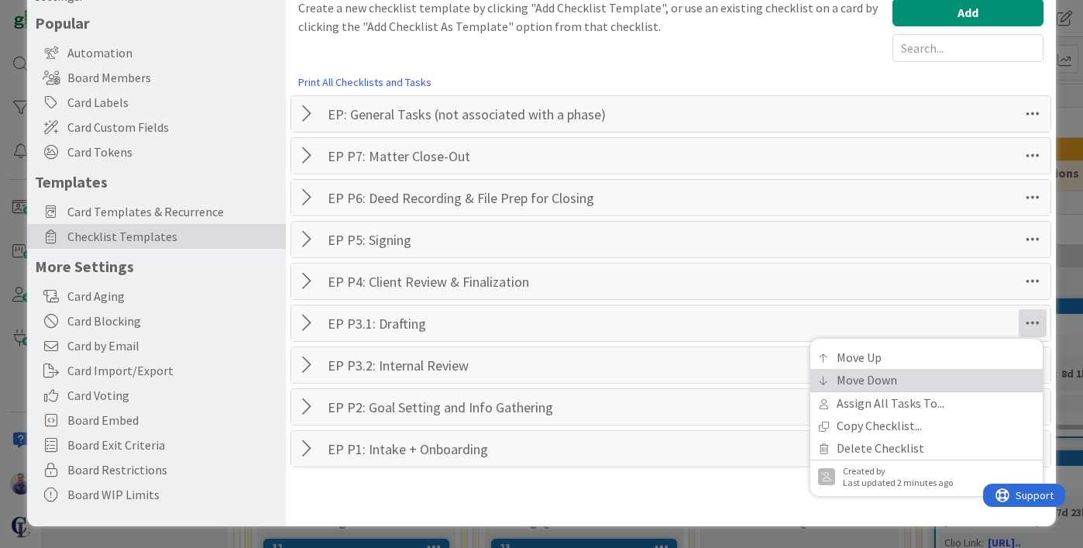
click at [846, 379] on link "Move Down" at bounding box center [926, 380] width 232 height 22
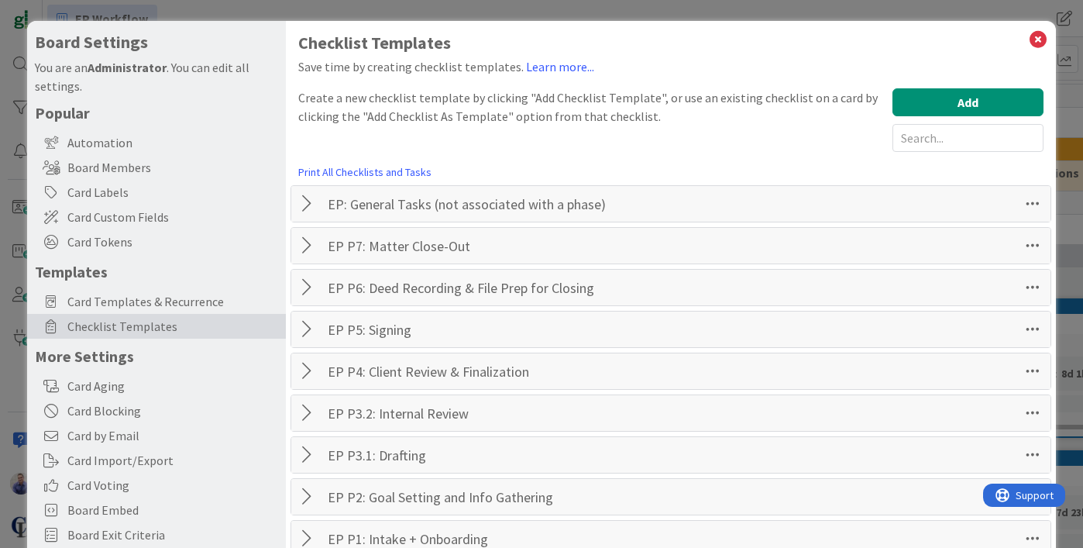
scroll to position [0, 0]
click at [1028, 39] on icon at bounding box center [1038, 40] width 20 height 22
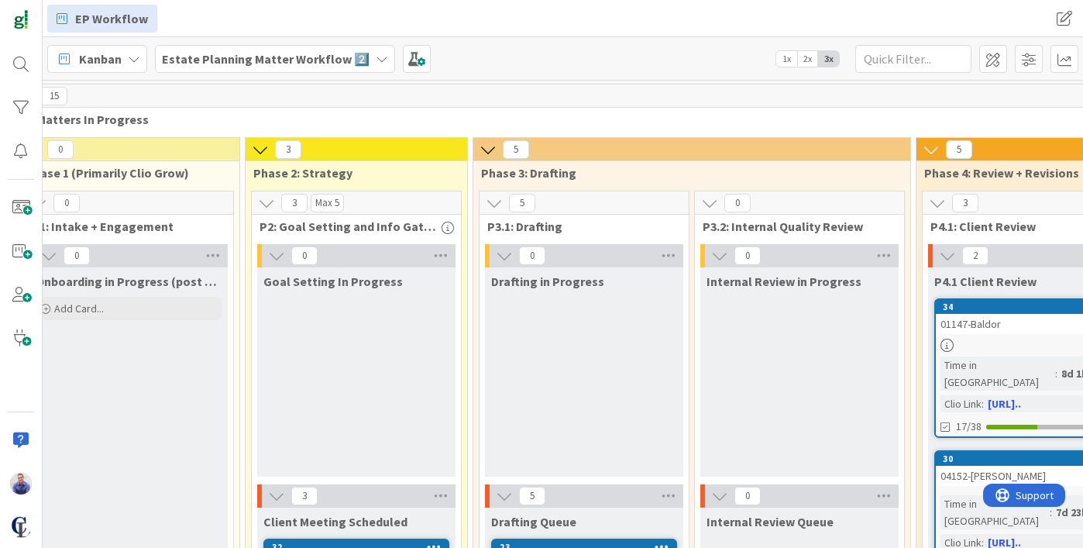
click at [389, 61] on div "Kanban Estate Planning Matter Workflow 2️⃣ 1x 2x 3x" at bounding box center [563, 58] width 1040 height 43
click at [403, 57] on span at bounding box center [417, 59] width 28 height 28
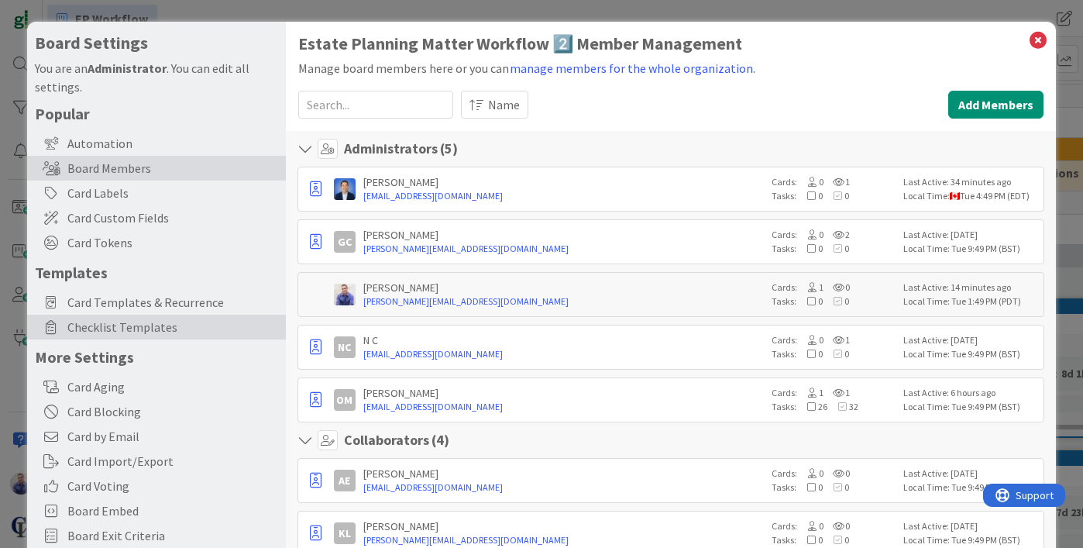
click at [110, 316] on div "Checklist Templates" at bounding box center [156, 326] width 259 height 25
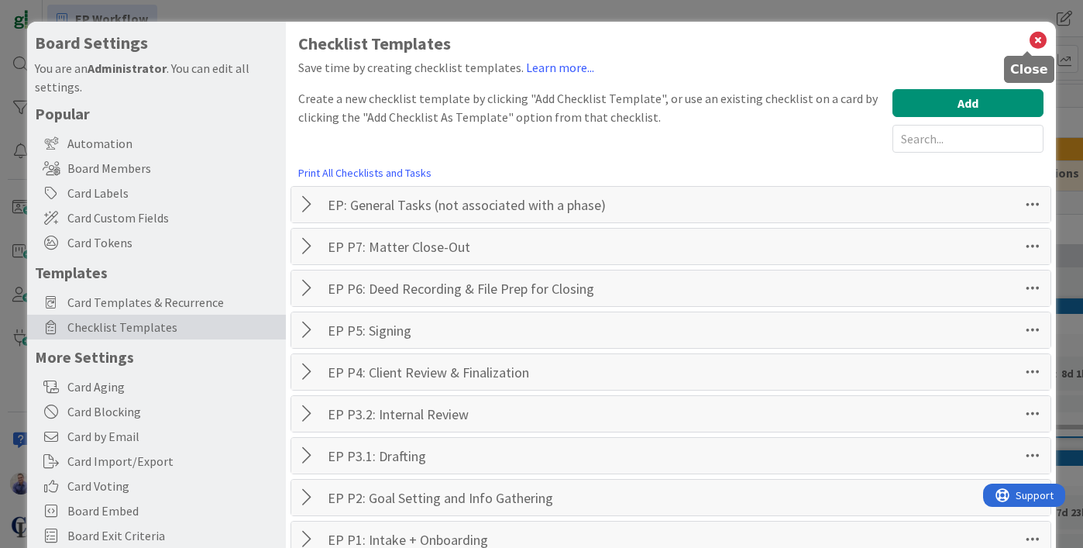
click at [1032, 35] on icon at bounding box center [1038, 40] width 20 height 22
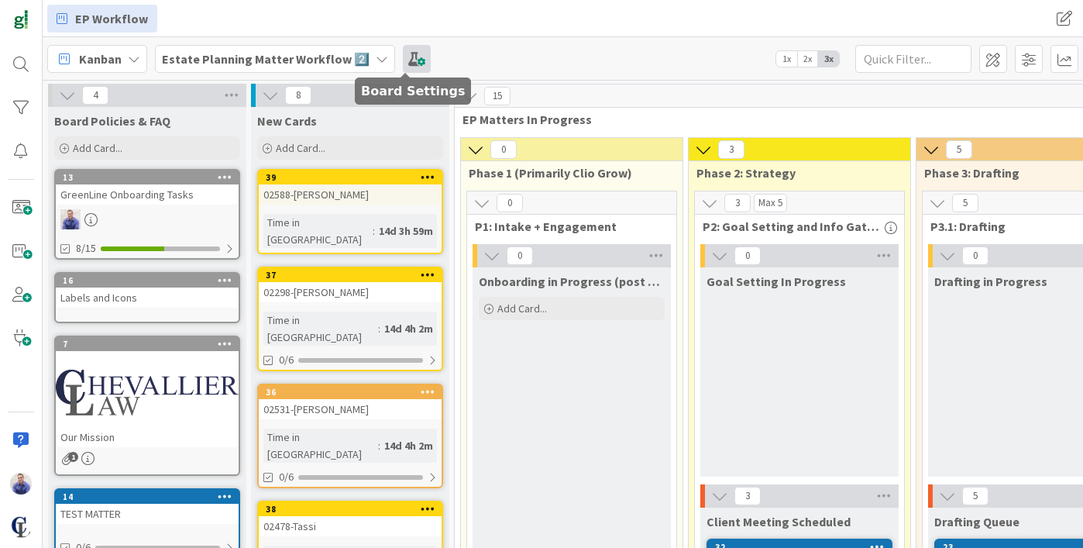
click at [404, 56] on span at bounding box center [417, 59] width 28 height 28
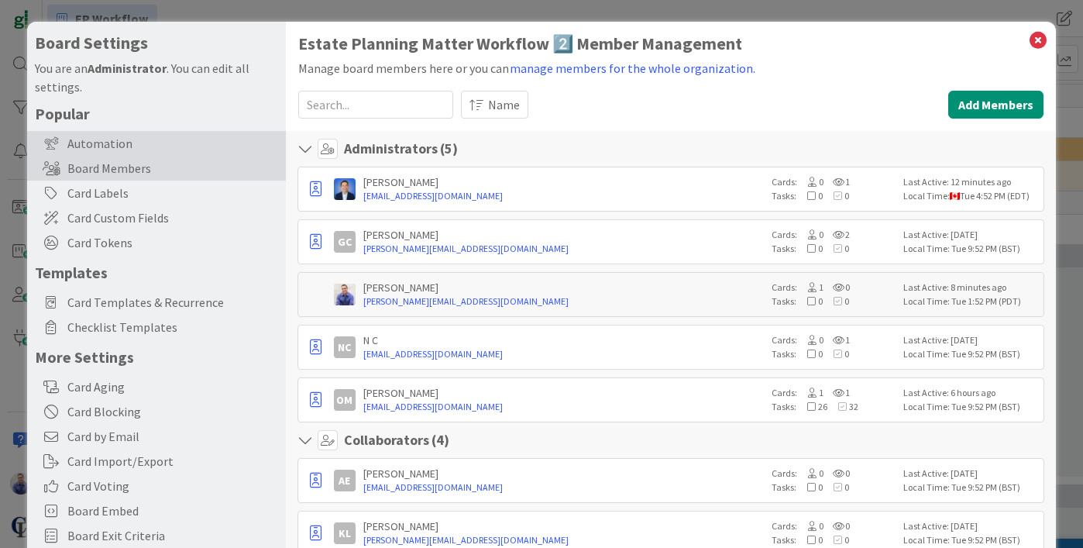
click at [103, 146] on div "Automation" at bounding box center [156, 143] width 259 height 25
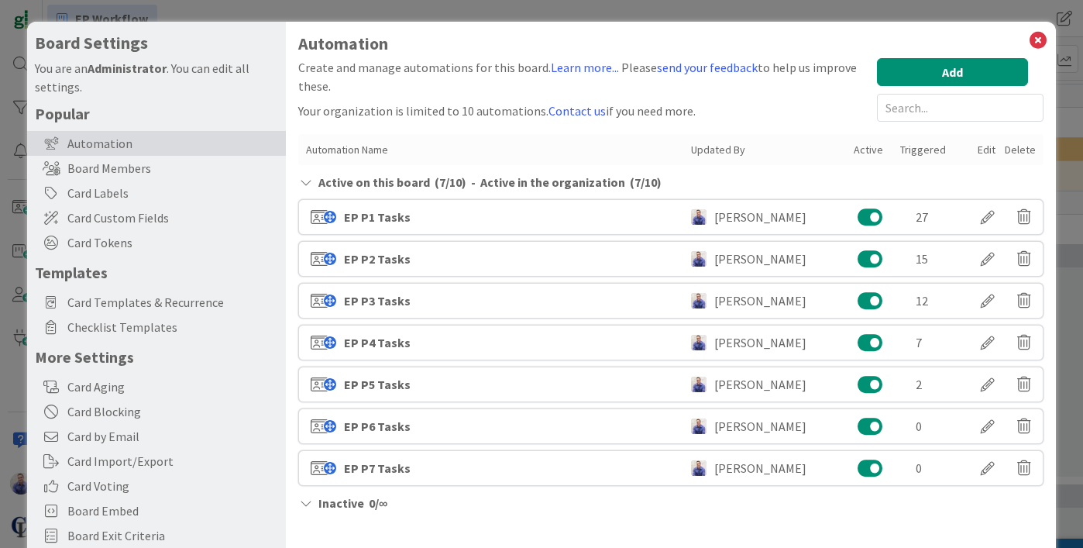
click at [367, 300] on div "EP P3 Tasks" at bounding box center [377, 300] width 67 height 19
click at [968, 293] on div at bounding box center [987, 300] width 43 height 26
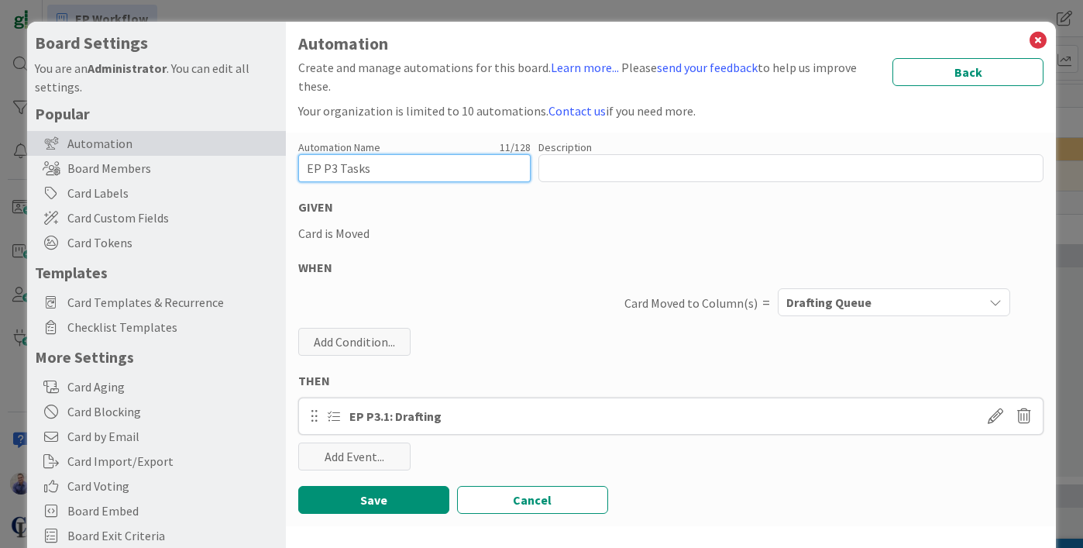
click at [334, 169] on input "EP P3 Tasks" at bounding box center [414, 168] width 232 height 28
type input "EP P3.1 Tasks"
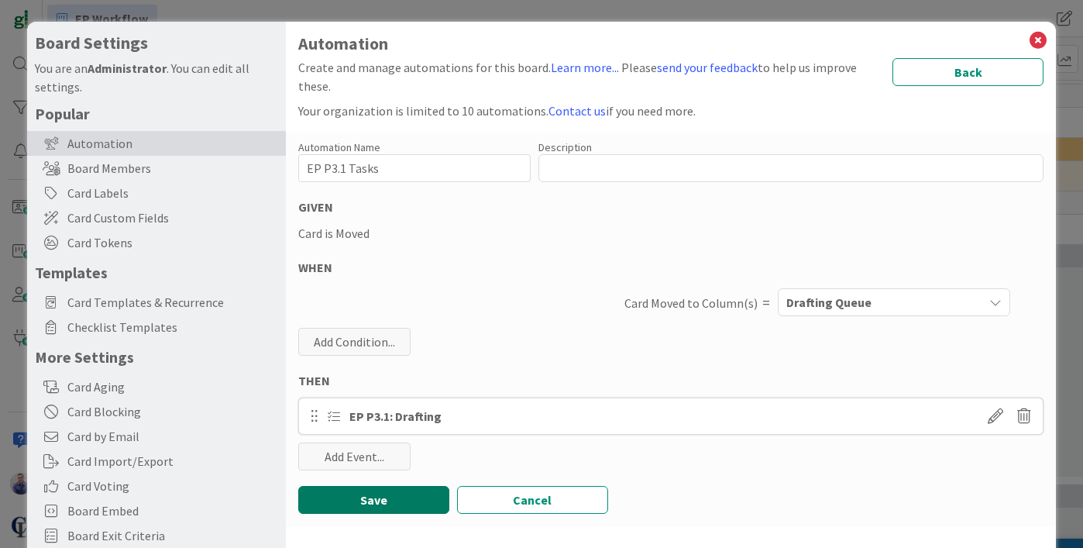
click at [396, 503] on button "Save" at bounding box center [373, 500] width 151 height 28
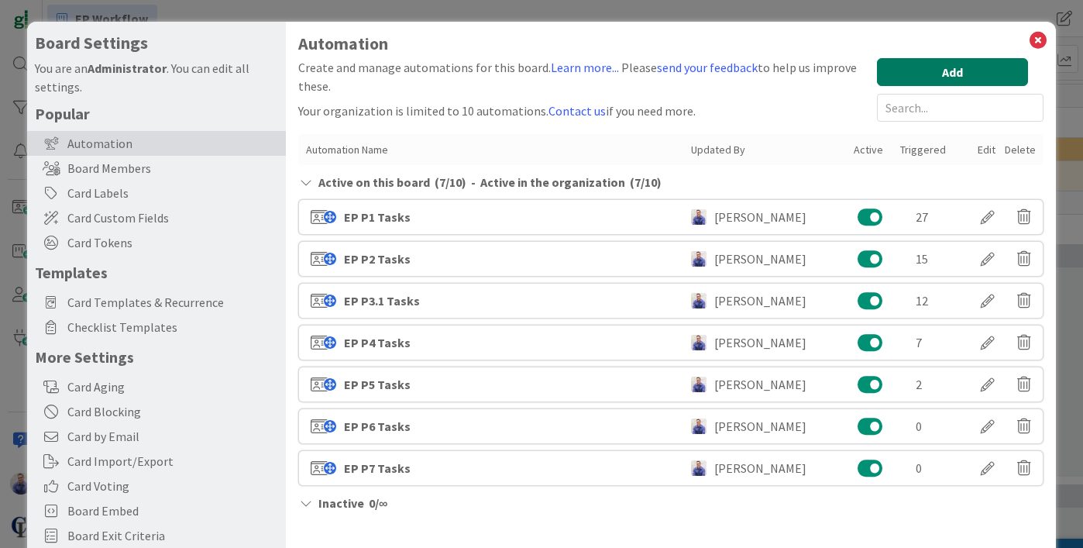
click at [946, 74] on button "Add" at bounding box center [952, 72] width 151 height 28
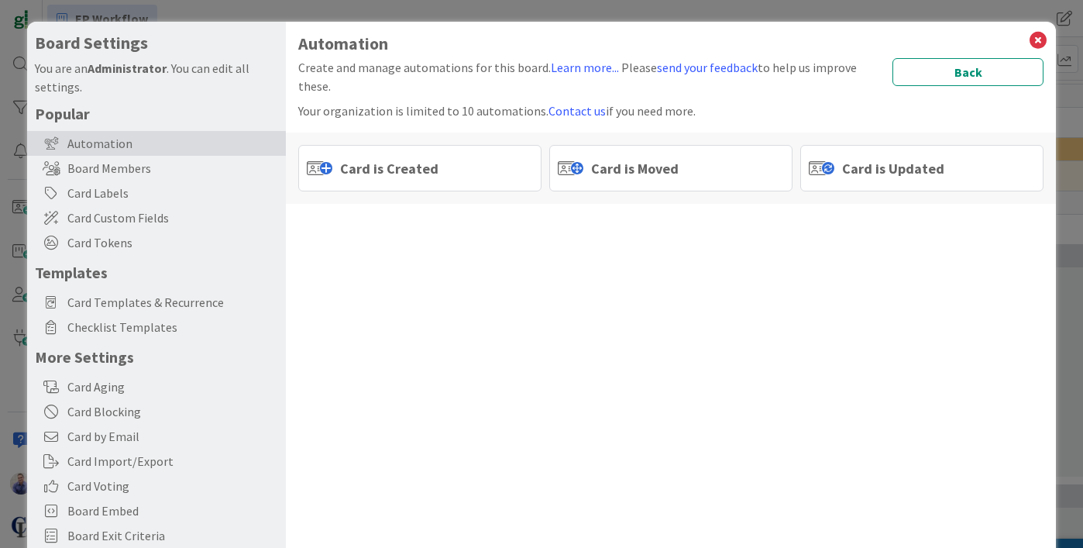
click at [606, 166] on span "Card is Moved" at bounding box center [635, 168] width 88 height 21
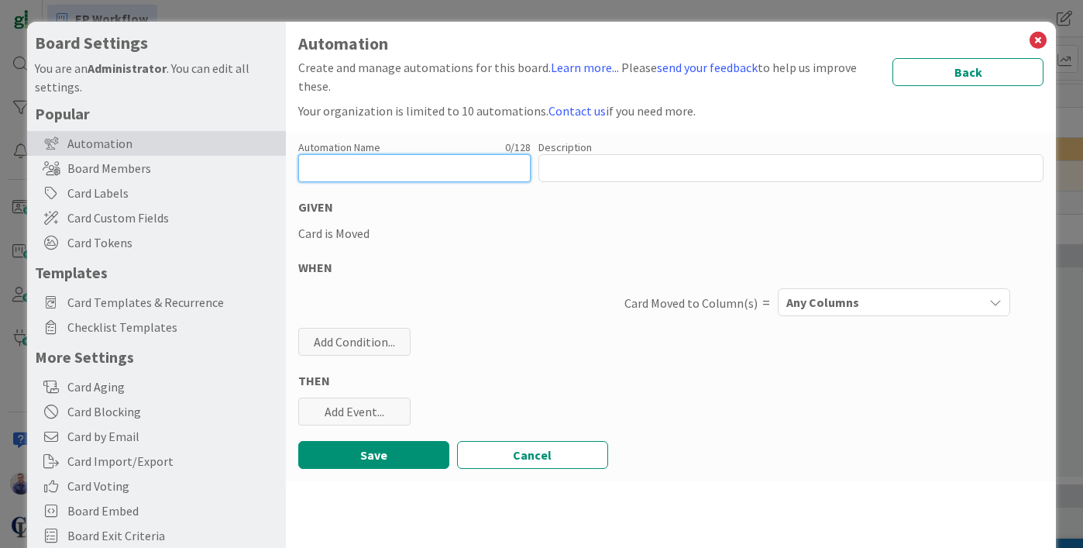
click at [399, 163] on input "text" at bounding box center [414, 168] width 232 height 28
type input "EP 3.2"
click at [815, 309] on span "Any Columns" at bounding box center [822, 302] width 73 height 20
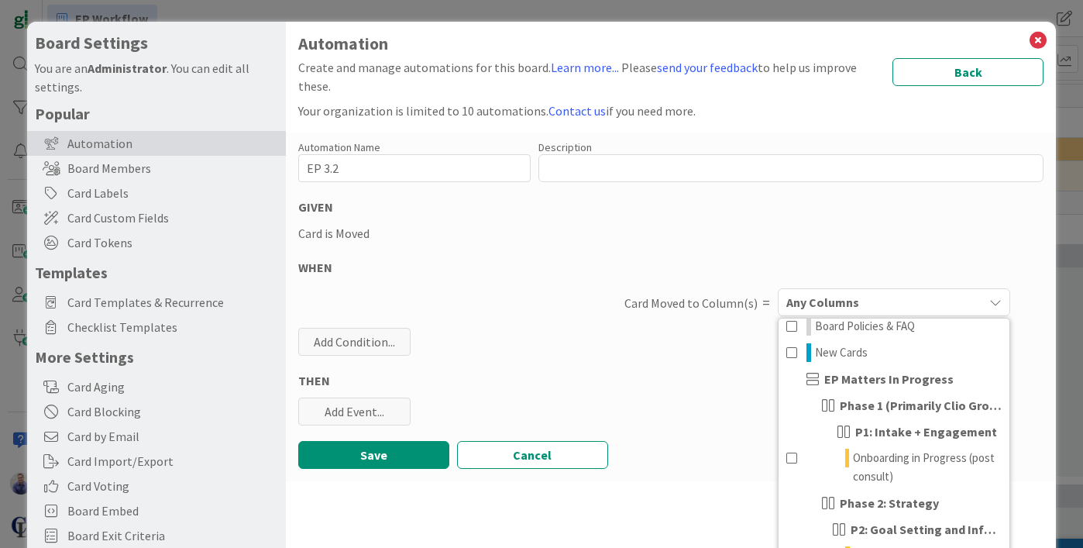
scroll to position [289, 0]
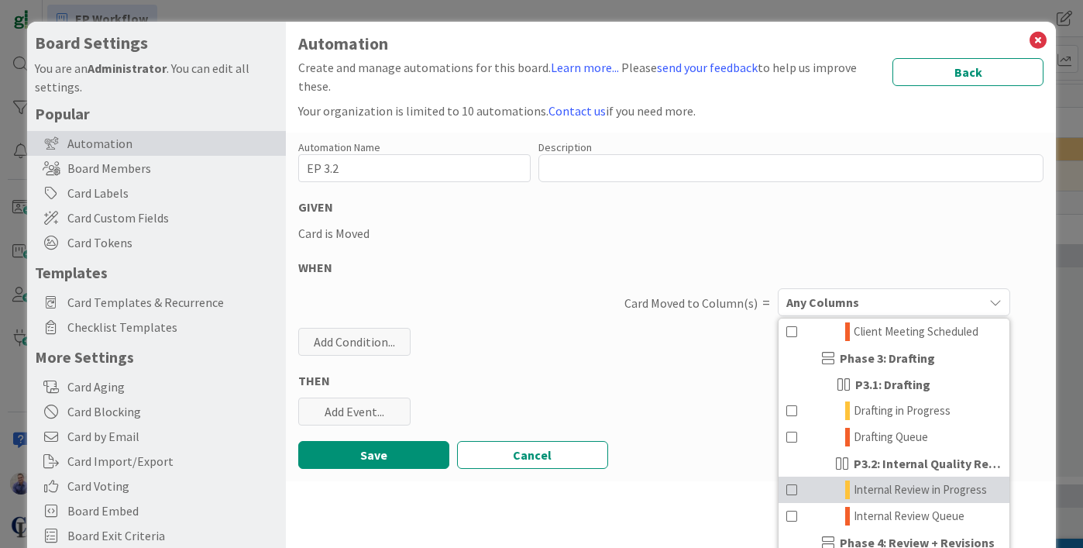
click at [786, 490] on span at bounding box center [792, 489] width 12 height 19
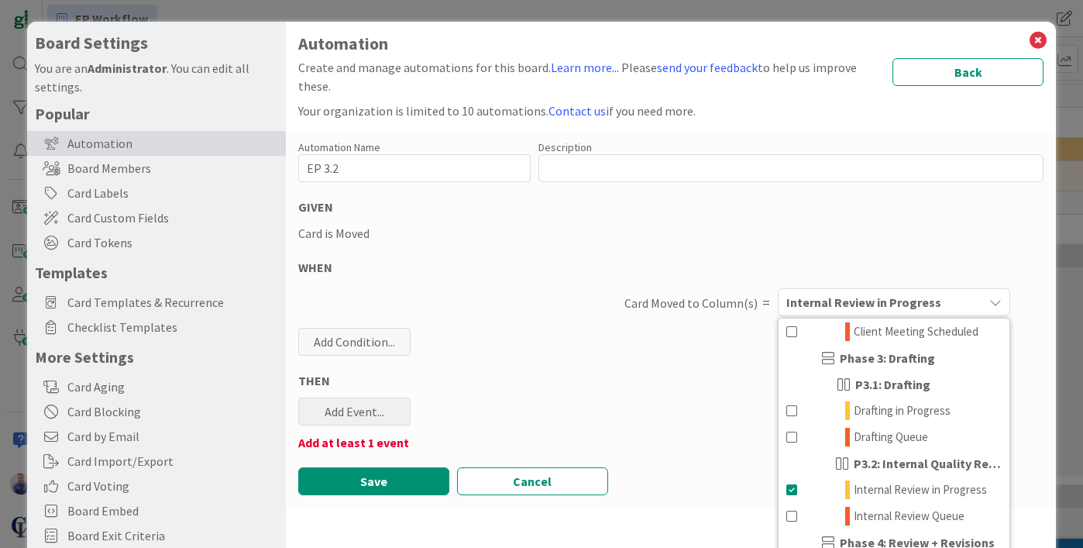
click at [379, 421] on div "Add Event..." at bounding box center [354, 411] width 112 height 28
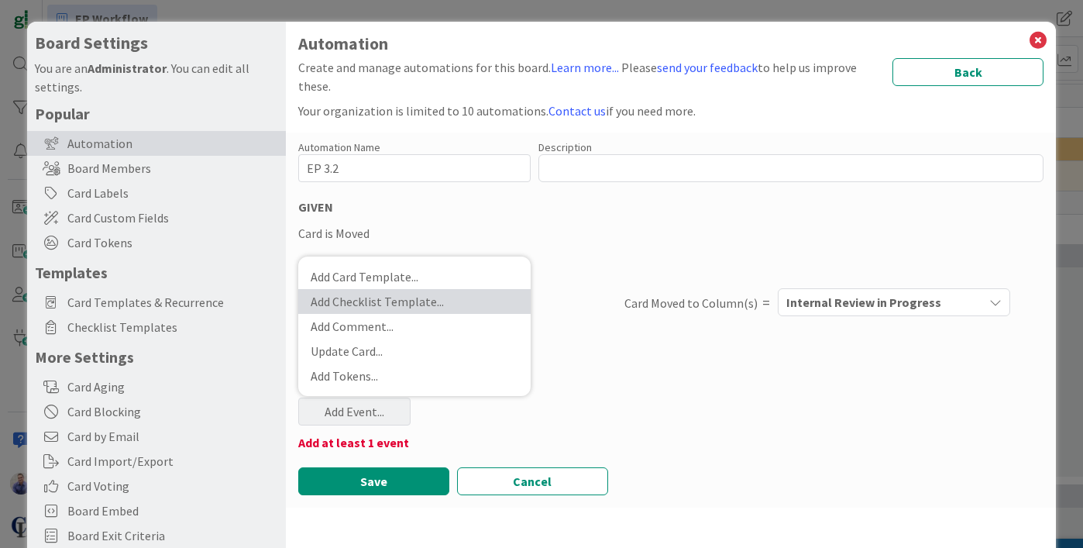
click at [371, 306] on link "Add Checklist Template ..." at bounding box center [414, 301] width 232 height 25
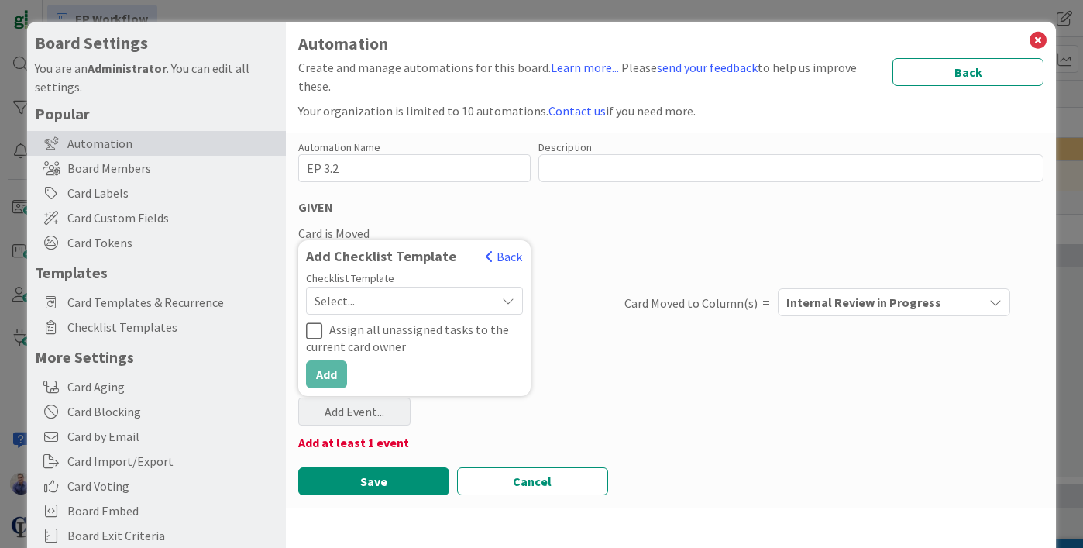
click at [352, 307] on span "Select..." at bounding box center [400, 301] width 173 height 22
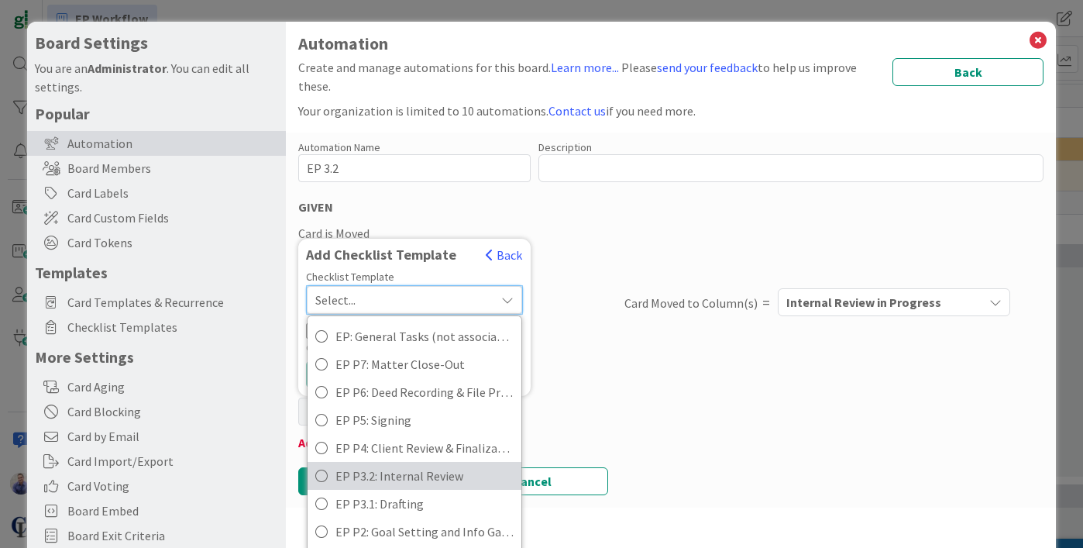
click at [376, 472] on span "EP P3.2: Internal Review" at bounding box center [424, 475] width 178 height 23
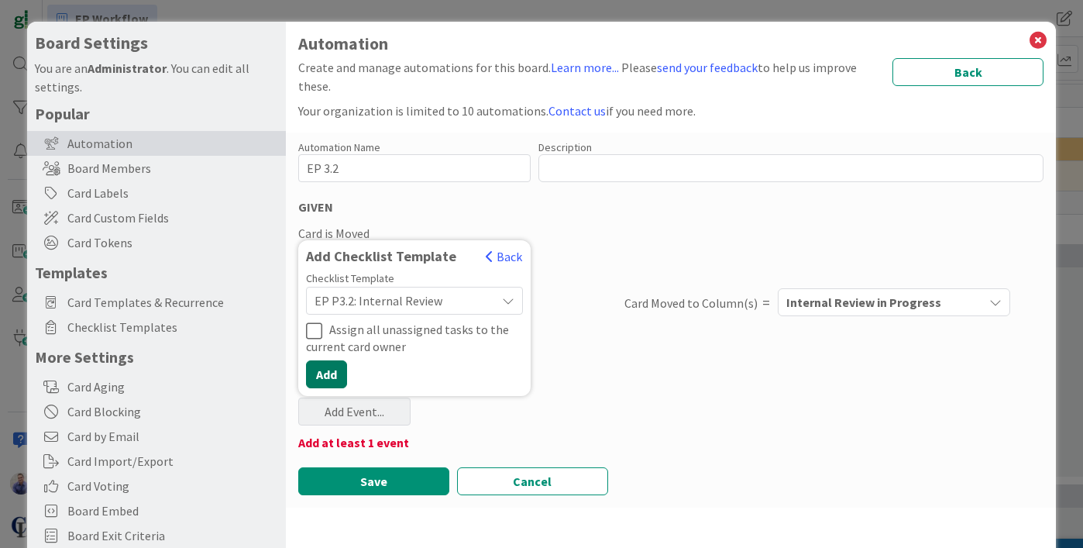
drag, startPoint x: 328, startPoint y: 371, endPoint x: 345, endPoint y: 380, distance: 19.4
click at [328, 371] on button "Add" at bounding box center [326, 374] width 41 height 28
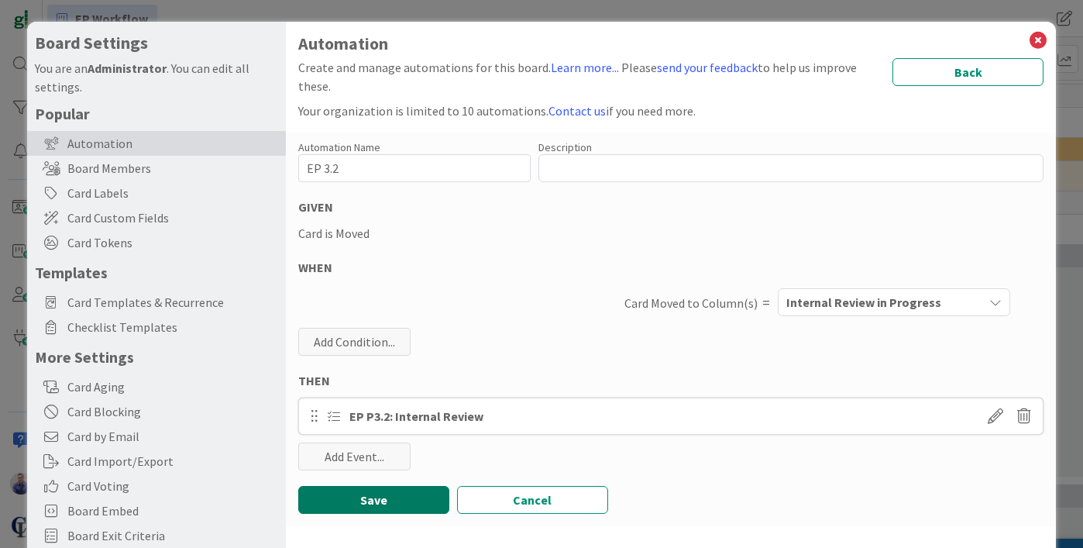
click at [387, 497] on button "Save" at bounding box center [373, 500] width 151 height 28
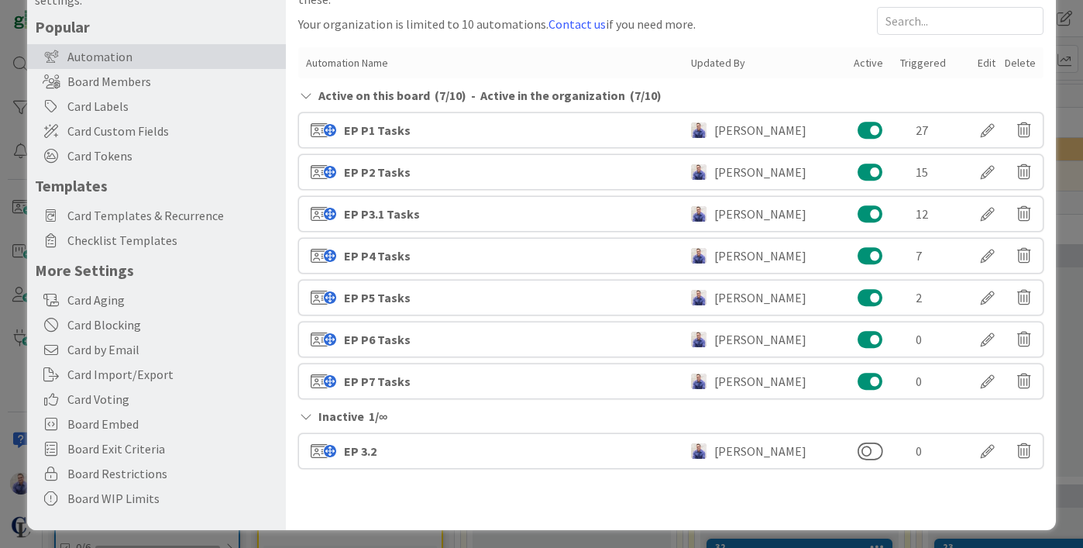
scroll to position [91, 0]
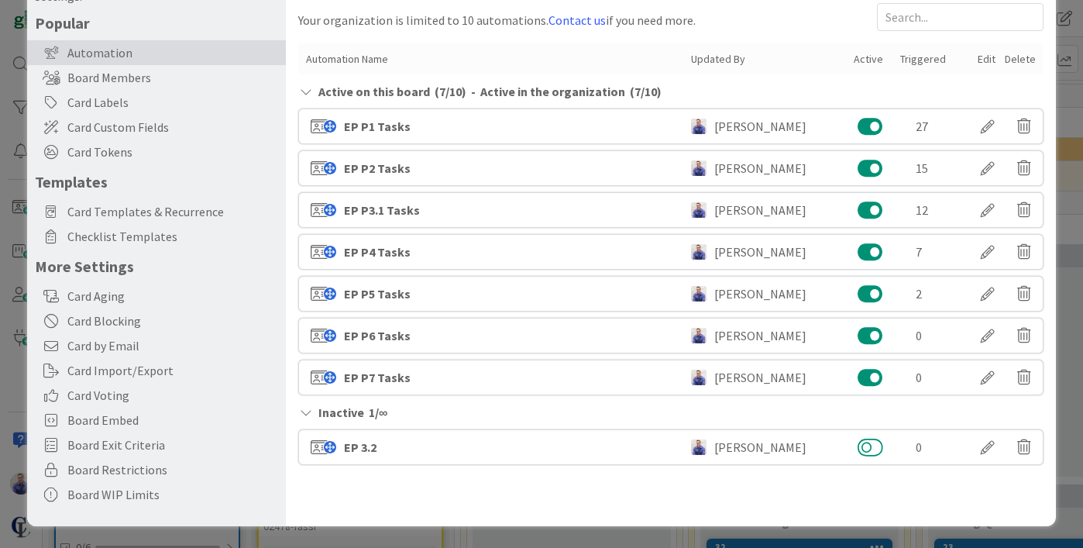
click at [857, 448] on button at bounding box center [870, 447] width 26 height 20
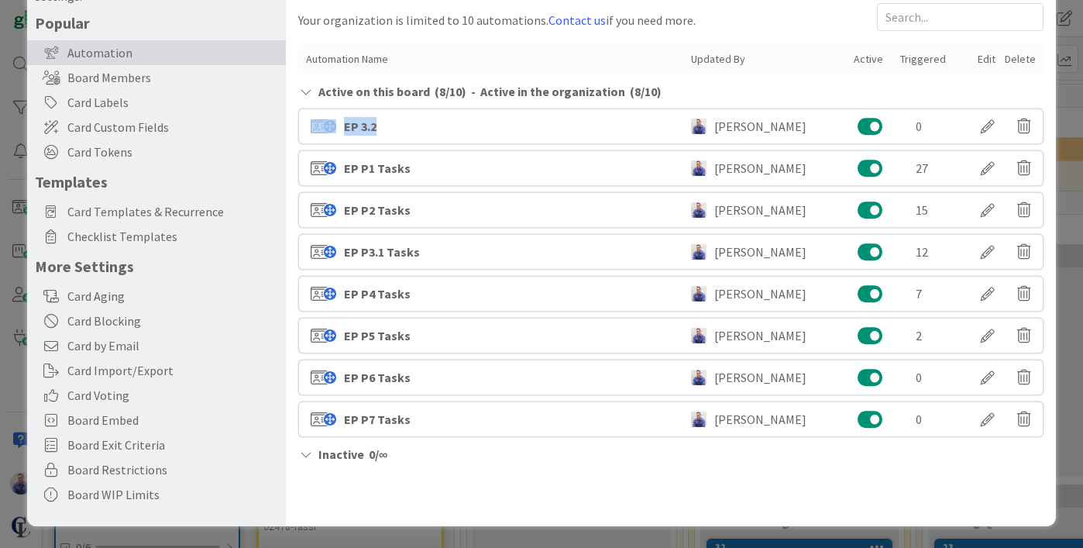
drag, startPoint x: 304, startPoint y: 126, endPoint x: 430, endPoint y: 129, distance: 125.5
click at [427, 129] on div "EP 3.2 John Grant 0" at bounding box center [670, 126] width 745 height 36
drag, startPoint x: 497, startPoint y: 117, endPoint x: 541, endPoint y: 111, distance: 43.8
click at [541, 111] on div "EP 3.2 John Grant 0" at bounding box center [670, 126] width 745 height 36
click at [485, 125] on div "EP 3.2 John Grant 0" at bounding box center [670, 126] width 745 height 36
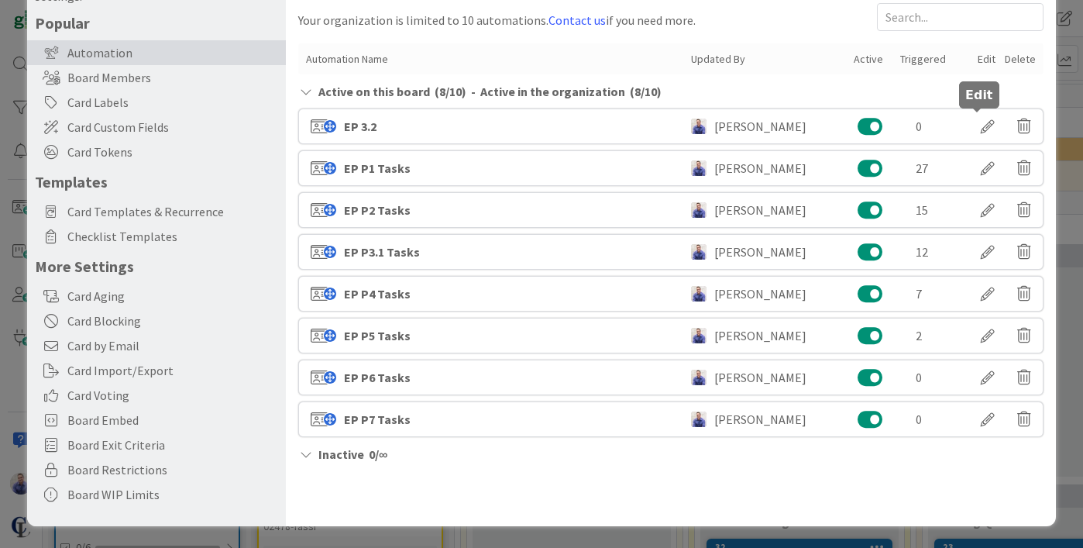
click at [980, 125] on div at bounding box center [987, 126] width 43 height 26
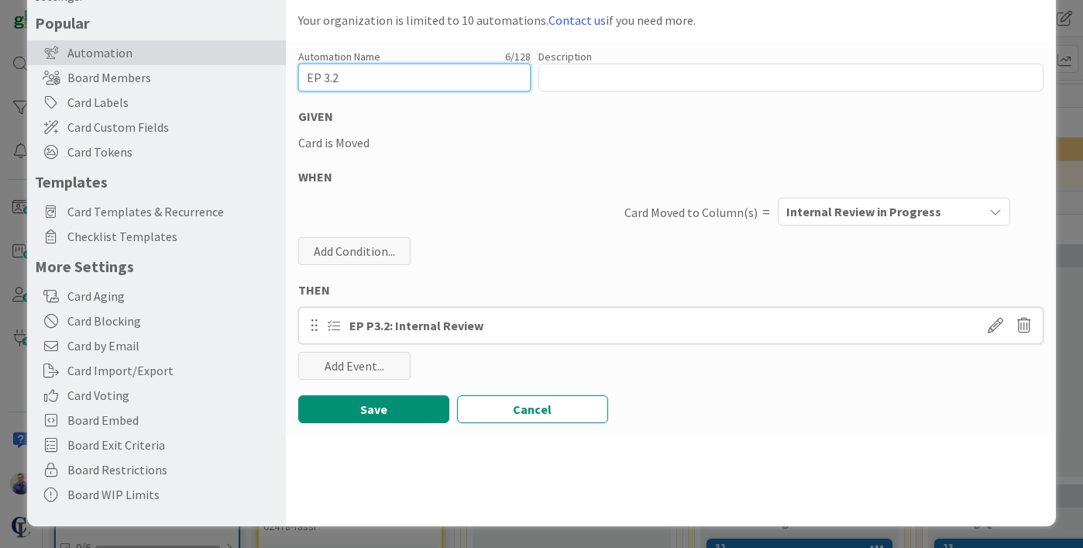
click at [496, 82] on input "EP 3.2" at bounding box center [414, 78] width 232 height 28
type input "EP 3.2 Tasks"
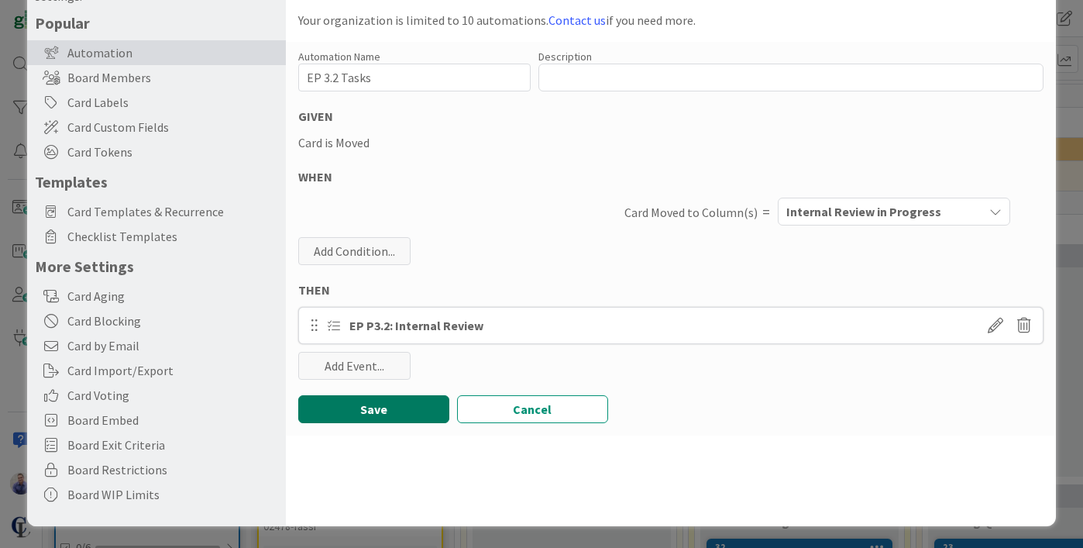
click at [373, 407] on button "Save" at bounding box center [373, 409] width 151 height 28
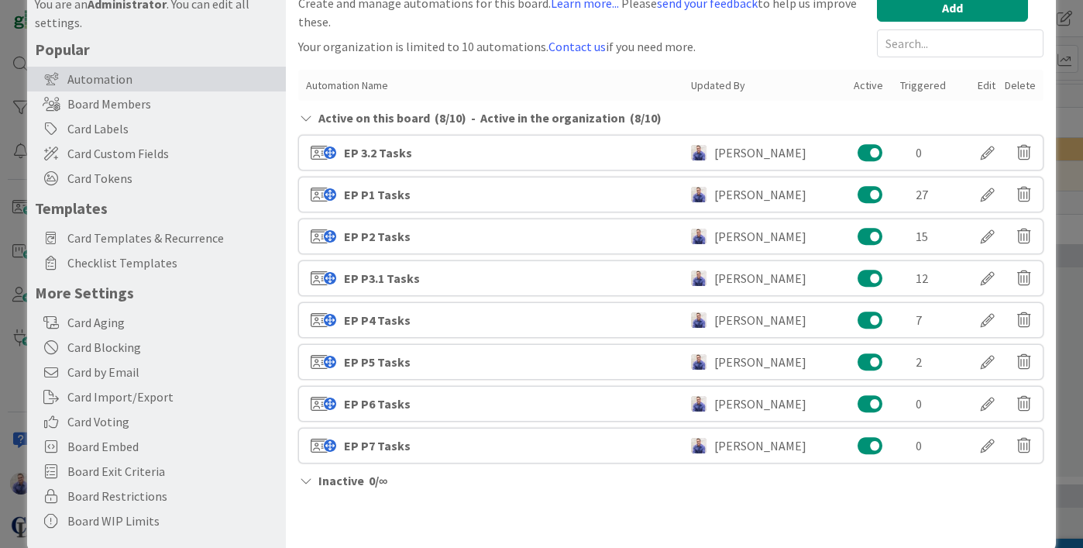
scroll to position [0, 0]
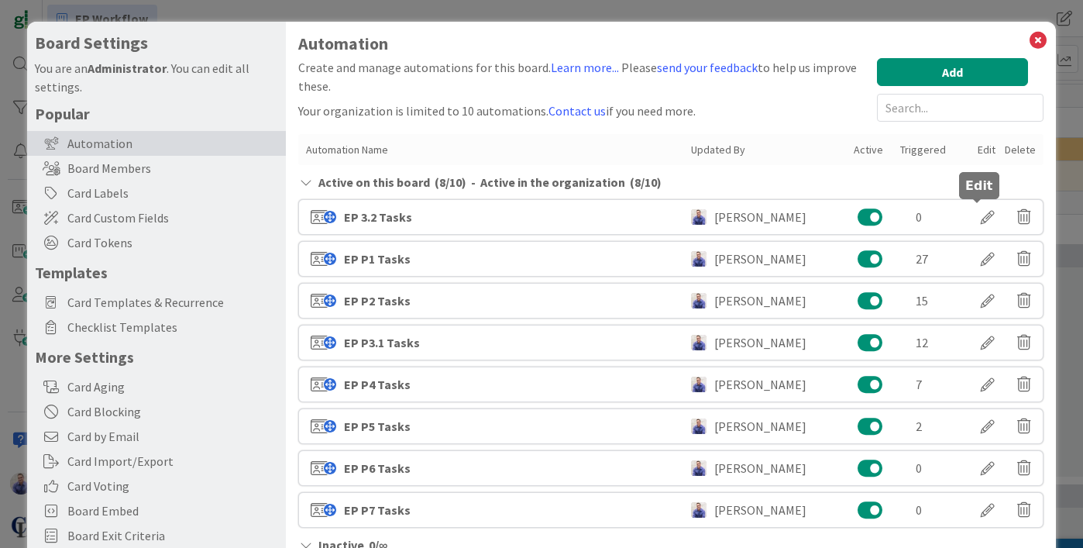
click at [986, 211] on div at bounding box center [987, 217] width 43 height 26
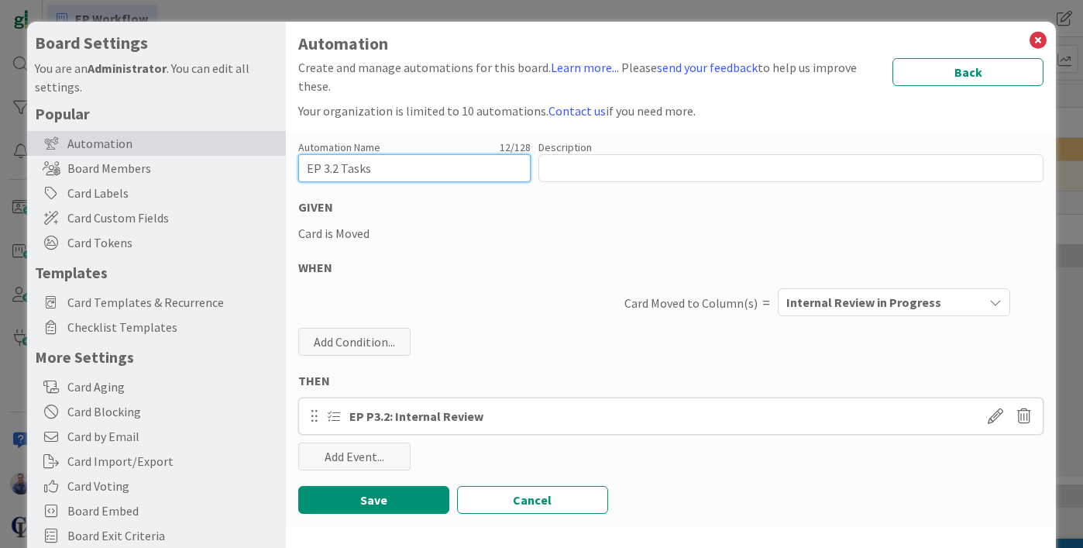
click at [325, 170] on input "EP 3.2 Tasks" at bounding box center [414, 168] width 232 height 28
type input "EP P3.2 Tasks"
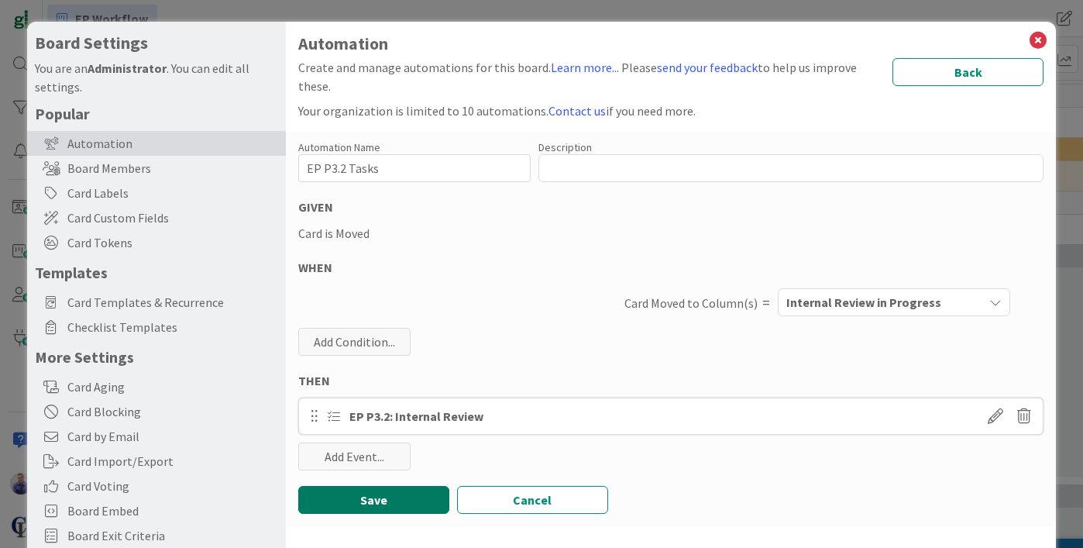
click at [386, 503] on button "Save" at bounding box center [373, 500] width 151 height 28
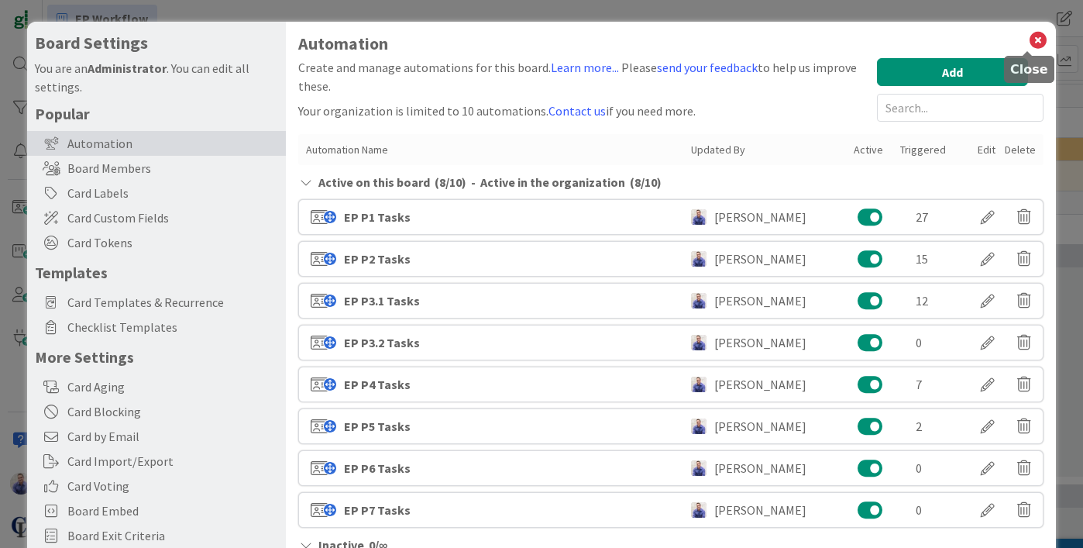
click at [1039, 33] on div "Automation Create and manage automations for this board. Learn more... Please s…" at bounding box center [671, 319] width 770 height 595
click at [1031, 36] on icon at bounding box center [1038, 40] width 20 height 22
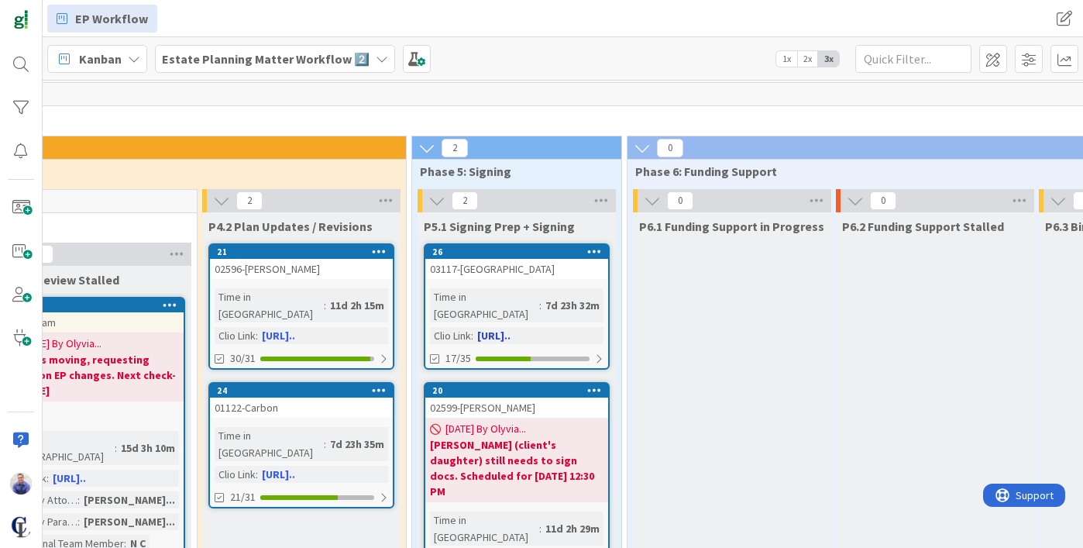
scroll to position [0, 1581]
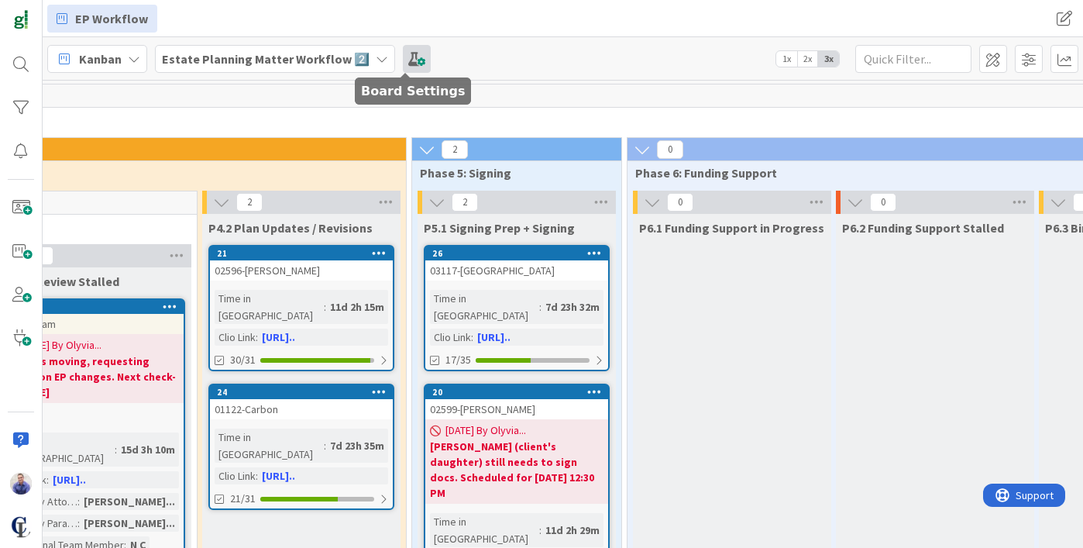
click at [403, 57] on span at bounding box center [417, 59] width 28 height 28
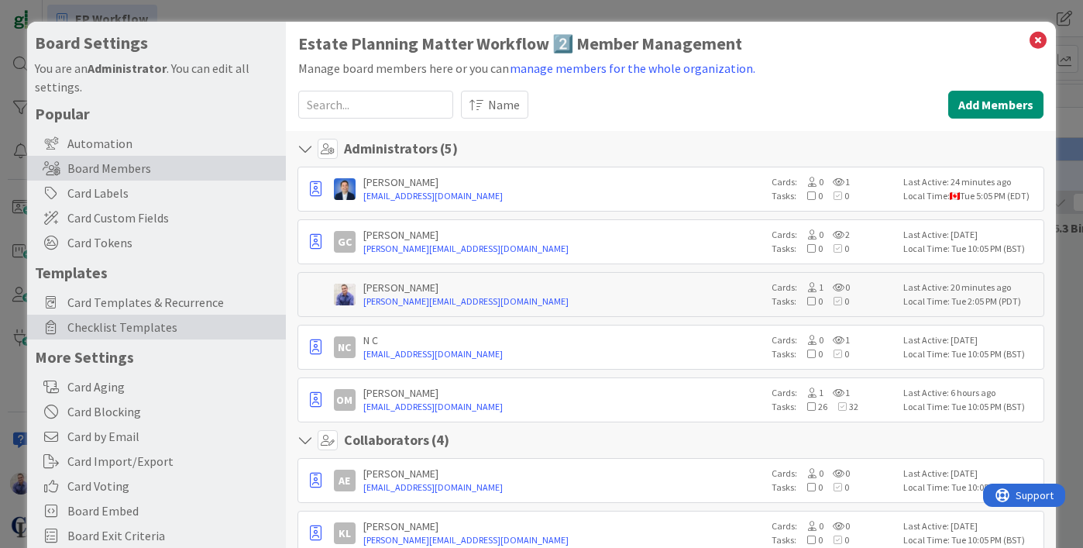
click at [124, 322] on span "Checklist Templates" at bounding box center [172, 327] width 211 height 19
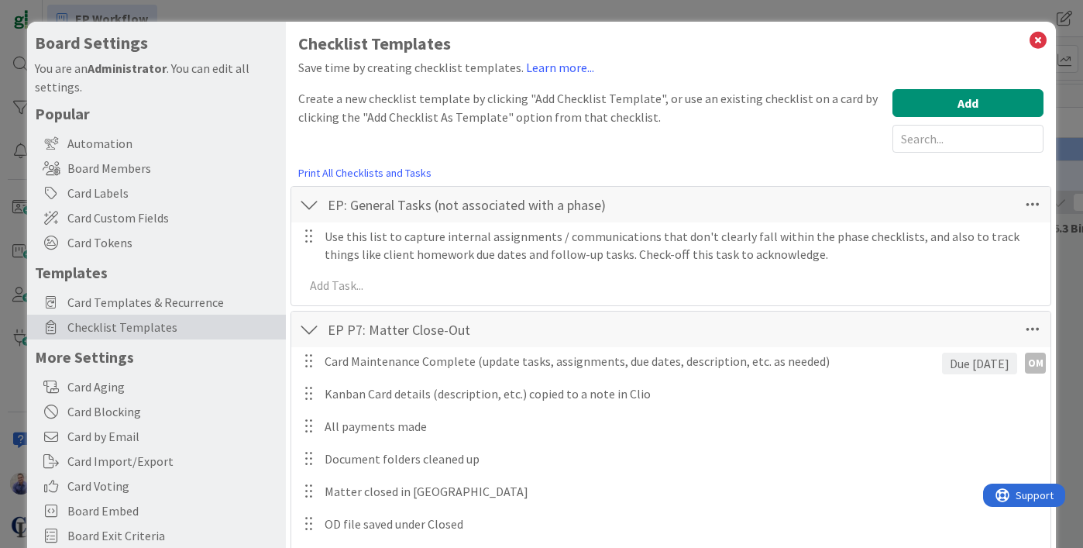
click at [311, 330] on div at bounding box center [309, 329] width 20 height 28
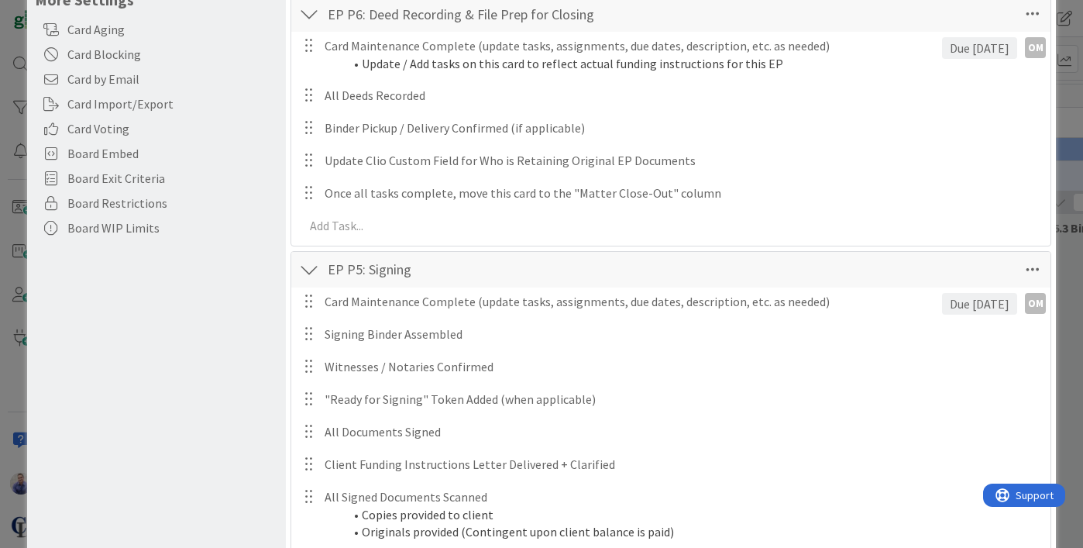
scroll to position [232, 0]
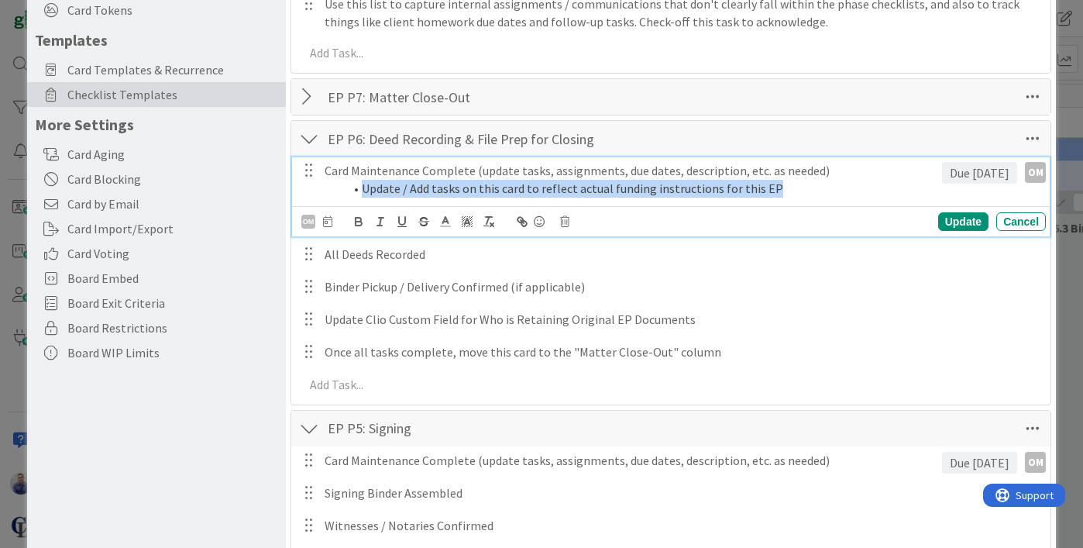
drag, startPoint x: 363, startPoint y: 187, endPoint x: 779, endPoint y: 188, distance: 415.9
click at [779, 188] on li "Update / Add tasks on this card to reflect actual funding instructions for this…" at bounding box center [639, 189] width 592 height 18
click at [814, 193] on li "Update / Add tasks on this card to reflect actual funding instructions for this…" at bounding box center [639, 189] width 592 height 18
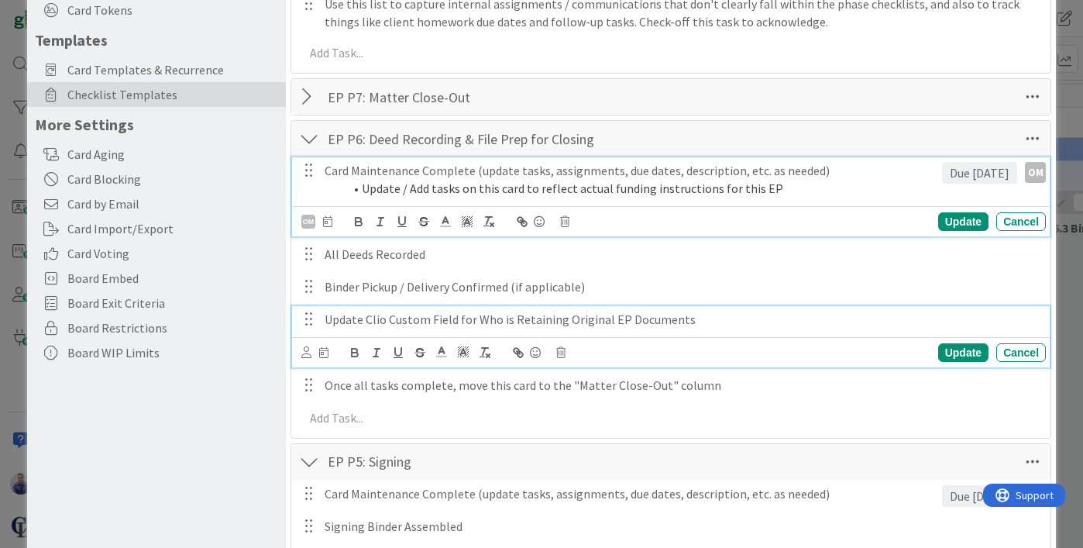
click at [622, 321] on p "Update Clio Custom Field for Who is Retaining Original EP Documents" at bounding box center [681, 320] width 715 height 18
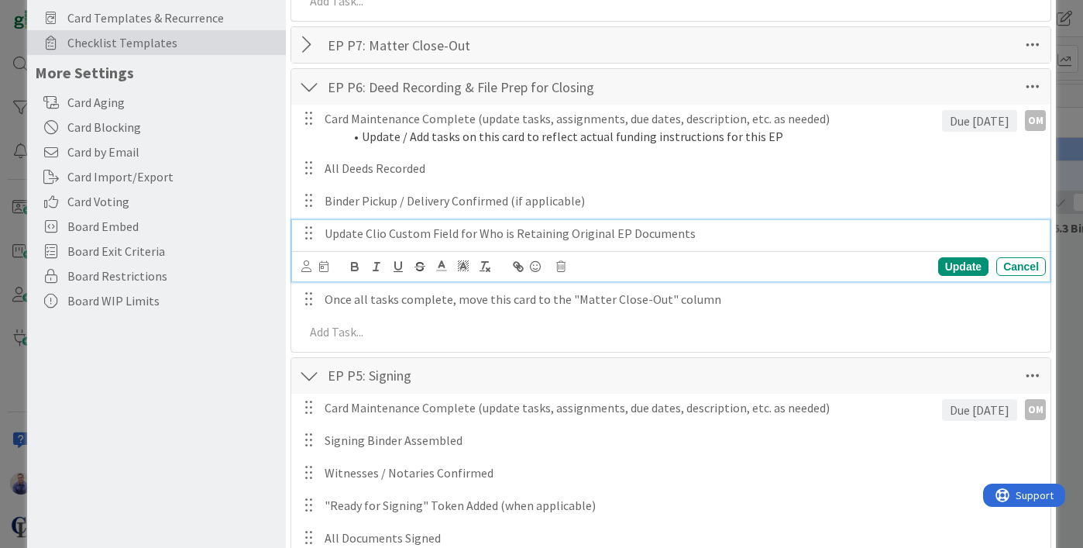
scroll to position [287, 0]
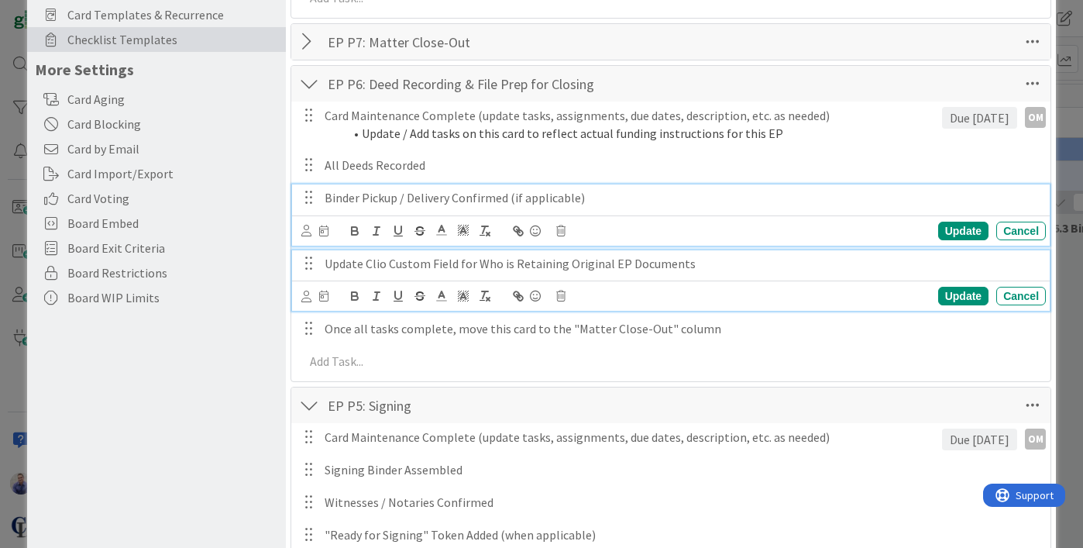
click at [663, 203] on p "Binder Pickup / Delivery Confirmed (if applicable)" at bounding box center [681, 198] width 715 height 18
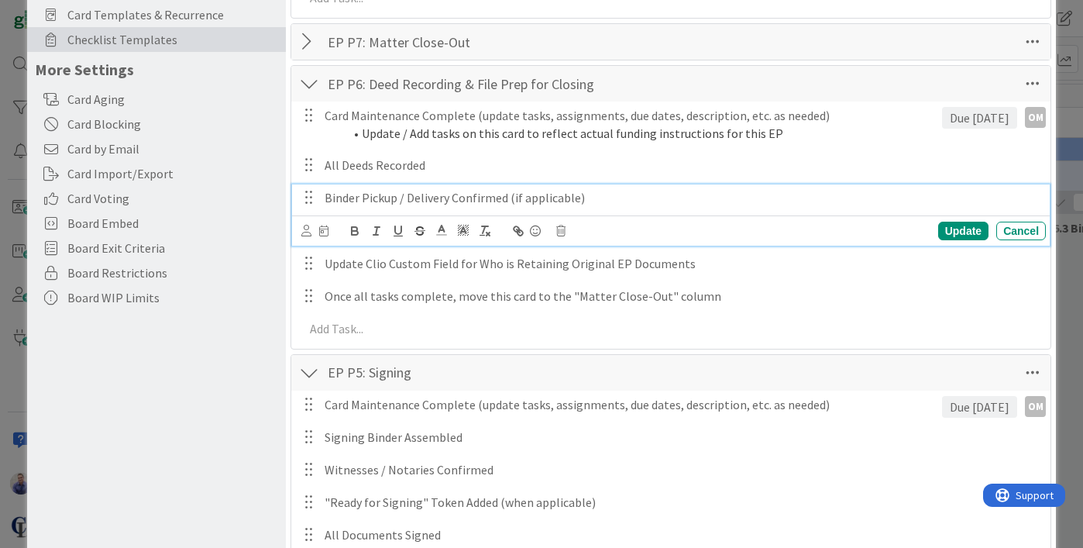
click at [302, 42] on div at bounding box center [309, 42] width 20 height 28
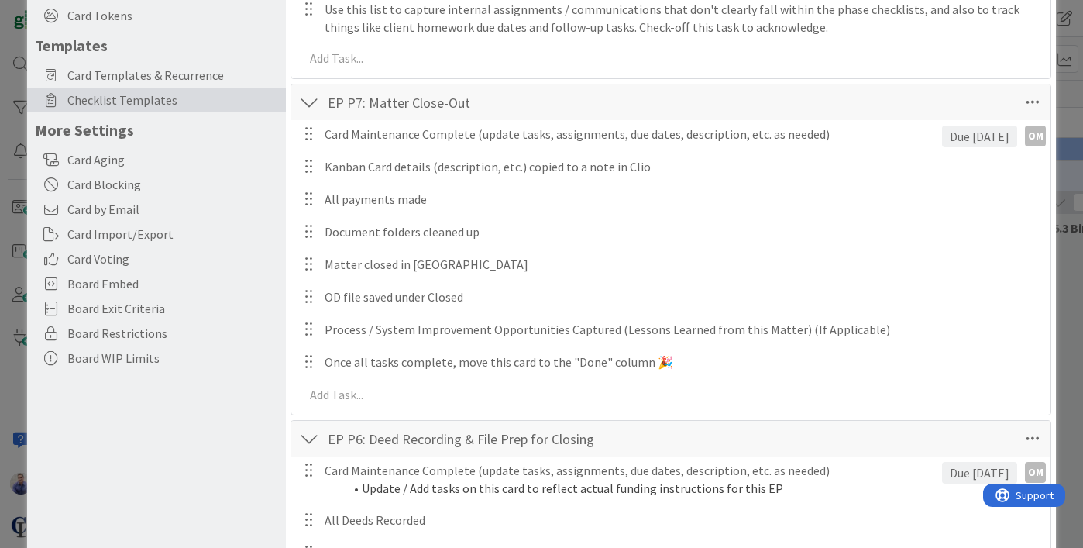
scroll to position [0, 0]
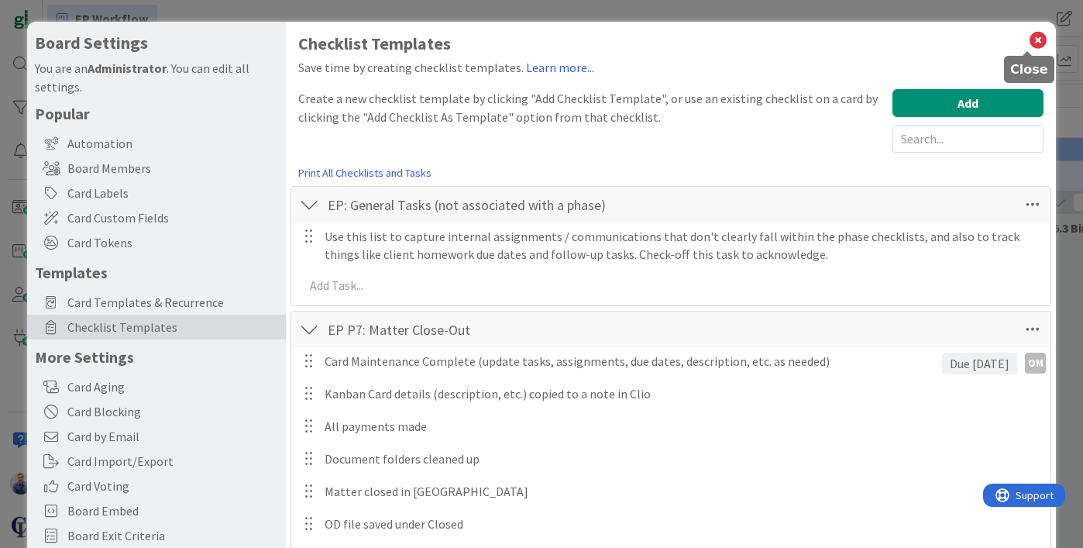
click at [1028, 33] on icon at bounding box center [1038, 40] width 20 height 22
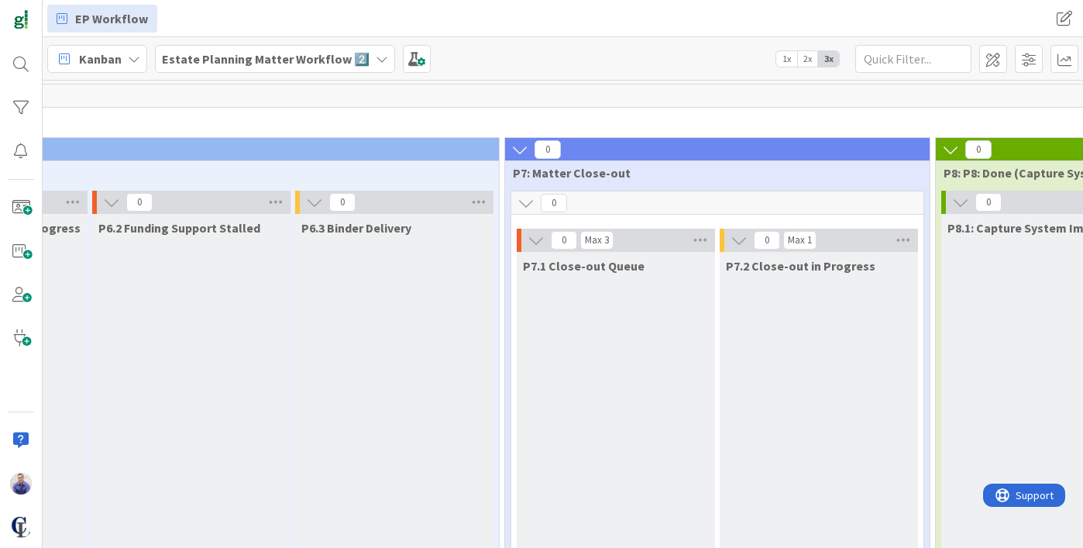
scroll to position [0, 2327]
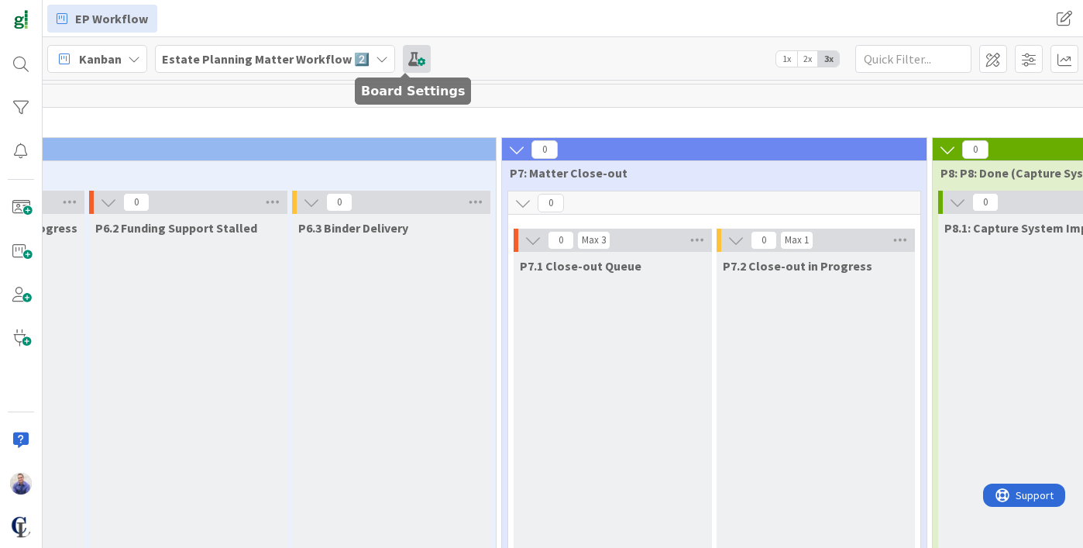
click at [403, 58] on span at bounding box center [417, 59] width 28 height 28
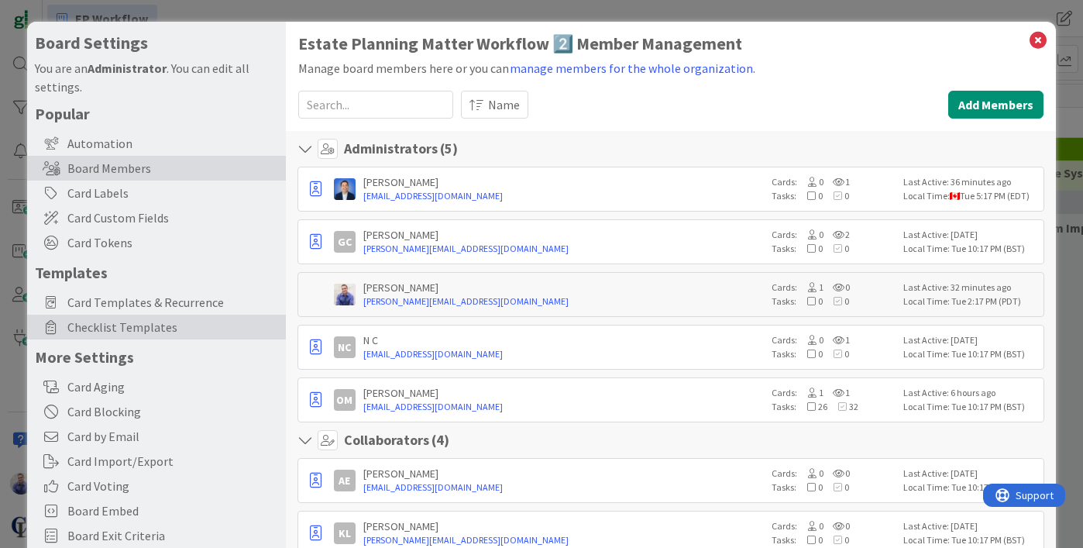
click at [147, 321] on span "Checklist Templates" at bounding box center [172, 327] width 211 height 19
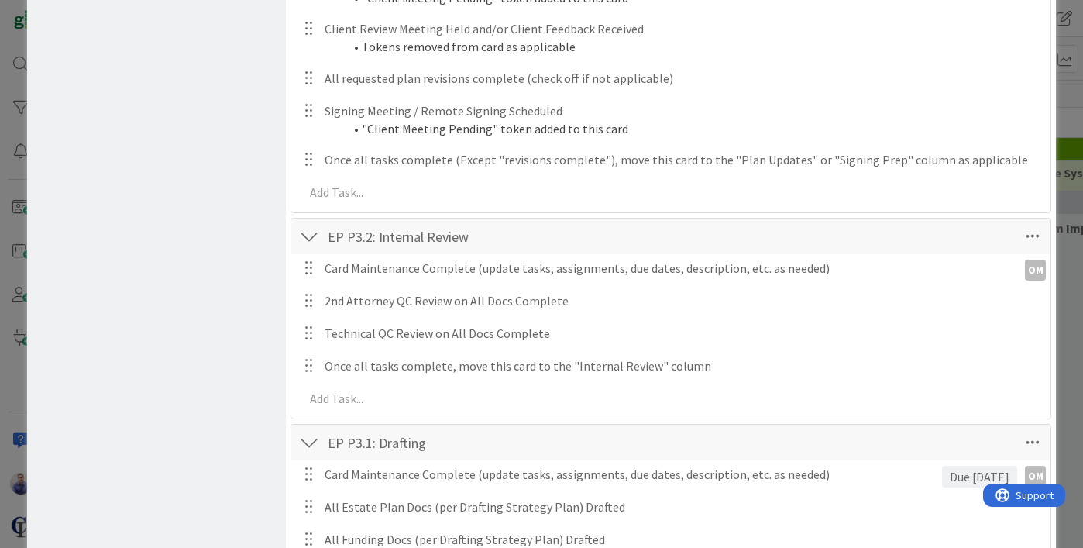
scroll to position [0, 0]
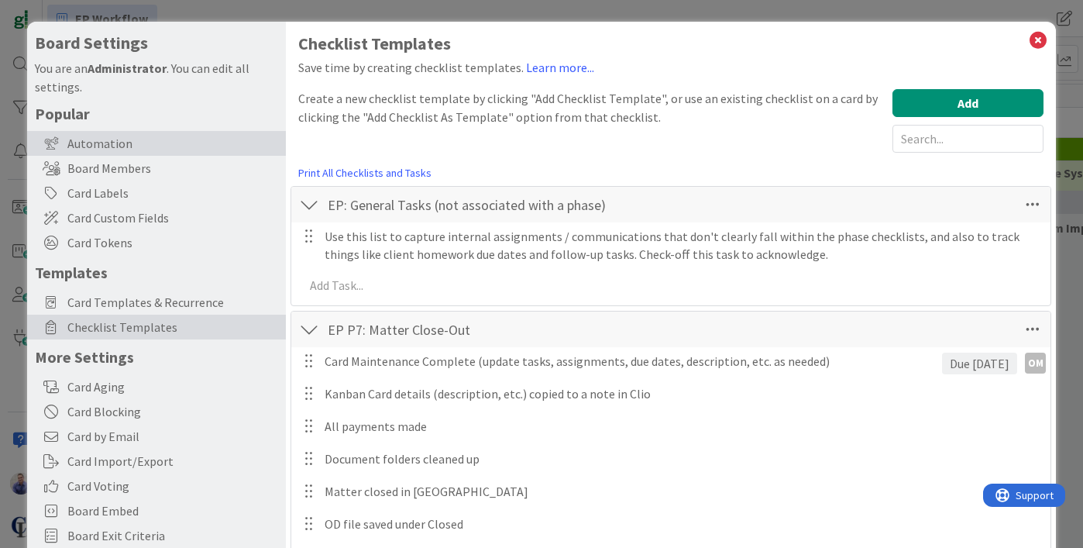
click at [107, 147] on div "Automation" at bounding box center [156, 143] width 259 height 25
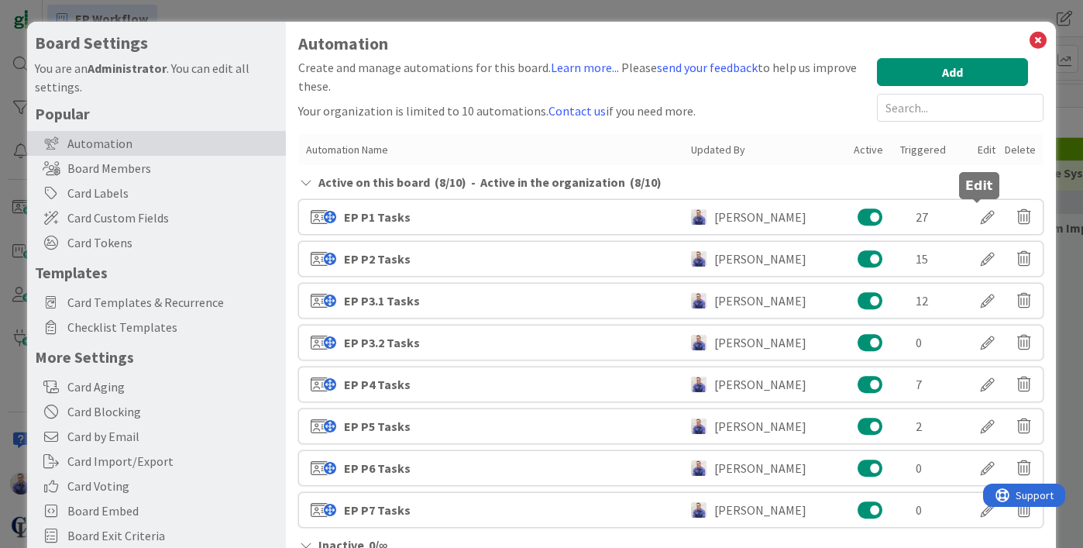
click at [970, 218] on div at bounding box center [987, 217] width 43 height 26
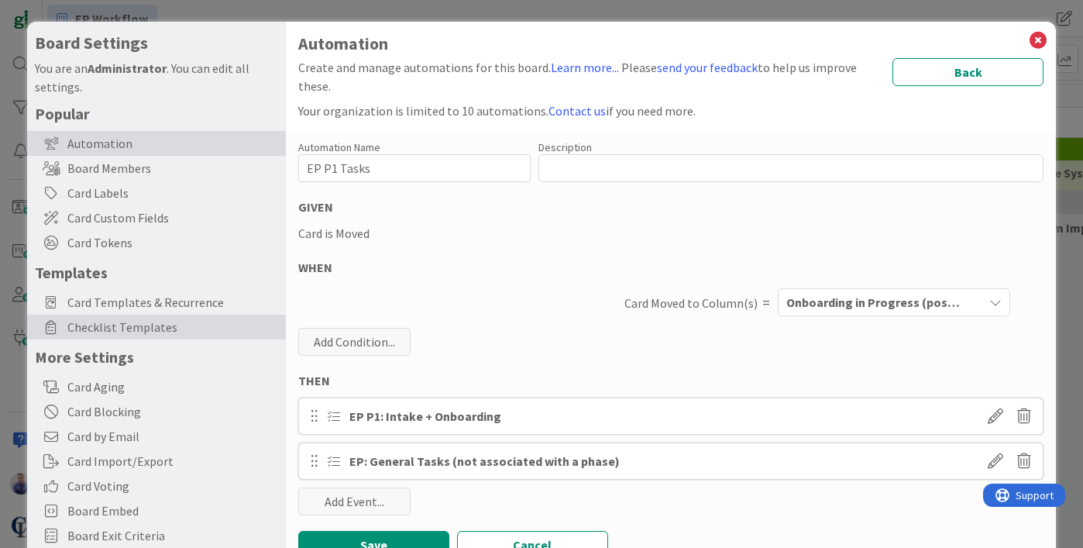
click at [103, 330] on span "Checklist Templates" at bounding box center [172, 327] width 211 height 19
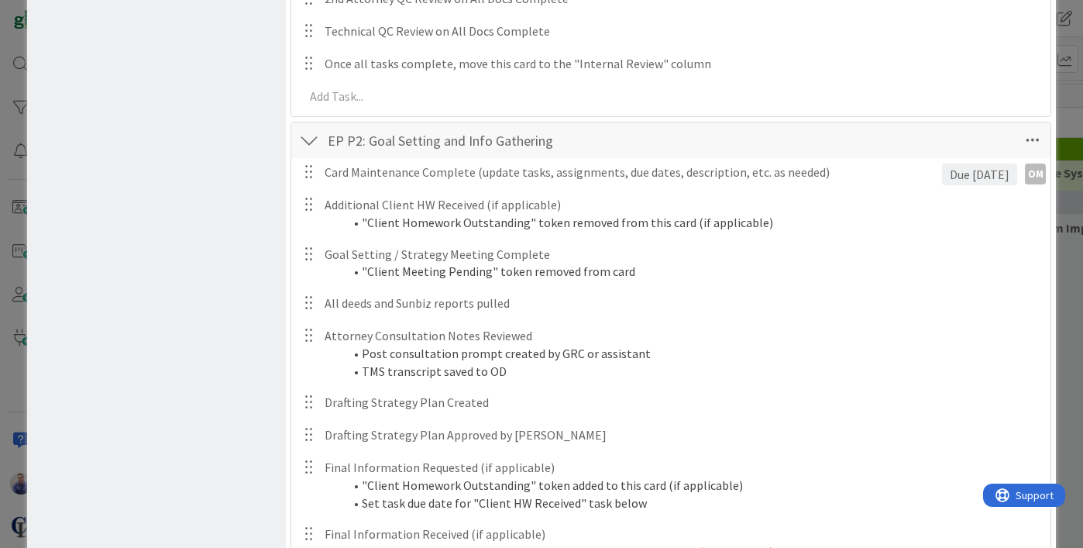
scroll to position [2158, 0]
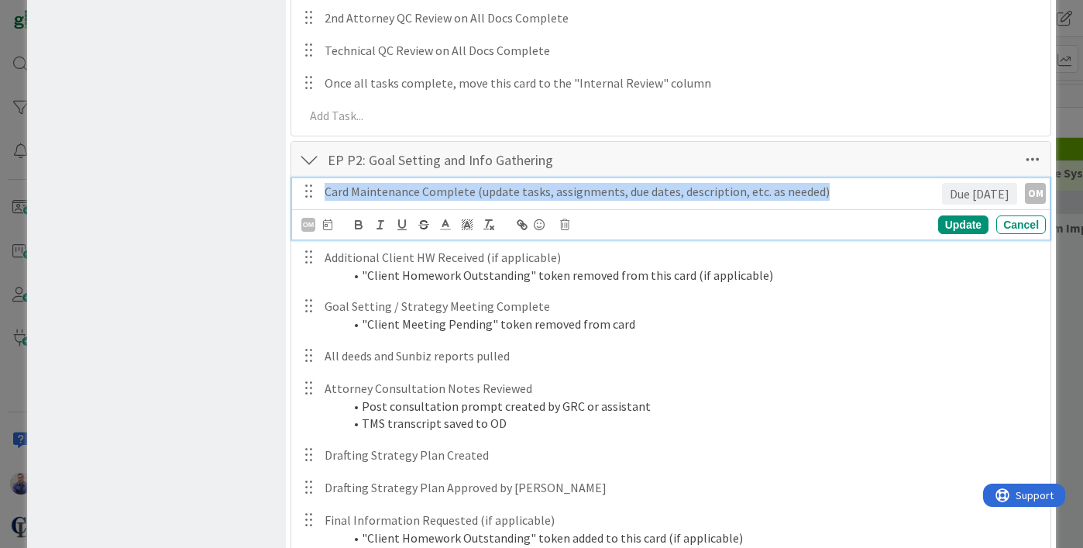
drag, startPoint x: 831, startPoint y: 190, endPoint x: 313, endPoint y: 190, distance: 518.1
click at [313, 190] on div "Card Maintenance Complete (update tasks, assignments, due dates, description, e…" at bounding box center [671, 191] width 747 height 27
copy p "Card Maintenance Complete (update tasks, assignments, due dates, description, e…"
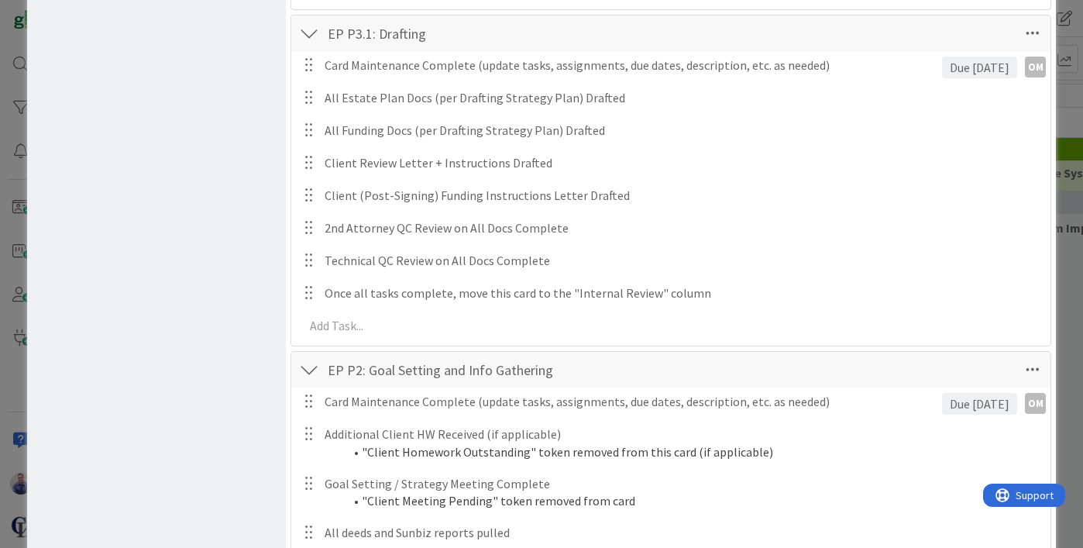
scroll to position [2230, 0]
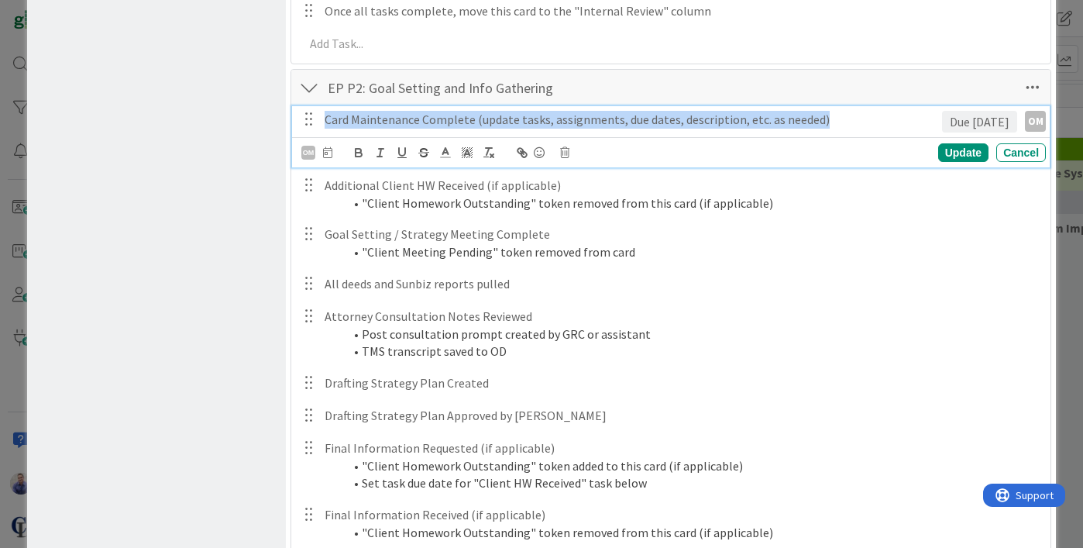
drag, startPoint x: 833, startPoint y: 118, endPoint x: 332, endPoint y: 109, distance: 500.4
click at [332, 109] on div "Card Maintenance Complete (update tasks, assignments, due dates, description, e…" at bounding box center [629, 119] width 623 height 27
copy p "Card Maintenance Complete (update tasks, assignments, due dates, description, e…"
